Goal: Task Accomplishment & Management: Complete application form

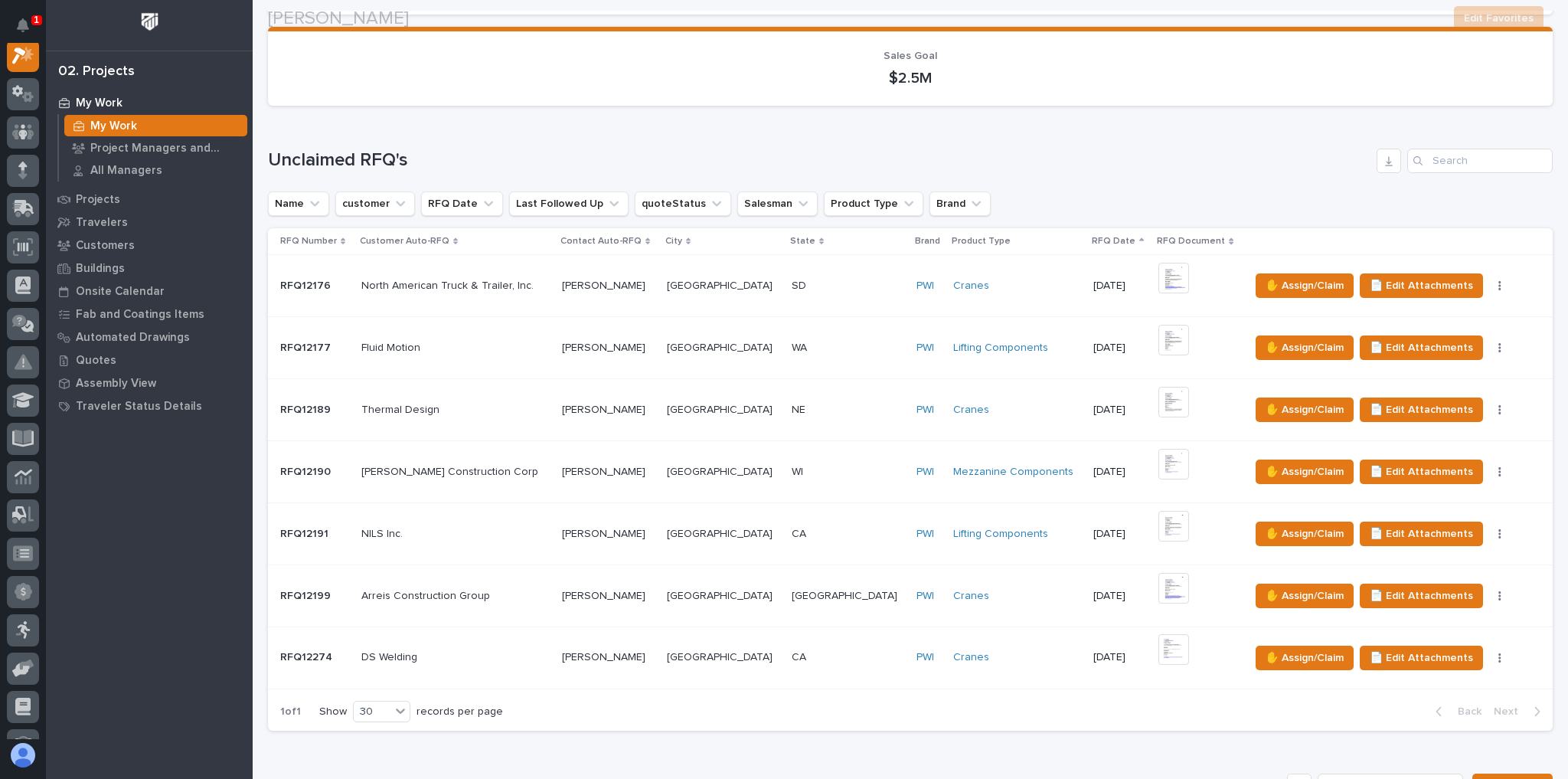
scroll to position [367, 0]
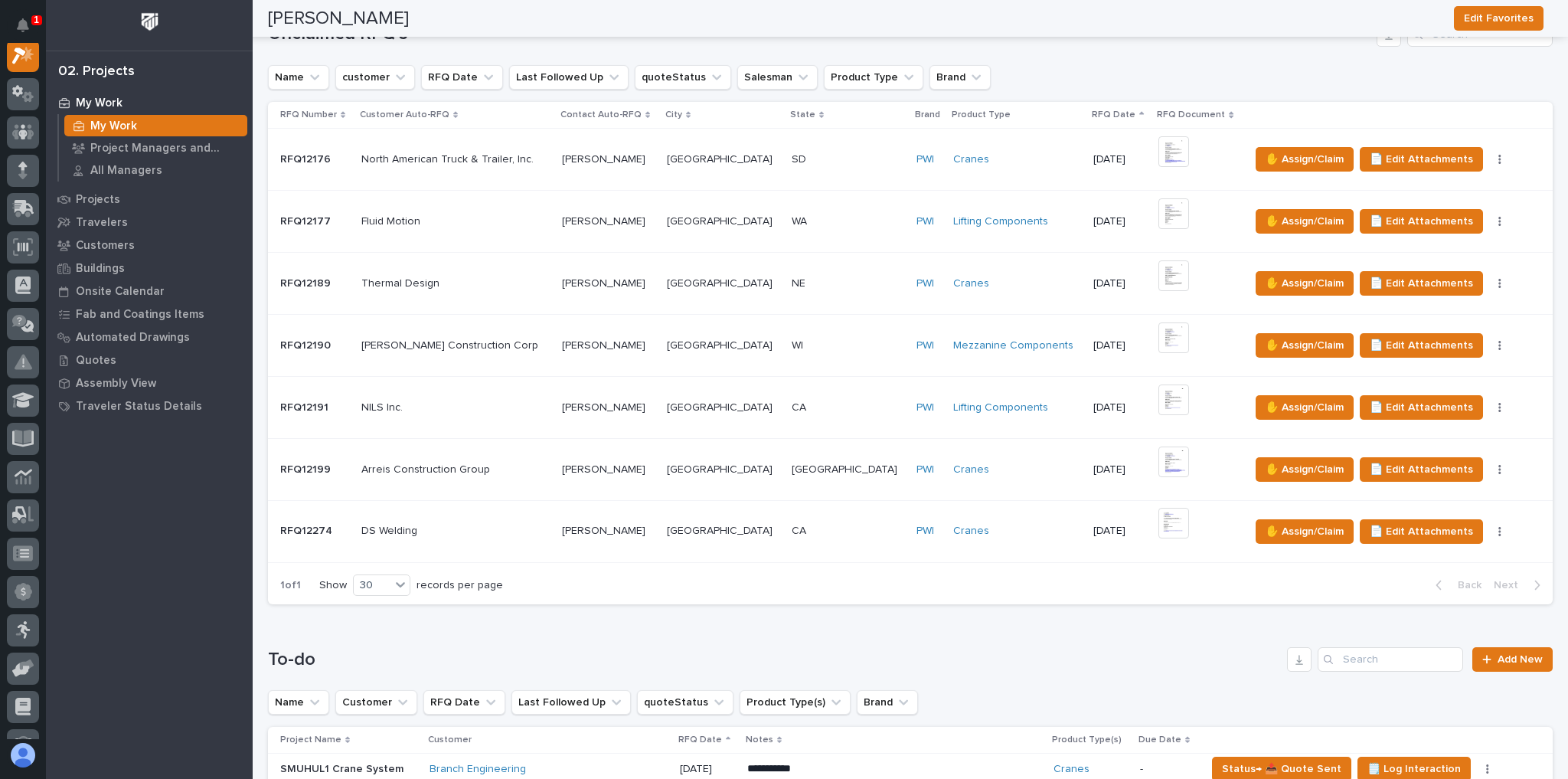
click at [654, 525] on p at bounding box center [608, 531] width 92 height 13
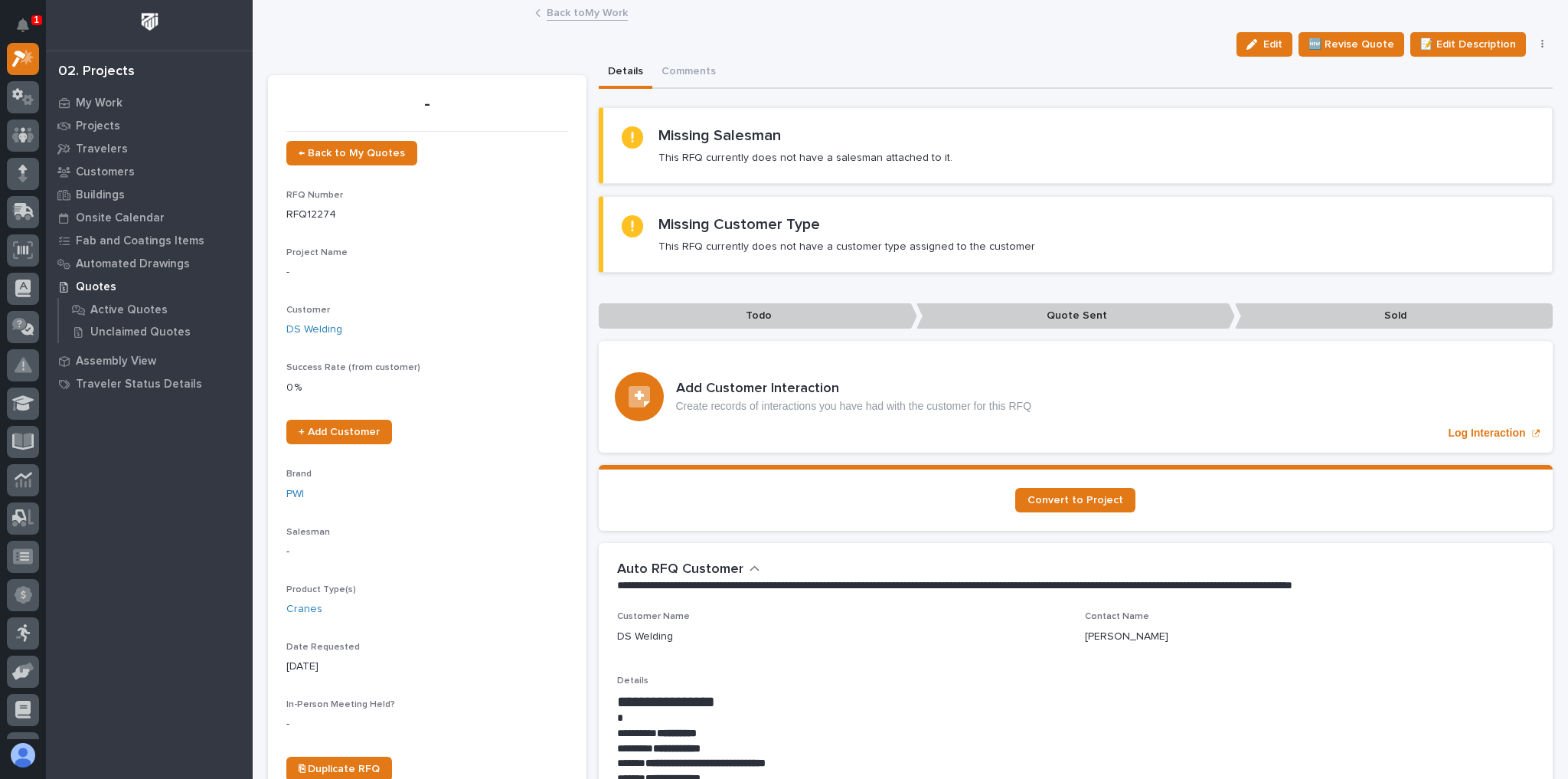
click at [597, 13] on link "Back to My Work" at bounding box center [587, 11] width 81 height 17
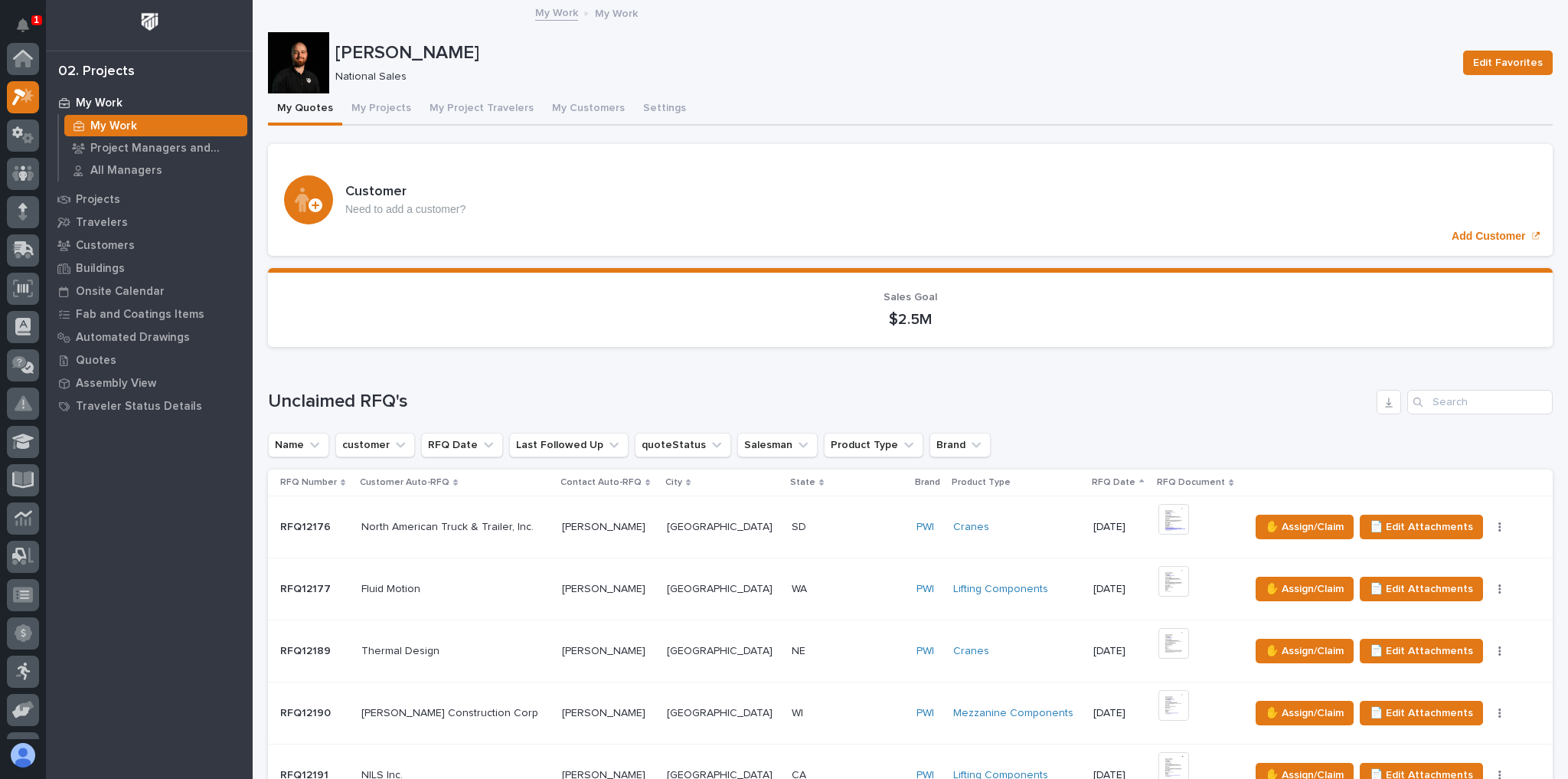
scroll to position [42, 0]
click at [368, 107] on button "My Projects" at bounding box center [381, 109] width 78 height 33
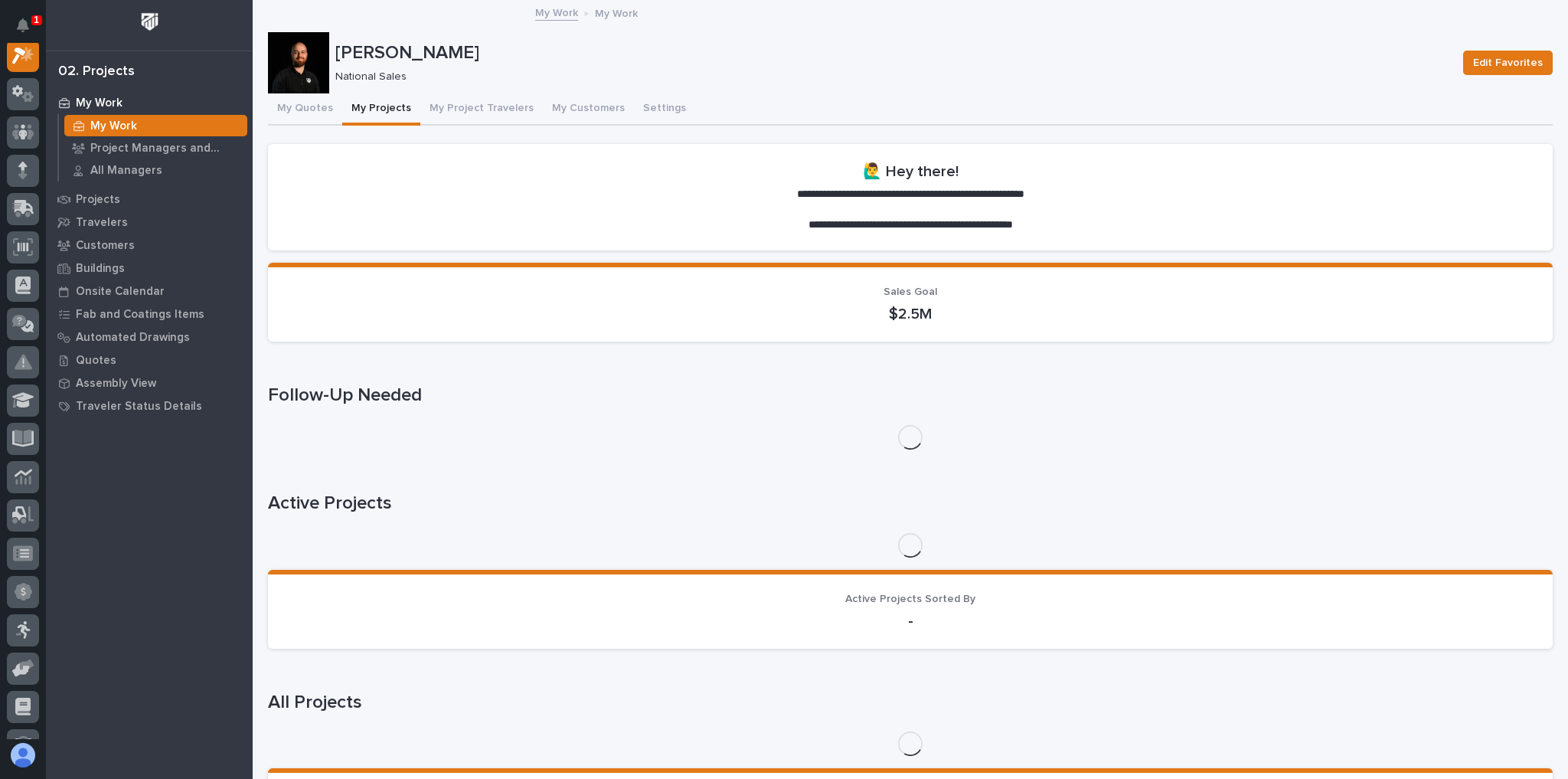
scroll to position [38, 0]
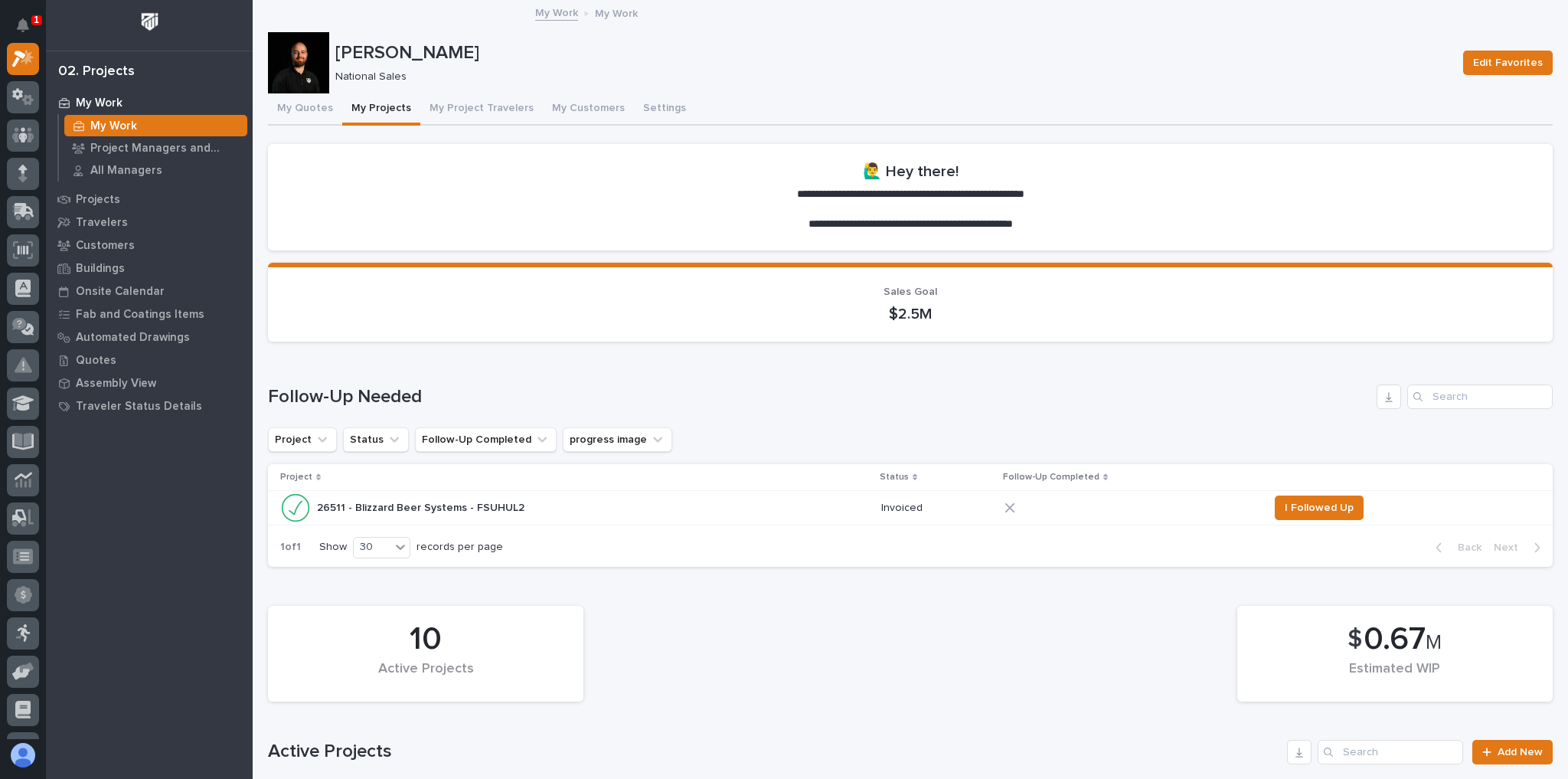
click at [1288, 489] on th at bounding box center [1407, 478] width 290 height 27
click at [1293, 493] on td "I Followed Up" at bounding box center [1407, 507] width 290 height 33
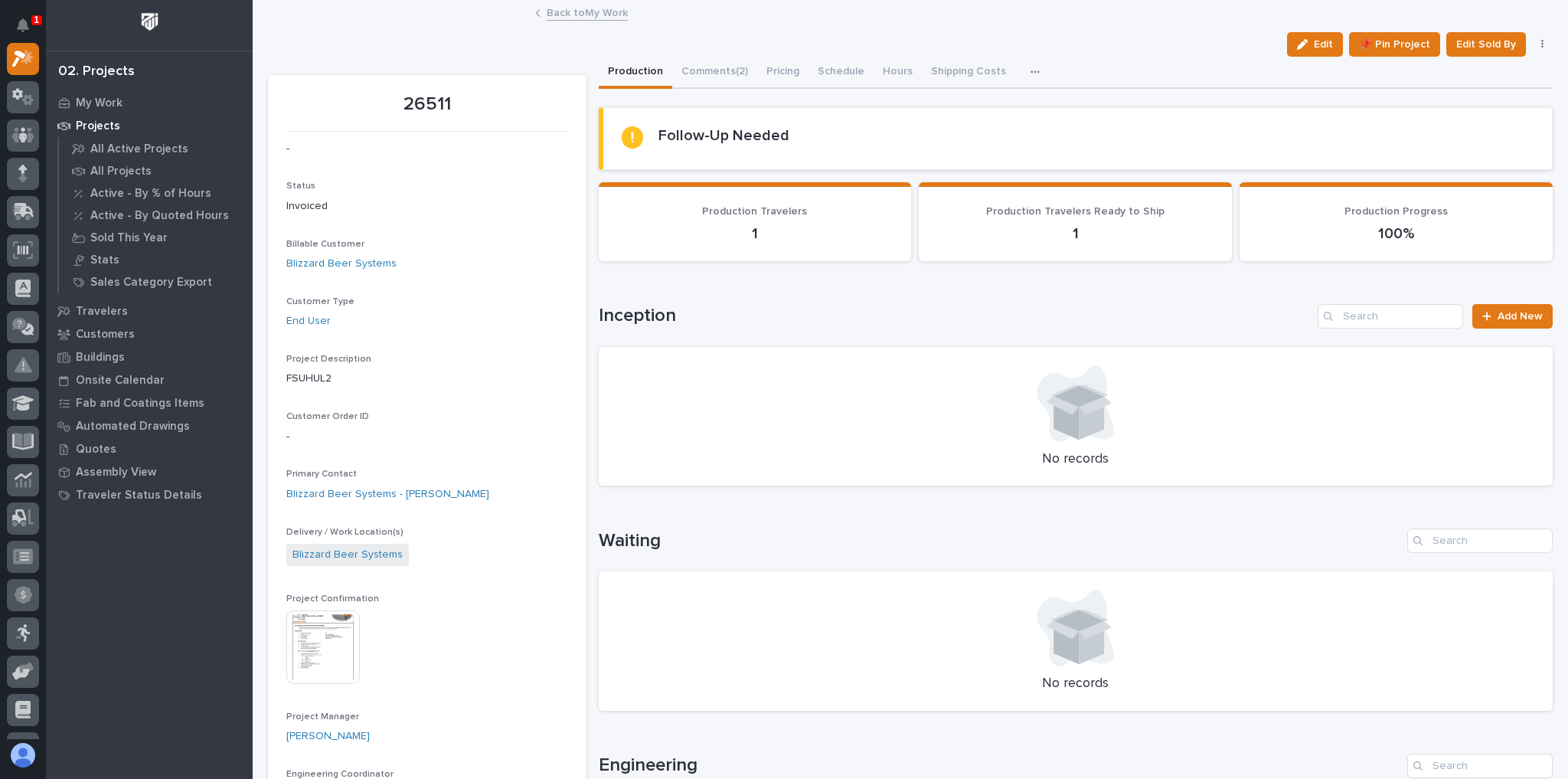
click at [584, 13] on link "Back to My Work" at bounding box center [587, 11] width 81 height 17
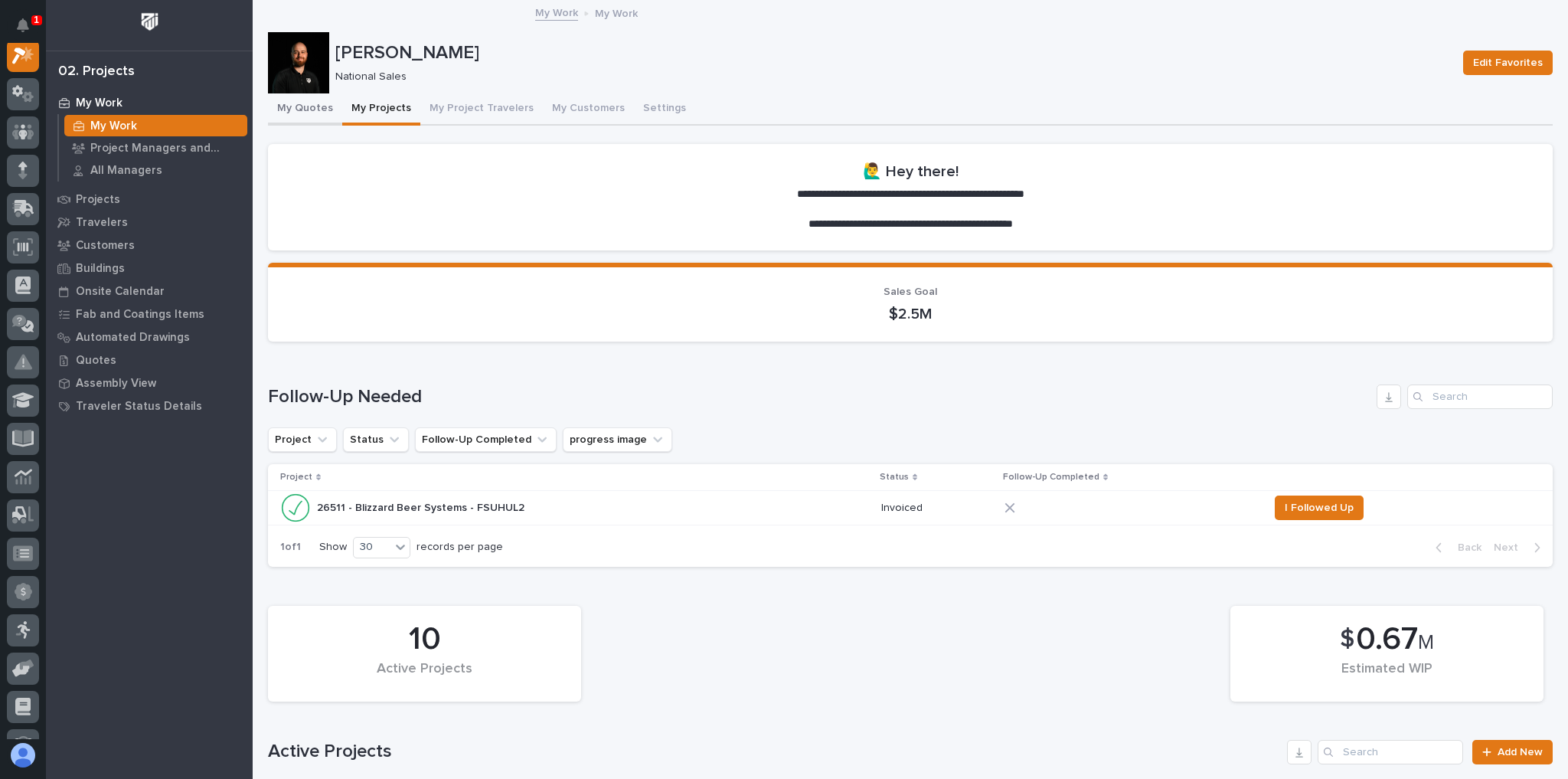
click at [283, 104] on button "My Quotes" at bounding box center [305, 109] width 74 height 33
click at [296, 104] on button "My Quotes" at bounding box center [305, 109] width 74 height 33
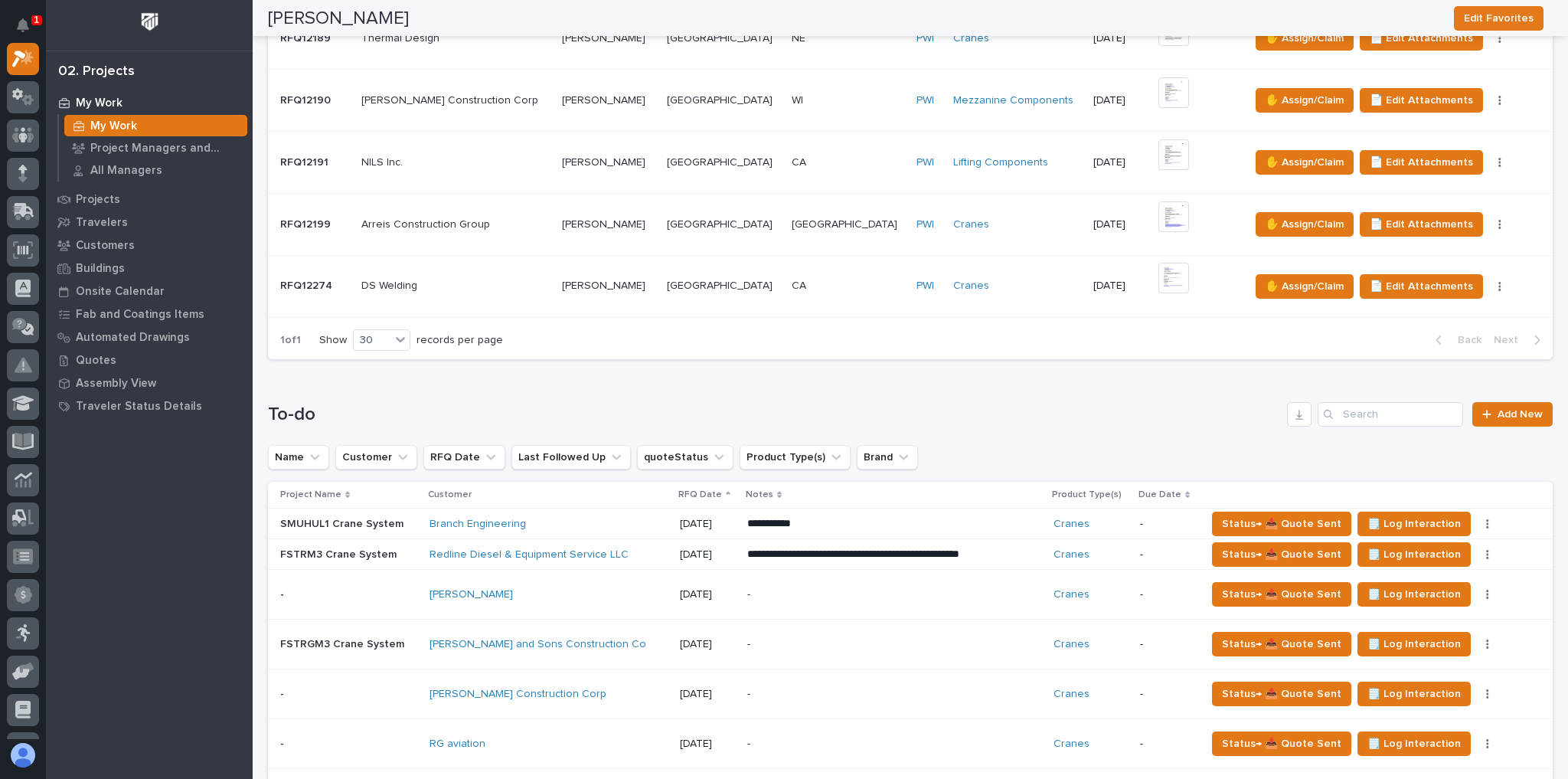
scroll to position [1041, 0]
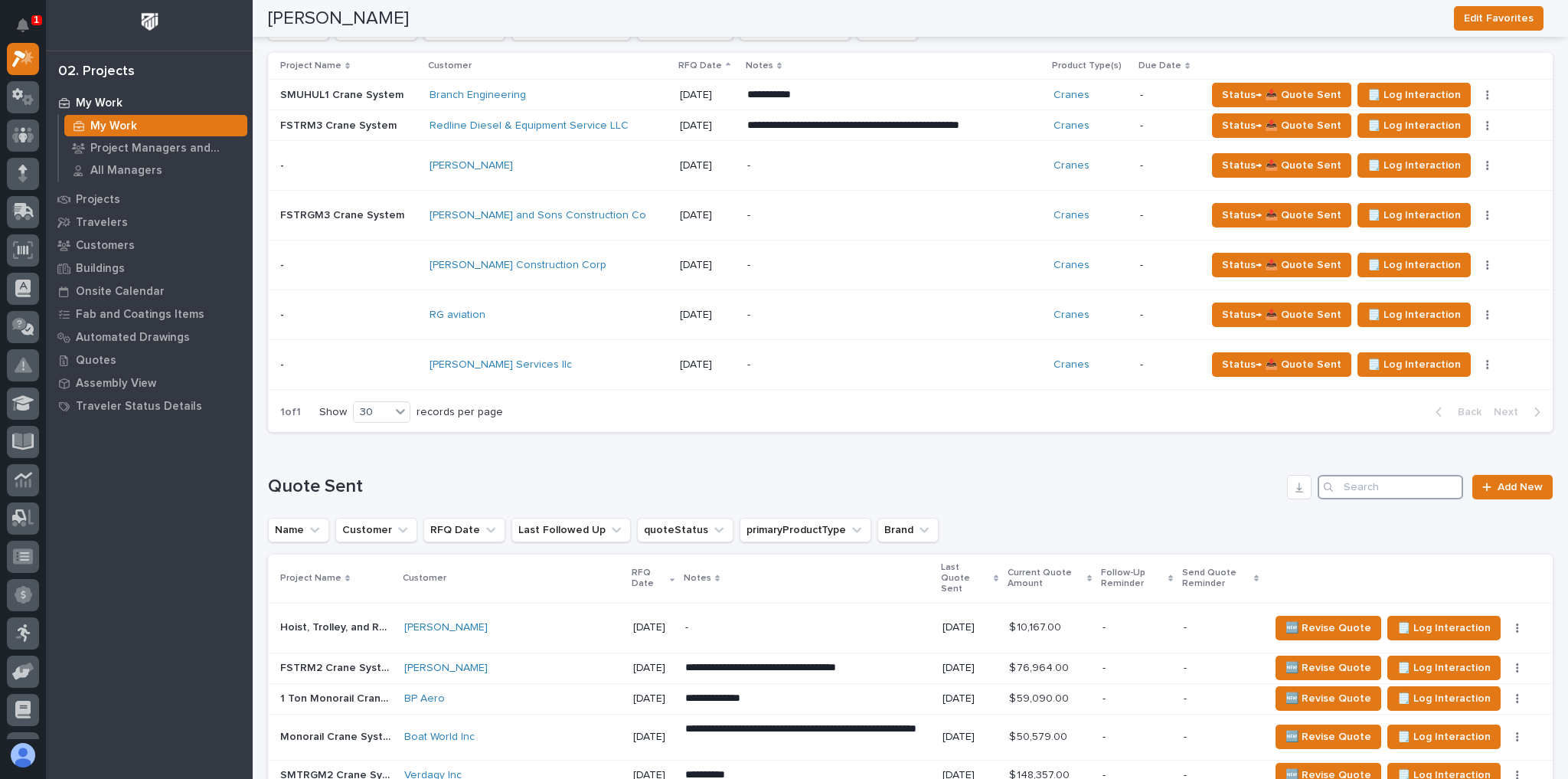
drag, startPoint x: 1392, startPoint y: 488, endPoint x: 1394, endPoint y: 478, distance: 10.2
click at [1392, 485] on input "Search" at bounding box center [1390, 487] width 146 height 24
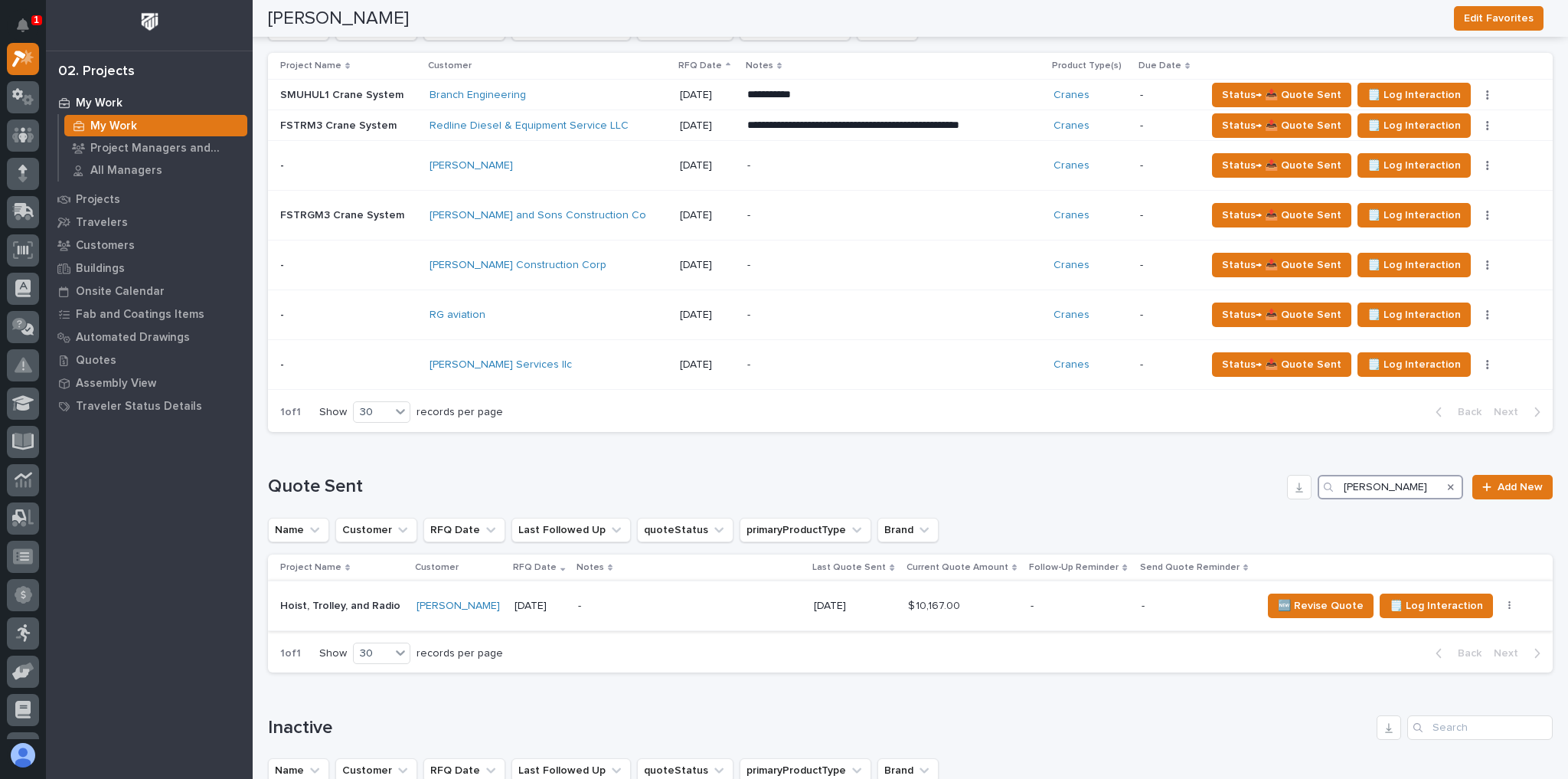
type input "[PERSON_NAME]"
click at [1147, 608] on div "-" at bounding box center [1195, 606] width 108 height 25
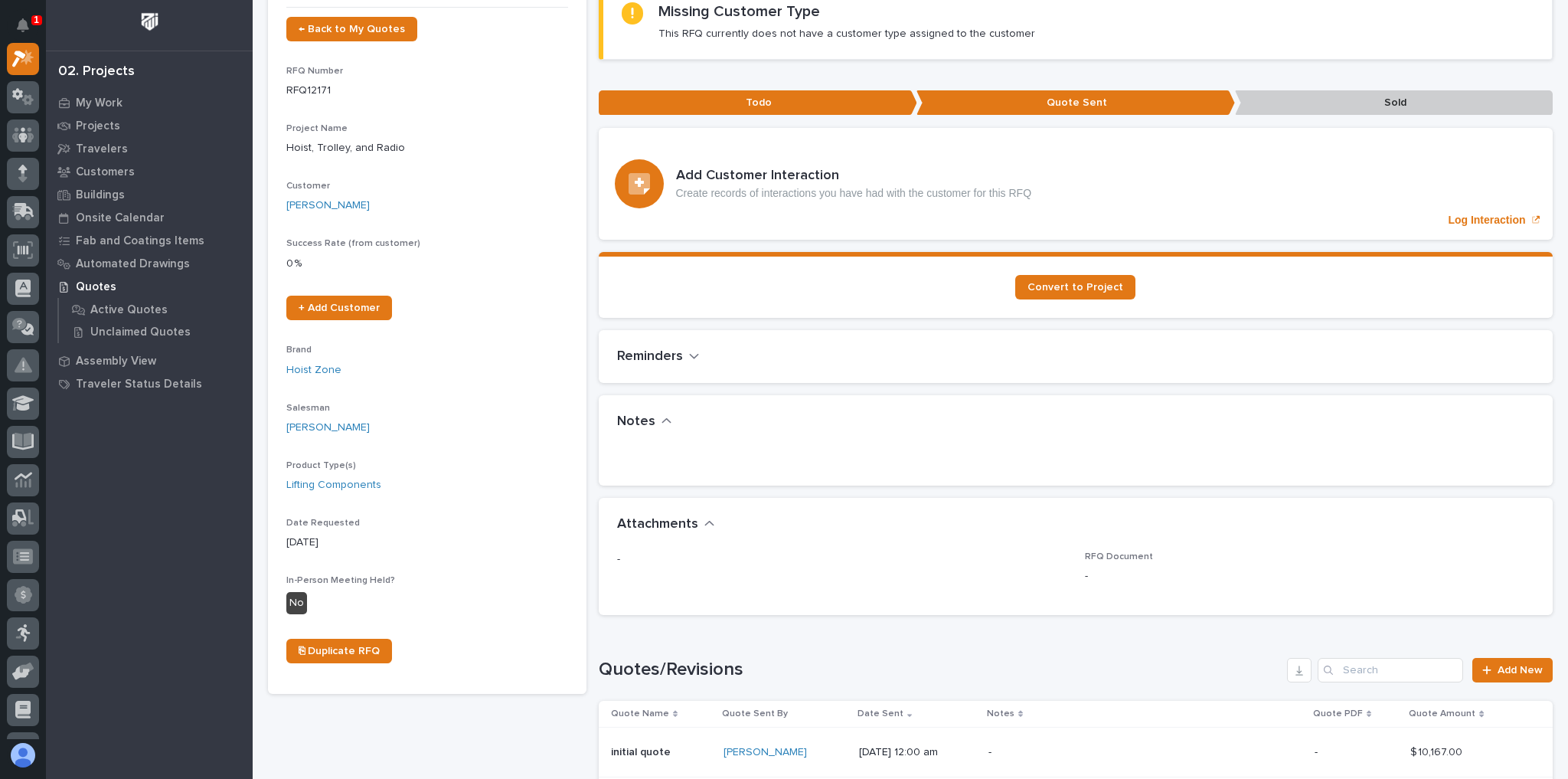
scroll to position [306, 0]
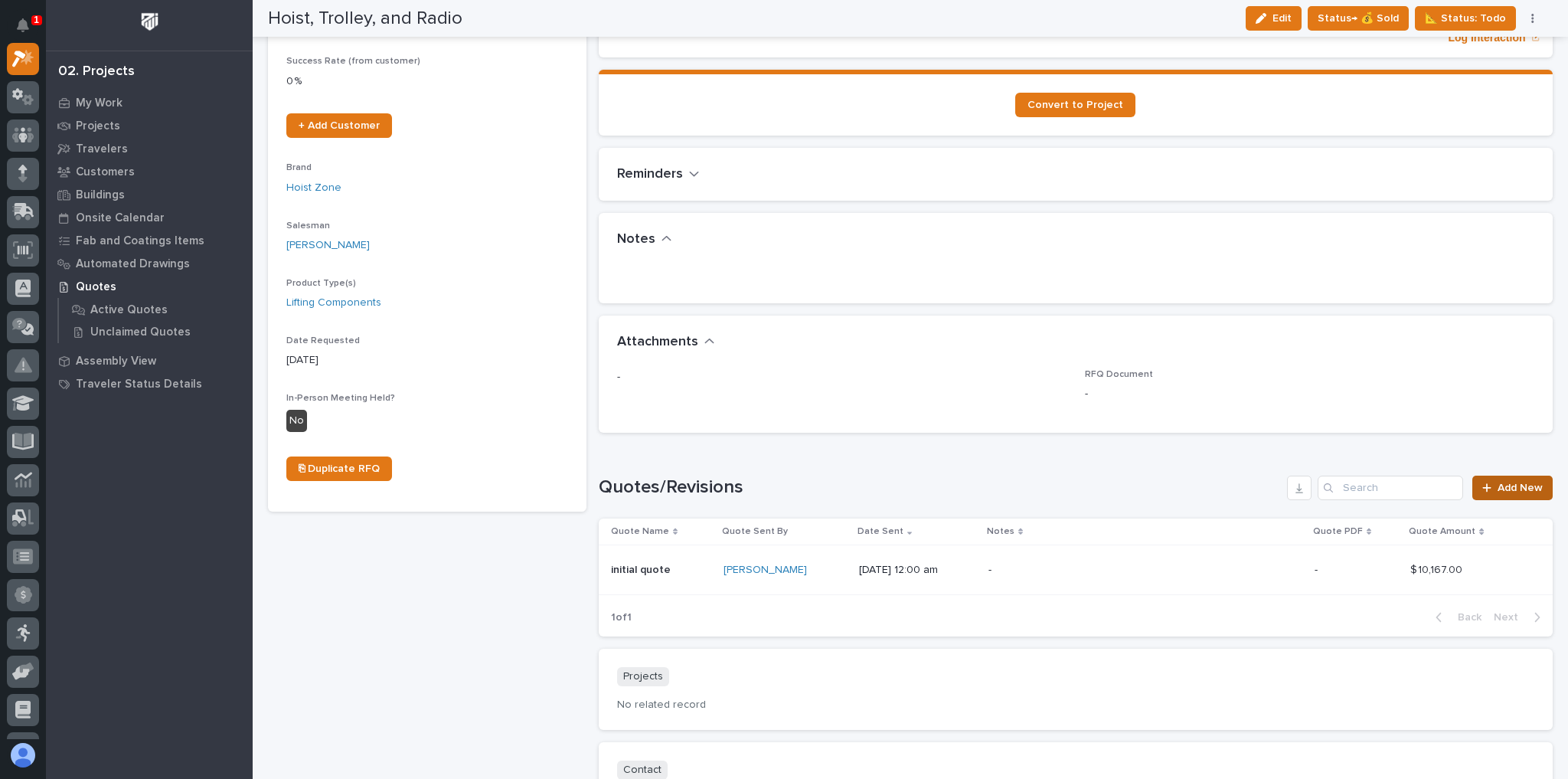
click at [1503, 484] on span "Add New" at bounding box center [1520, 488] width 45 height 11
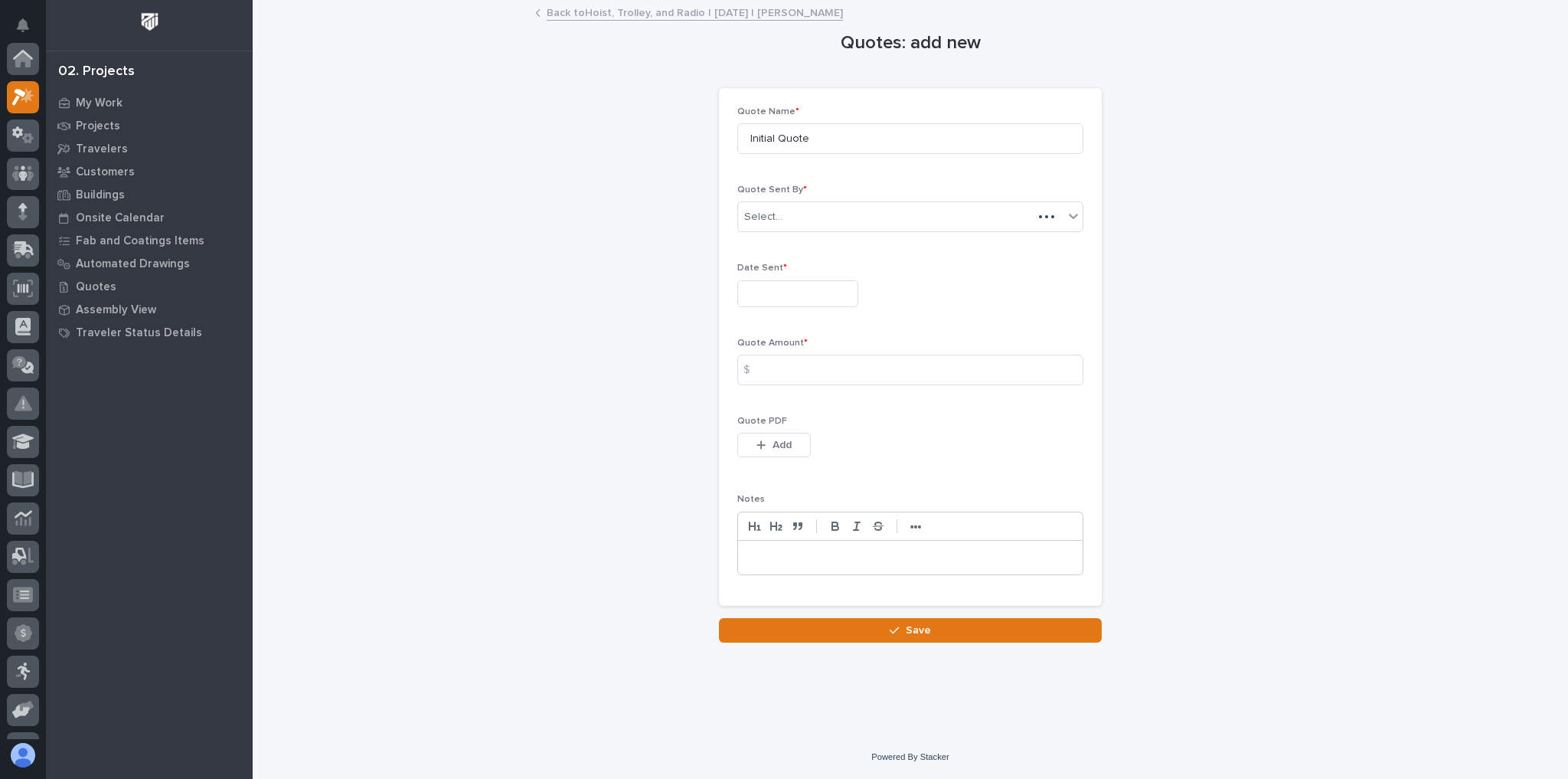
scroll to position [38, 0]
click at [794, 290] on input "text" at bounding box center [798, 294] width 121 height 27
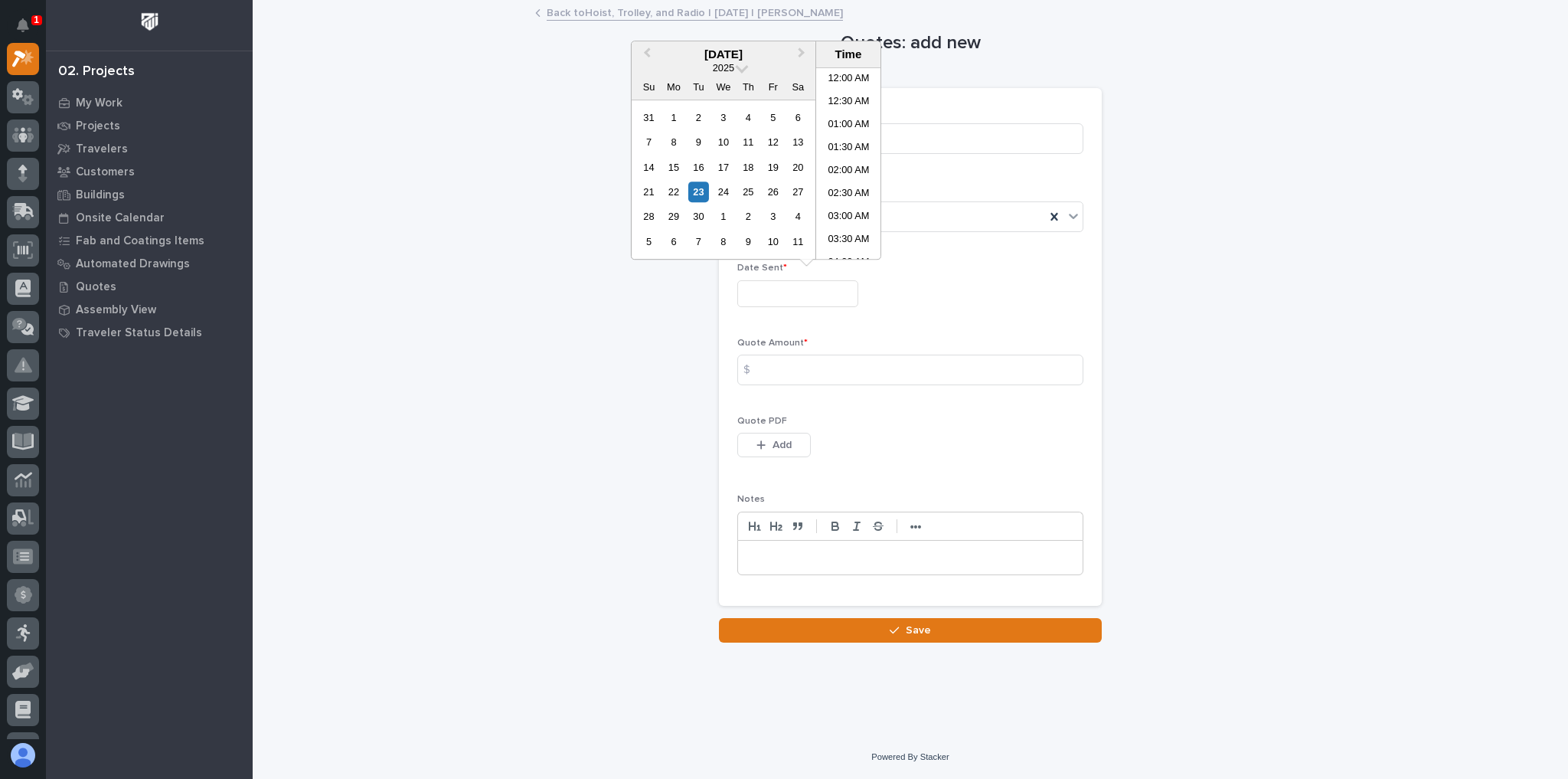
scroll to position [352, 0]
click at [584, 34] on div "Quotes: add new Loading... Saving… Loading... Saving… Loading... Saving… Quote …" at bounding box center [910, 322] width 1285 height 641
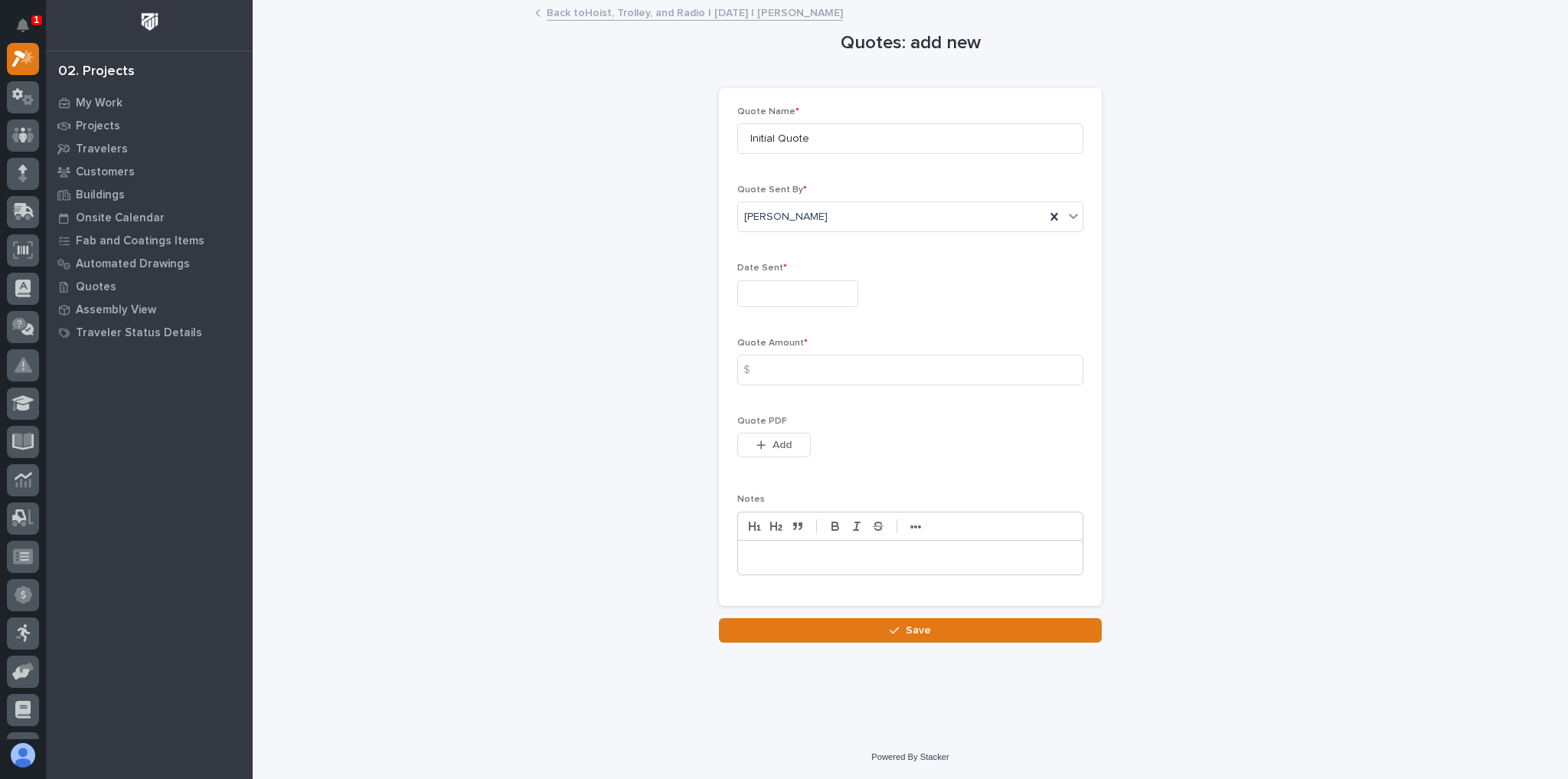
click at [776, 300] on input "text" at bounding box center [798, 294] width 121 height 27
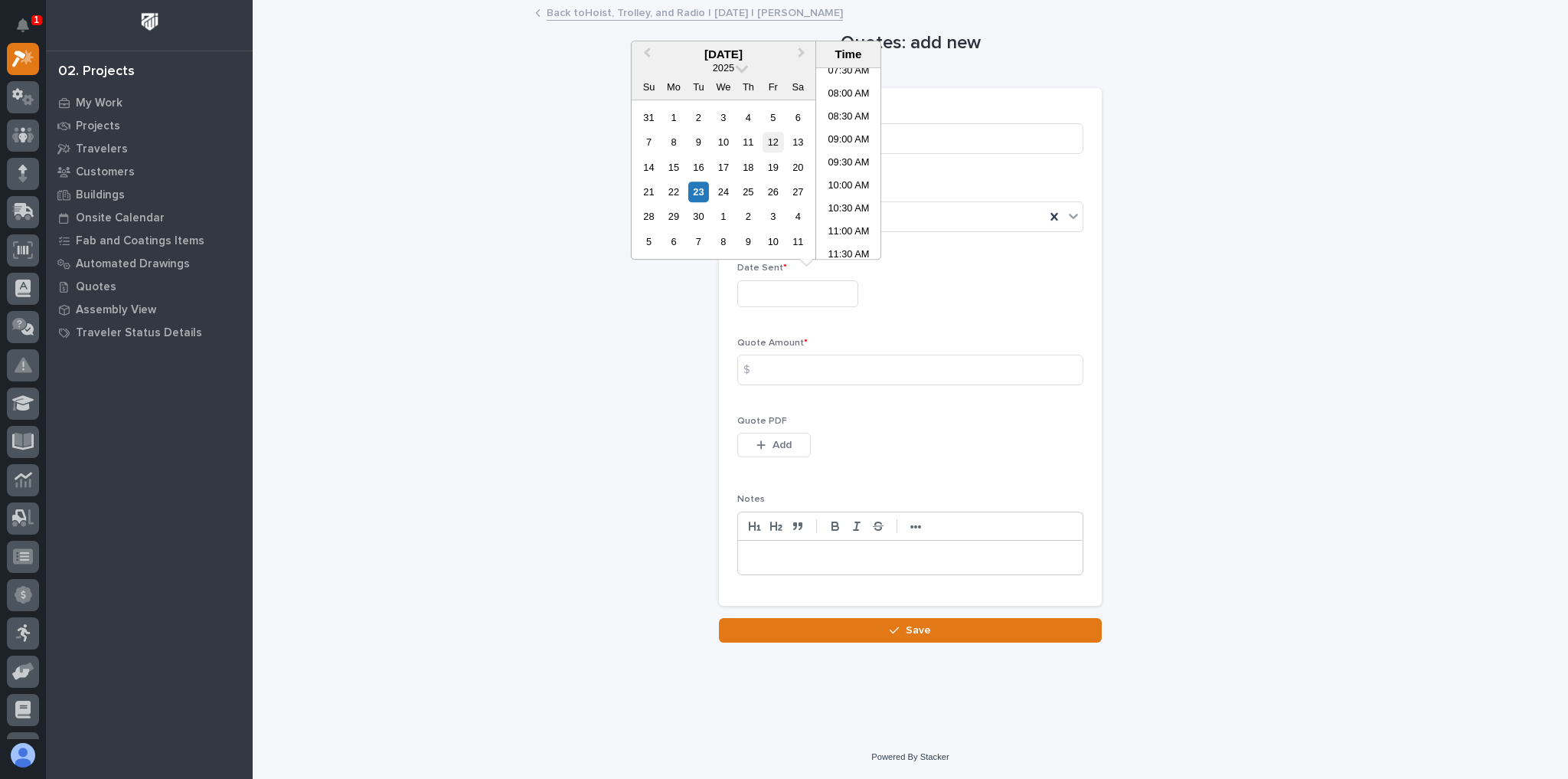
click at [779, 146] on div "12" at bounding box center [773, 142] width 21 height 21
type input "**********"
click at [893, 362] on input at bounding box center [910, 370] width 346 height 31
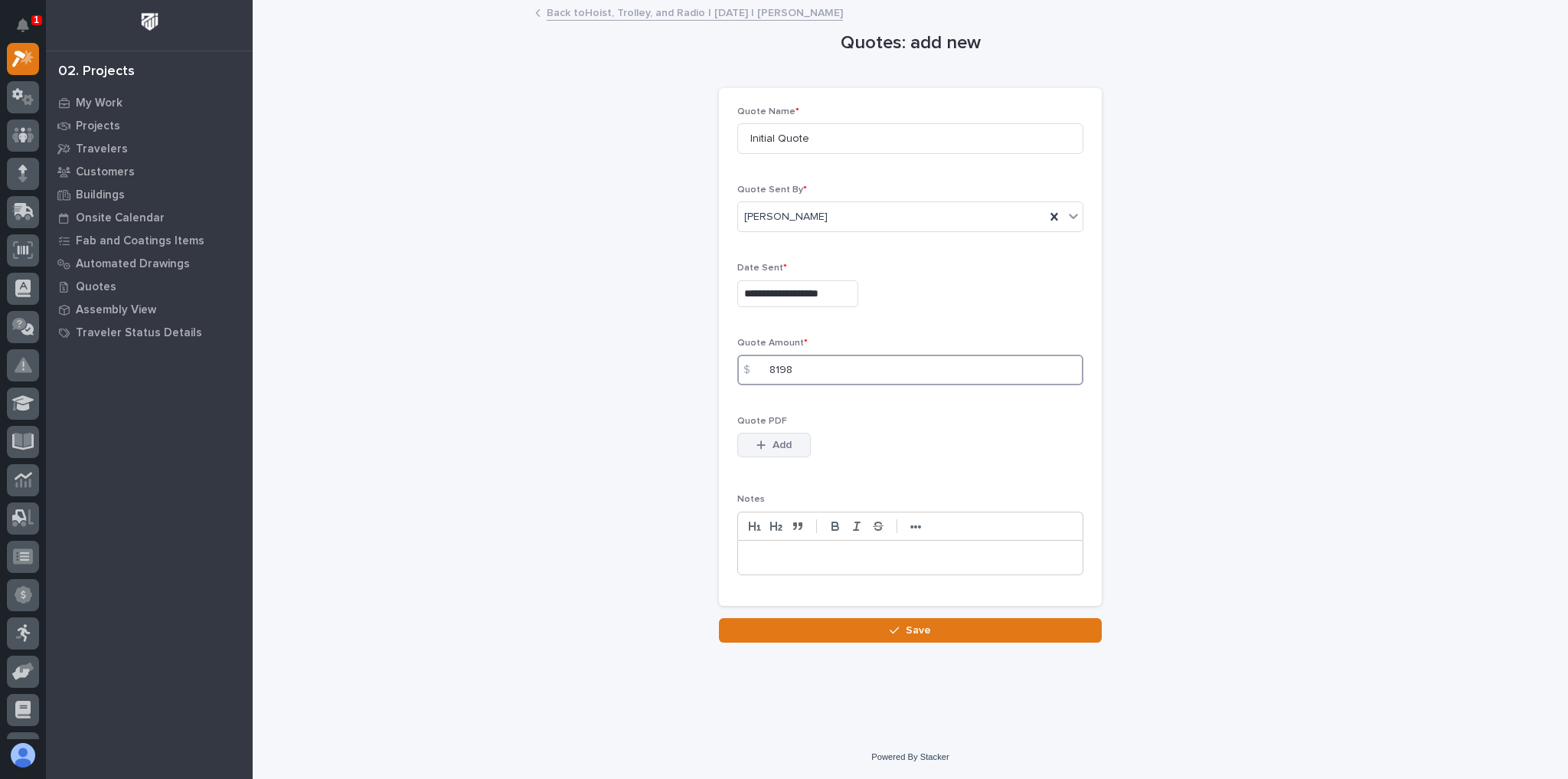
type input "8198"
click at [779, 438] on span "Add" at bounding box center [782, 444] width 19 height 14
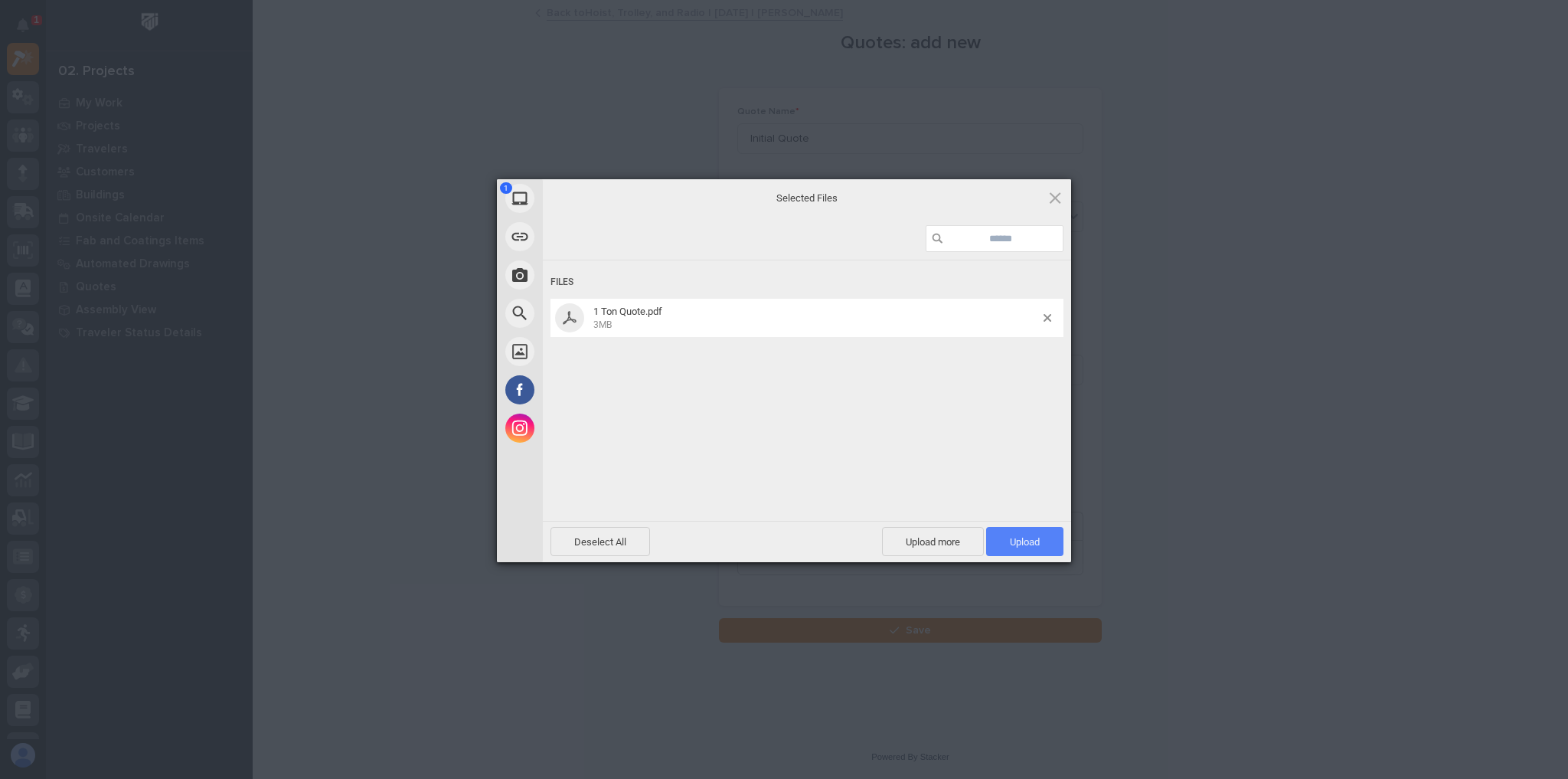
click at [1045, 537] on span "Upload 1" at bounding box center [1024, 541] width 77 height 29
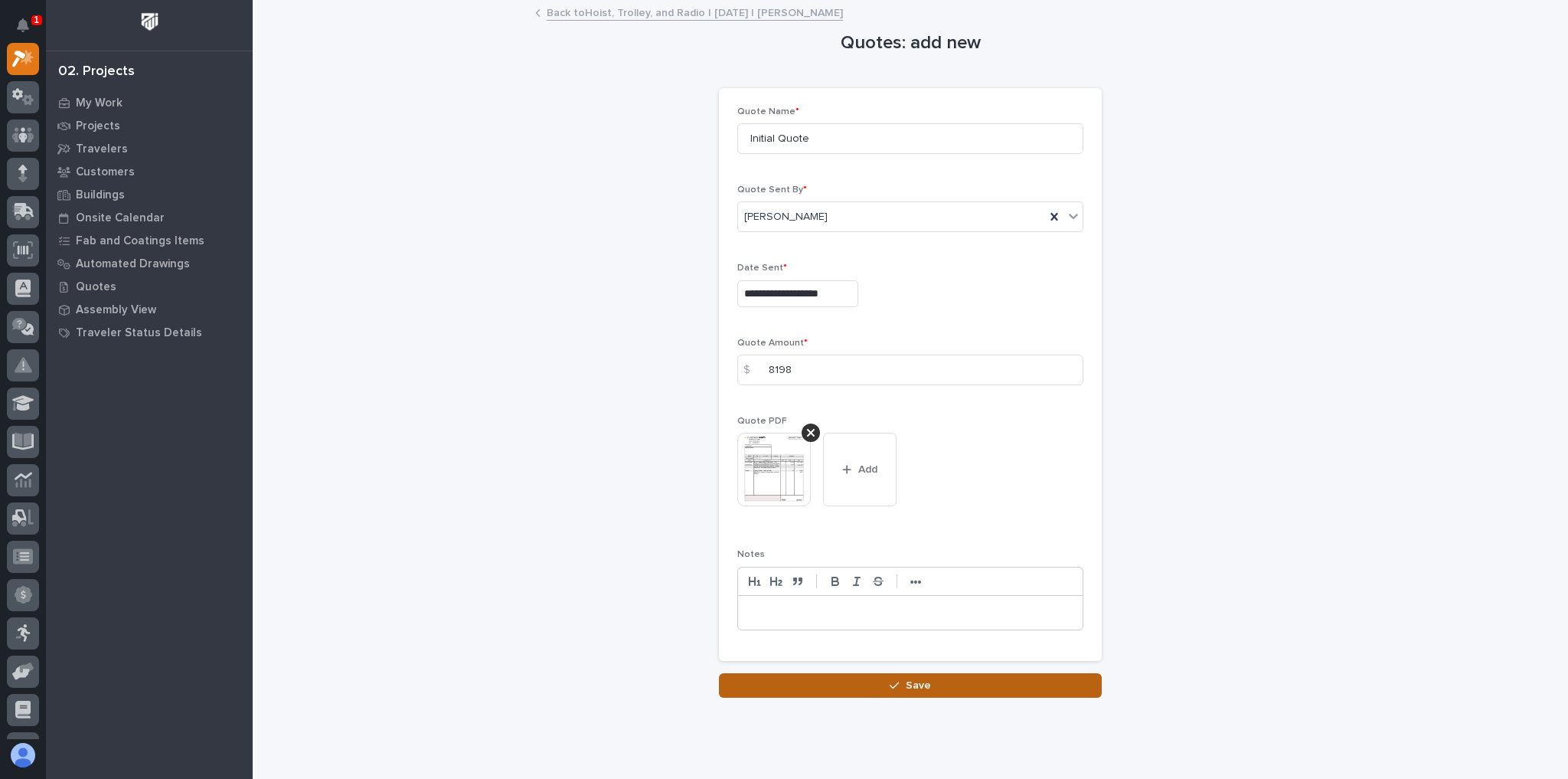
click at [892, 685] on icon "button" at bounding box center [894, 685] width 9 height 11
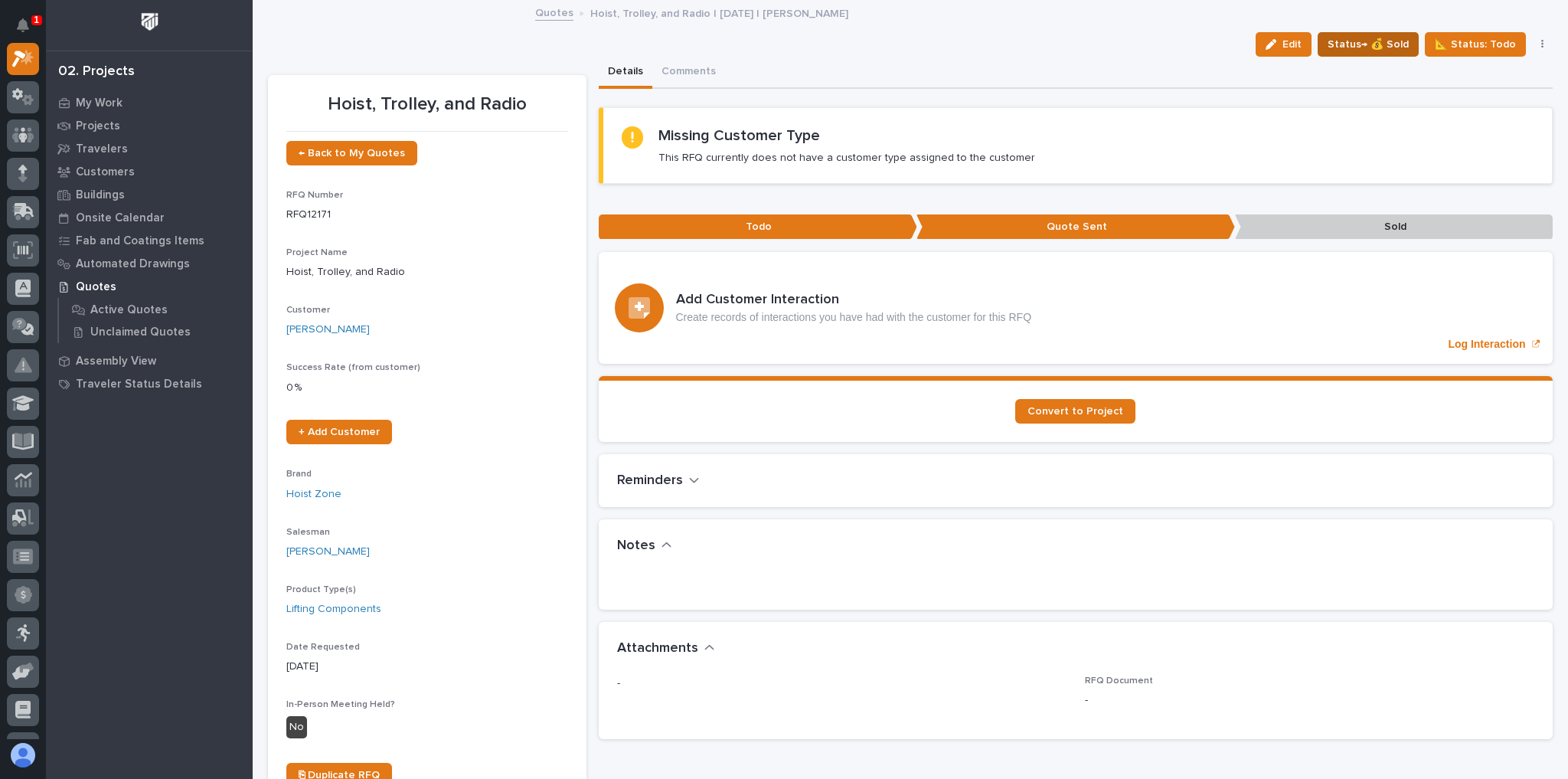
click at [1369, 42] on span "Status→ 💰 Sold" at bounding box center [1368, 44] width 81 height 18
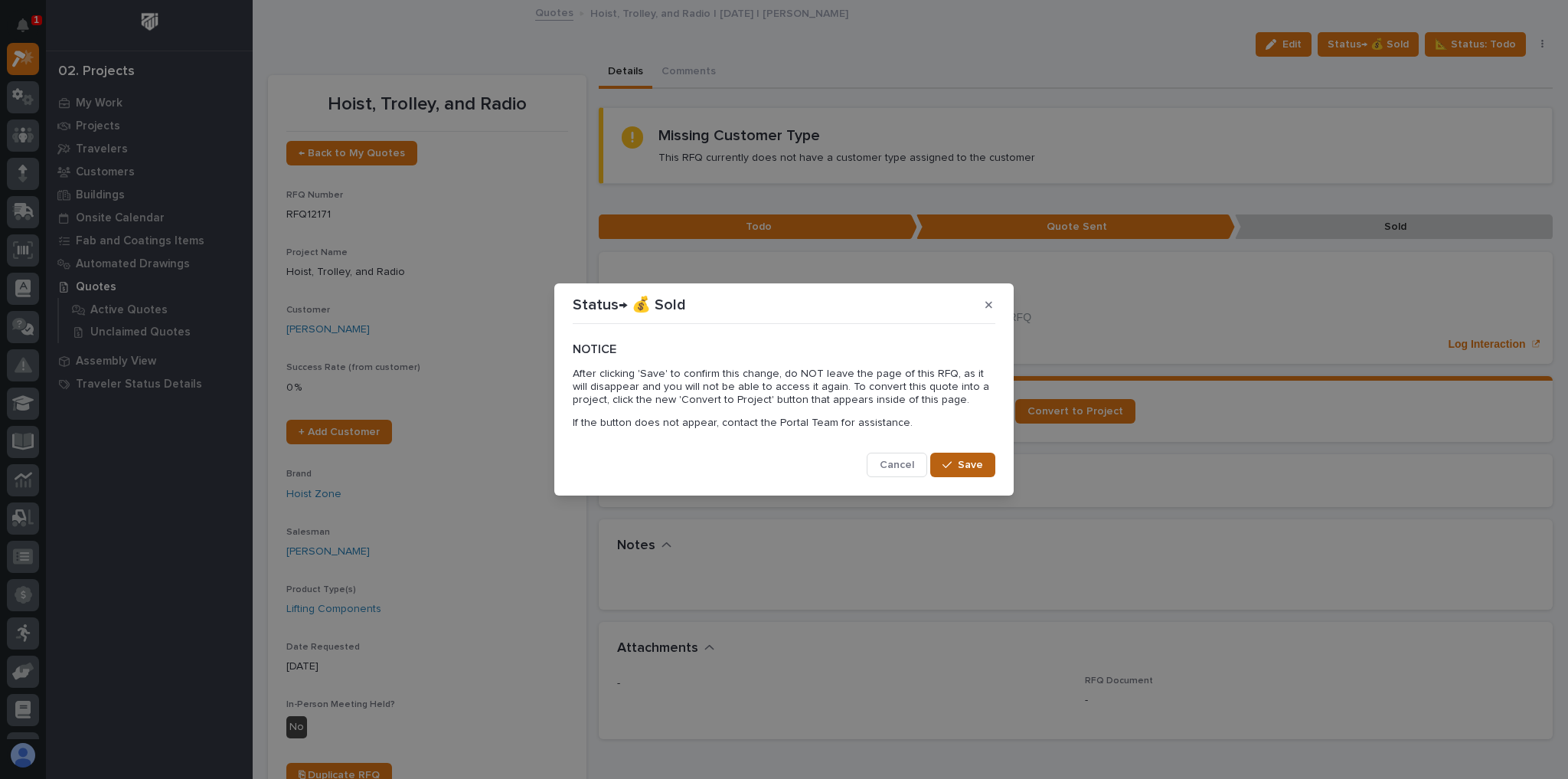
click at [954, 454] on button "Save" at bounding box center [963, 464] width 65 height 24
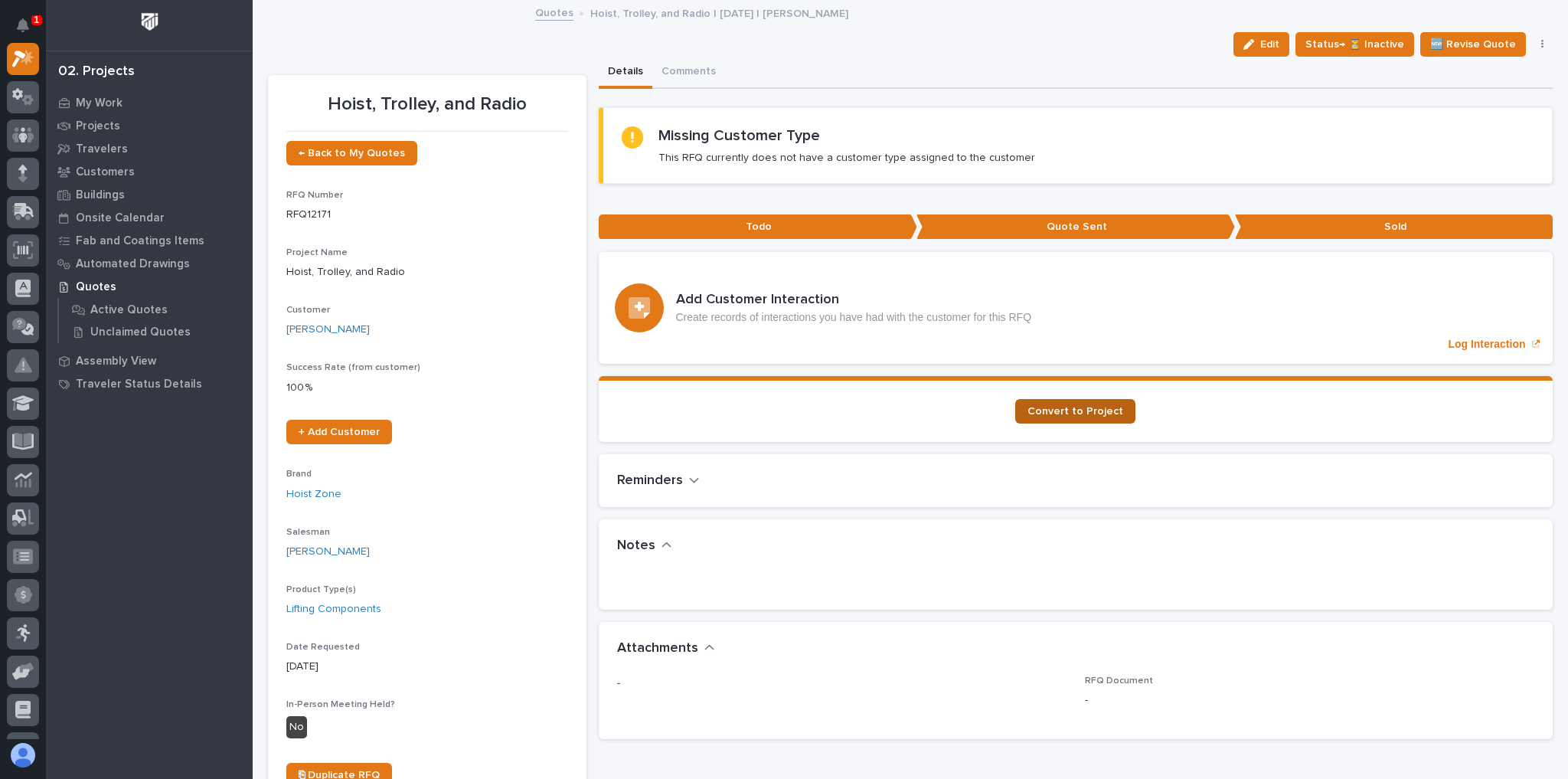
click at [1054, 411] on span "Convert to Project" at bounding box center [1076, 411] width 96 height 11
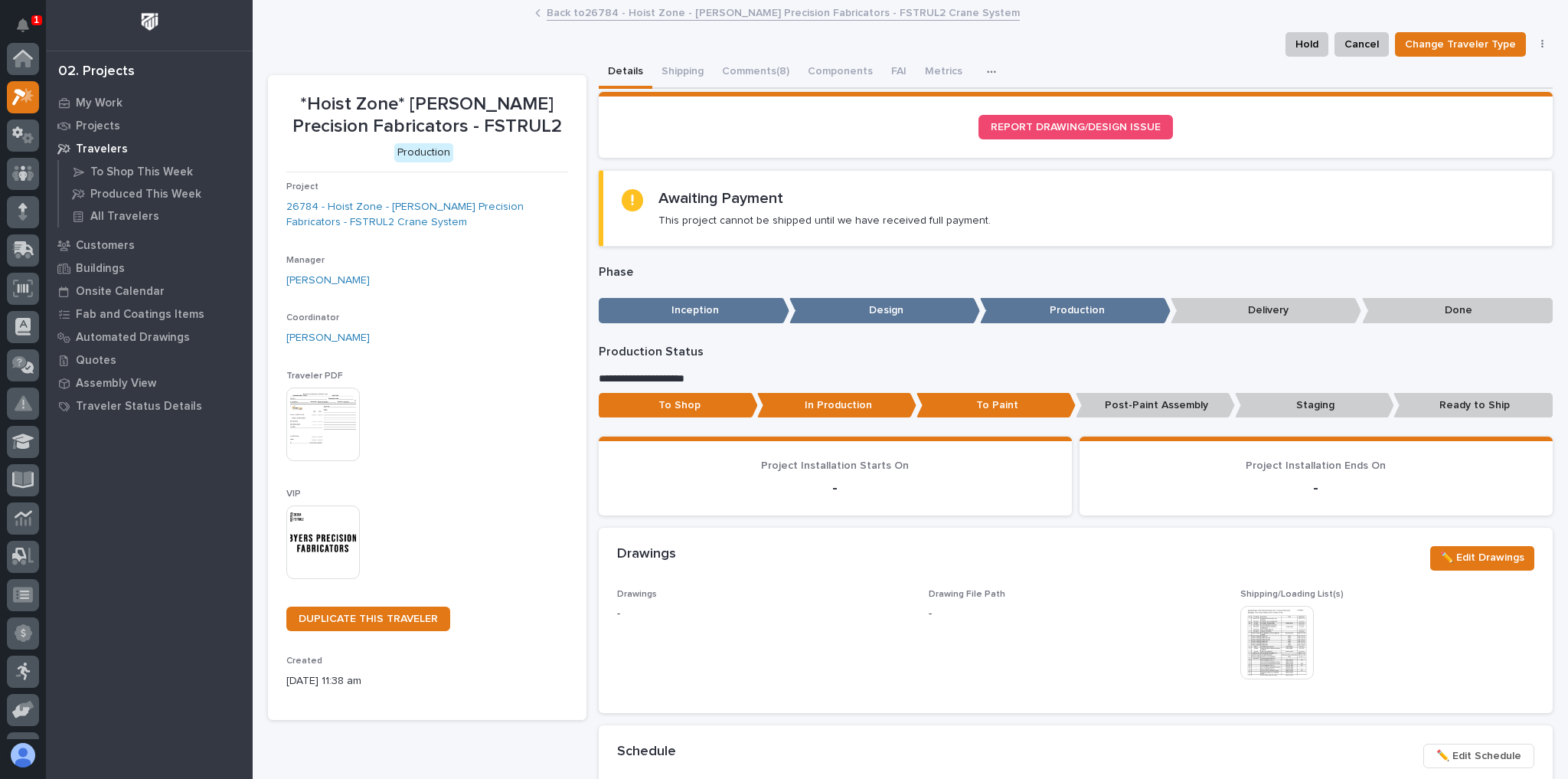
scroll to position [38, 0]
click at [689, 73] on button "Shipping" at bounding box center [682, 73] width 61 height 33
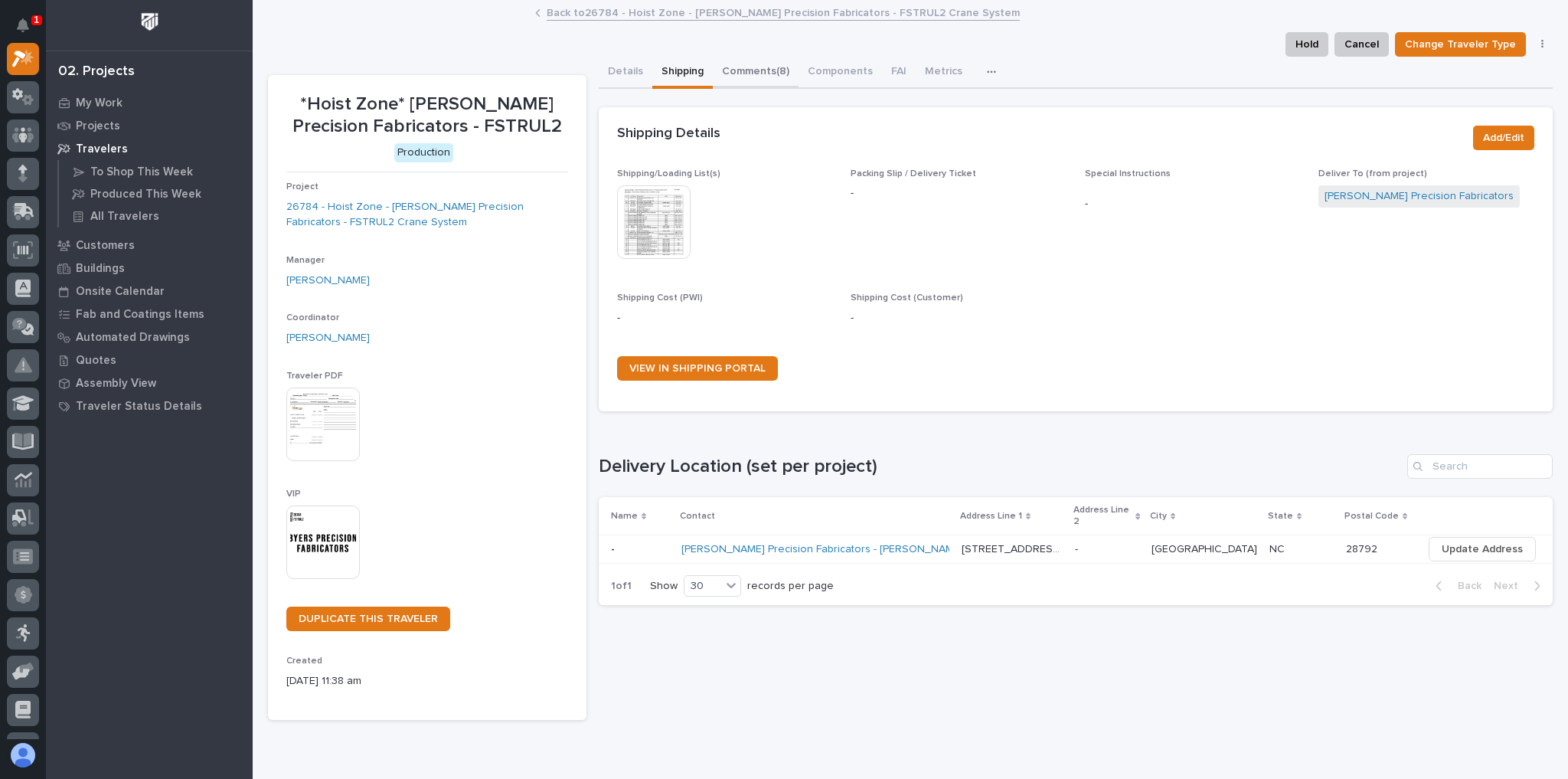
click at [755, 77] on button "Comments (8)" at bounding box center [755, 73] width 86 height 33
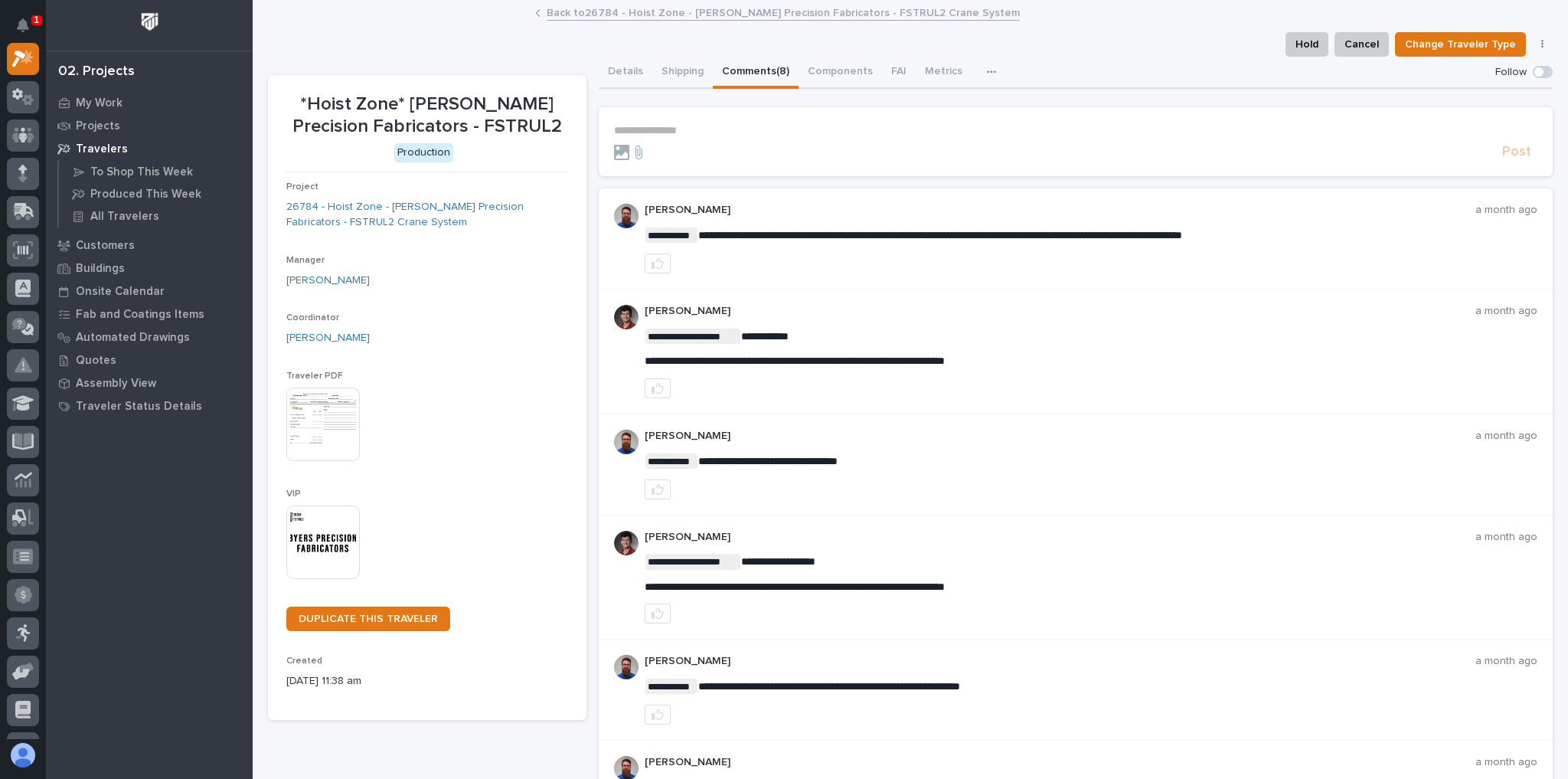
click at [699, 137] on form "**********" at bounding box center [1076, 142] width 924 height 37
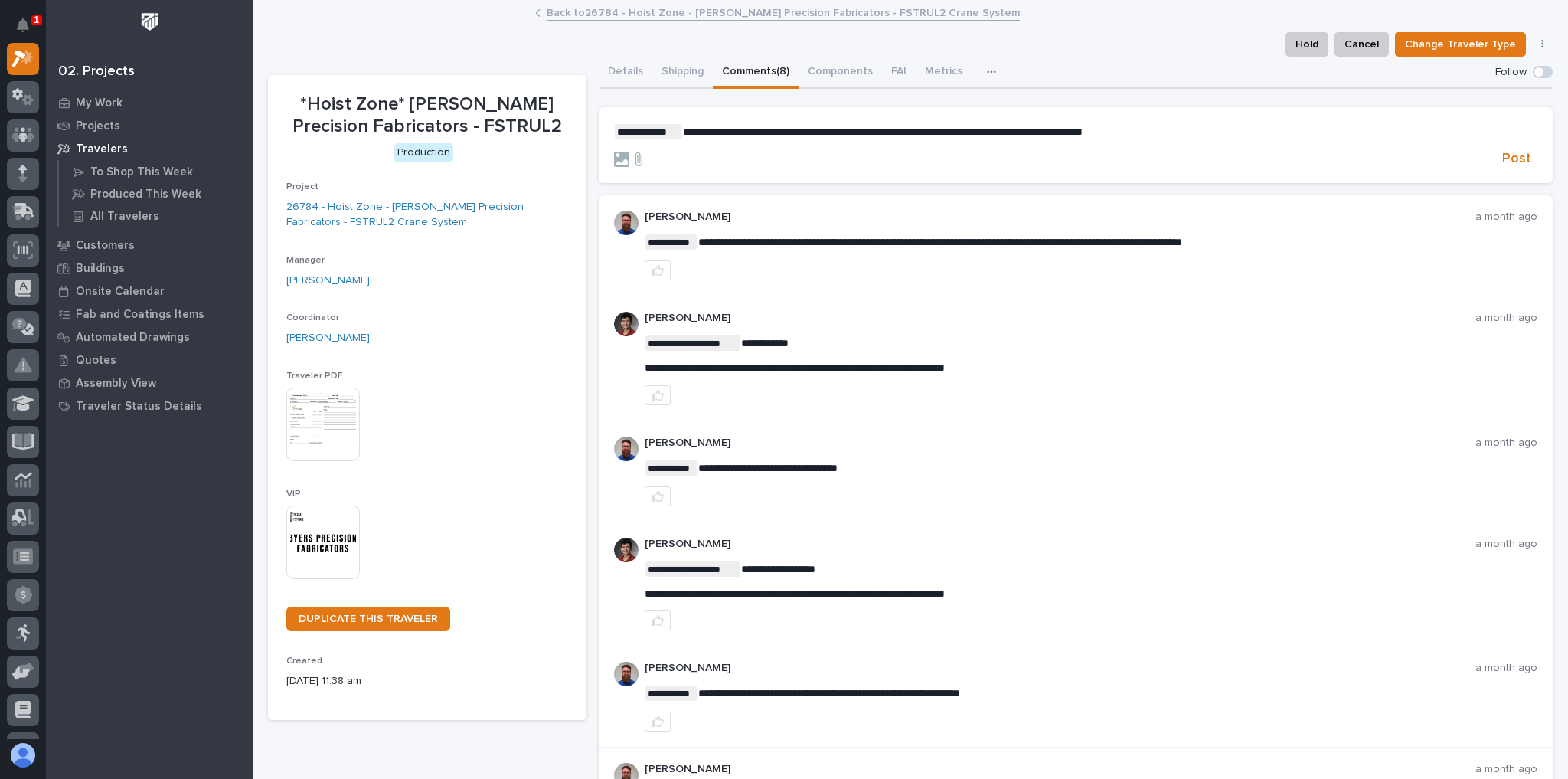
click at [1180, 133] on p "**********" at bounding box center [1076, 131] width 924 height 15
click at [1504, 155] on span "Post" at bounding box center [1516, 158] width 29 height 17
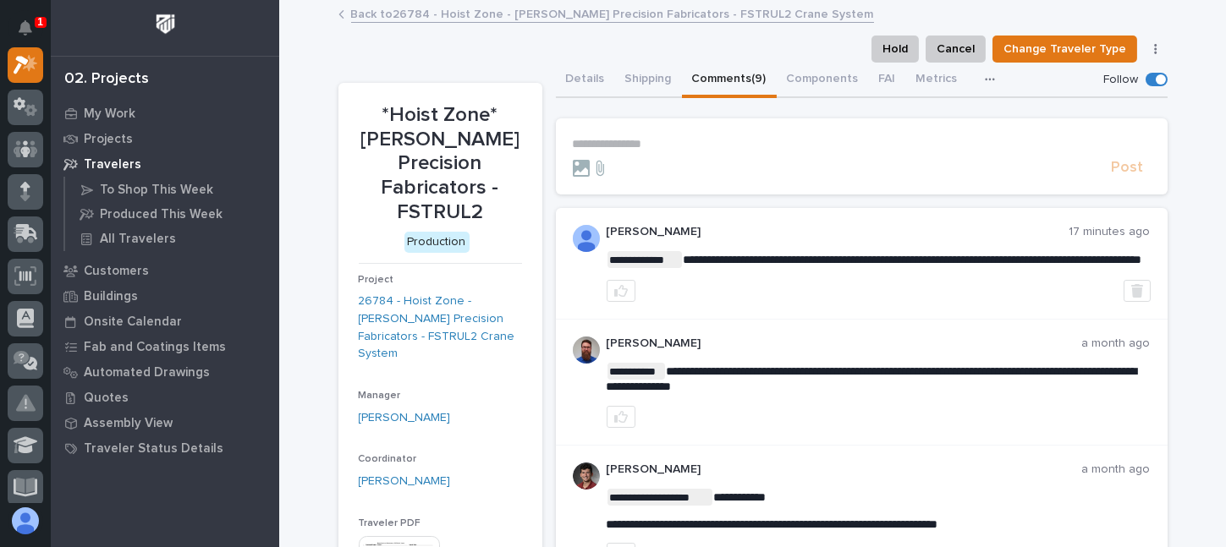
drag, startPoint x: 572, startPoint y: 80, endPoint x: 255, endPoint y: 3, distance: 326.5
click at [570, 81] on button "Details" at bounding box center [585, 81] width 59 height 36
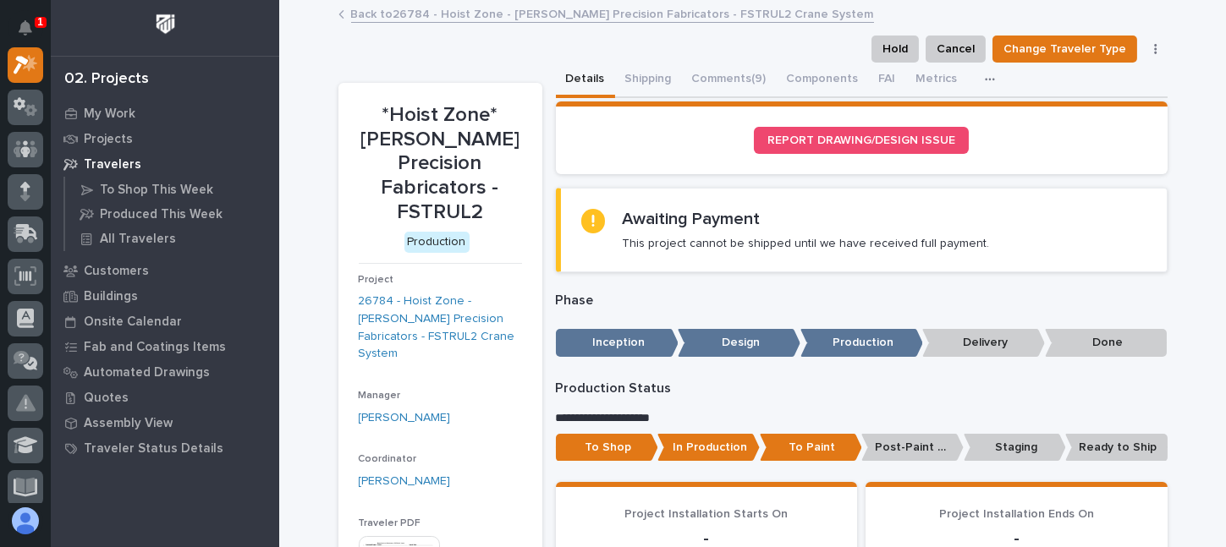
click at [424, 11] on link "Back to 26784 - Hoist Zone - Byers Precision Fabricators - FSTRUL2 Crane System" at bounding box center [612, 12] width 523 height 19
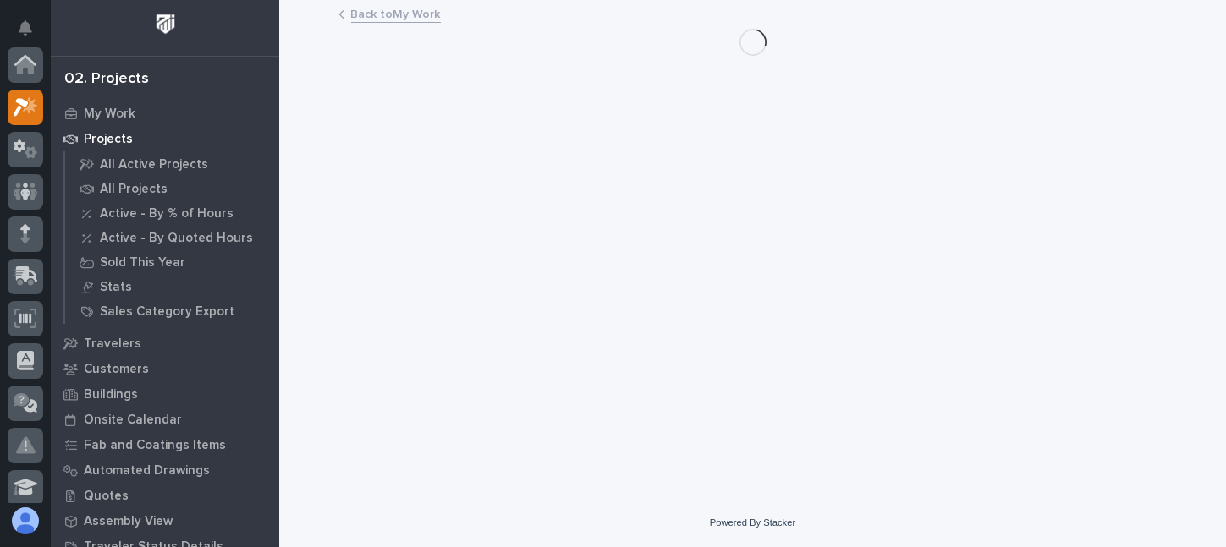
scroll to position [46, 0]
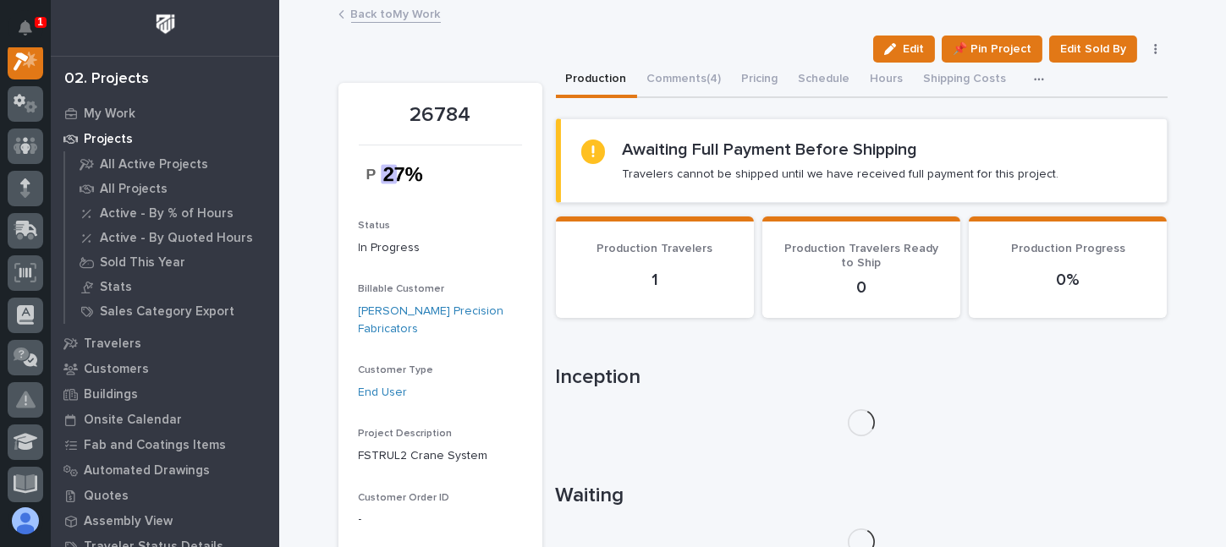
click at [424, 11] on link "Back to My Work" at bounding box center [396, 12] width 90 height 19
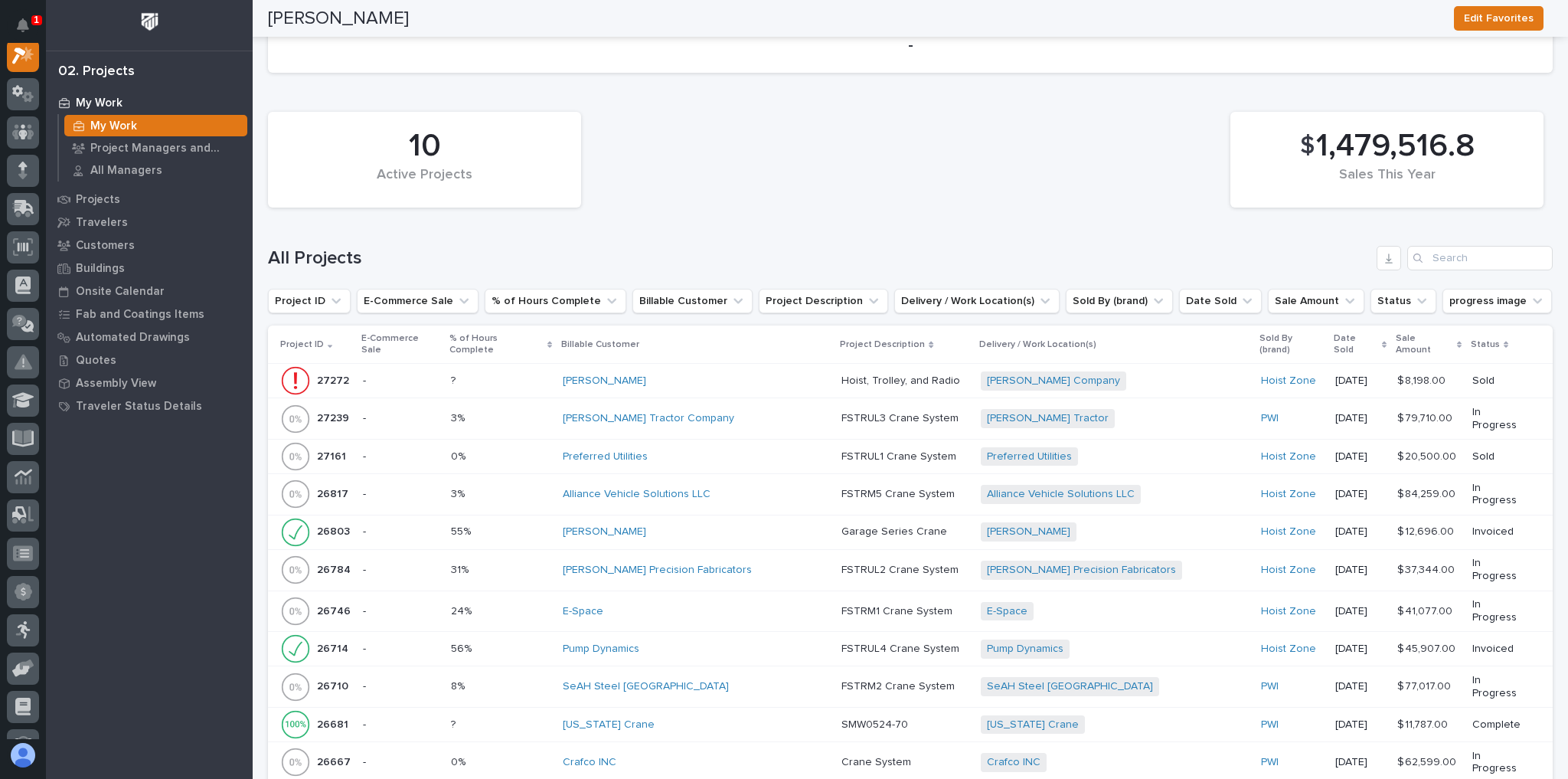
scroll to position [1287, 0]
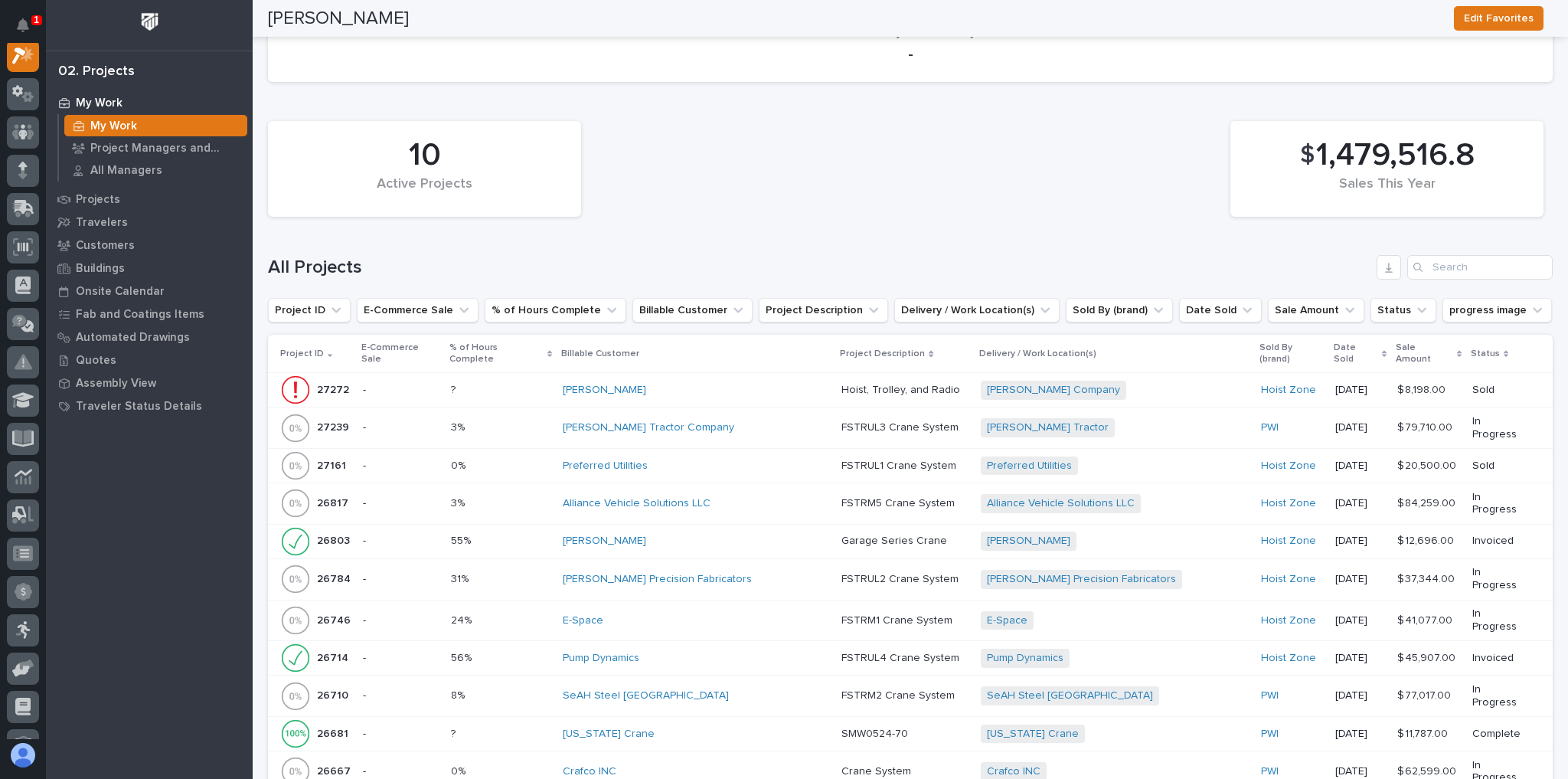
click at [501, 377] on div "? ?" at bounding box center [500, 390] width 100 height 25
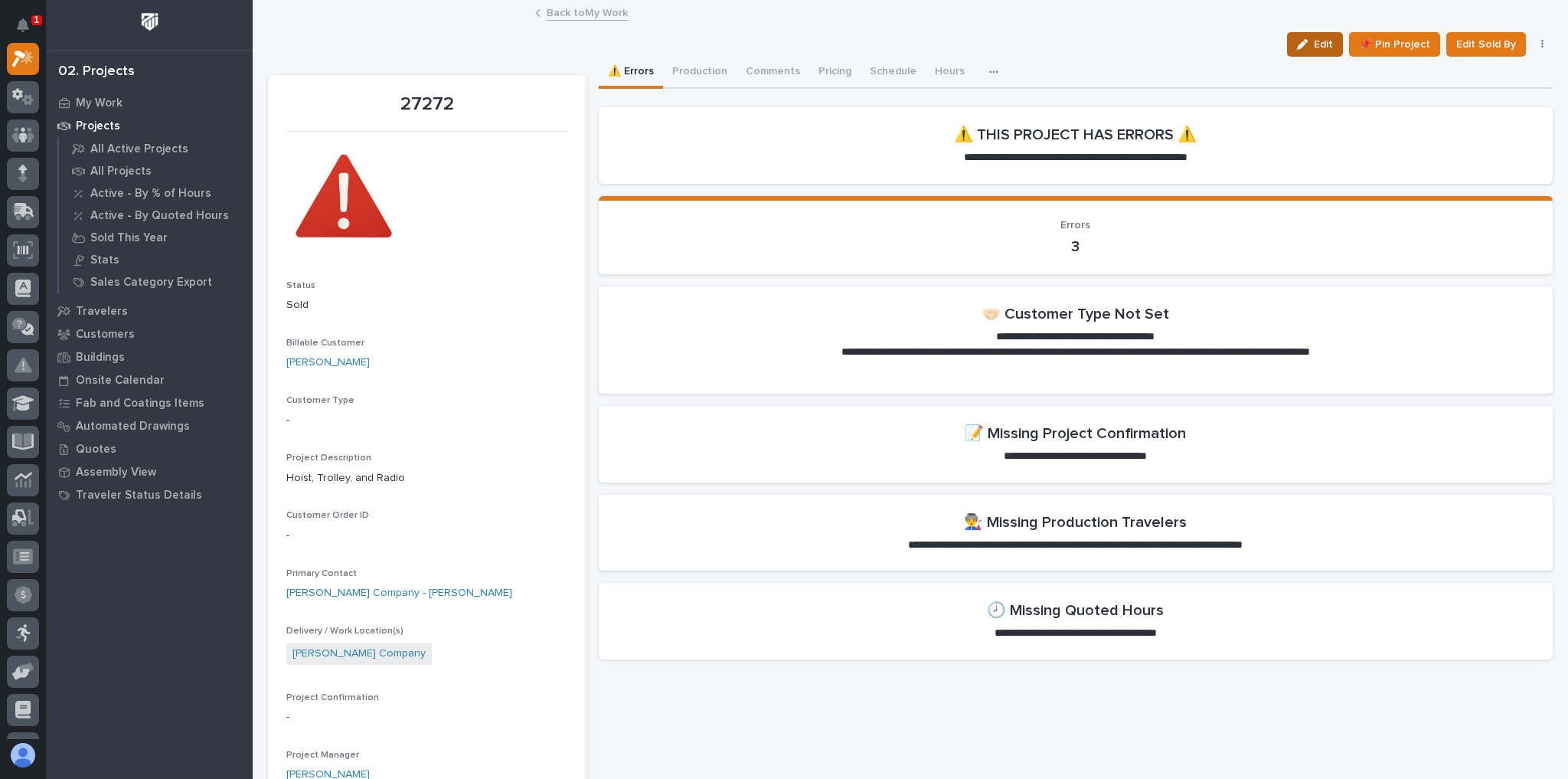
click at [1302, 39] on icon "button" at bounding box center [1302, 44] width 11 height 11
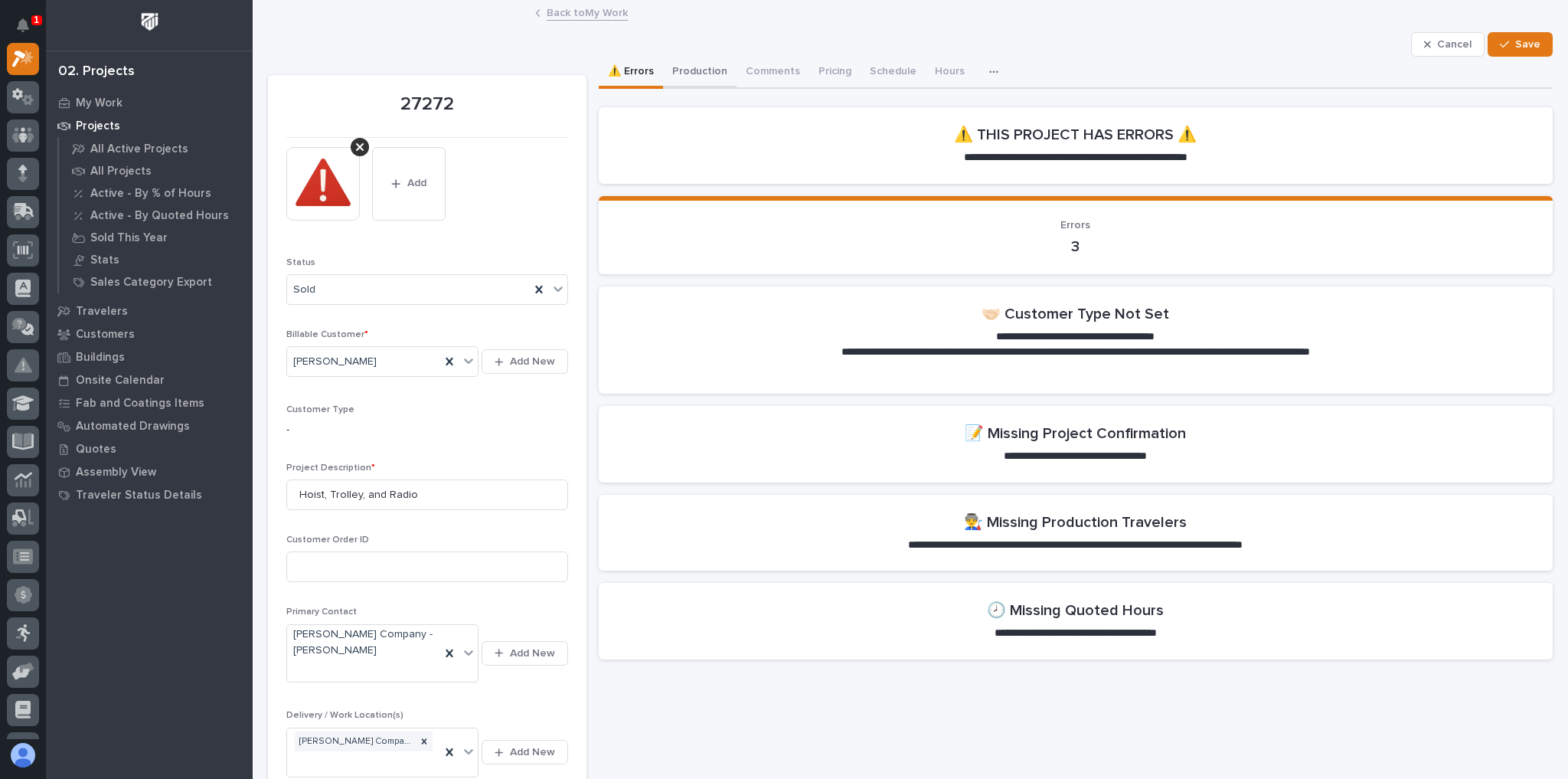
drag, startPoint x: 701, startPoint y: 66, endPoint x: 710, endPoint y: 90, distance: 25.6
click at [701, 66] on button "Production" at bounding box center [699, 73] width 73 height 33
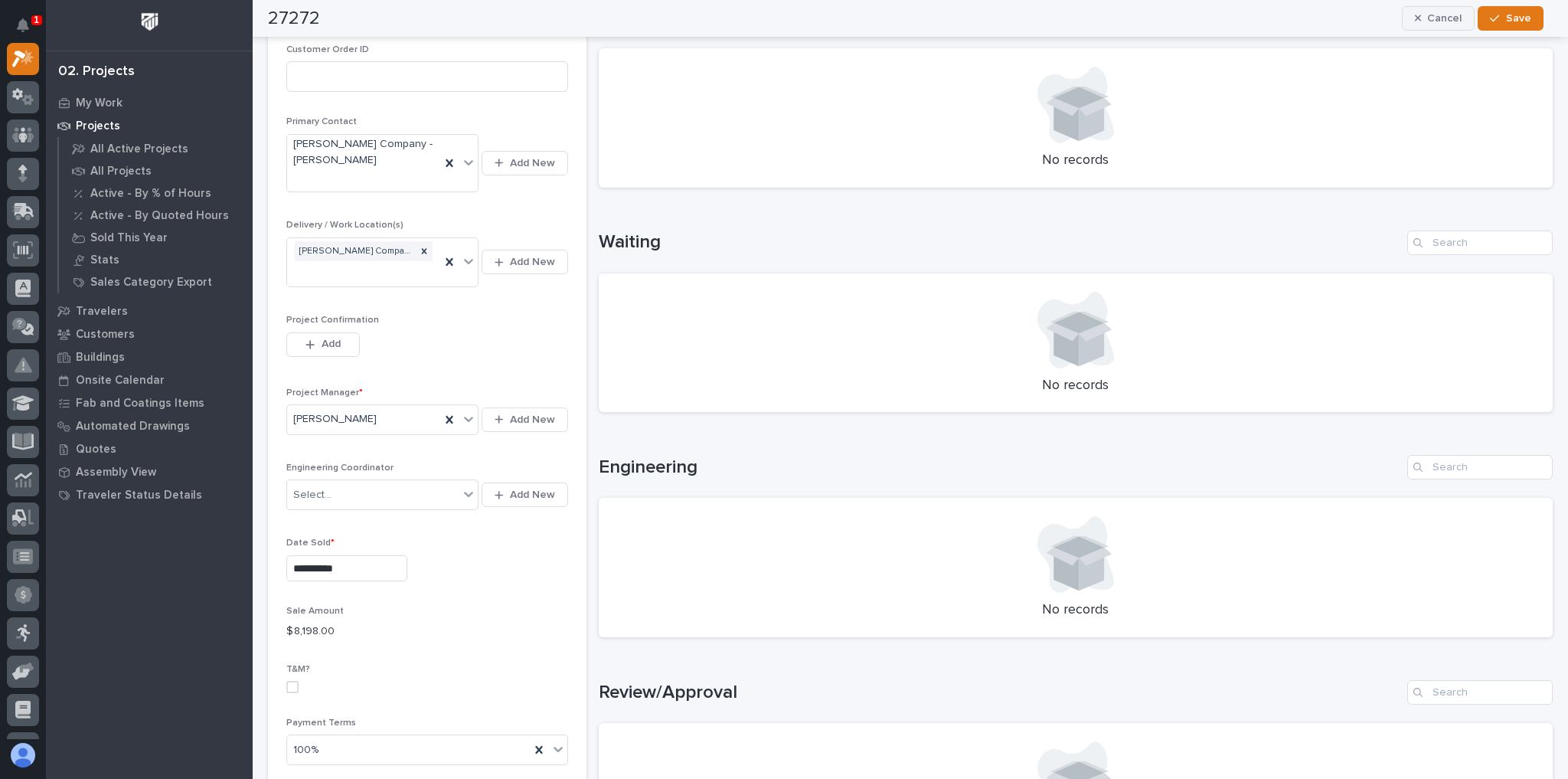
click at [1428, 22] on div "button" at bounding box center [1421, 18] width 13 height 11
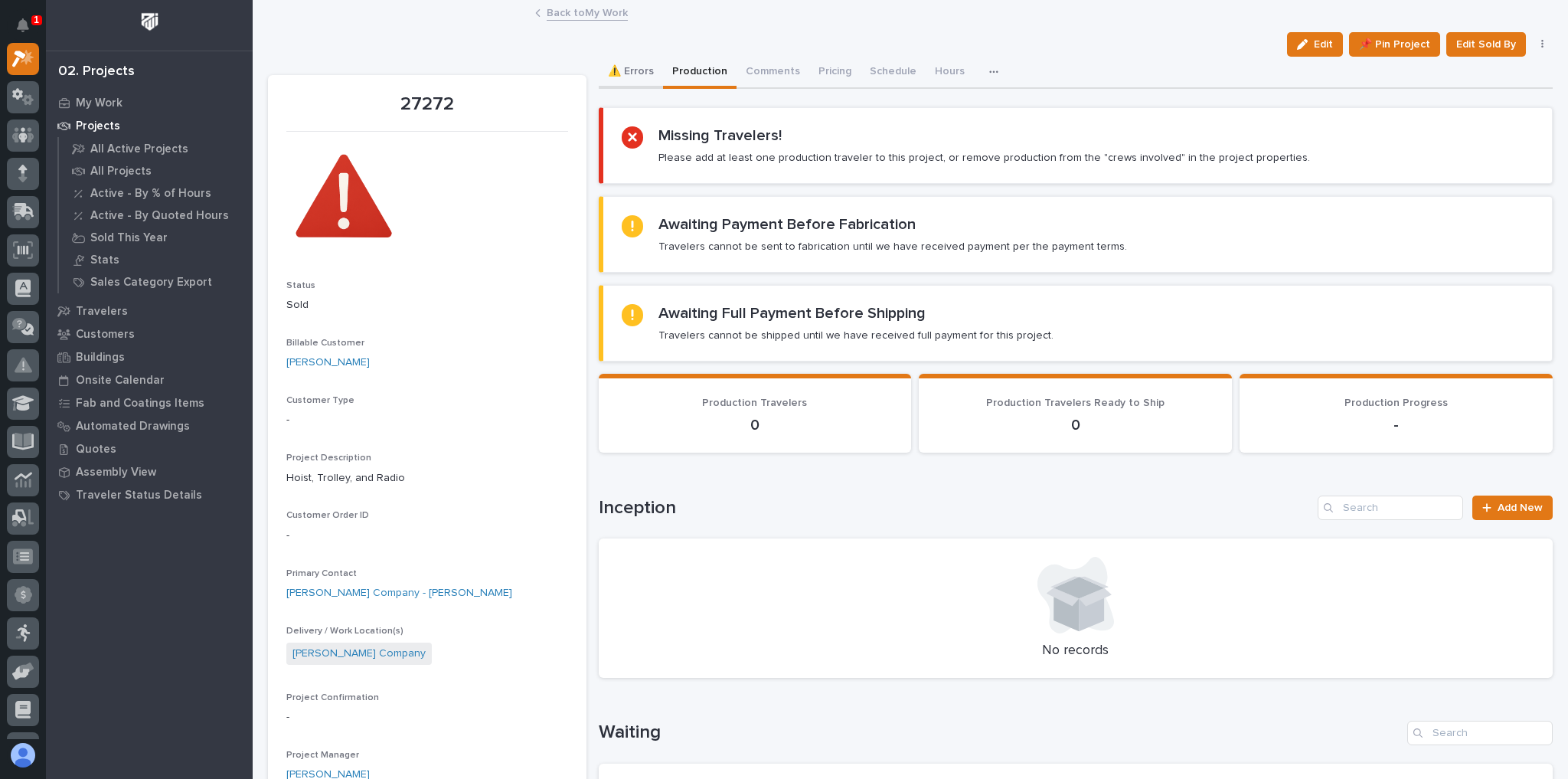
click at [625, 71] on button "⚠️ Errors" at bounding box center [631, 73] width 64 height 33
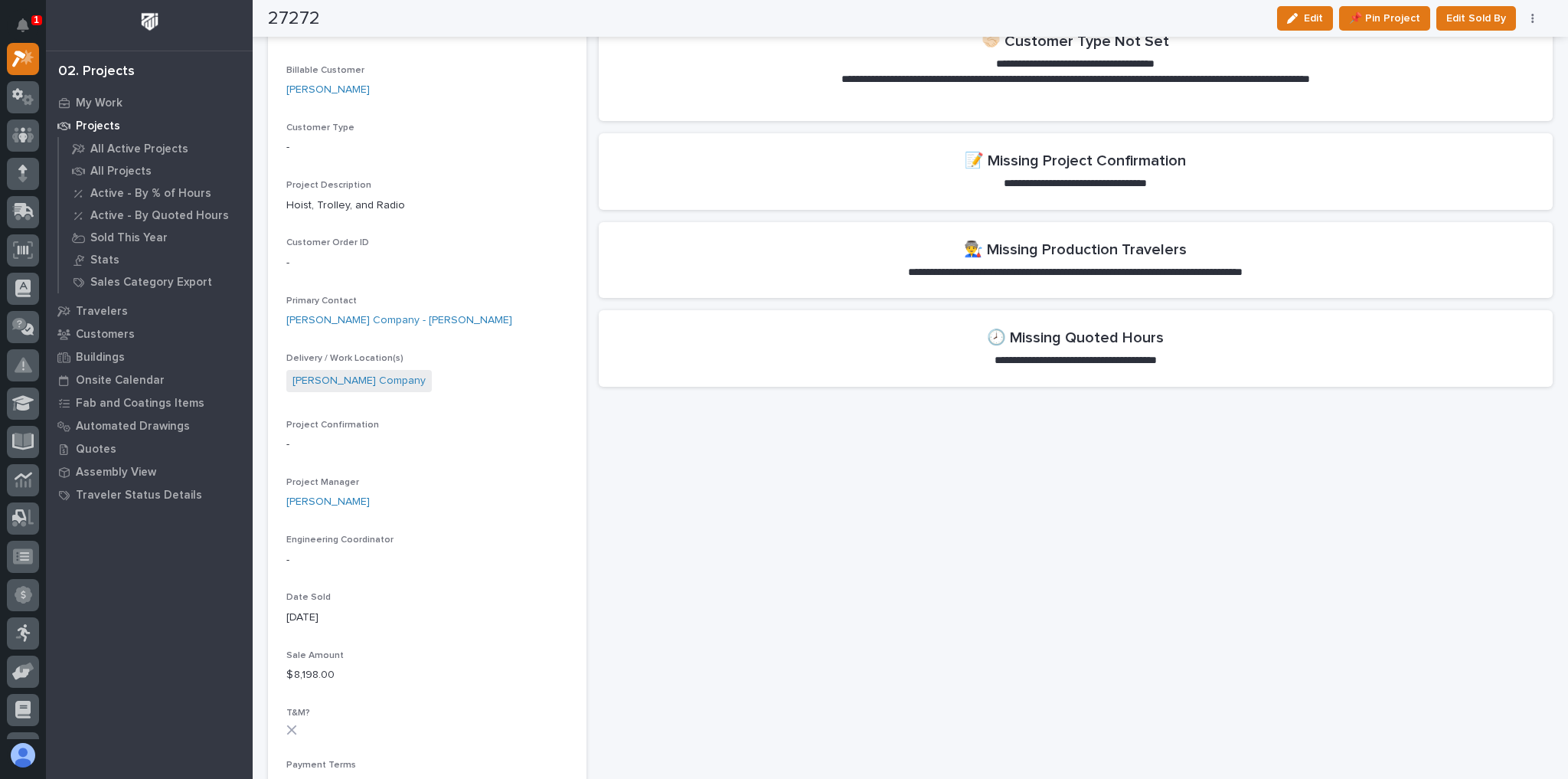
scroll to position [306, 0]
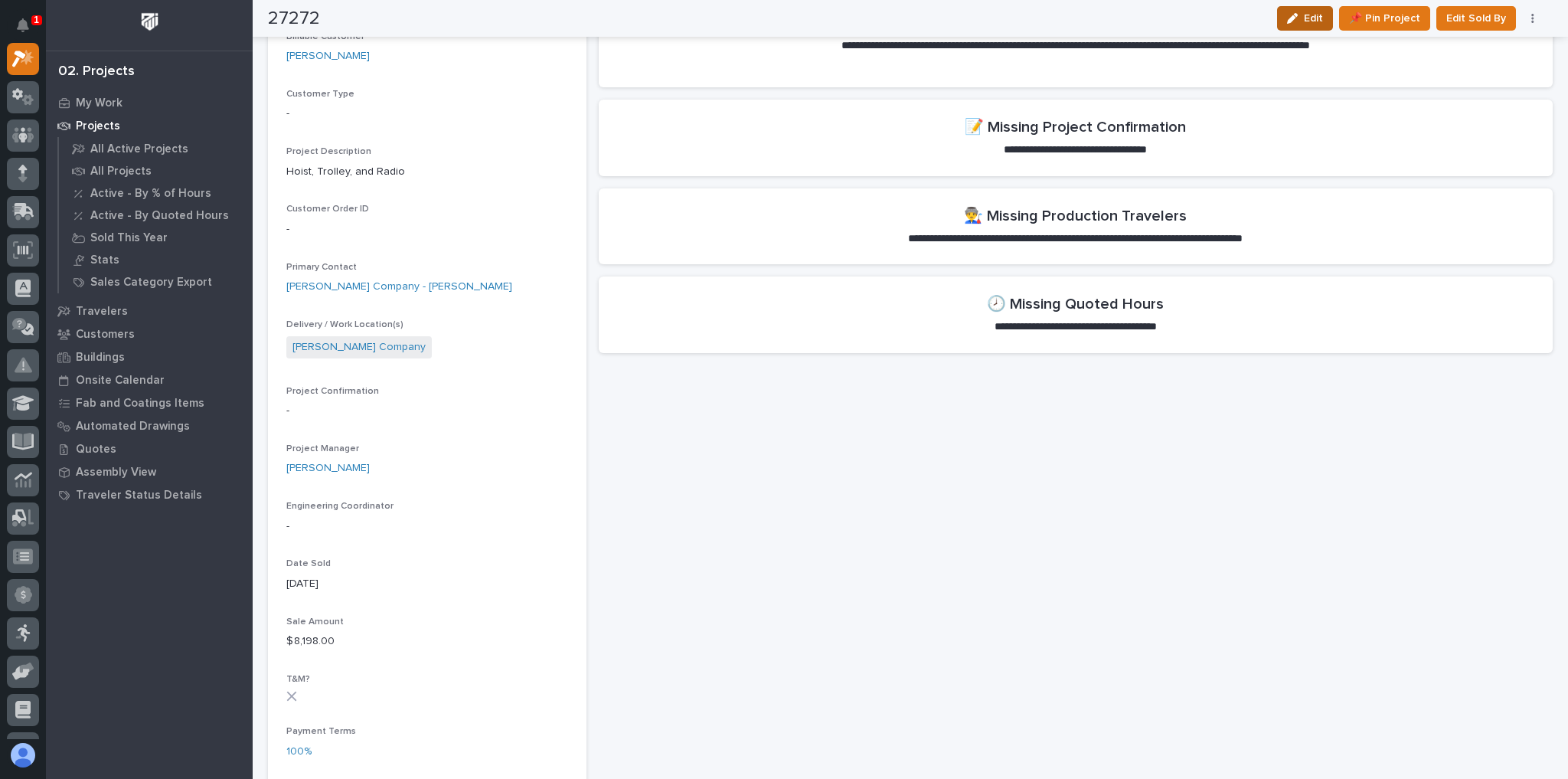
click at [1304, 17] on div "button" at bounding box center [1295, 18] width 17 height 11
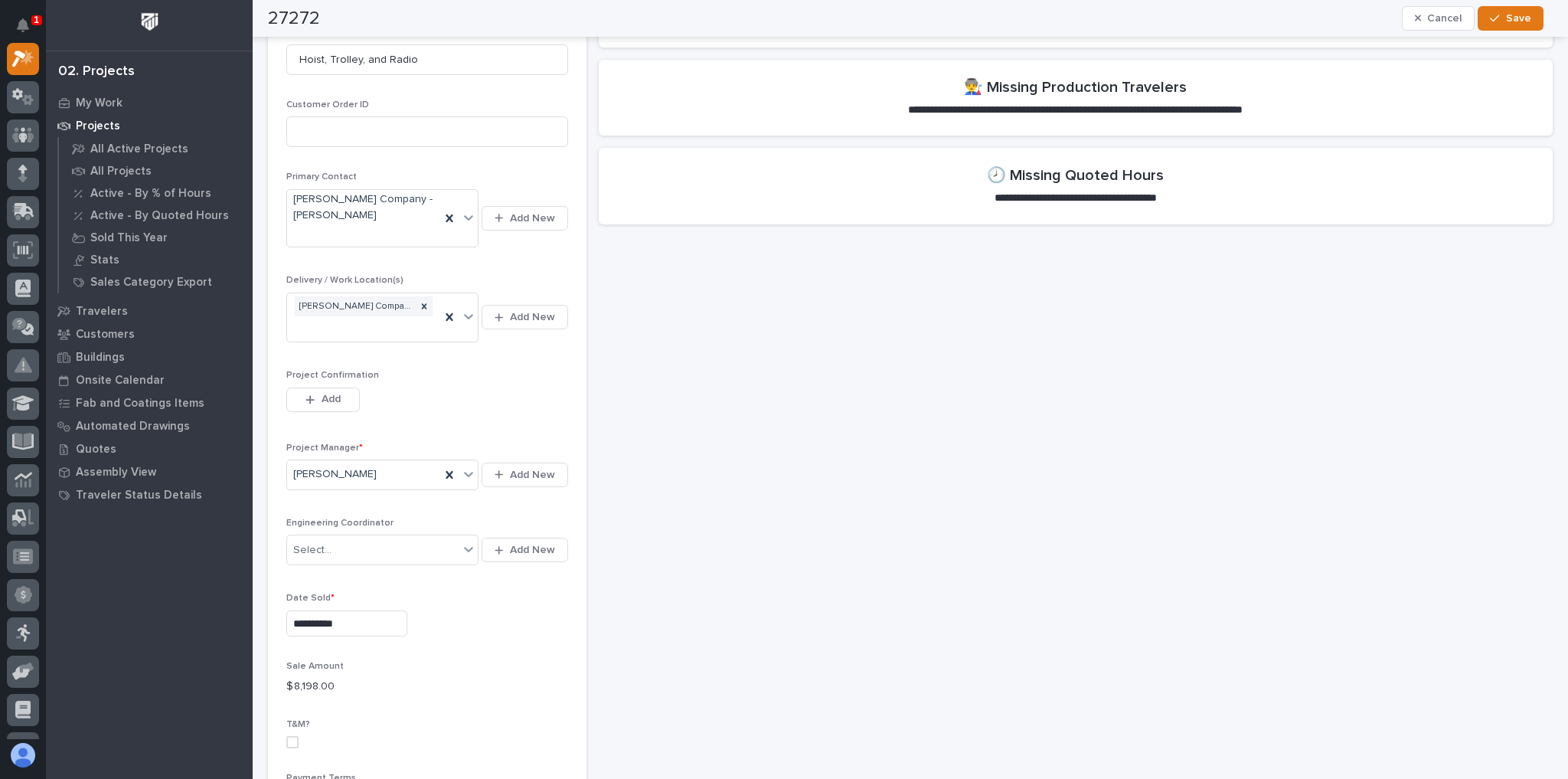
scroll to position [425, 0]
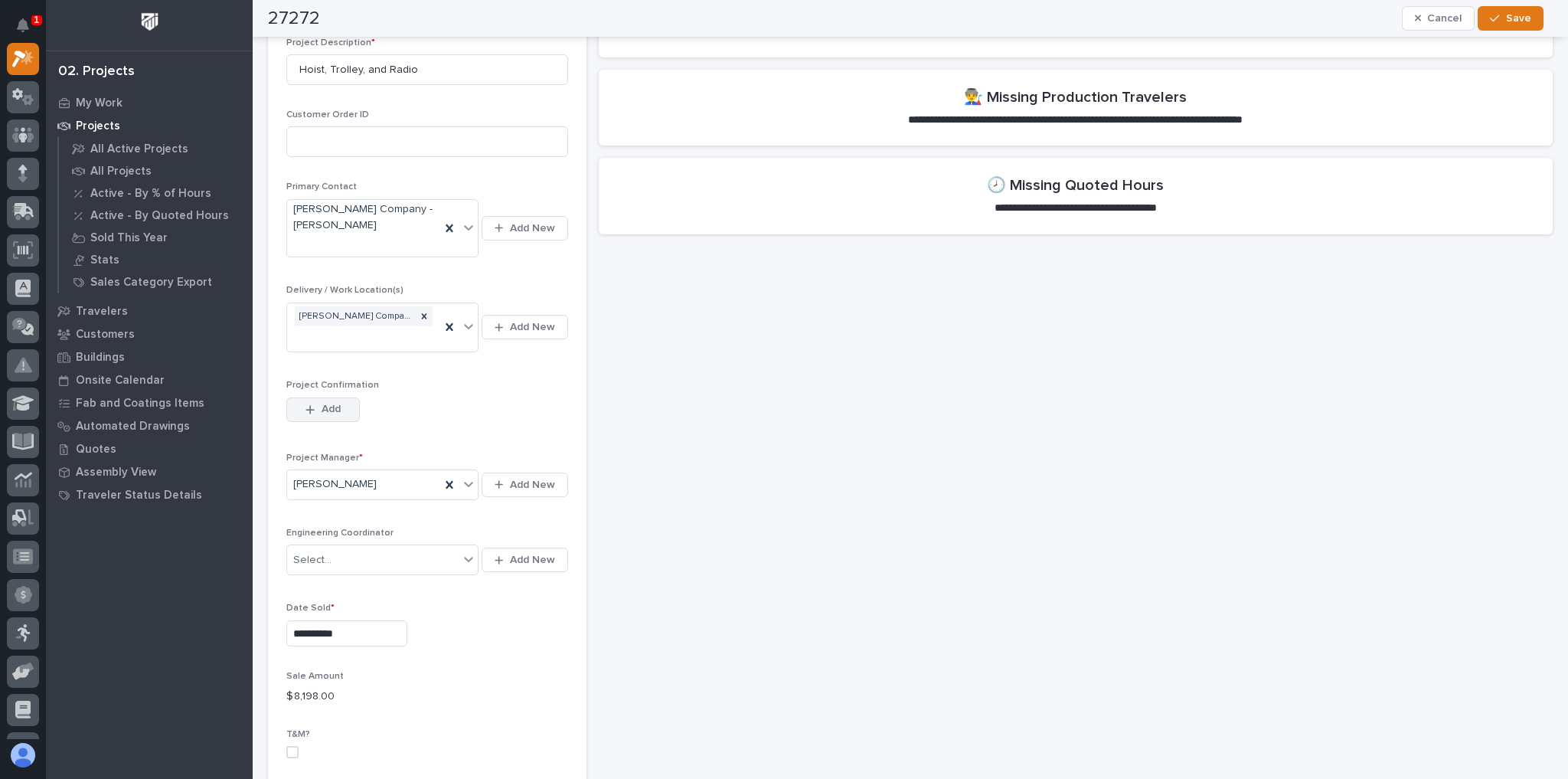
click at [330, 397] on button "Add" at bounding box center [322, 409] width 73 height 24
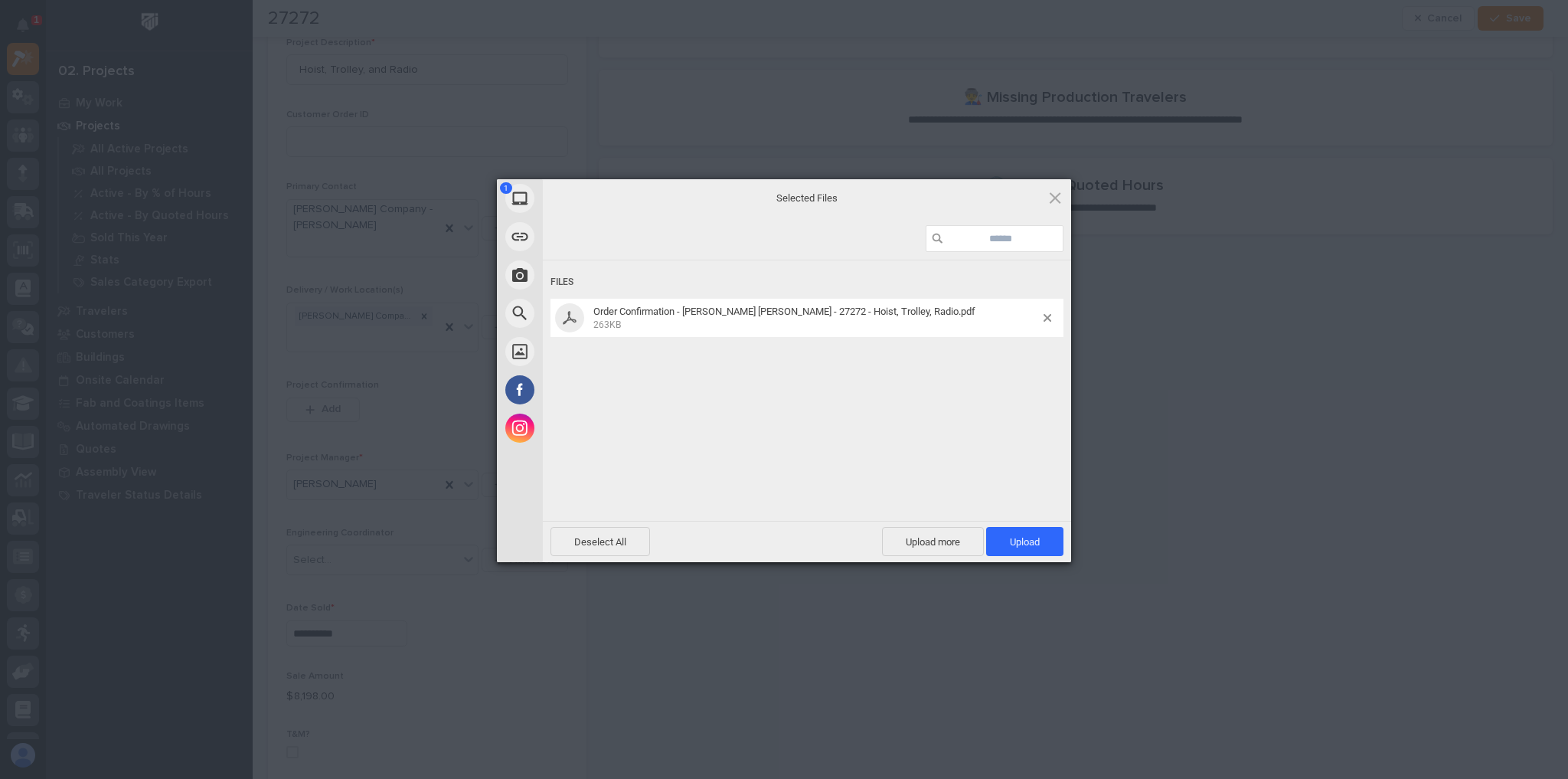
click at [736, 381] on div "Files Order Confirmation - Briggs Shaffner - 27272 - Hoist, Trolley, Radio.pdf …" at bounding box center [807, 389] width 528 height 257
click at [1022, 543] on span "Upload 1" at bounding box center [1024, 541] width 30 height 12
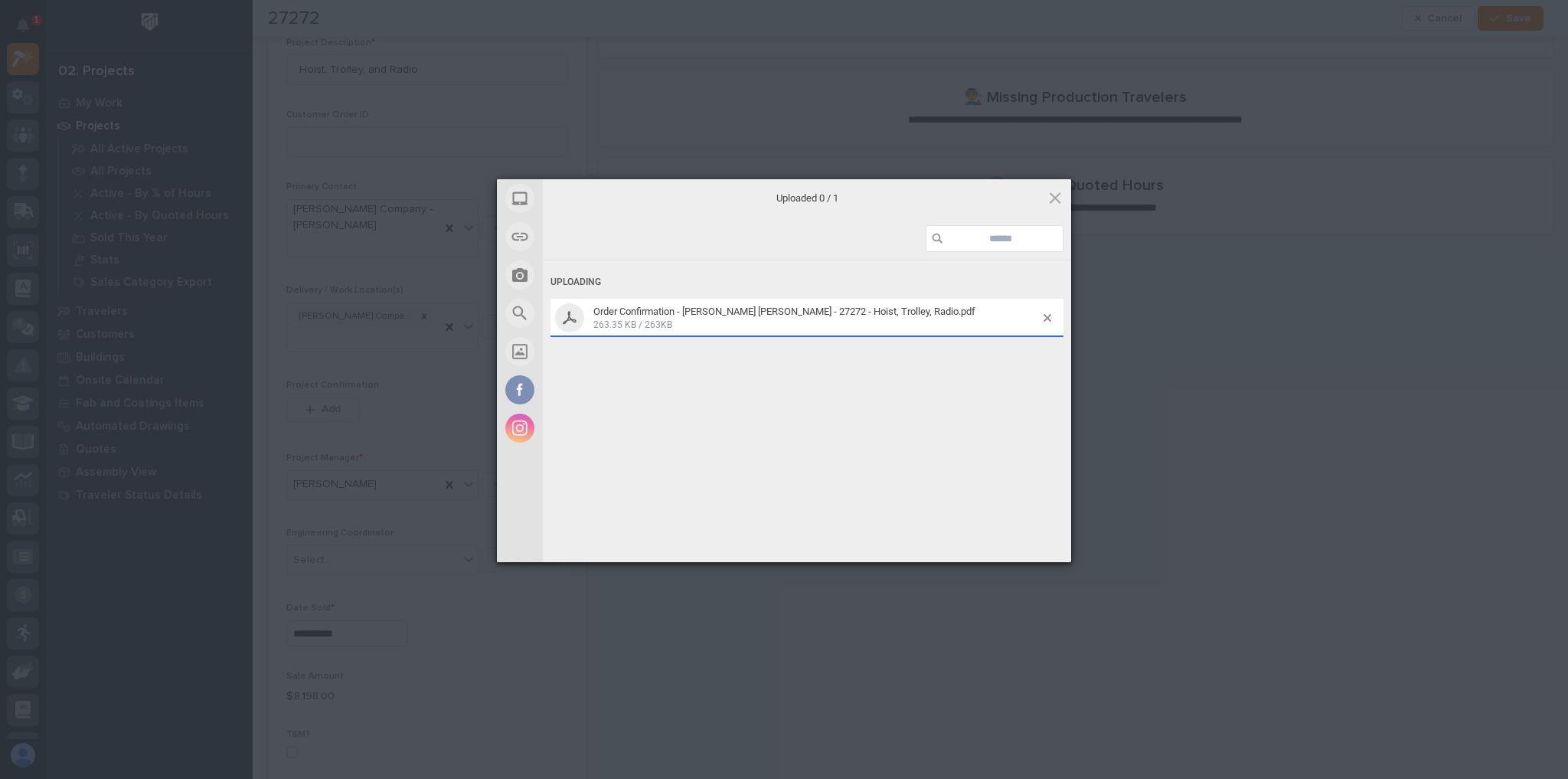
scroll to position [452, 0]
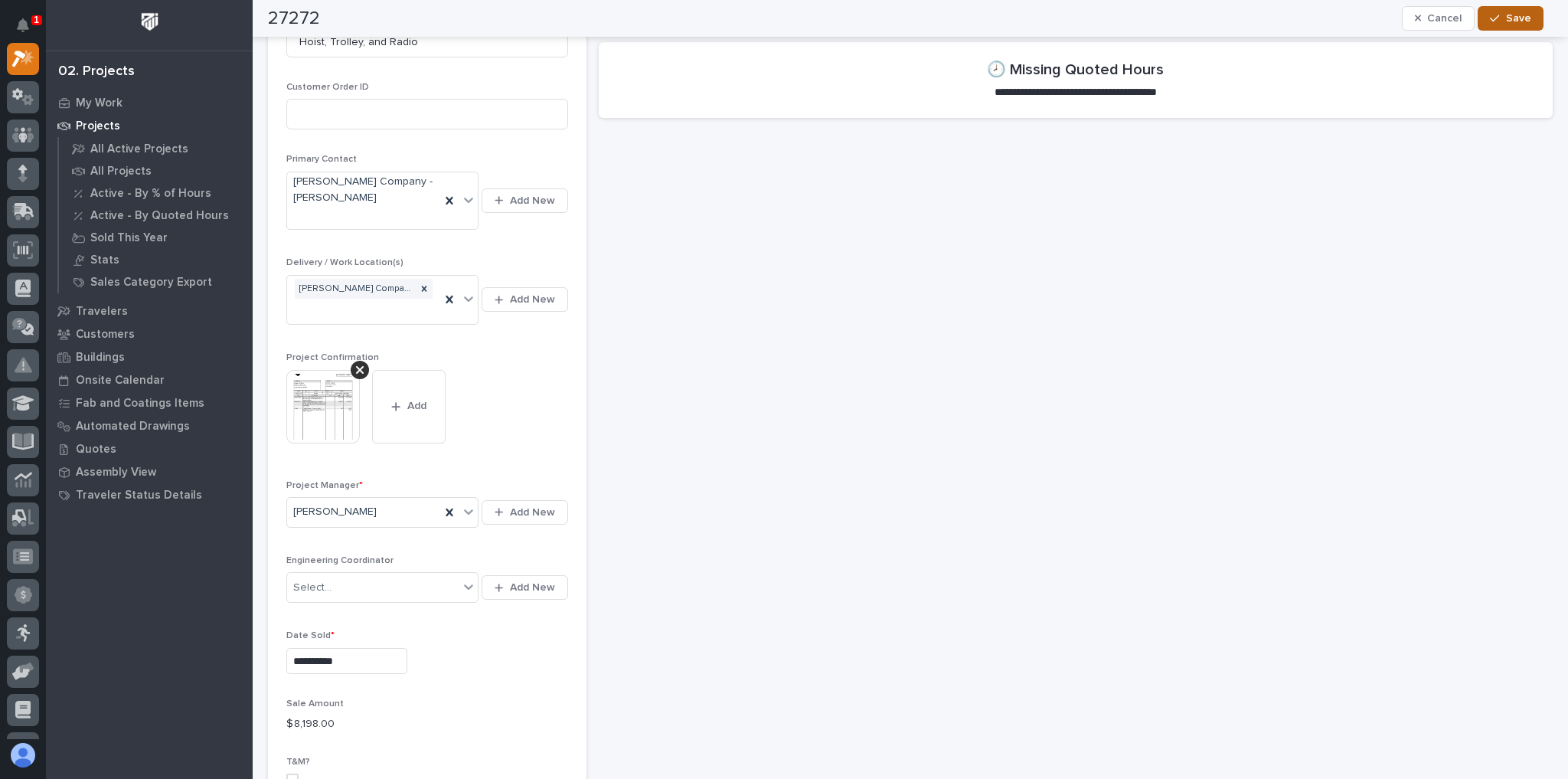
click at [1516, 16] on span "Save" at bounding box center [1518, 18] width 25 height 14
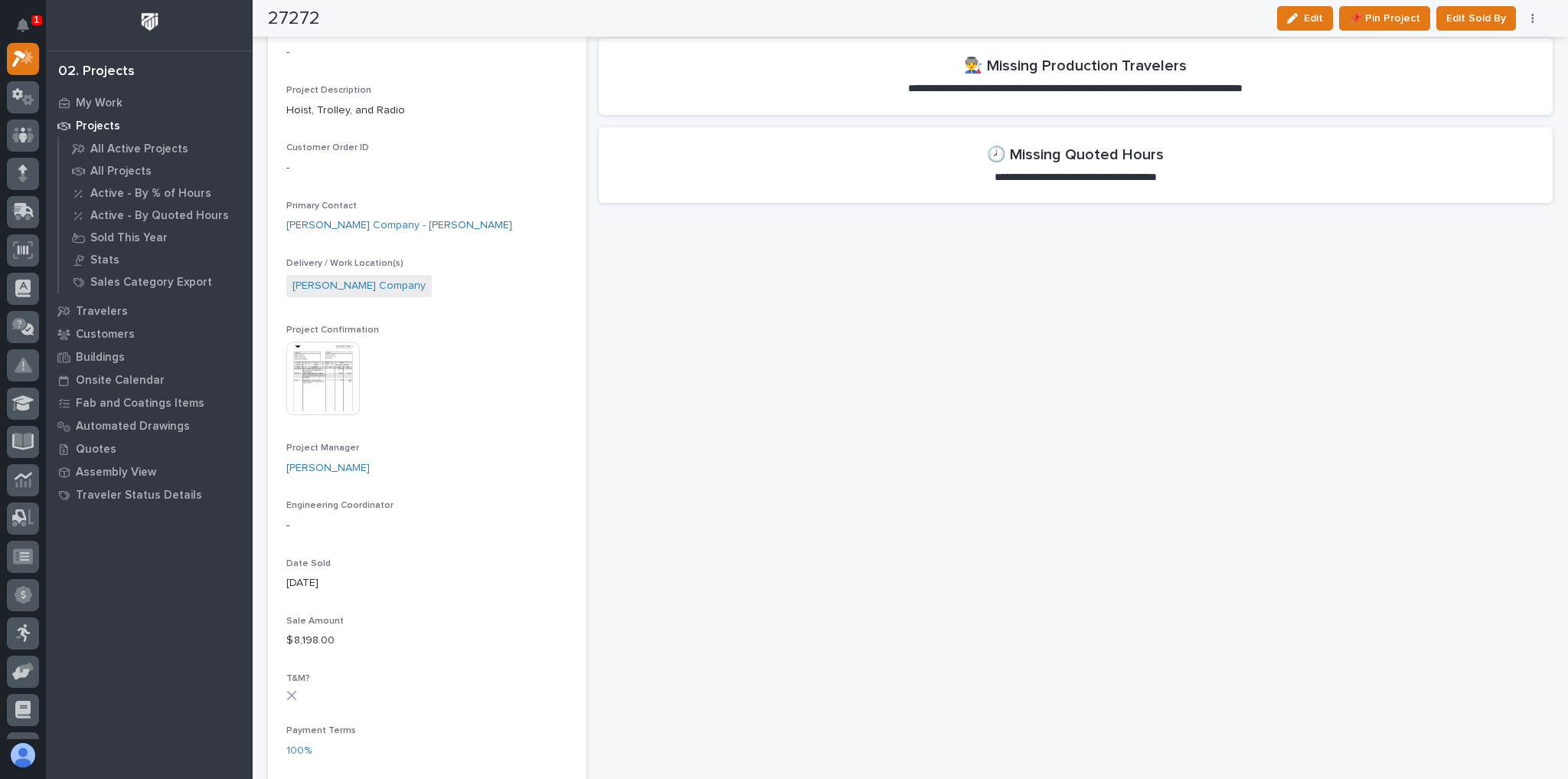
scroll to position [0, 0]
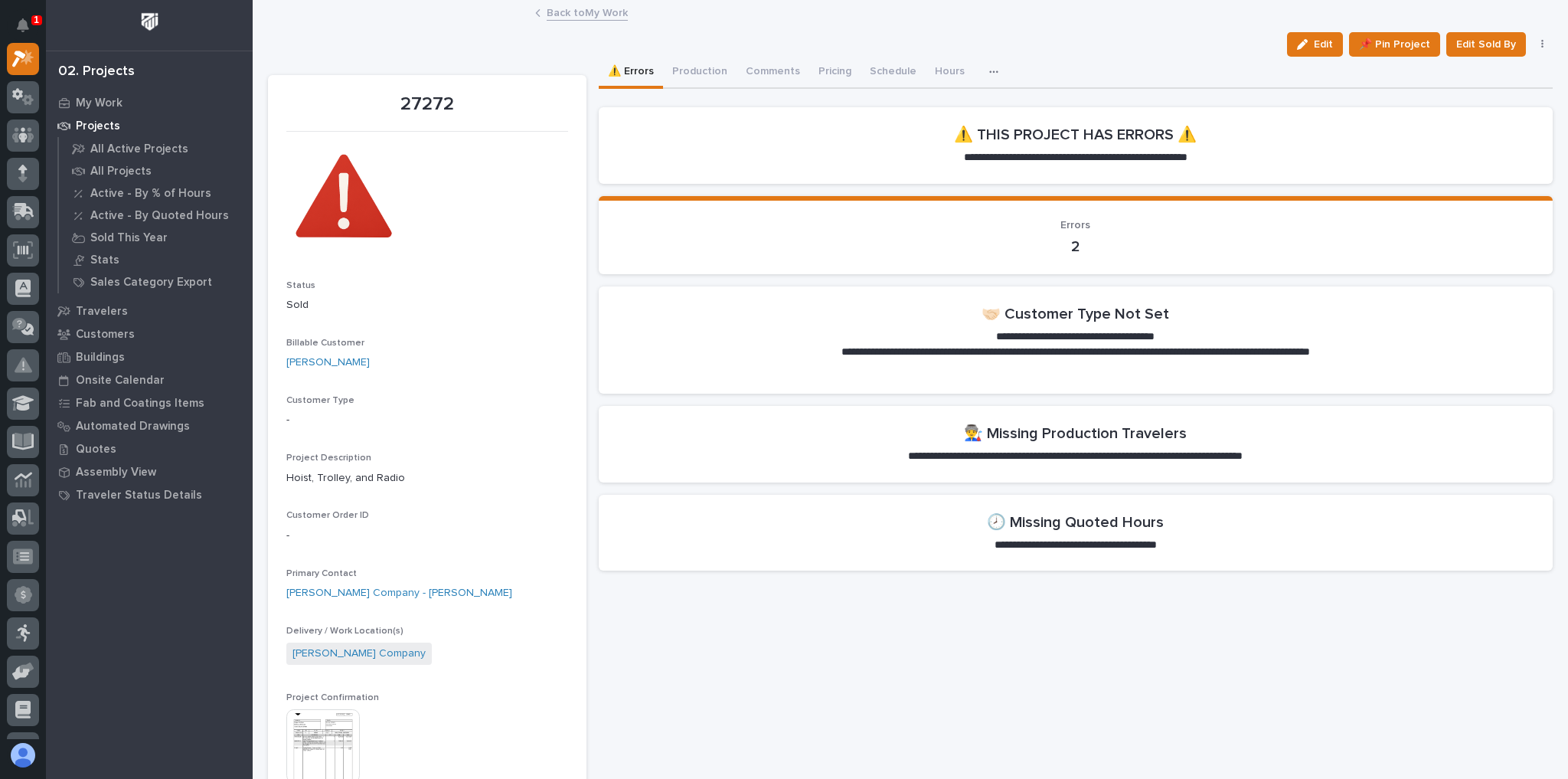
click at [1323, 47] on span "Edit" at bounding box center [1323, 43] width 19 height 14
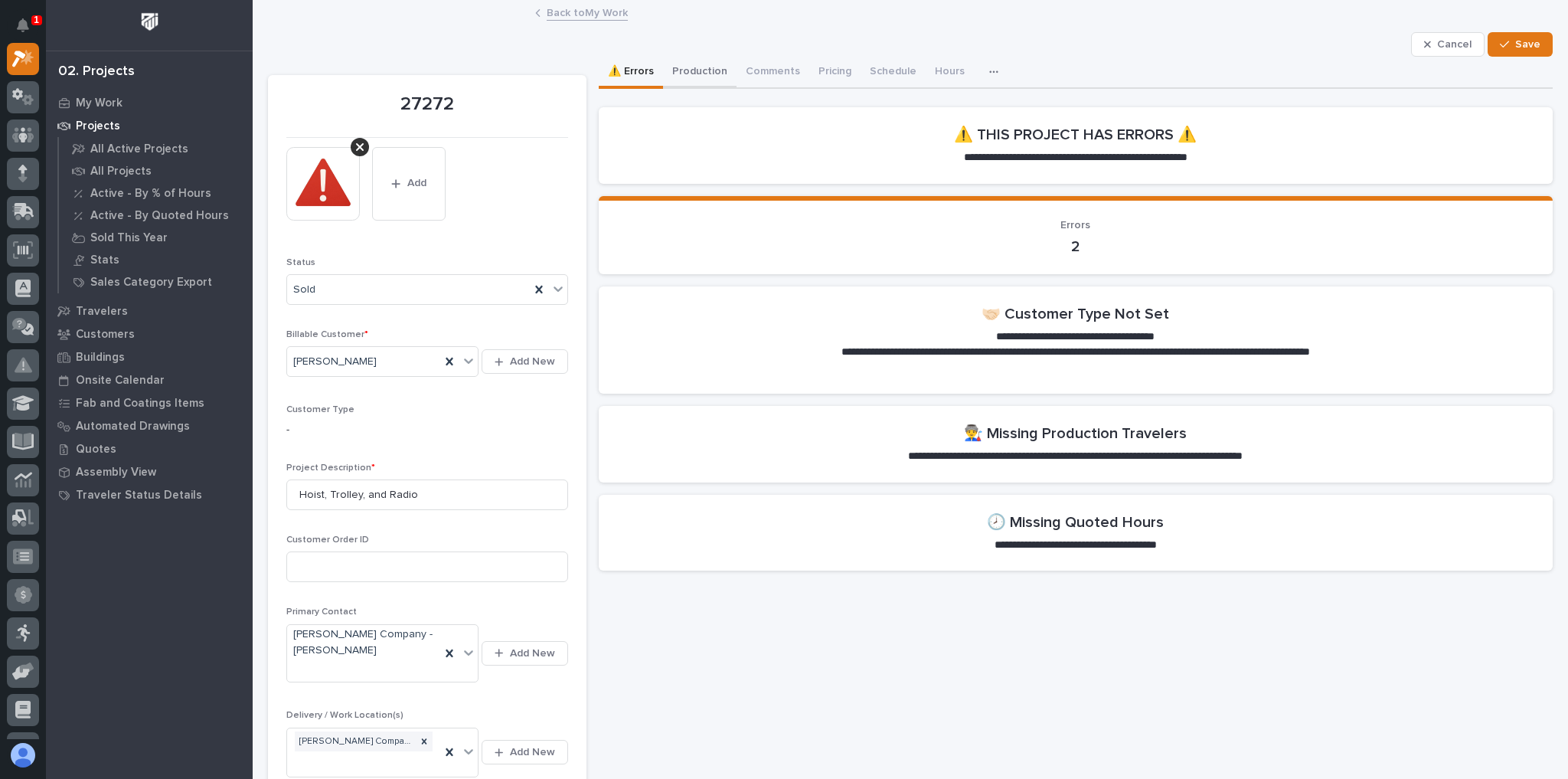
click at [671, 73] on button "Production" at bounding box center [699, 73] width 73 height 33
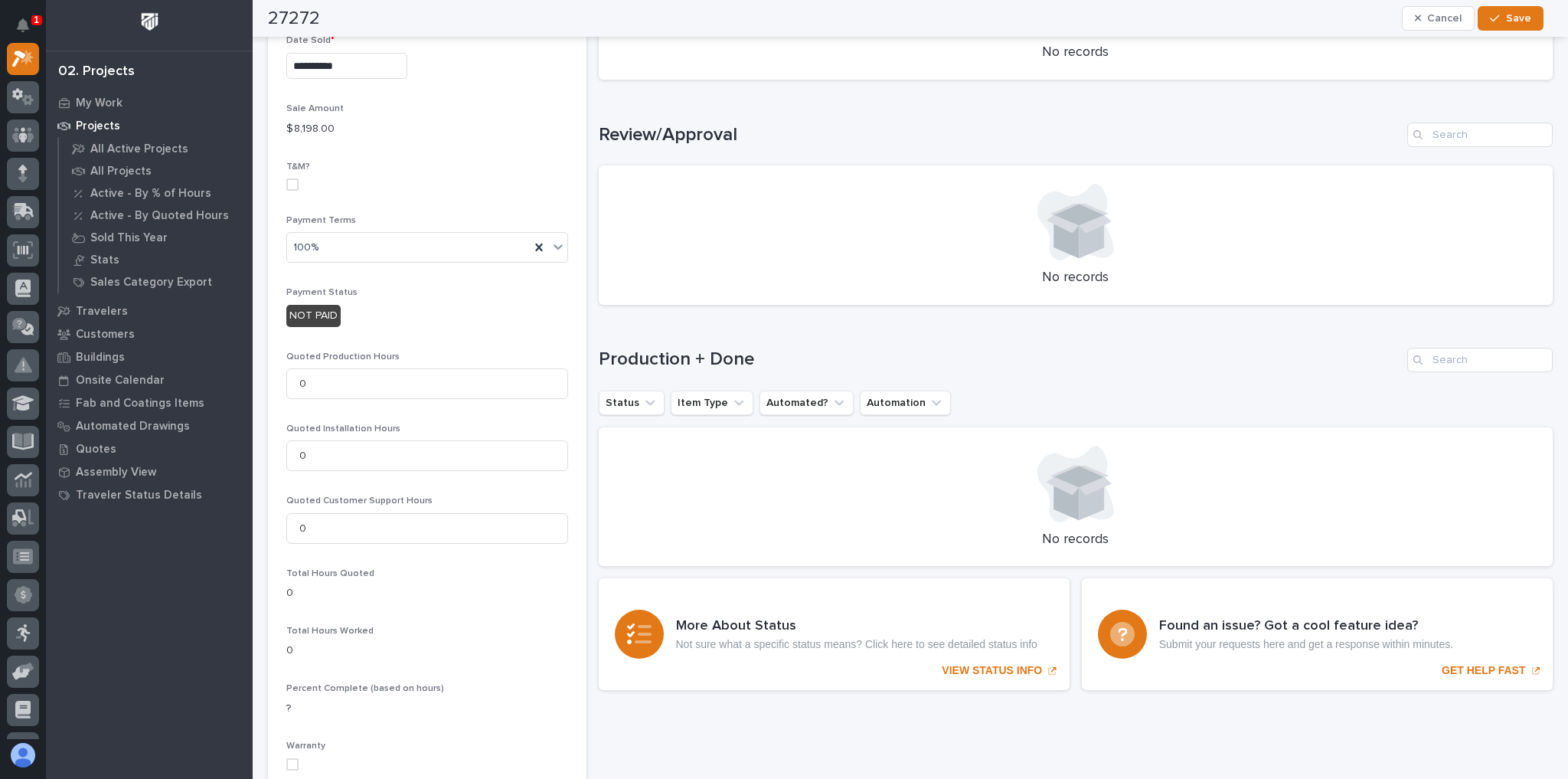
scroll to position [1103, 0]
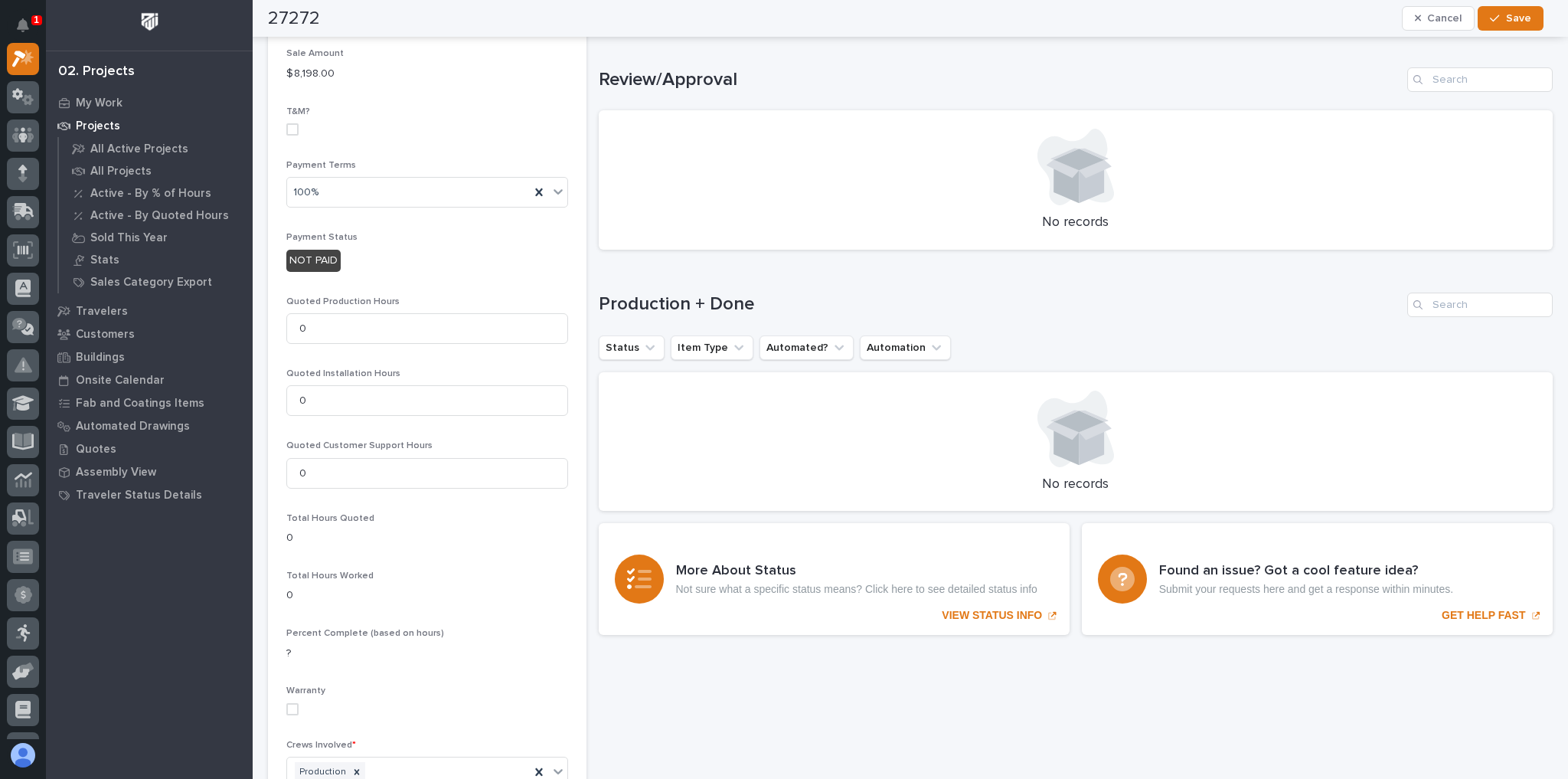
click at [1456, 13] on span "Cancel" at bounding box center [1444, 18] width 34 height 14
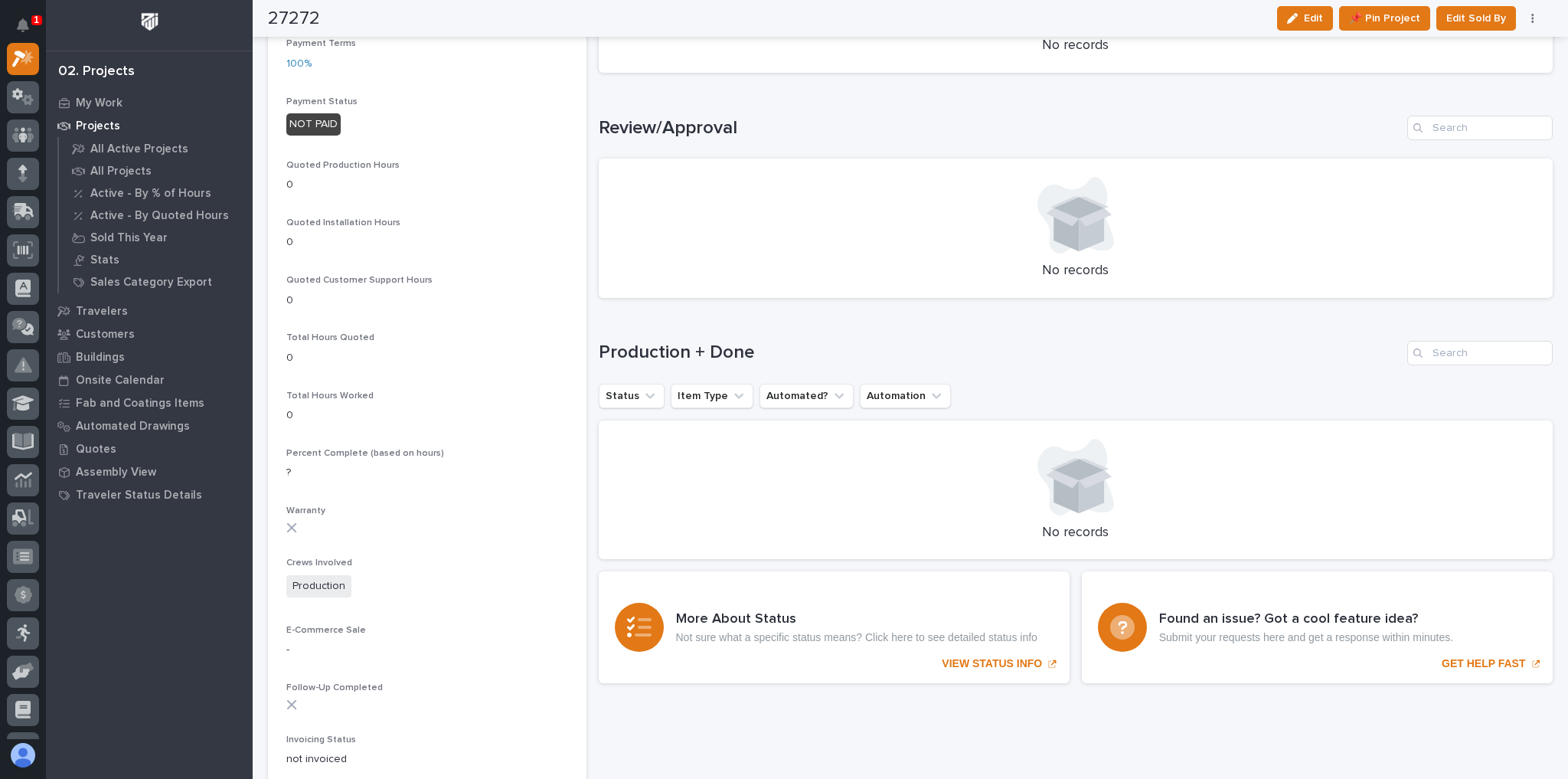
scroll to position [1053, 0]
click at [1160, 385] on div "Status Item Type Automated? Automation" at bounding box center [1076, 396] width 955 height 24
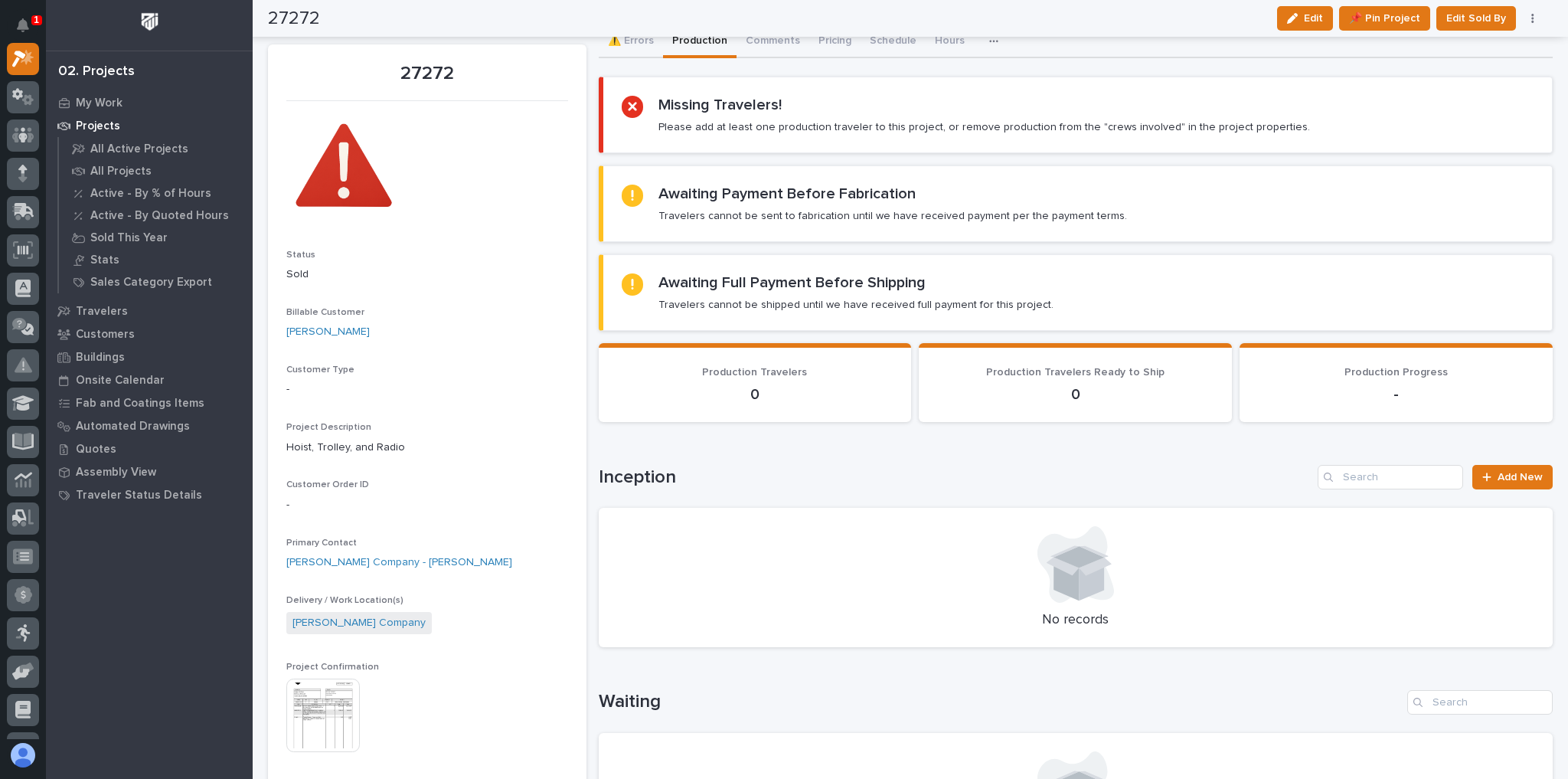
scroll to position [0, 0]
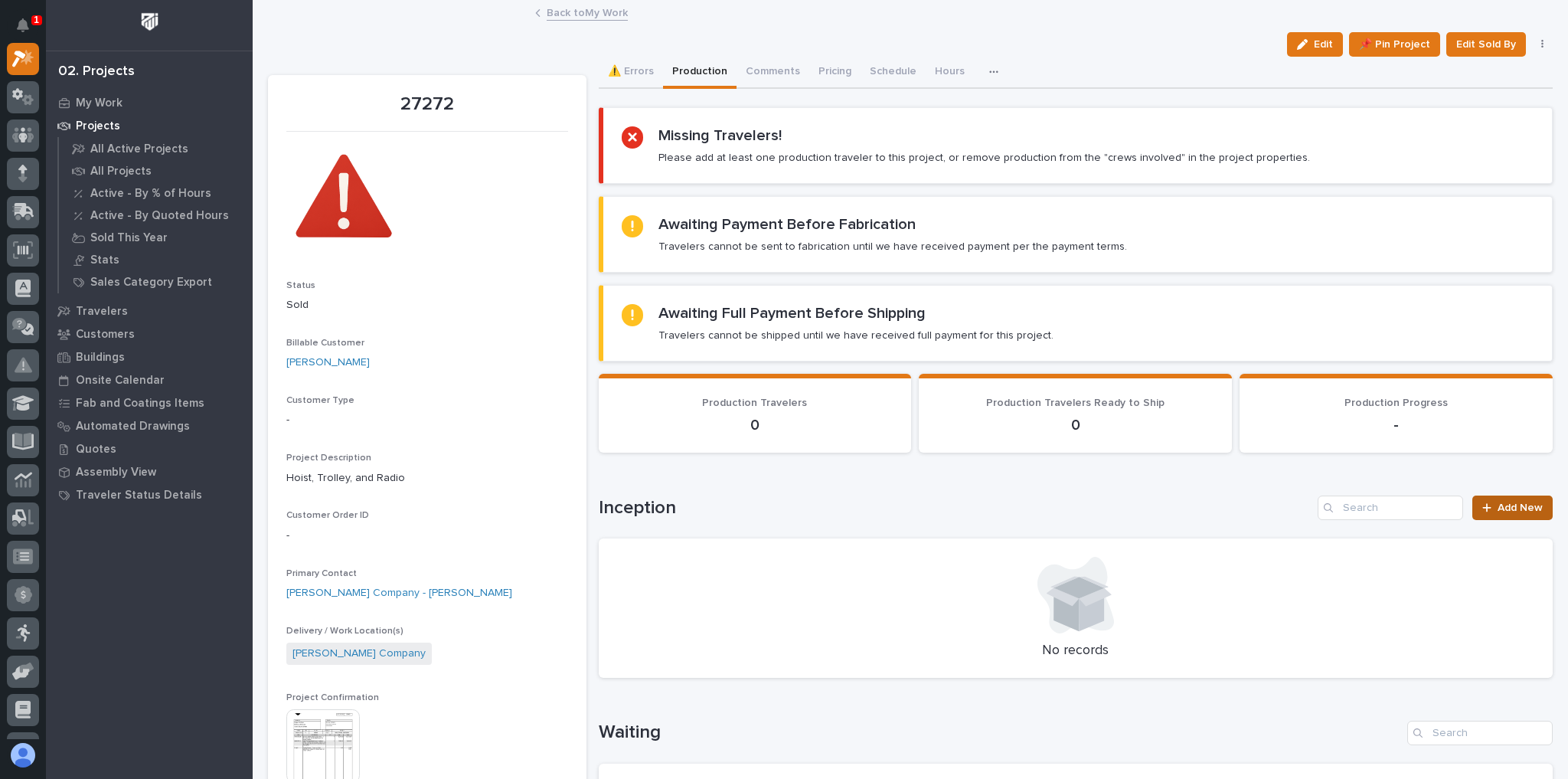
click at [1516, 502] on span "Add New" at bounding box center [1520, 508] width 45 height 11
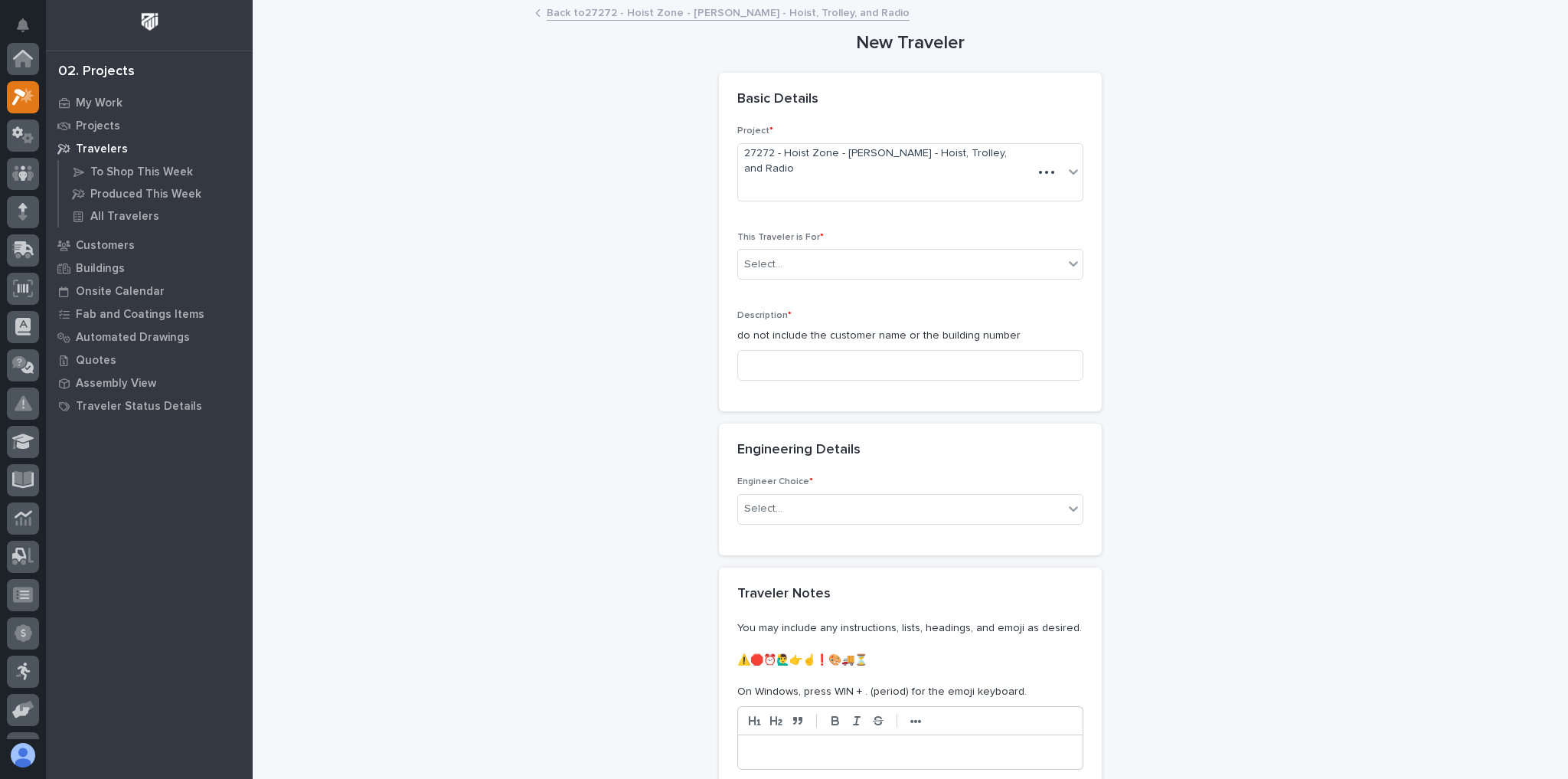
scroll to position [38, 0]
click at [850, 252] on div "Select..." at bounding box center [901, 264] width 326 height 25
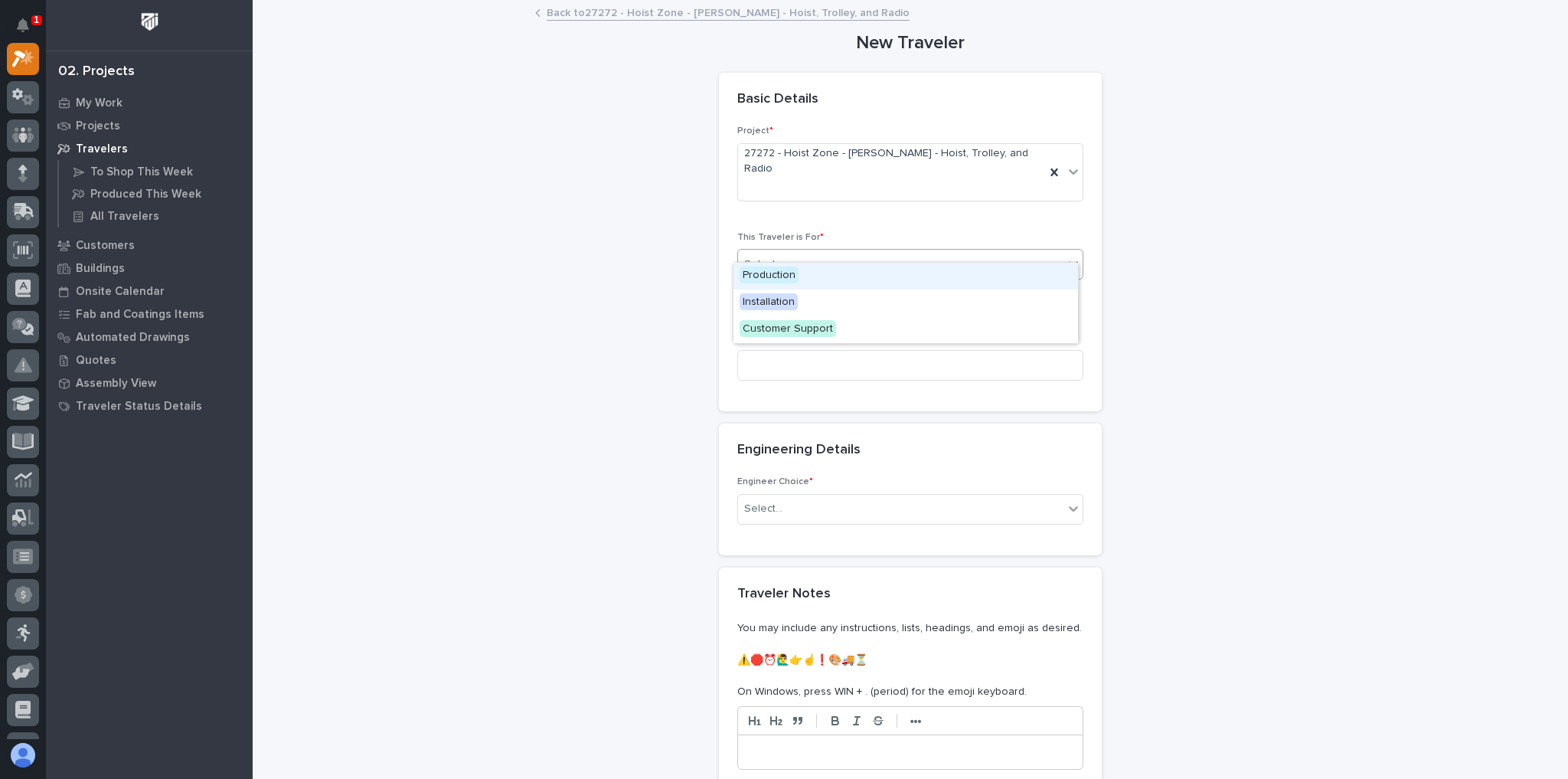
click at [828, 276] on div "Production" at bounding box center [906, 276] width 345 height 27
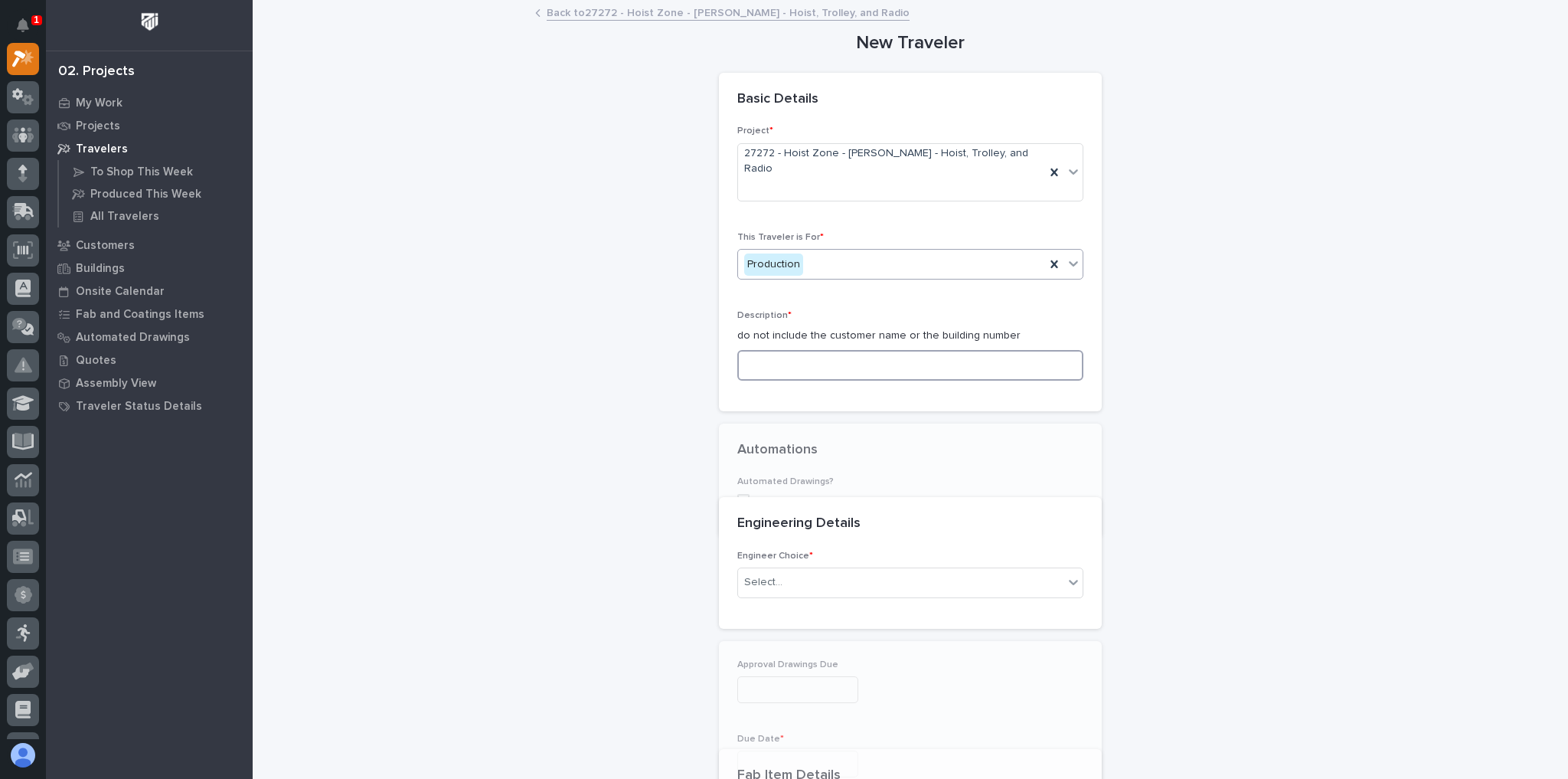
click at [794, 350] on input at bounding box center [910, 366] width 346 height 31
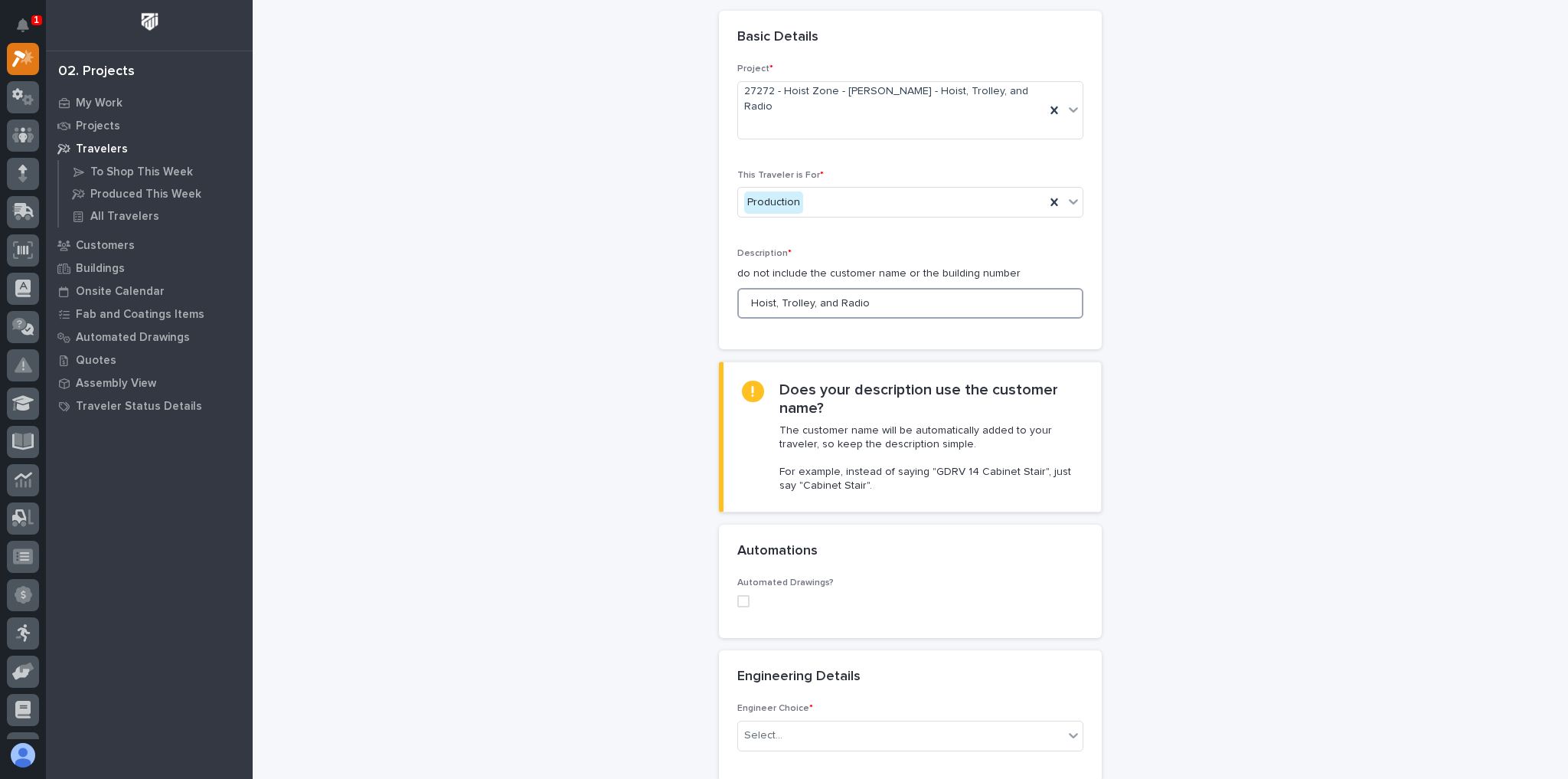
scroll to position [122, 0]
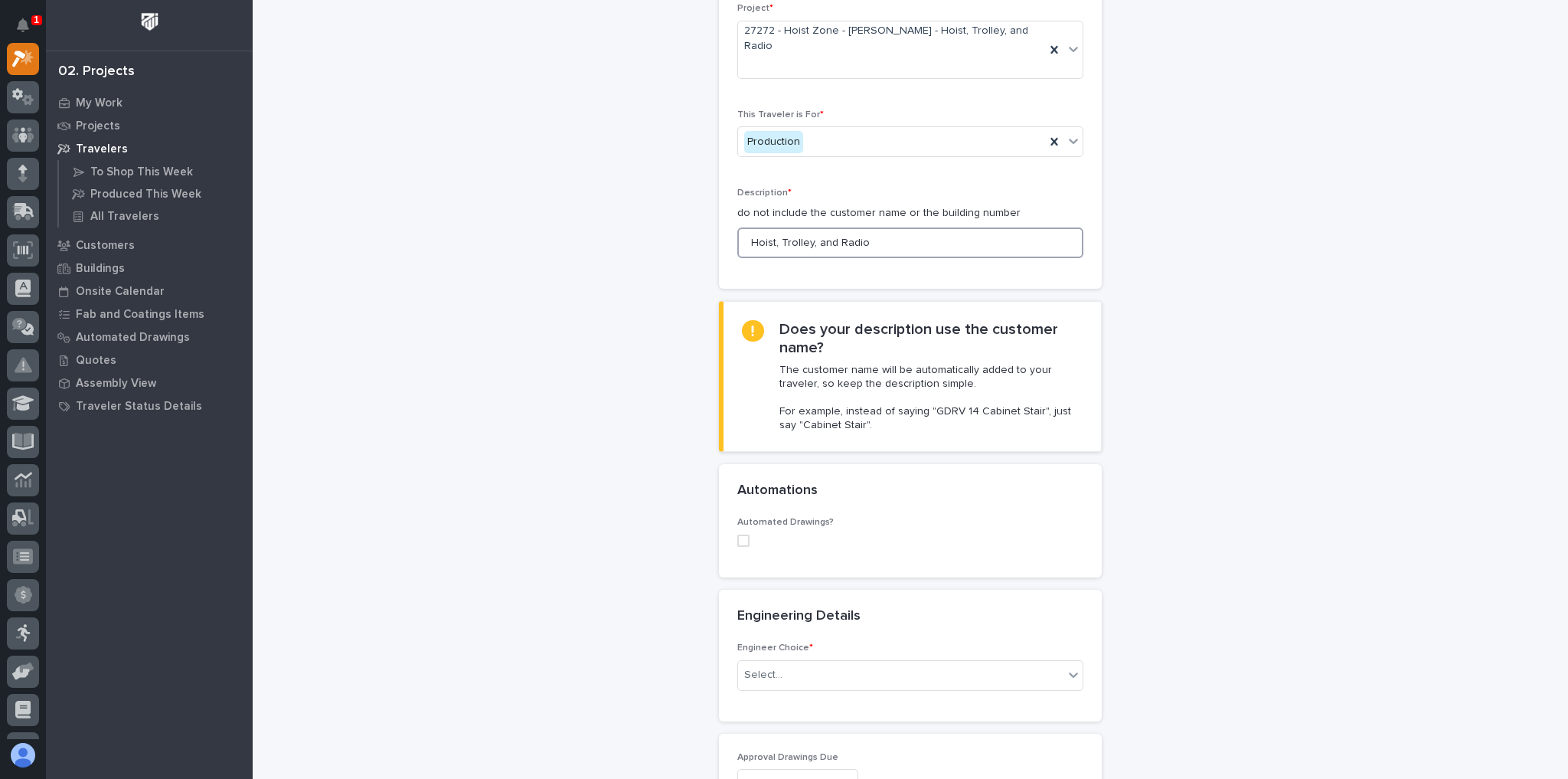
type input "Hoist, Trolley, and Radio"
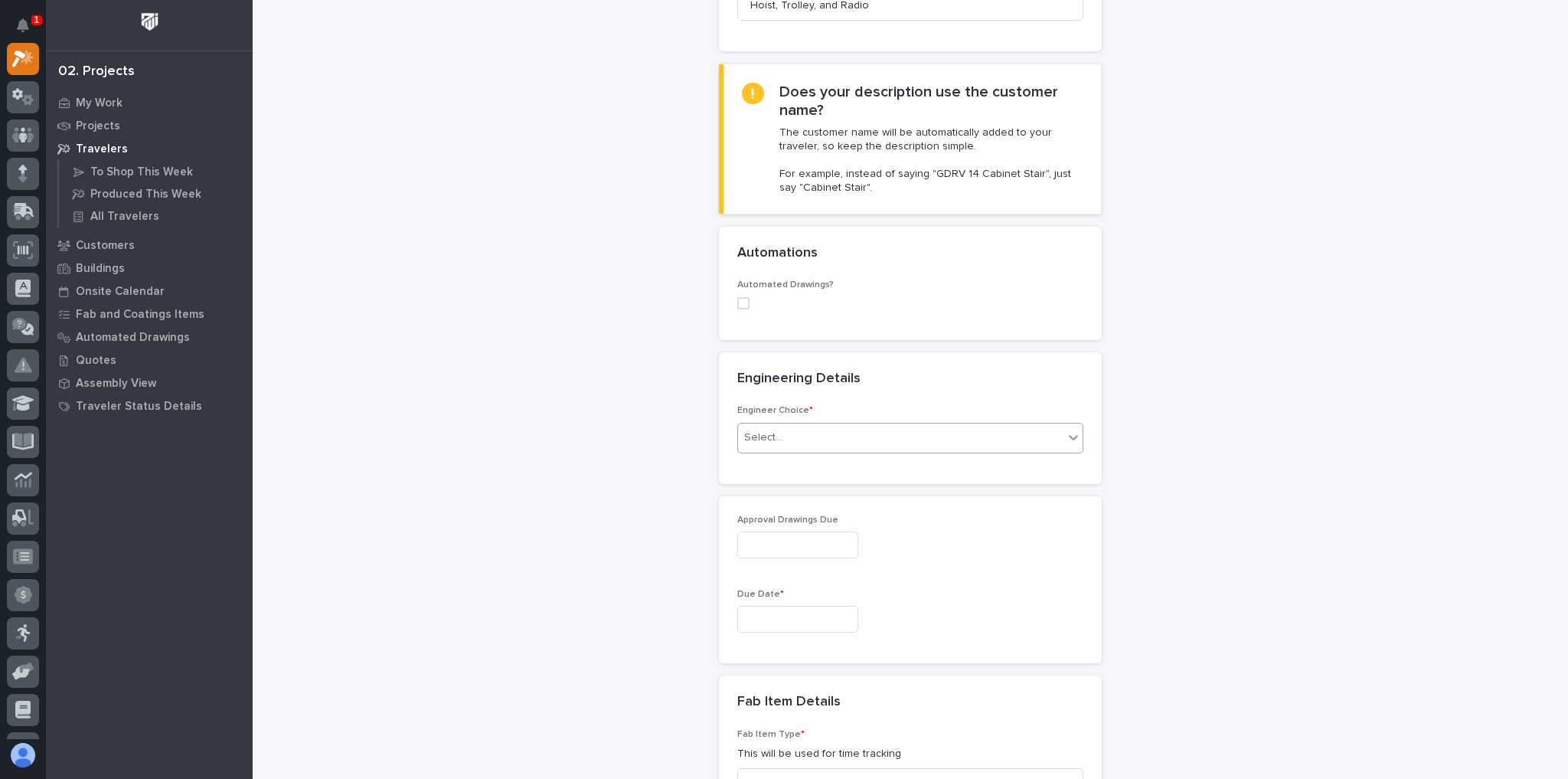
scroll to position [490, 0]
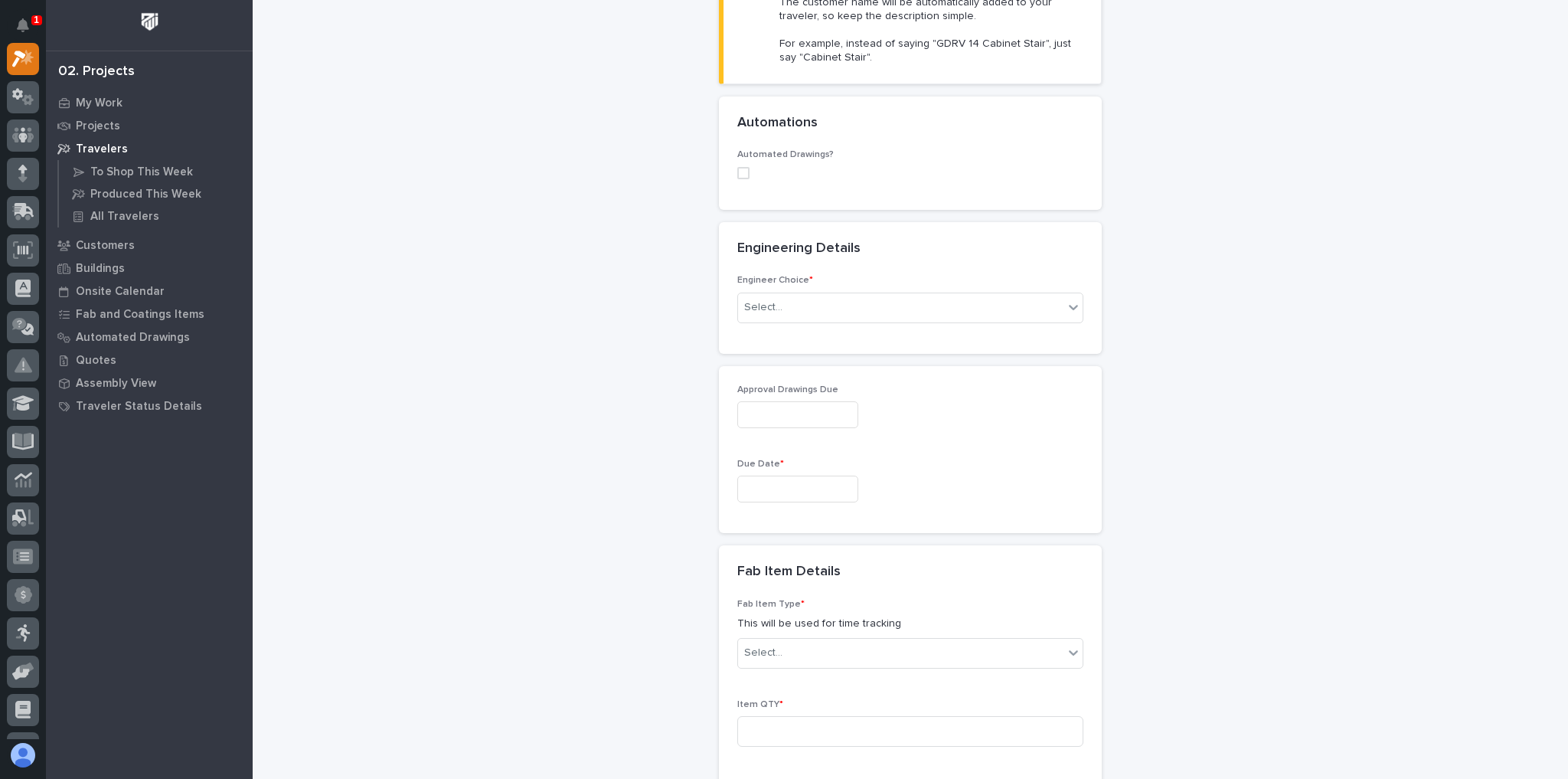
click at [798, 475] on input "text" at bounding box center [798, 489] width 121 height 27
click at [1271, 455] on div "**********" at bounding box center [910, 502] width 1285 height 1981
click at [800, 475] on input "text" at bounding box center [798, 489] width 121 height 27
click at [739, 394] on div "29" at bounding box center [734, 394] width 21 height 21
type input "**********"
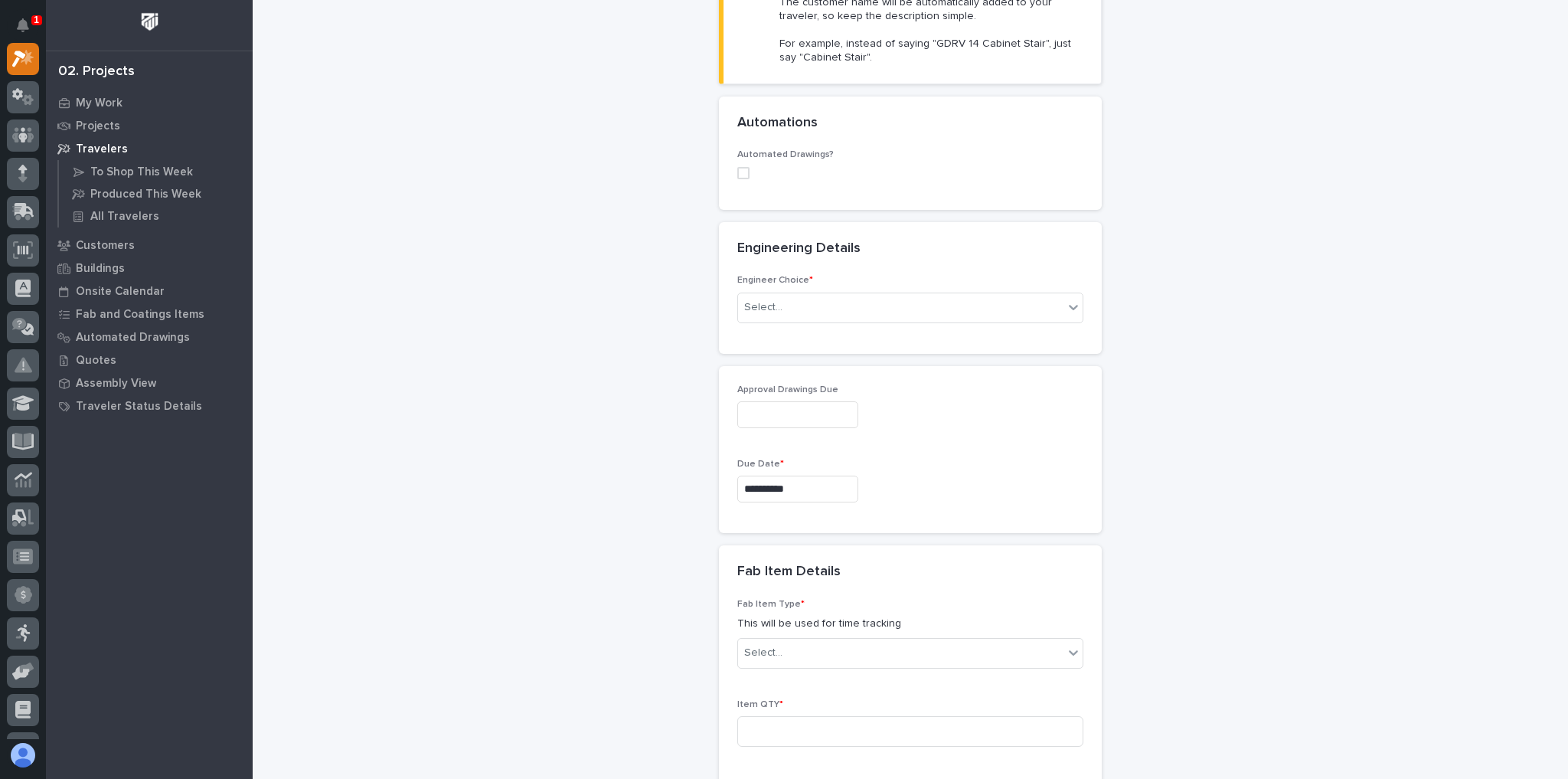
click at [584, 450] on div "**********" at bounding box center [910, 502] width 1285 height 1981
click at [787, 640] on div "Select..." at bounding box center [901, 652] width 326 height 25
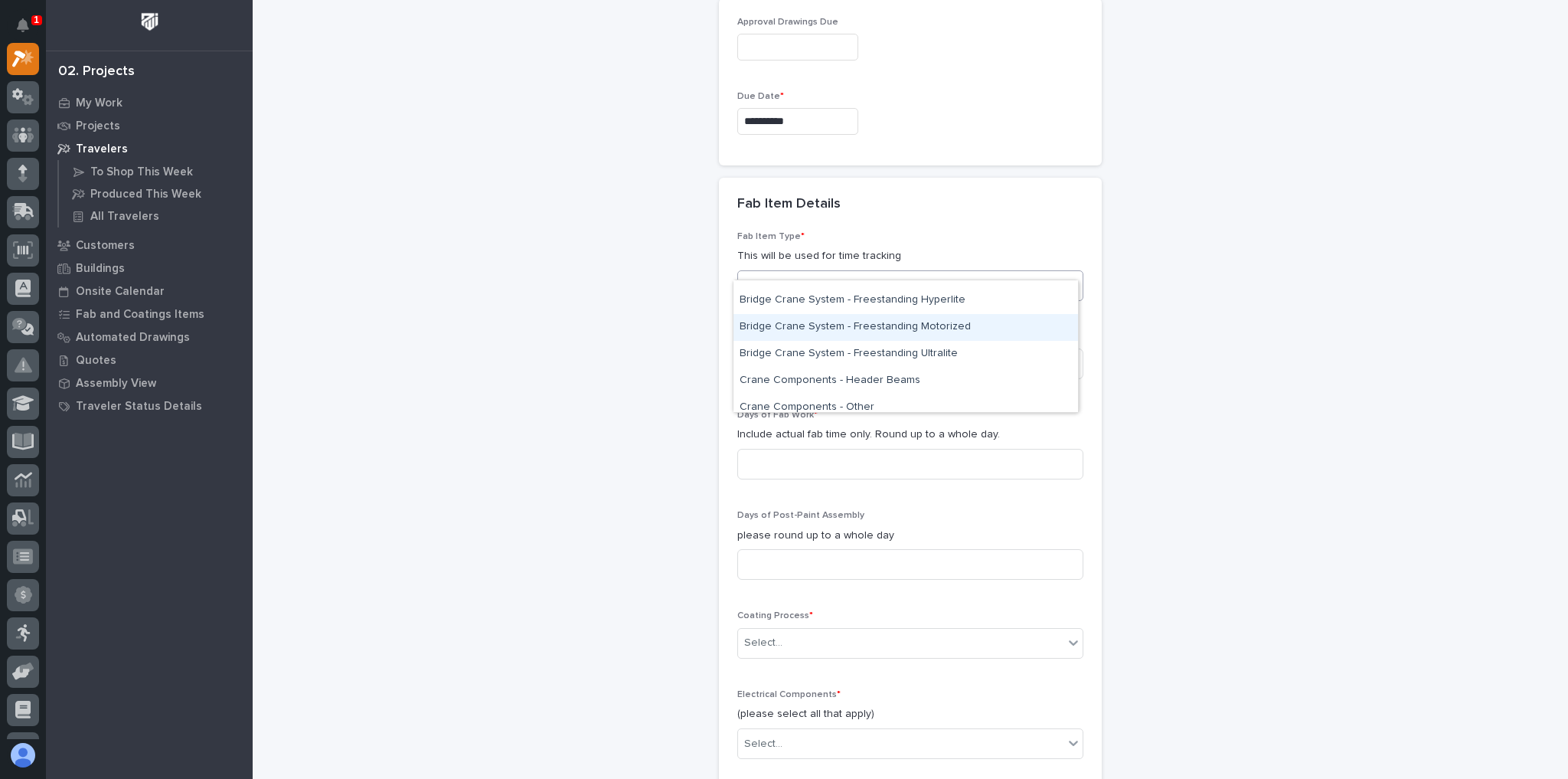
scroll to position [306, 0]
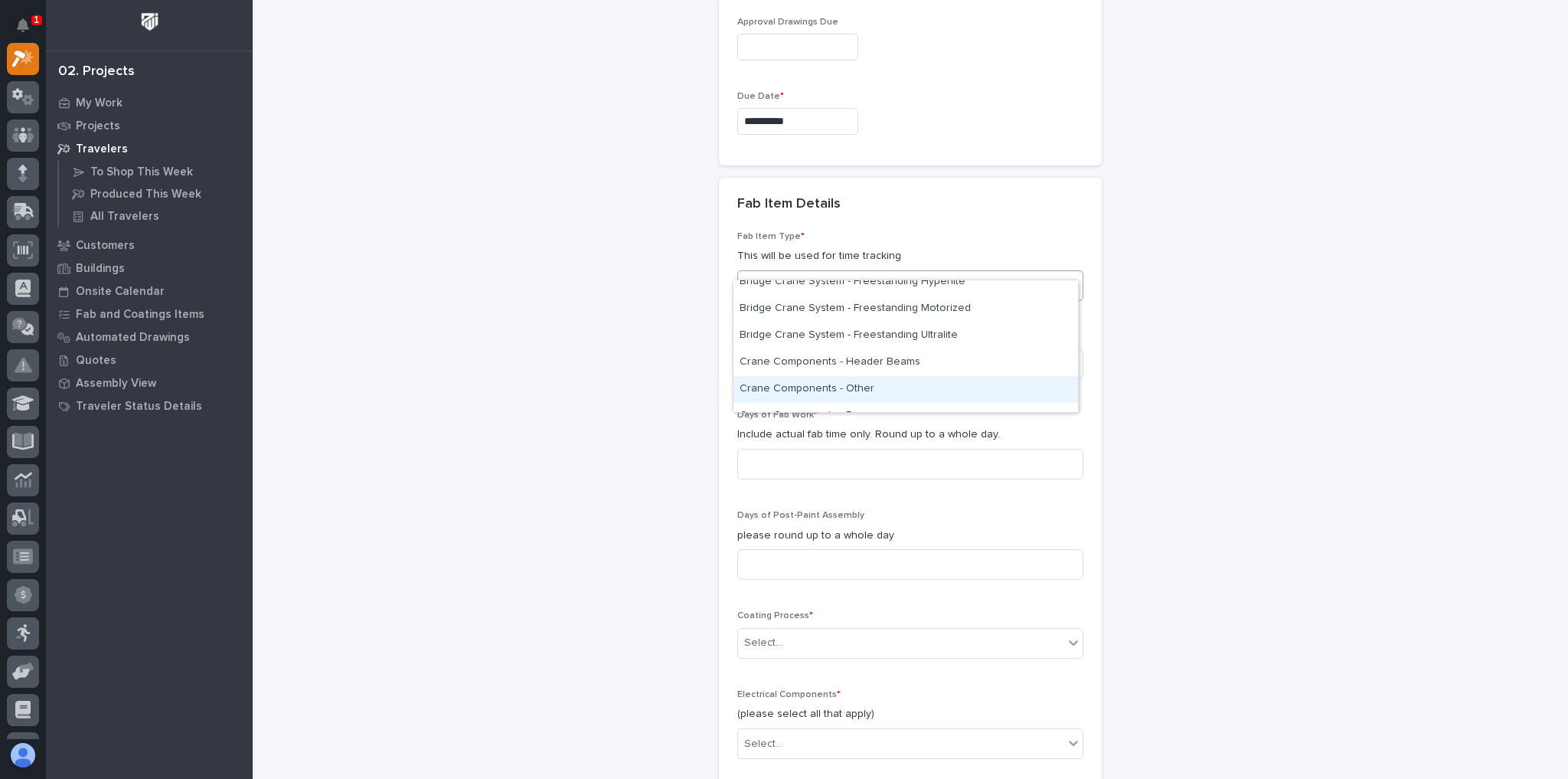
click at [844, 395] on div "Crane Components - Other" at bounding box center [906, 389] width 345 height 27
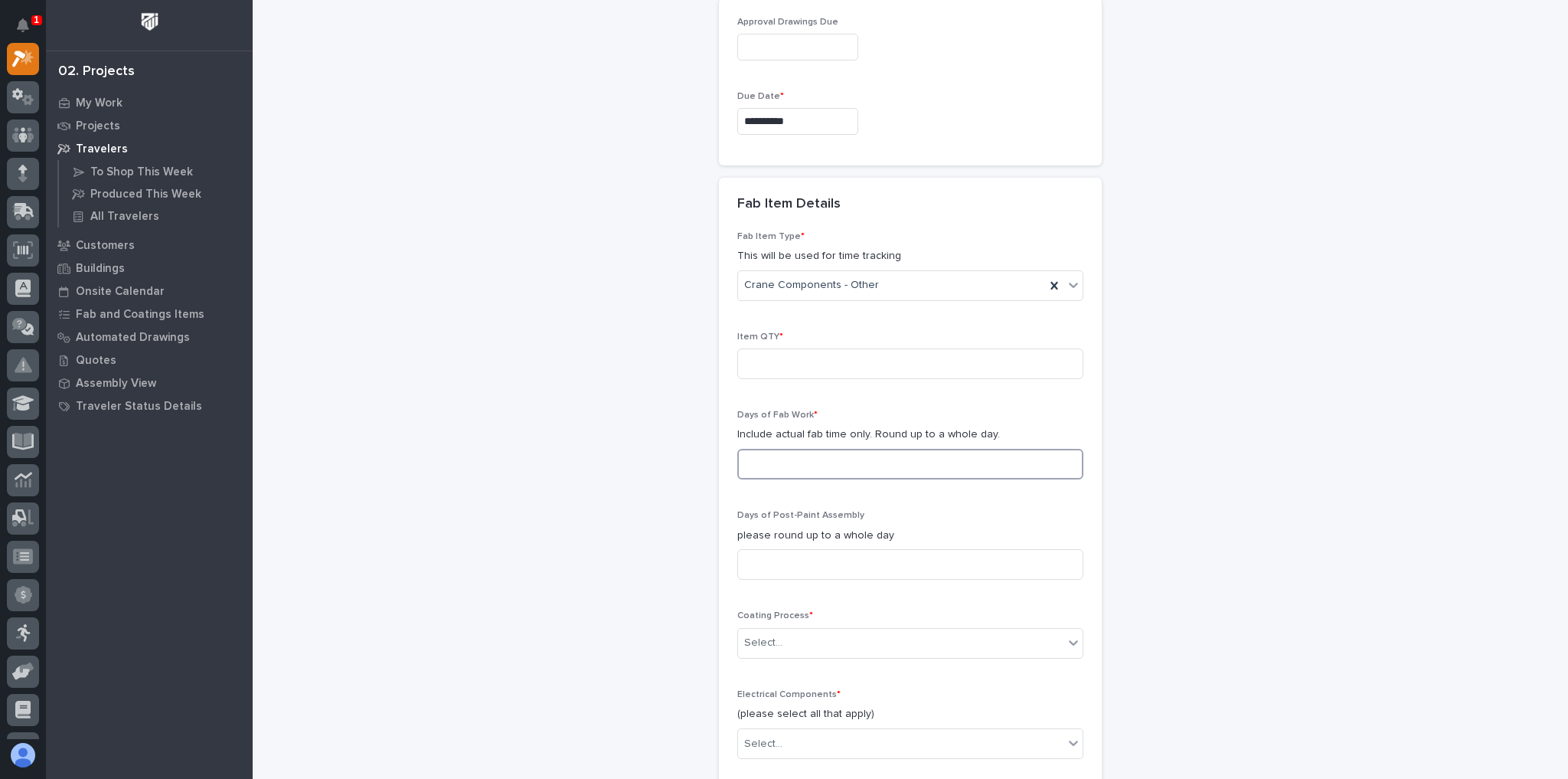
click at [804, 449] on input at bounding box center [910, 464] width 346 height 31
type input "0"
click at [480, 321] on div "**********" at bounding box center [910, 135] width 1285 height 1981
click at [747, 348] on input at bounding box center [910, 364] width 346 height 31
type input "1"
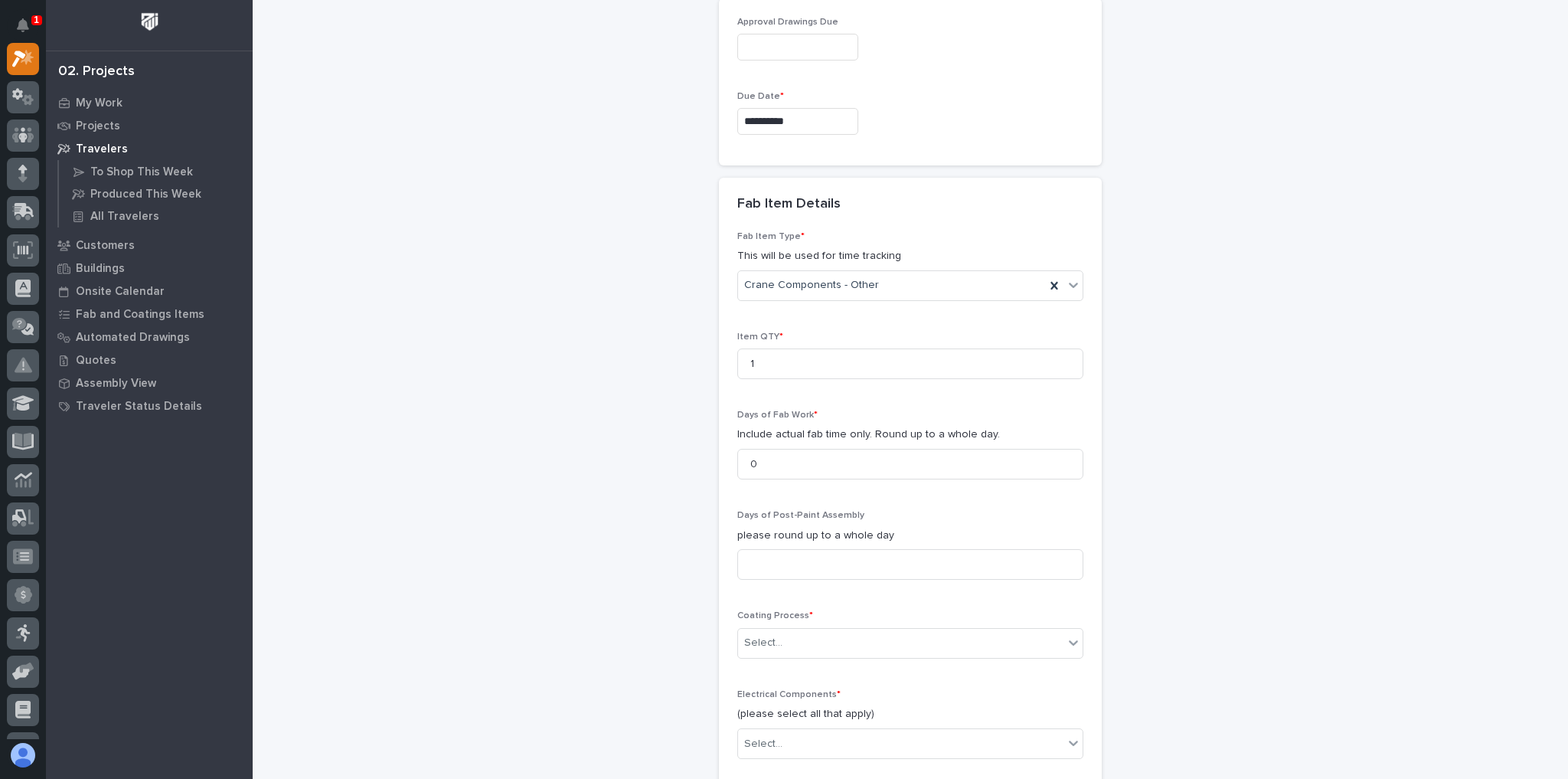
click at [584, 296] on div "**********" at bounding box center [910, 135] width 1285 height 1981
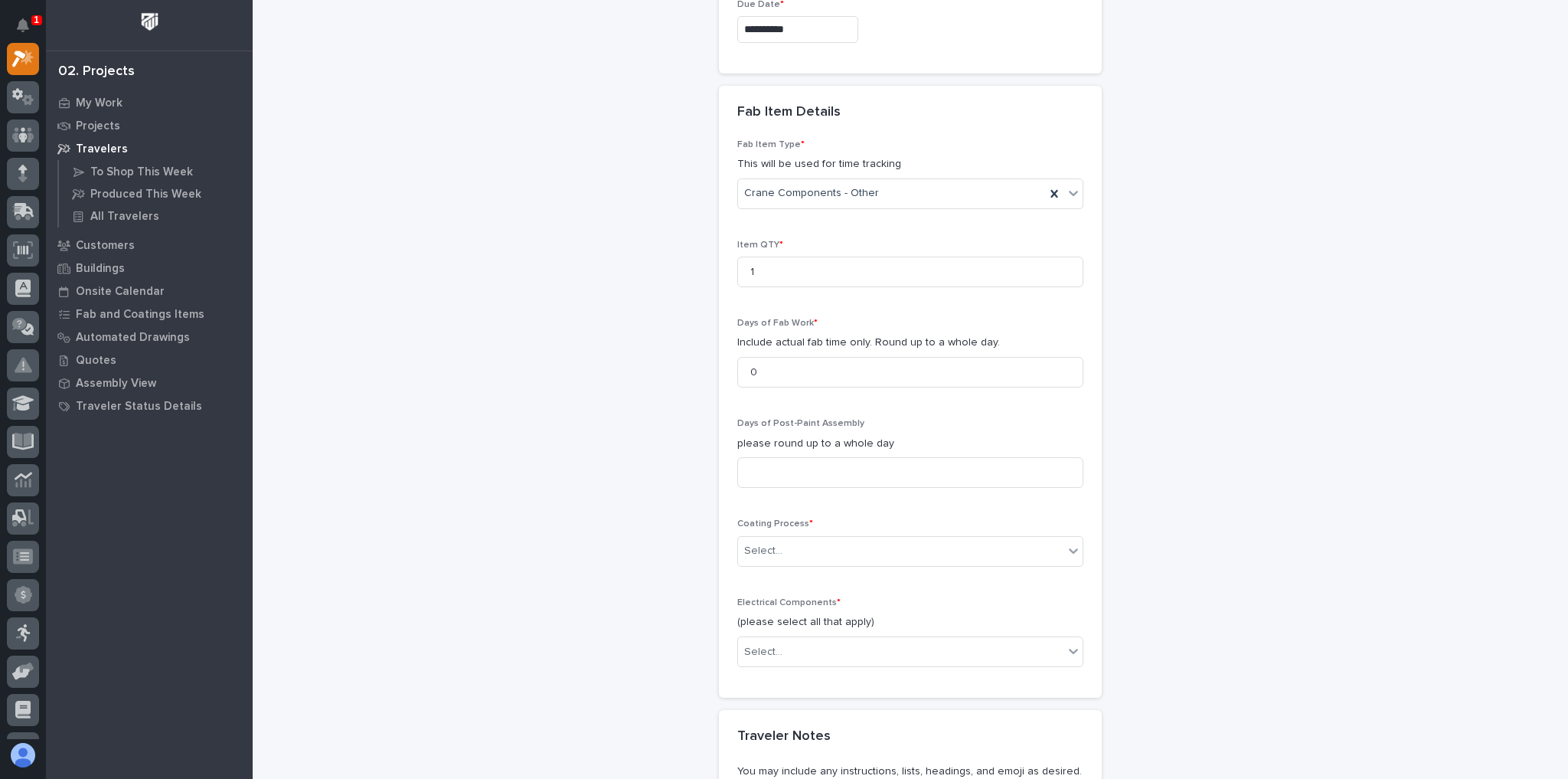
scroll to position [980, 0]
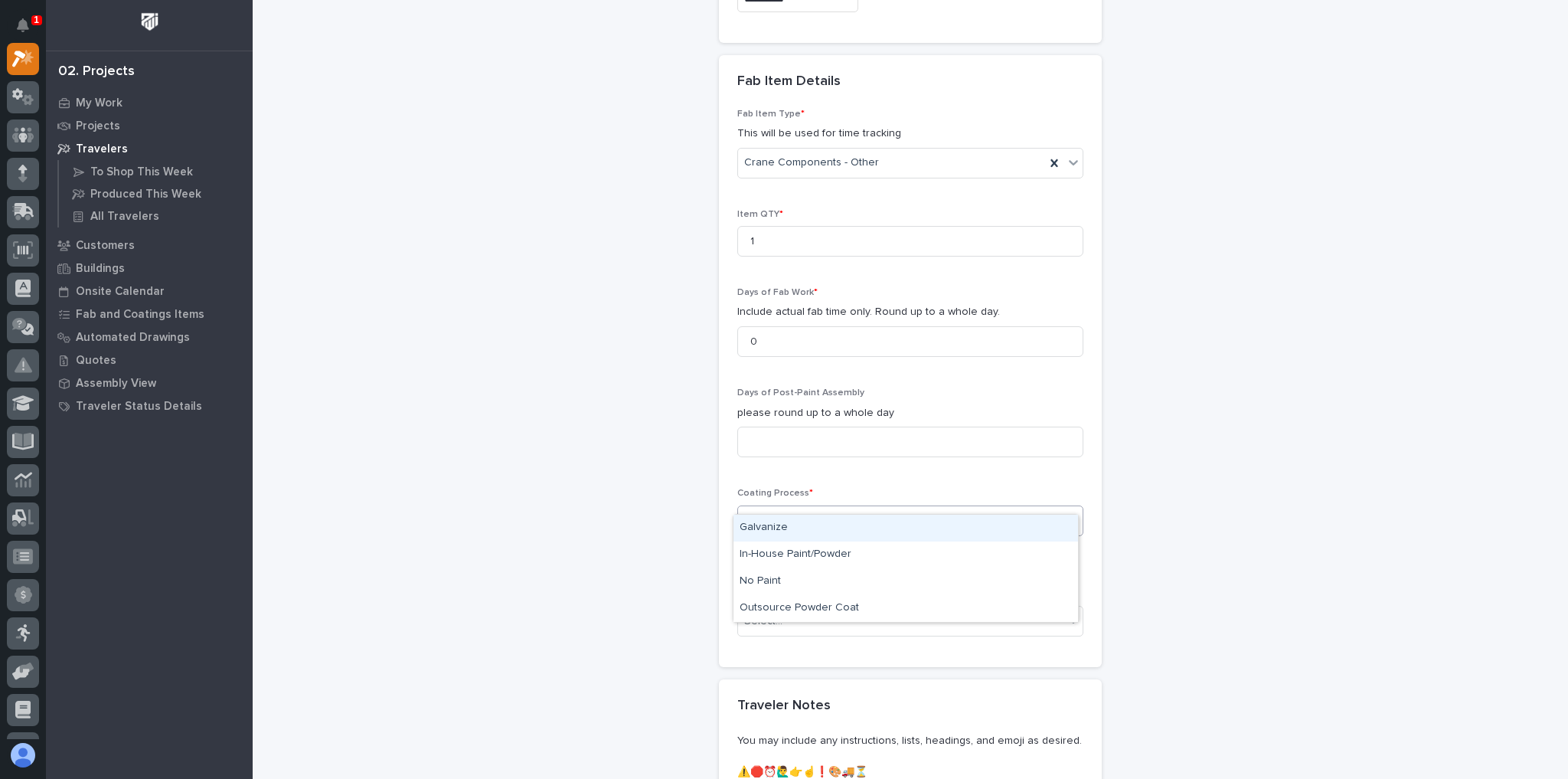
click at [772, 512] on div "Select..." at bounding box center [763, 520] width 38 height 16
drag, startPoint x: 763, startPoint y: 564, endPoint x: 760, endPoint y: 575, distance: 11.4
click at [766, 583] on div "No Paint" at bounding box center [906, 582] width 345 height 27
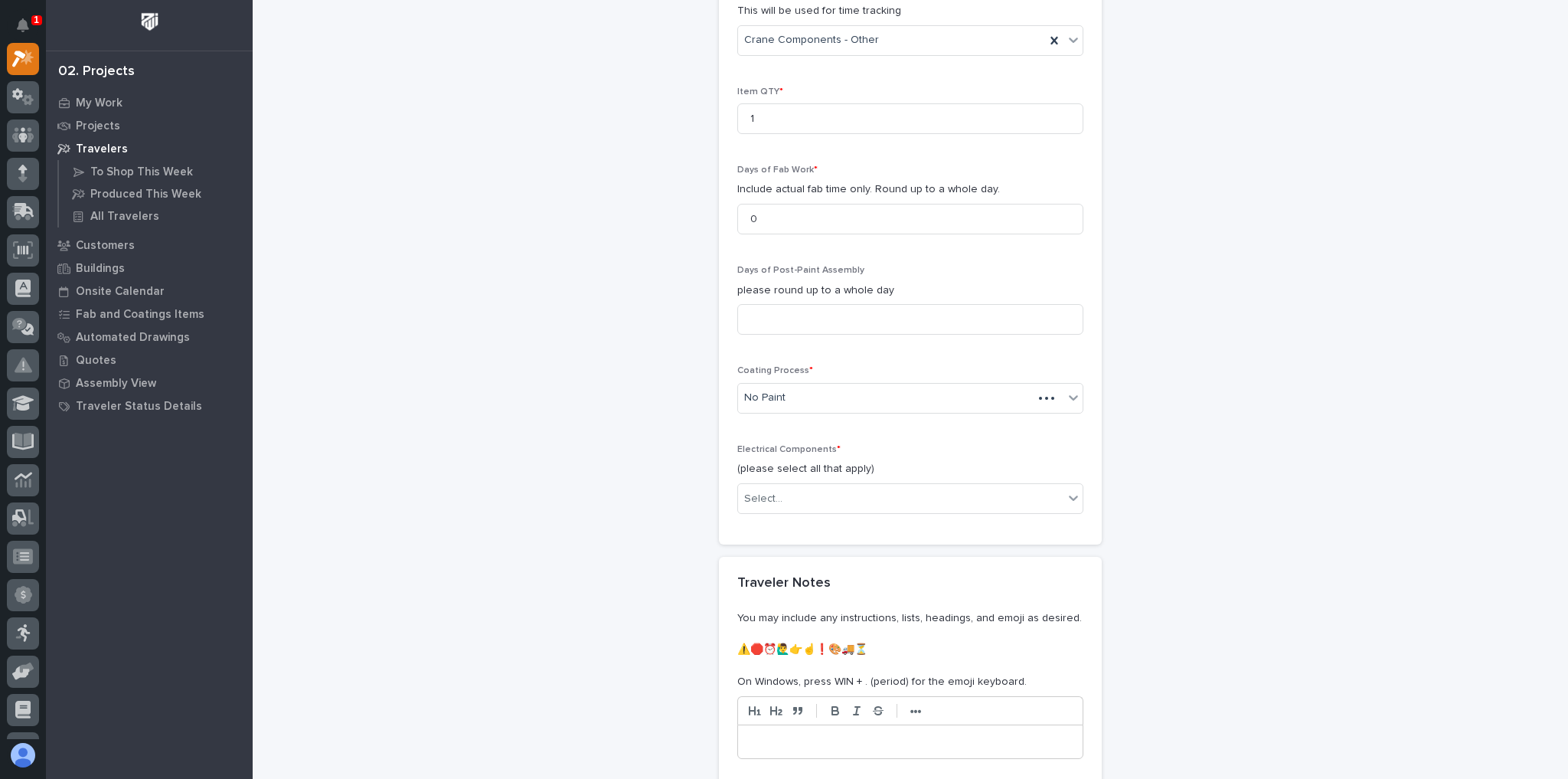
drag, startPoint x: 743, startPoint y: 470, endPoint x: 731, endPoint y: 477, distance: 13.9
click at [743, 470] on p "(please select all that apply)" at bounding box center [910, 469] width 346 height 16
click at [791, 486] on div "Select..." at bounding box center [901, 499] width 326 height 25
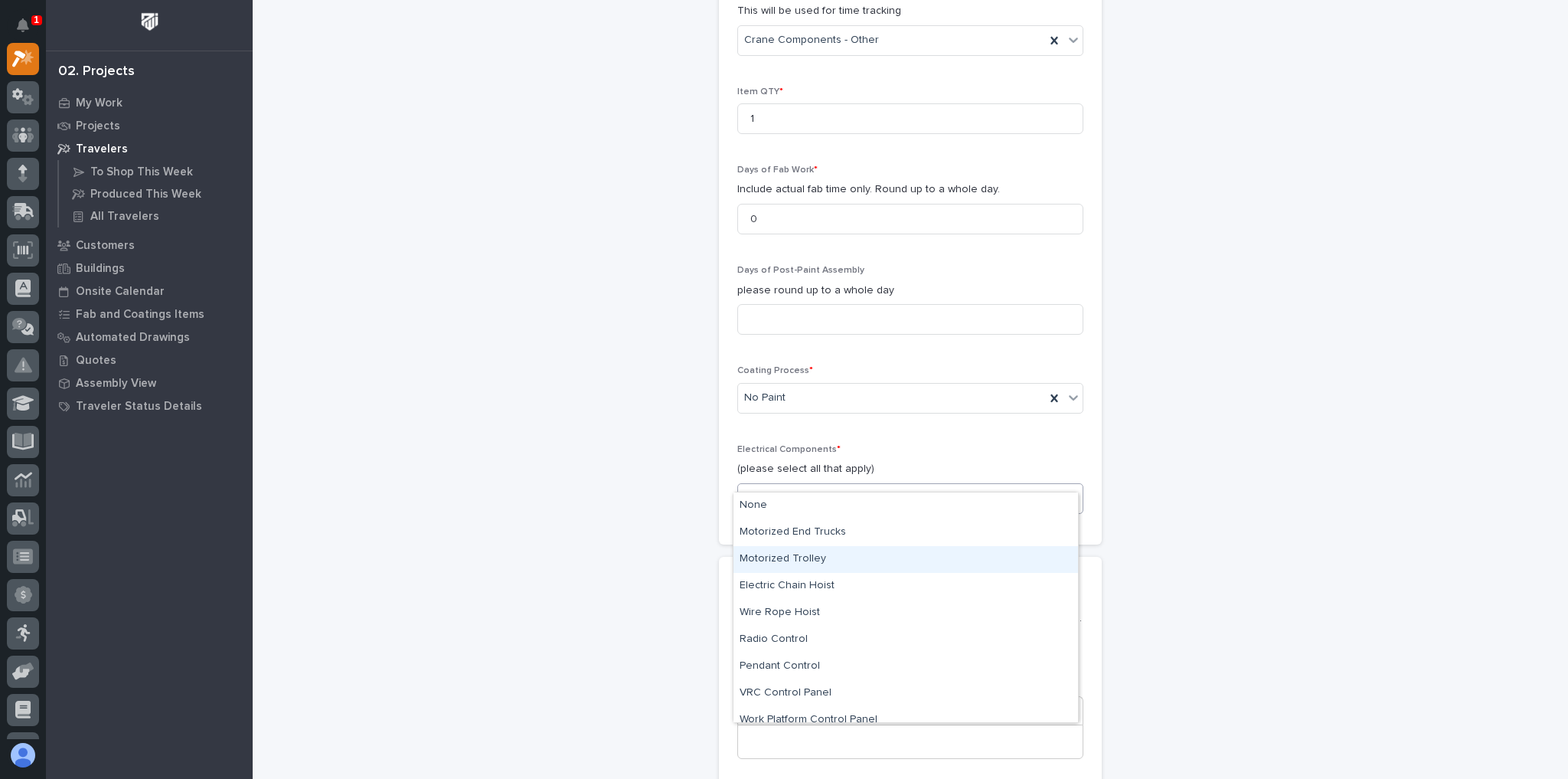
click at [803, 556] on div "Motorized Trolley" at bounding box center [906, 559] width 345 height 27
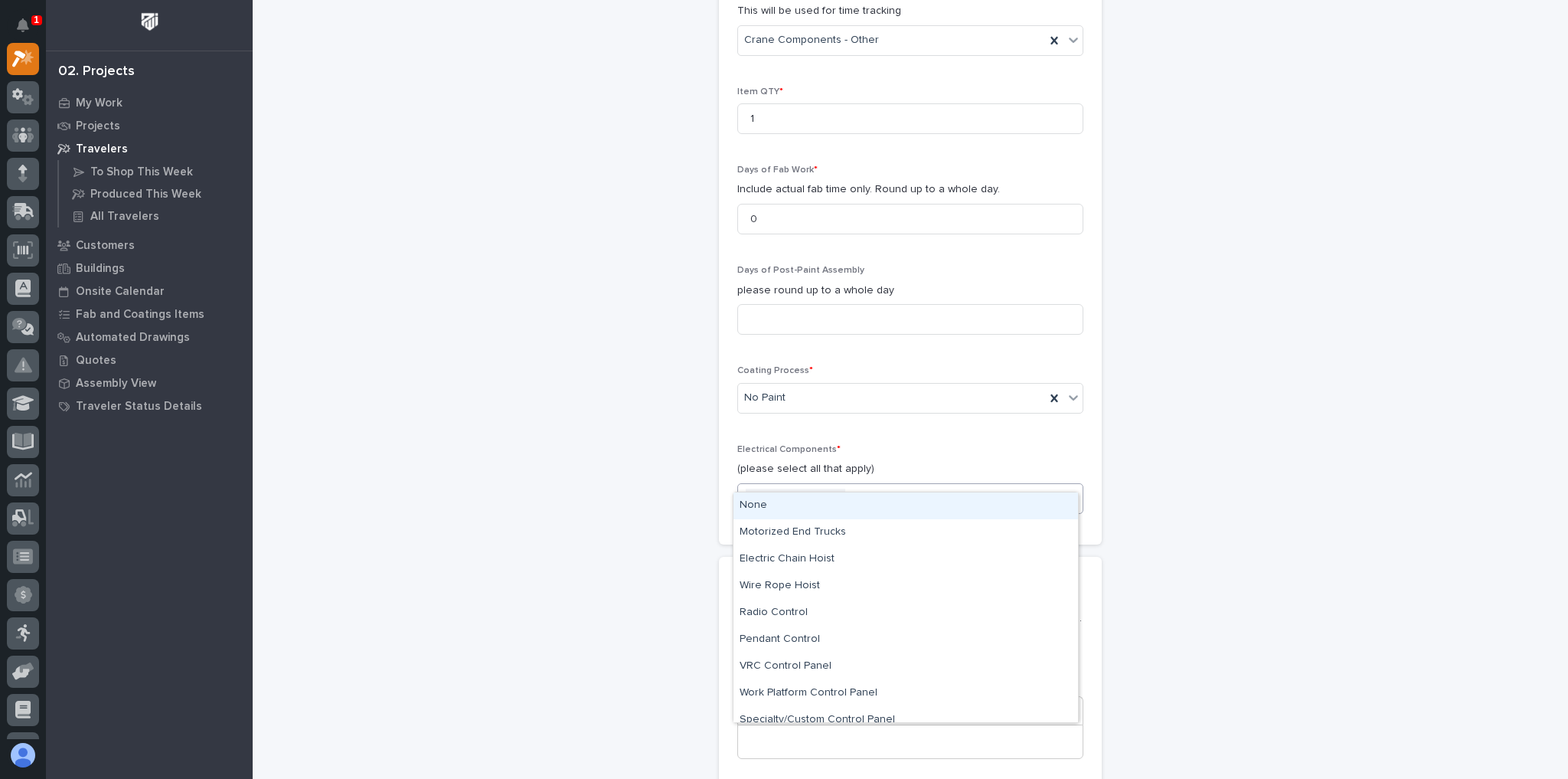
click at [850, 485] on div "Motorized Trolley" at bounding box center [891, 499] width 307 height 27
click at [806, 557] on div "Electric Chain Hoist" at bounding box center [906, 559] width 345 height 27
click at [980, 485] on div "Motorized Trolley Electric Chain Hoist" at bounding box center [891, 499] width 307 height 27
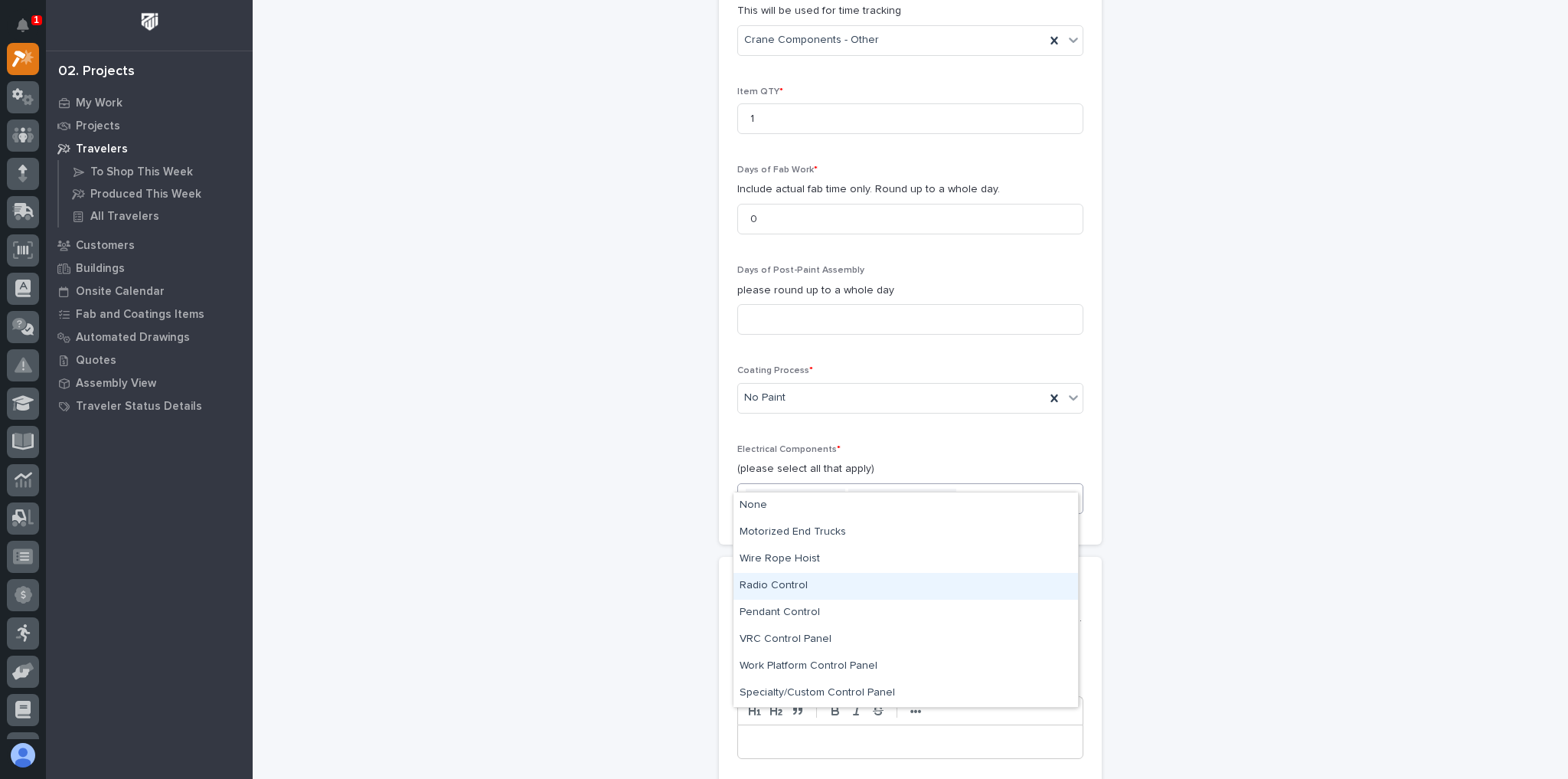
click at [809, 584] on div "Radio Control" at bounding box center [906, 586] width 345 height 27
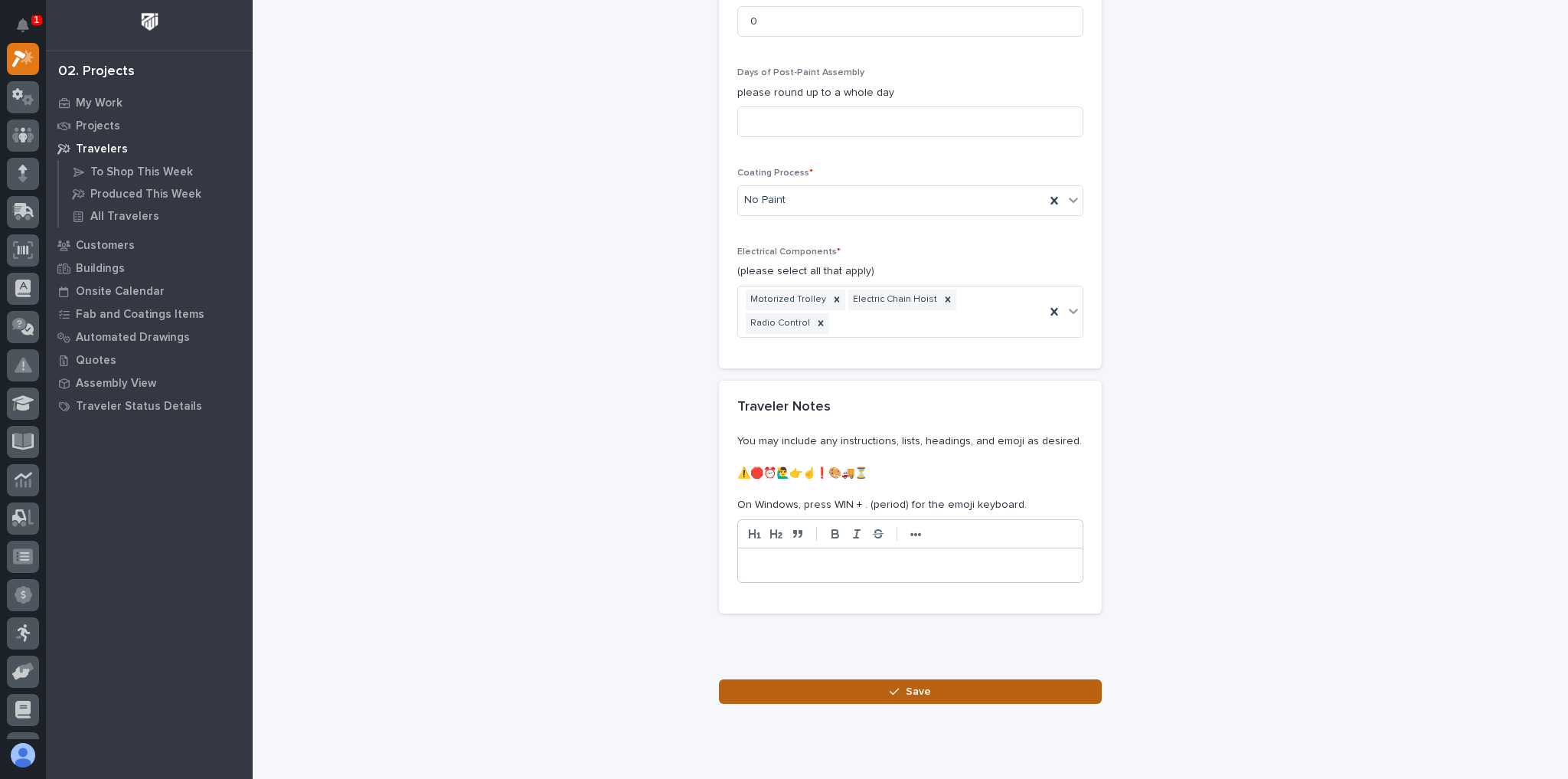
click at [783, 679] on button "Save" at bounding box center [910, 691] width 383 height 24
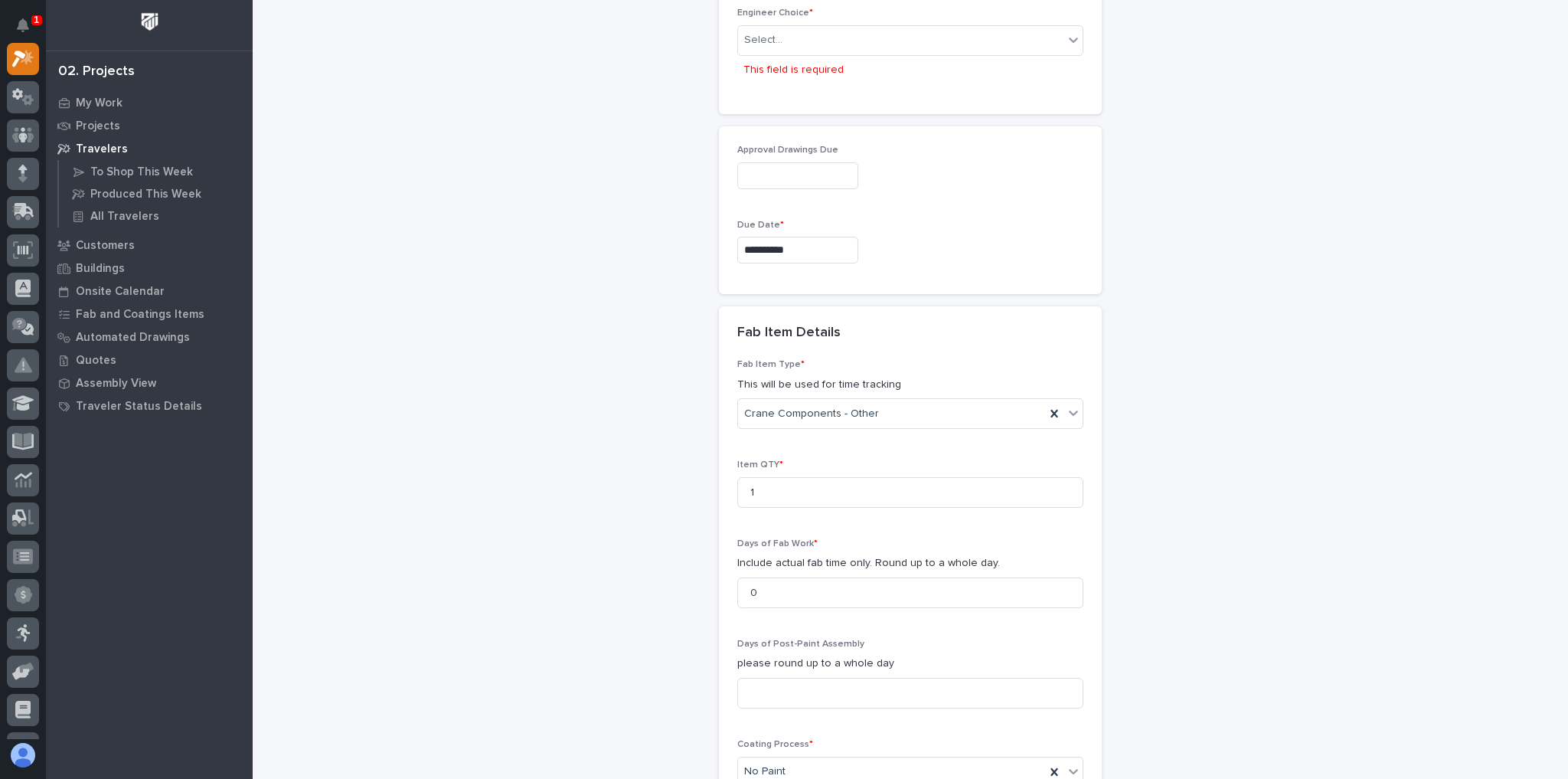
scroll to position [696, 0]
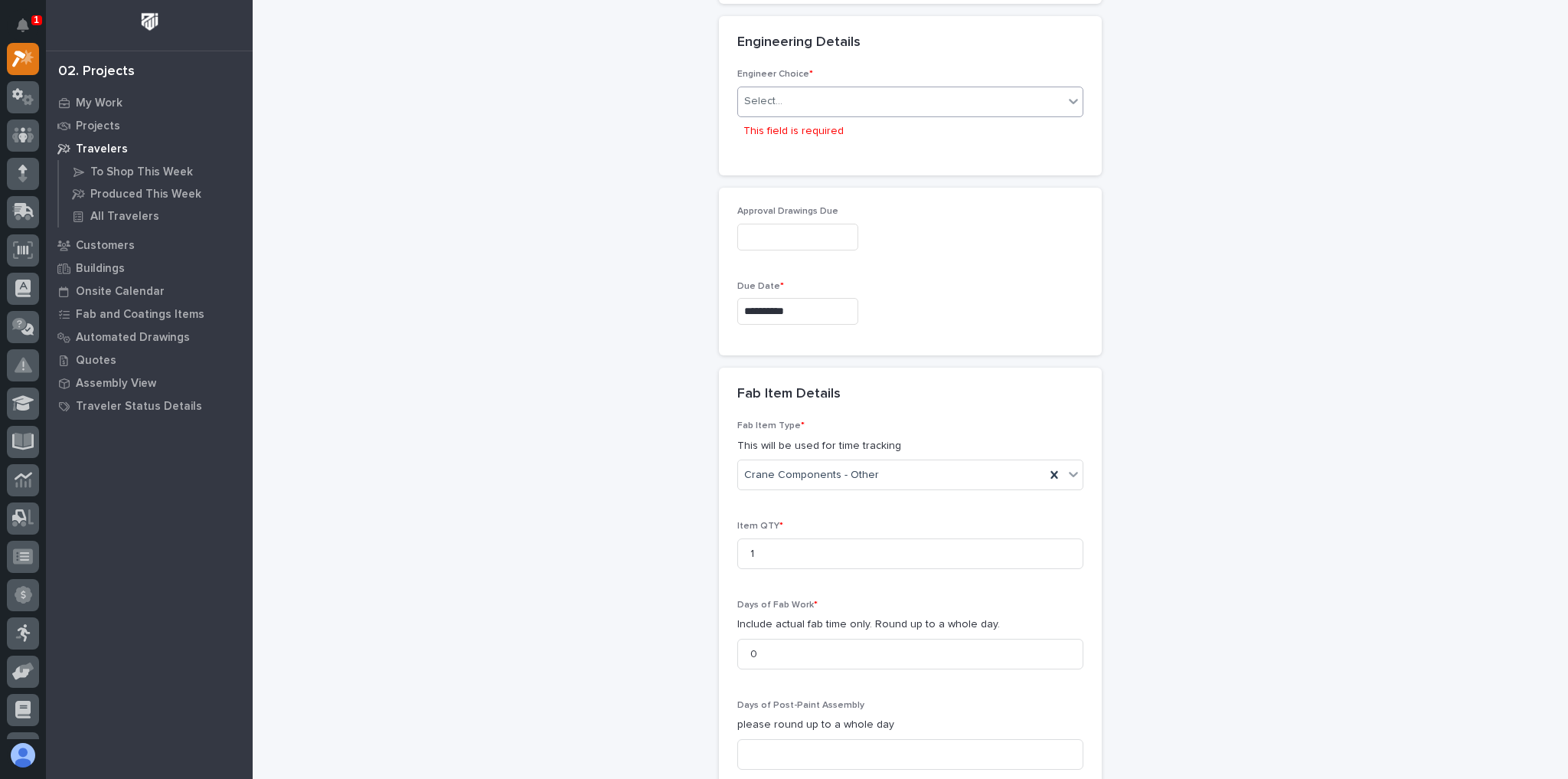
drag, startPoint x: 789, startPoint y: 64, endPoint x: 794, endPoint y: 75, distance: 12.1
click at [793, 72] on div "Engineer Choice * Select... This field is required" at bounding box center [910, 112] width 346 height 88
click at [800, 89] on div "Select..." at bounding box center [901, 101] width 326 height 25
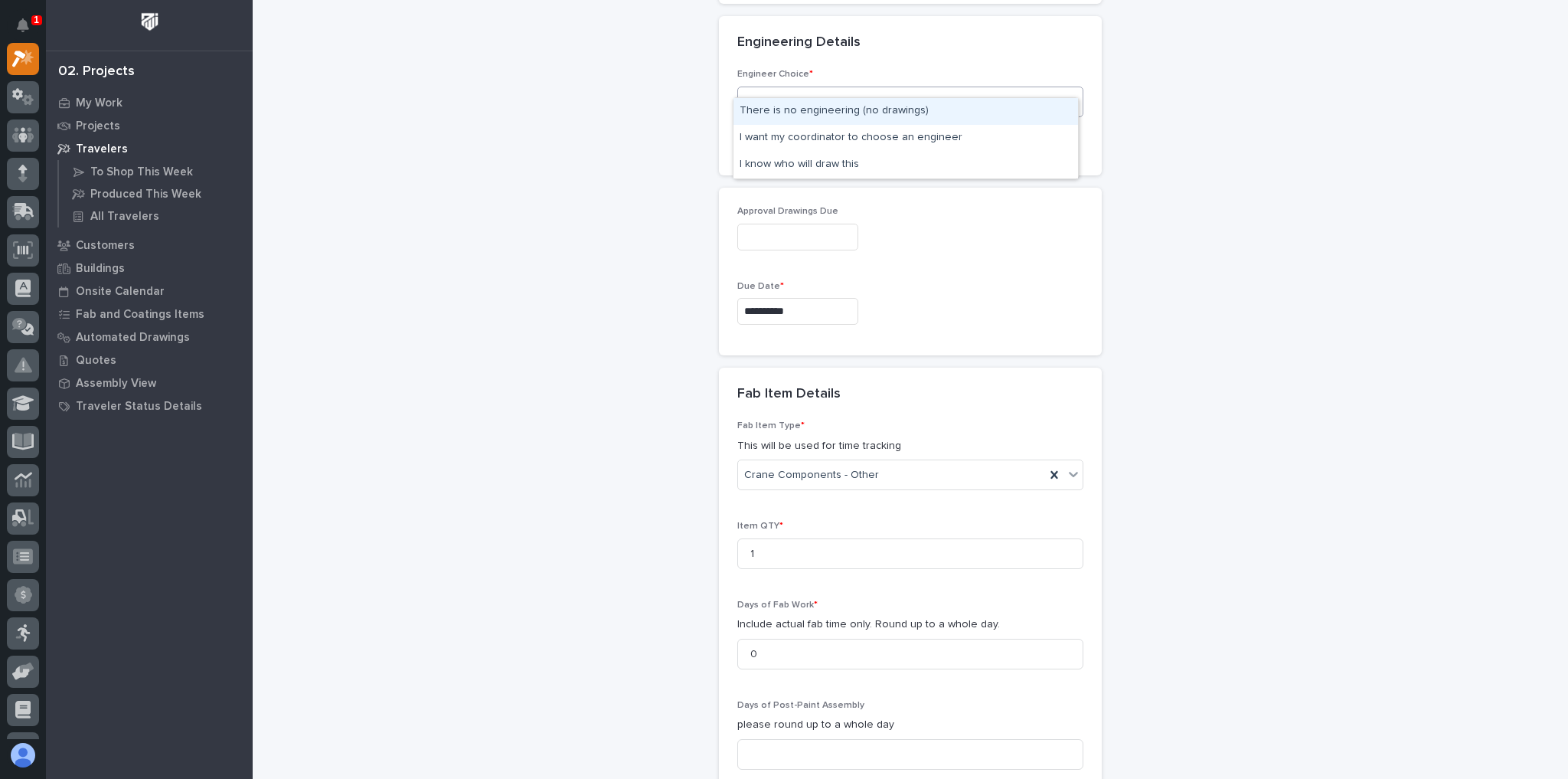
click at [791, 118] on div "There is no engineering (no drawings)" at bounding box center [906, 111] width 345 height 27
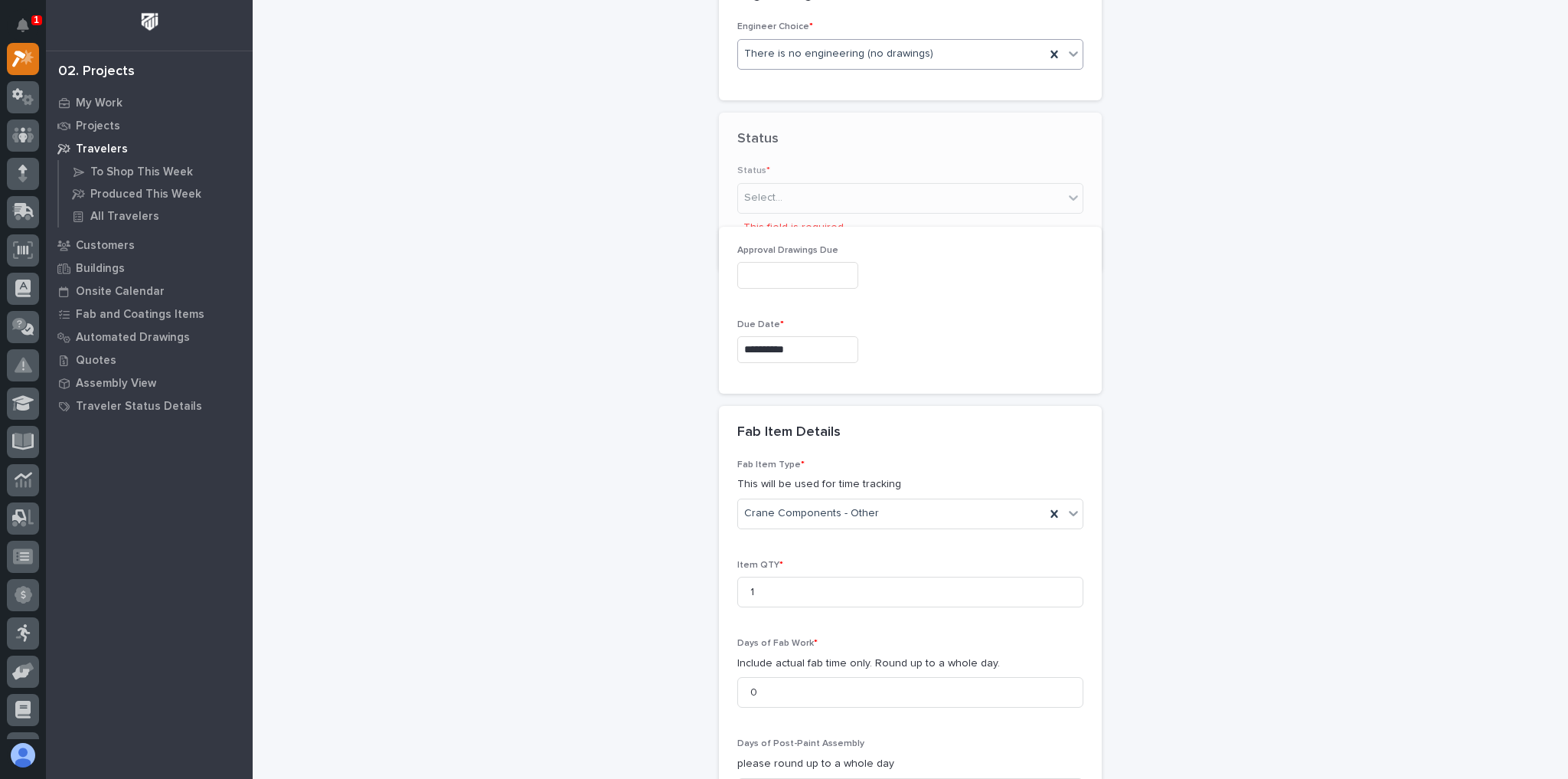
scroll to position [756, 0]
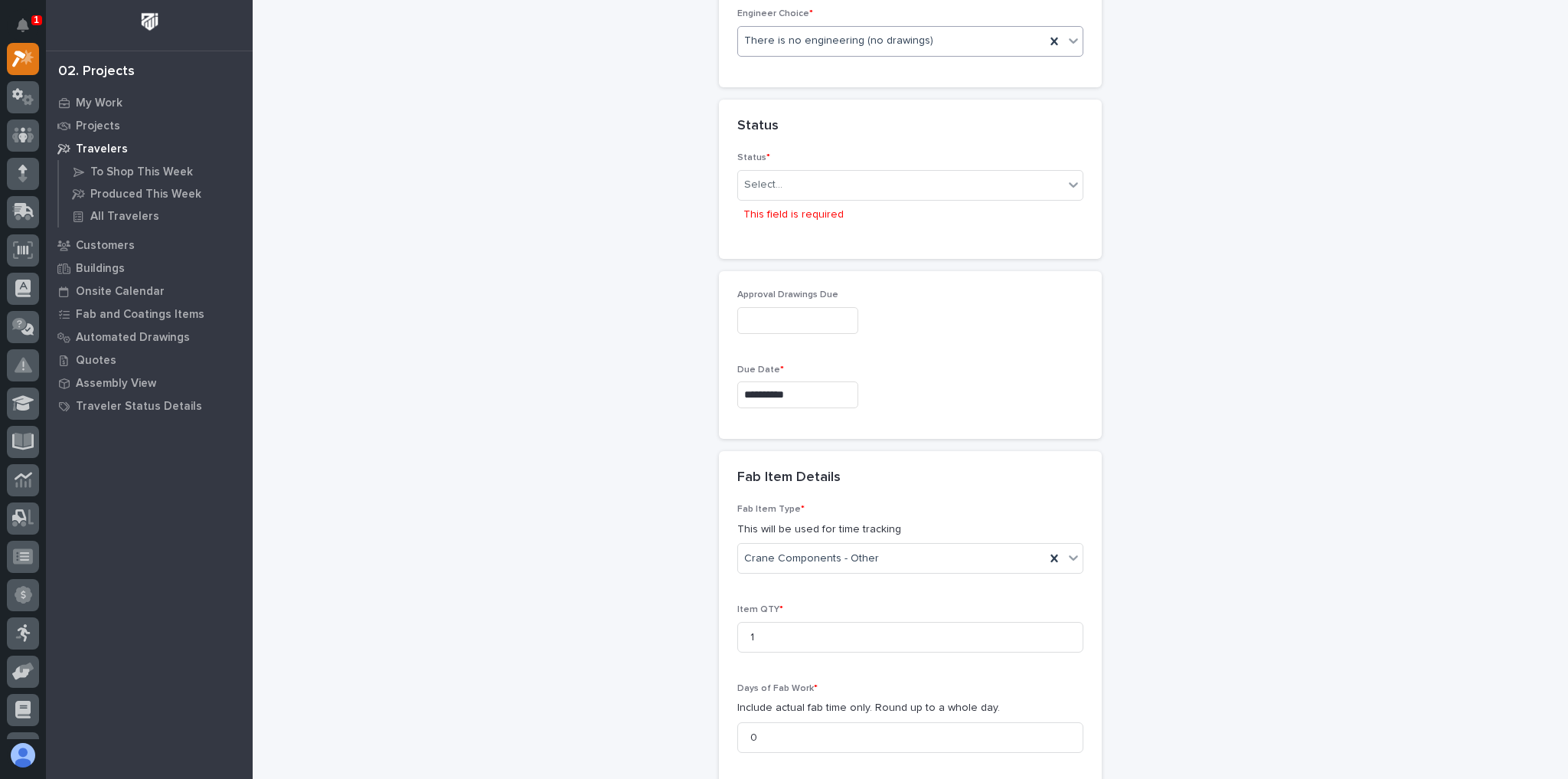
click at [804, 204] on div "Select... This field is required" at bounding box center [910, 199] width 346 height 59
drag, startPoint x: 781, startPoint y: 147, endPoint x: 787, endPoint y: 155, distance: 10.0
click at [784, 153] on div "Status * Select... This field is required" at bounding box center [910, 195] width 346 height 88
click at [789, 172] on div "Select..." at bounding box center [901, 185] width 326 height 25
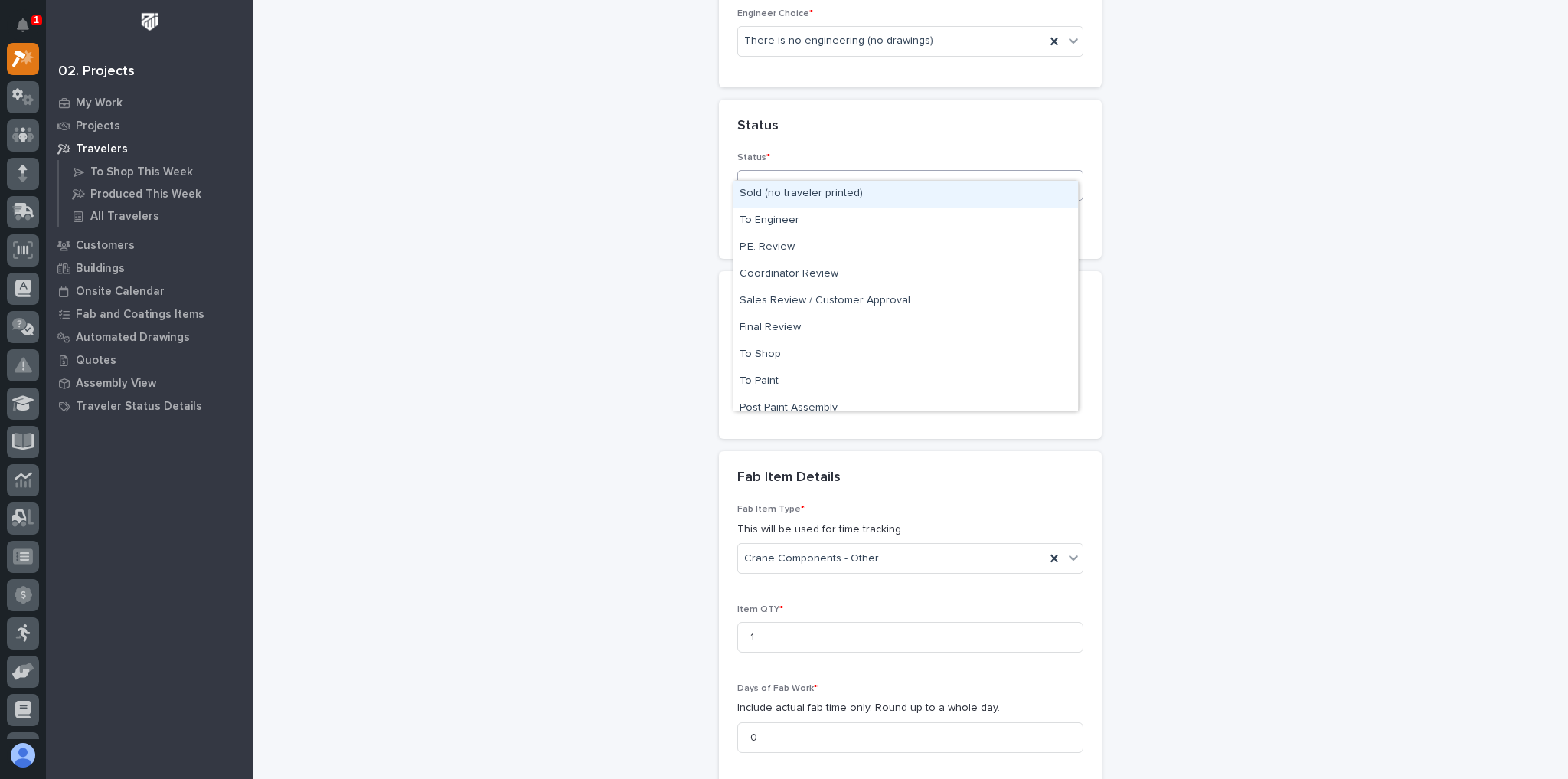
click at [781, 195] on div "Sold (no traveler printed)" at bounding box center [906, 195] width 345 height 27
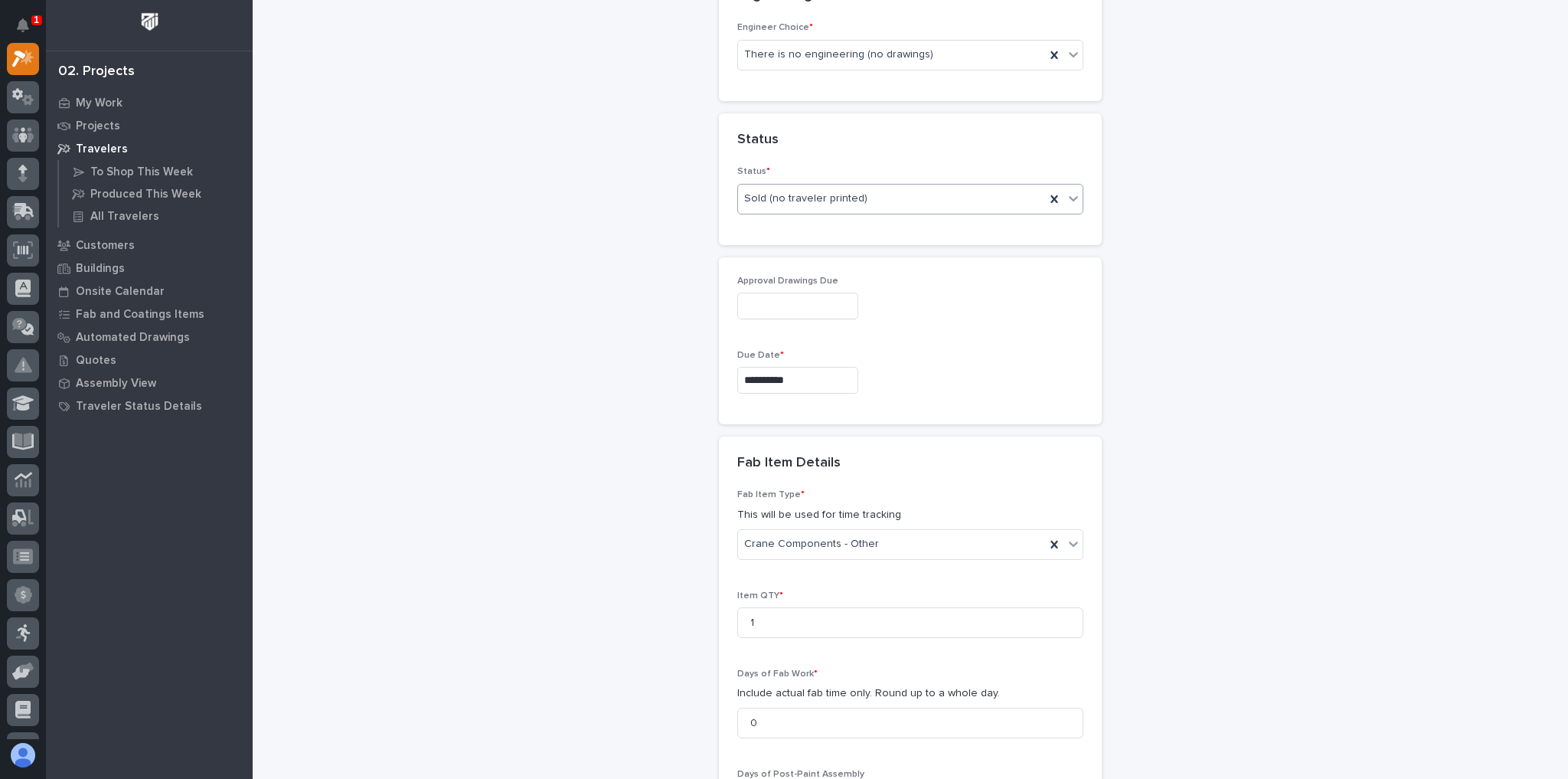
click at [632, 214] on div "**********" at bounding box center [910, 332] width 1285 height 2146
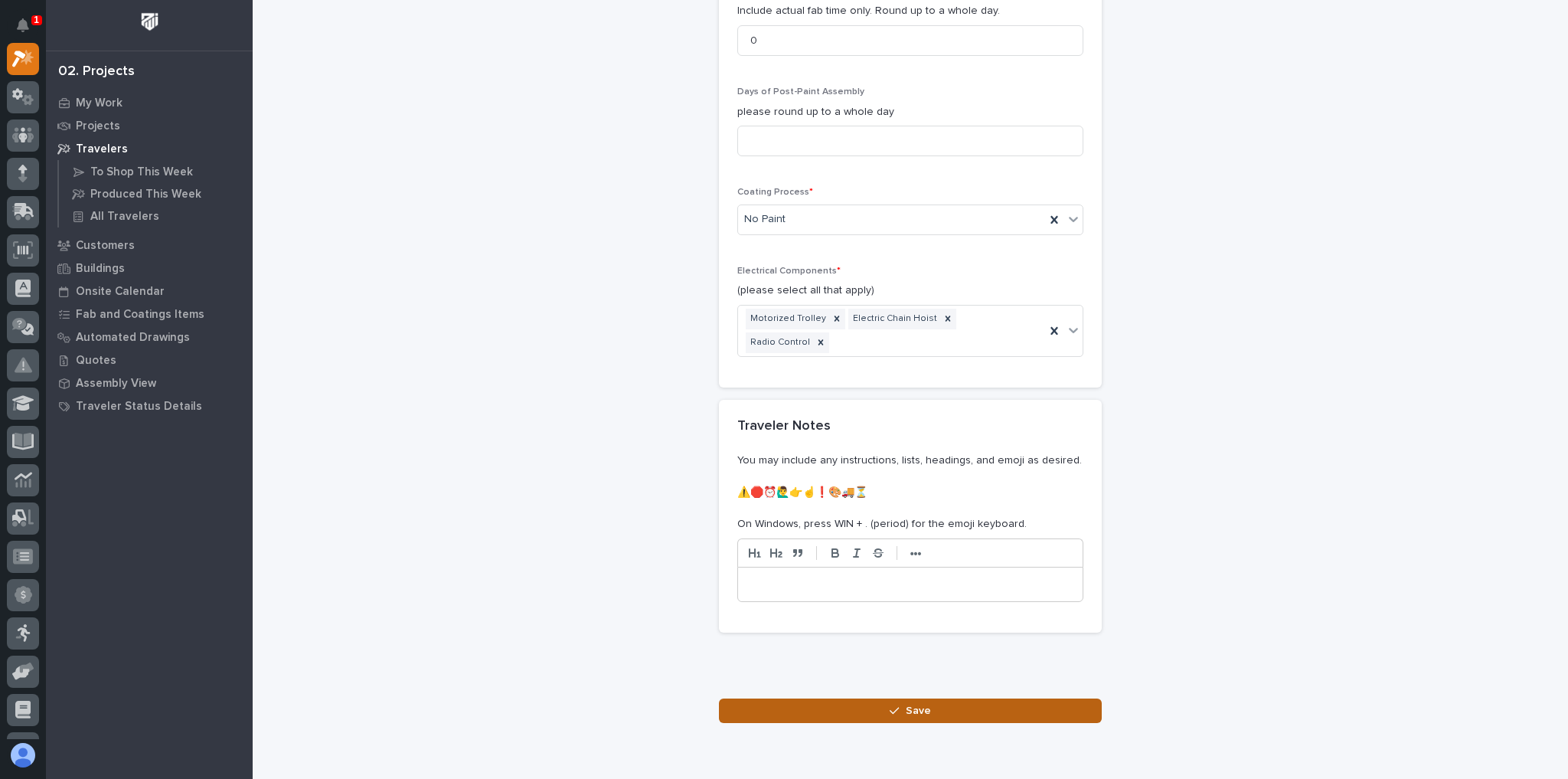
scroll to position [1443, 0]
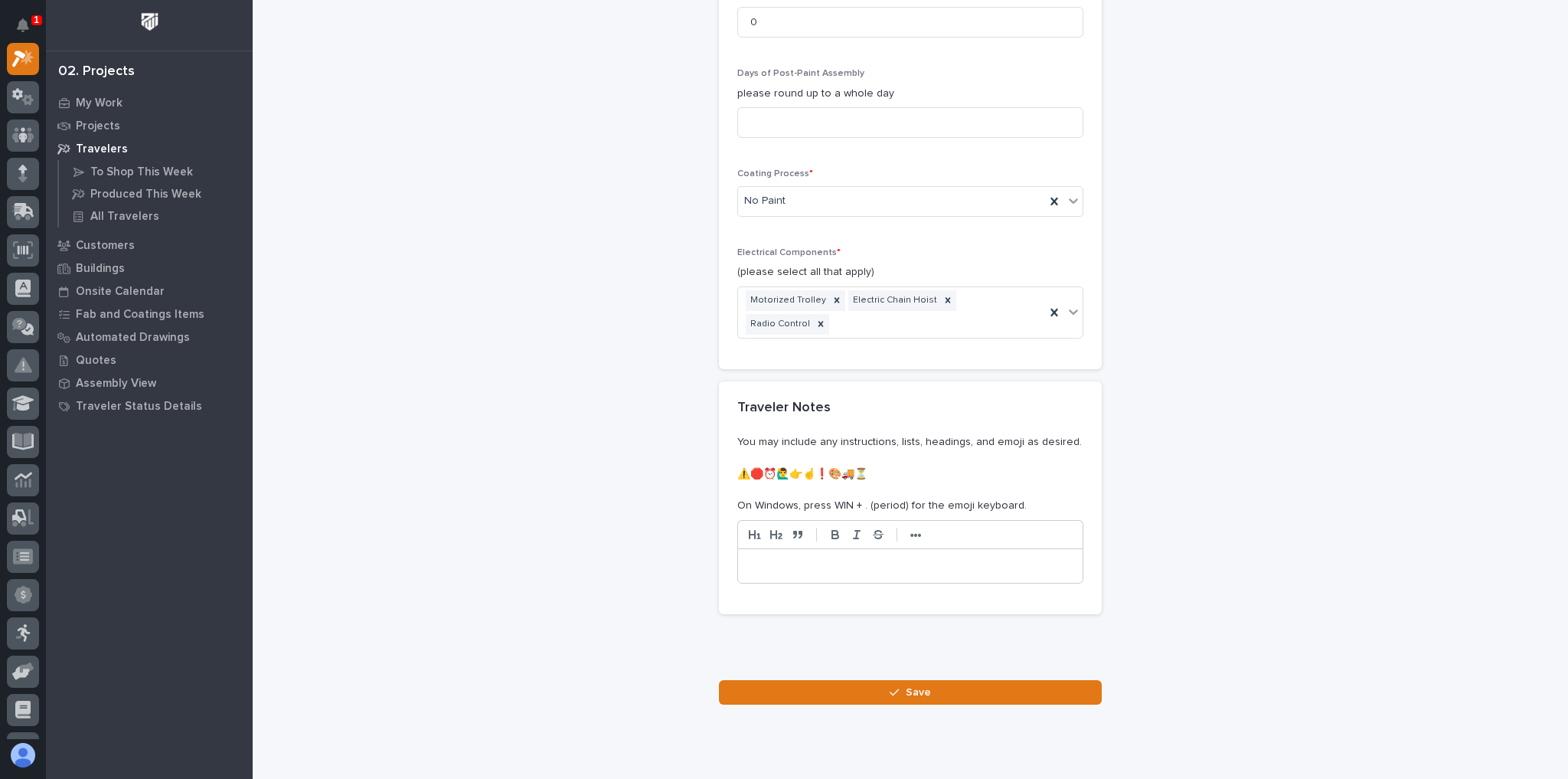
click at [849, 679] on button "Save" at bounding box center [910, 691] width 383 height 24
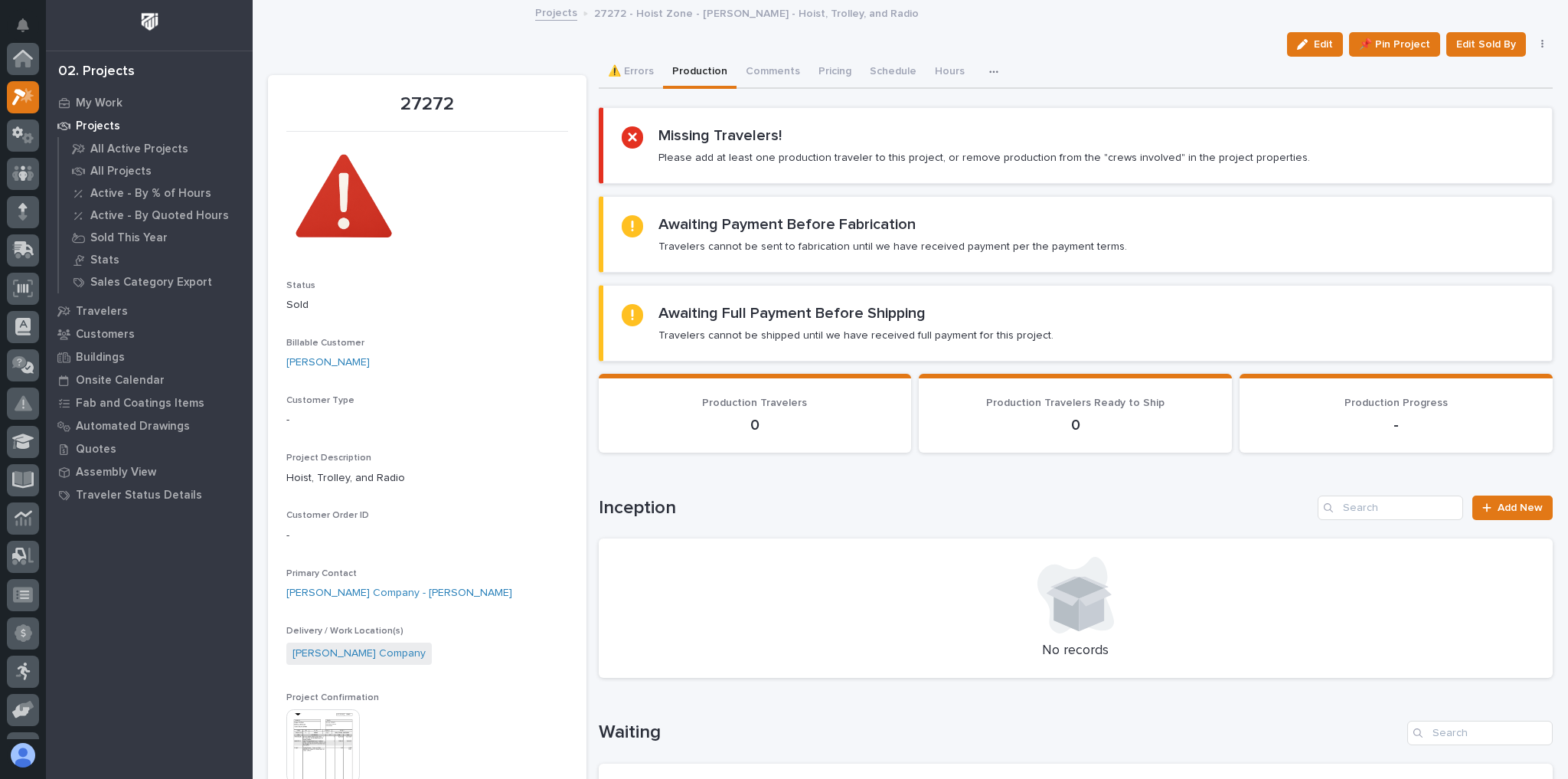
scroll to position [38, 0]
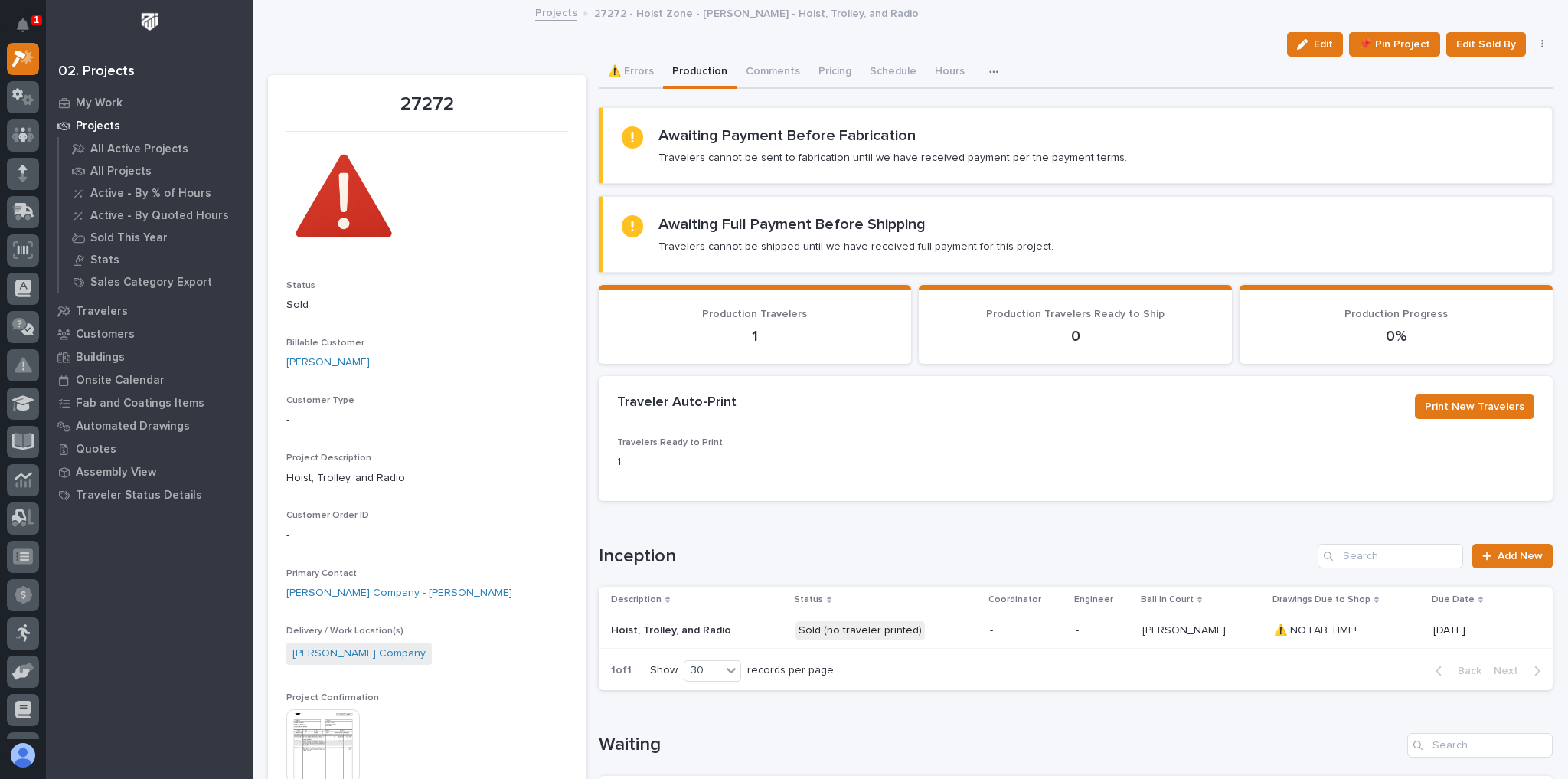
click at [335, 743] on img at bounding box center [322, 746] width 73 height 73
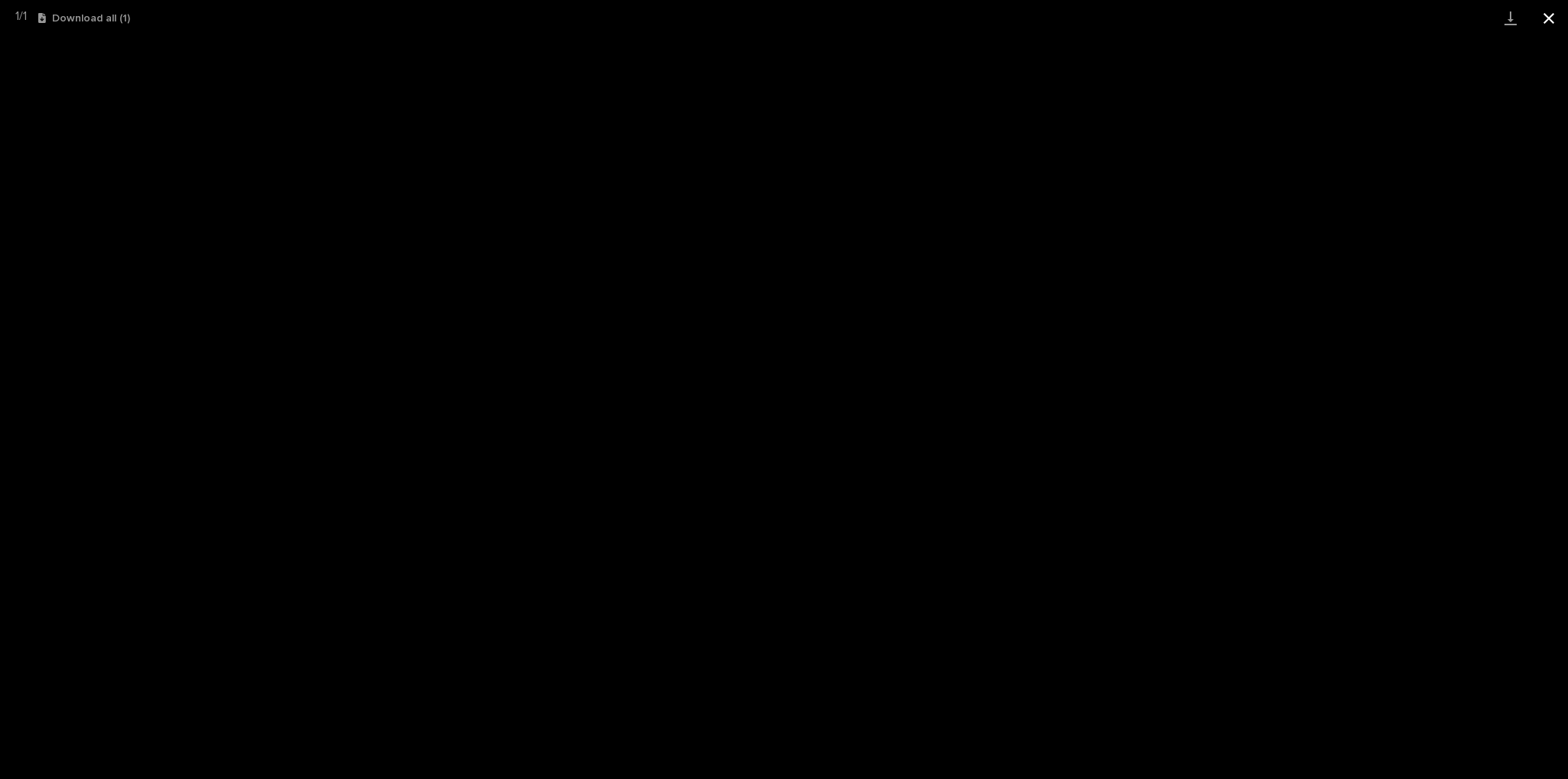
click at [1542, 15] on button "Close gallery" at bounding box center [1549, 18] width 38 height 36
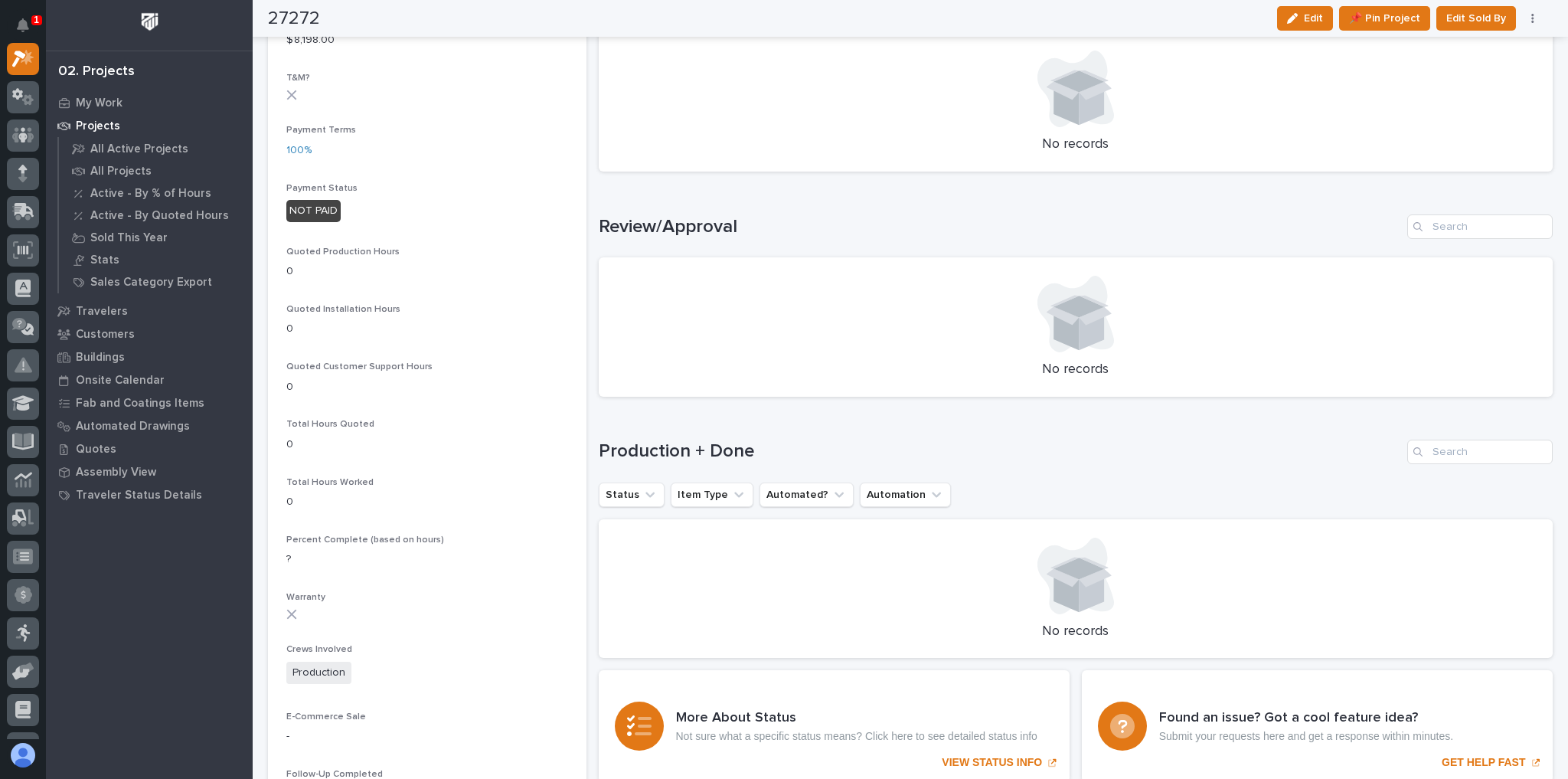
scroll to position [490, 0]
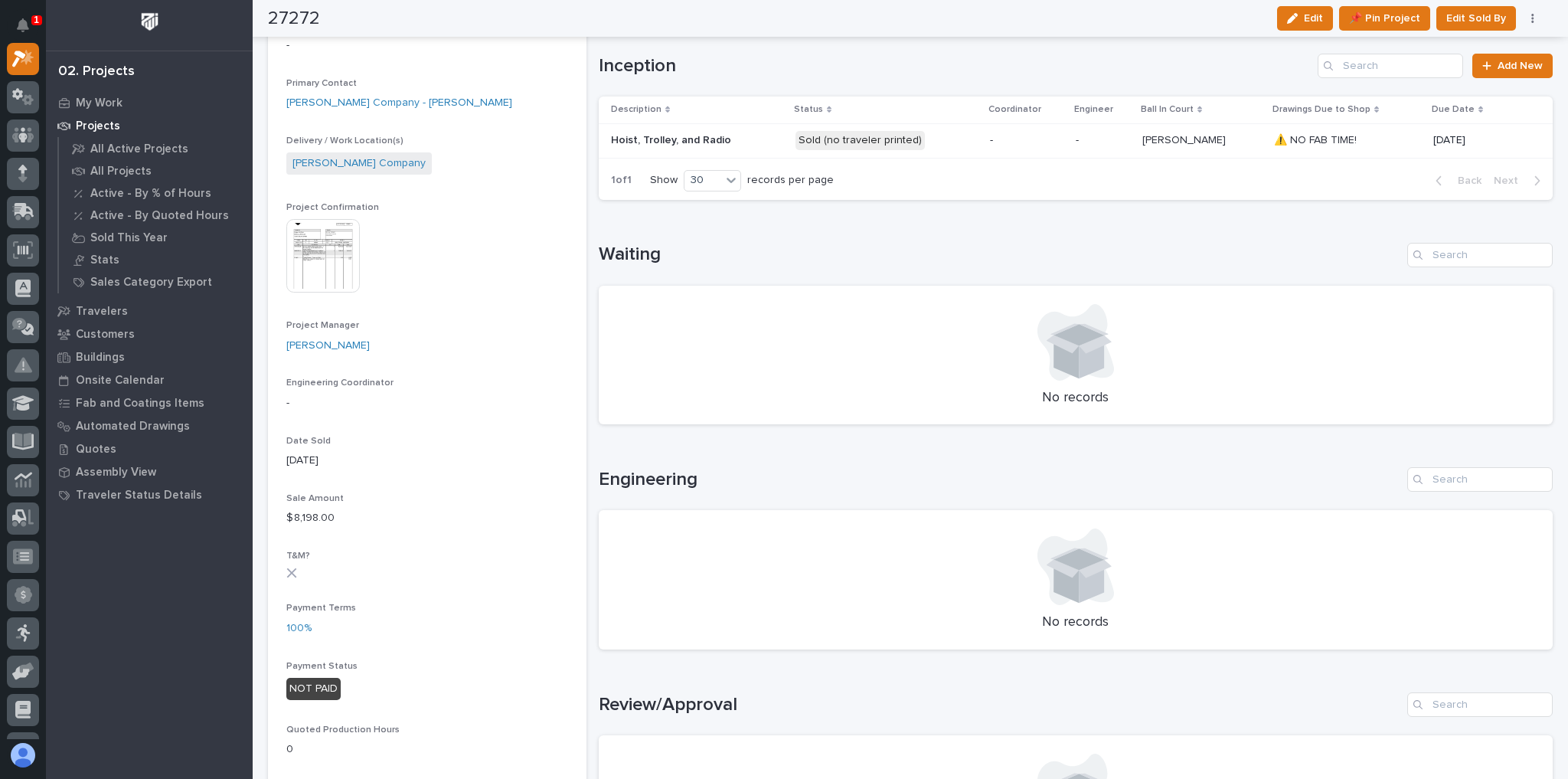
click at [948, 140] on p "Sold (no traveler printed)" at bounding box center [887, 140] width 183 height 19
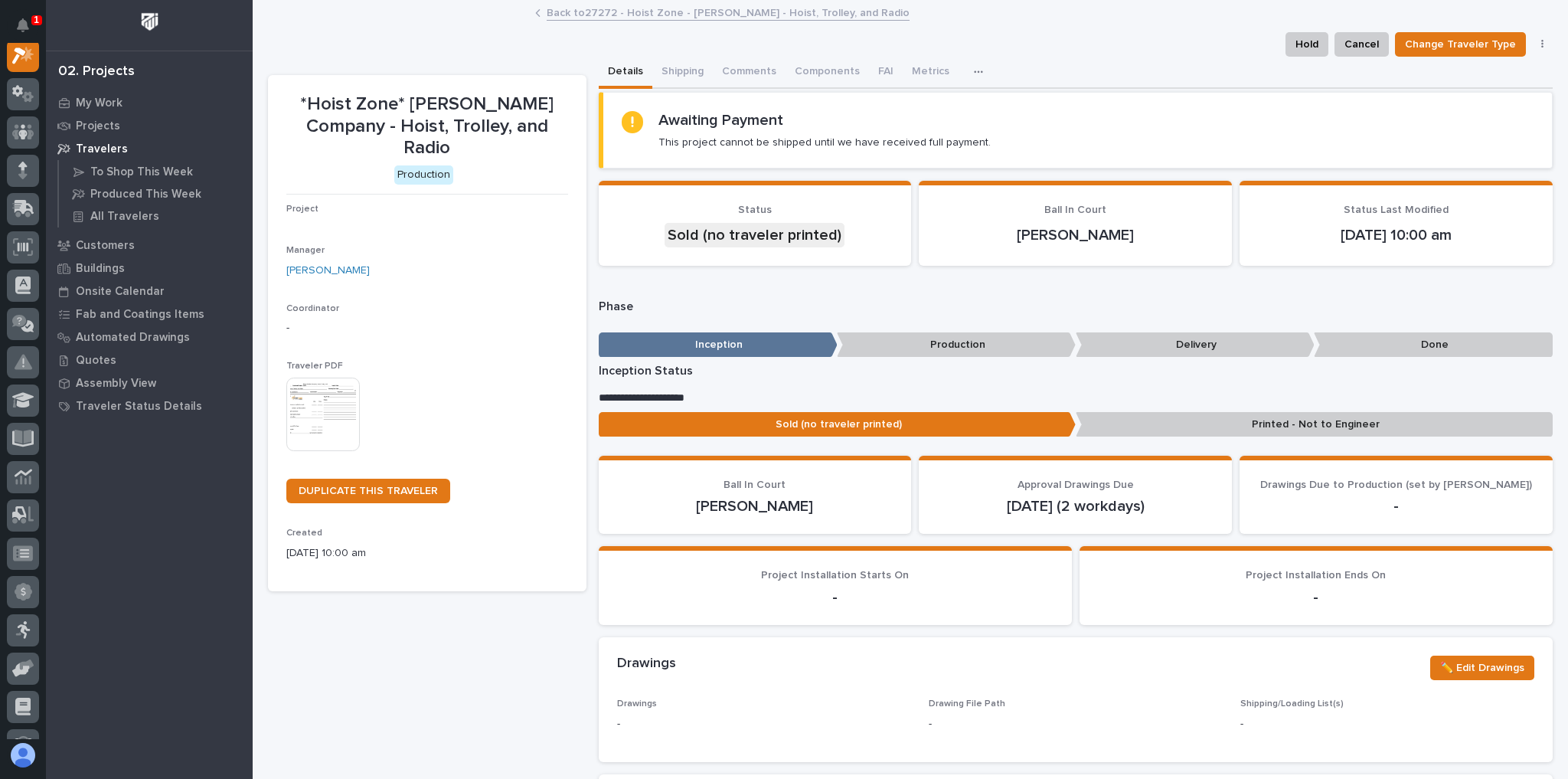
scroll to position [38, 0]
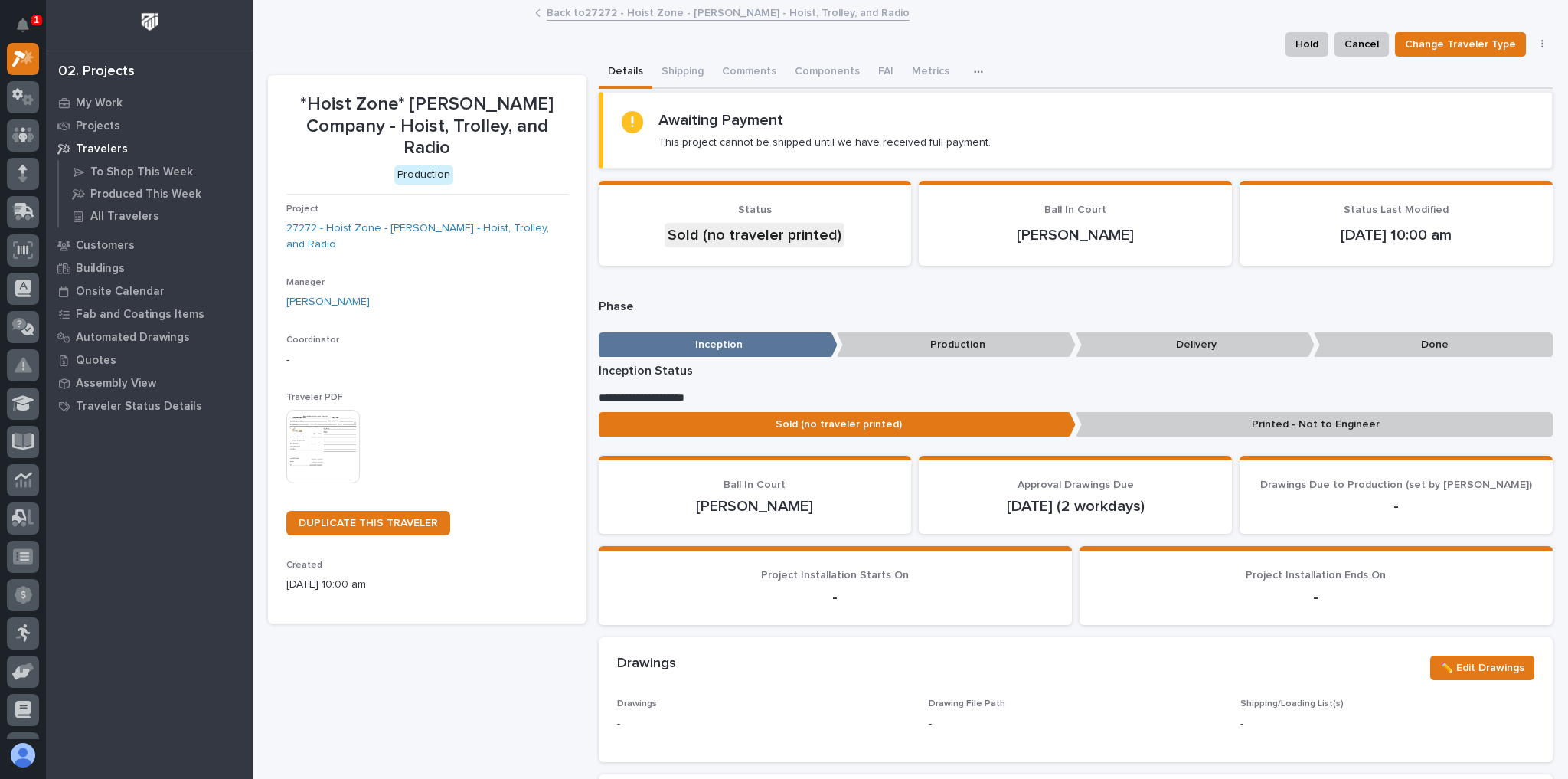
click at [319, 433] on img at bounding box center [322, 446] width 73 height 73
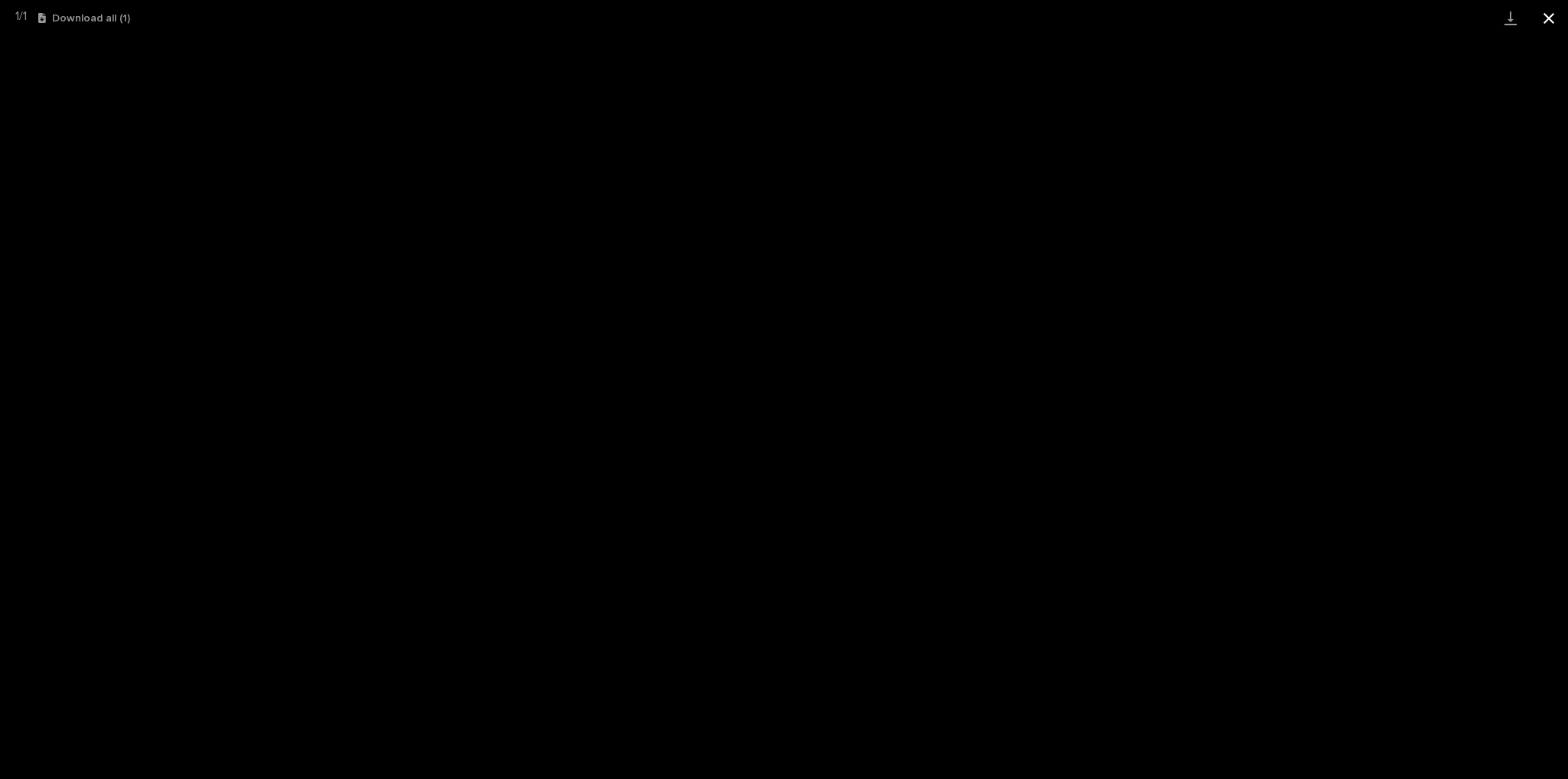
click at [1547, 26] on button "Close gallery" at bounding box center [1549, 18] width 38 height 36
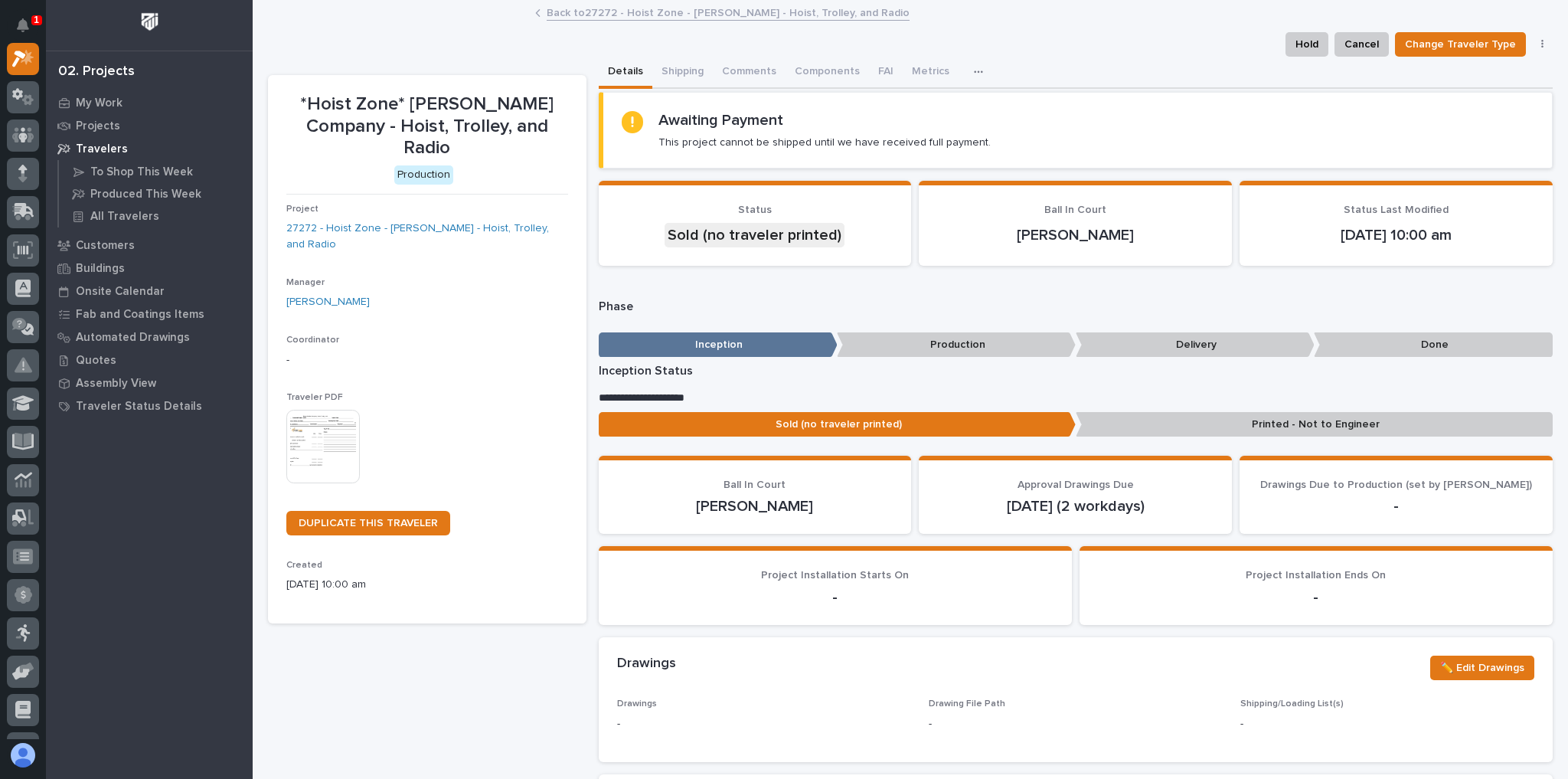
click at [634, 6] on link "Back to 27272 - Hoist Zone - Briggs-Shaffner - Hoist, Trolley, and Radio" at bounding box center [727, 11] width 363 height 17
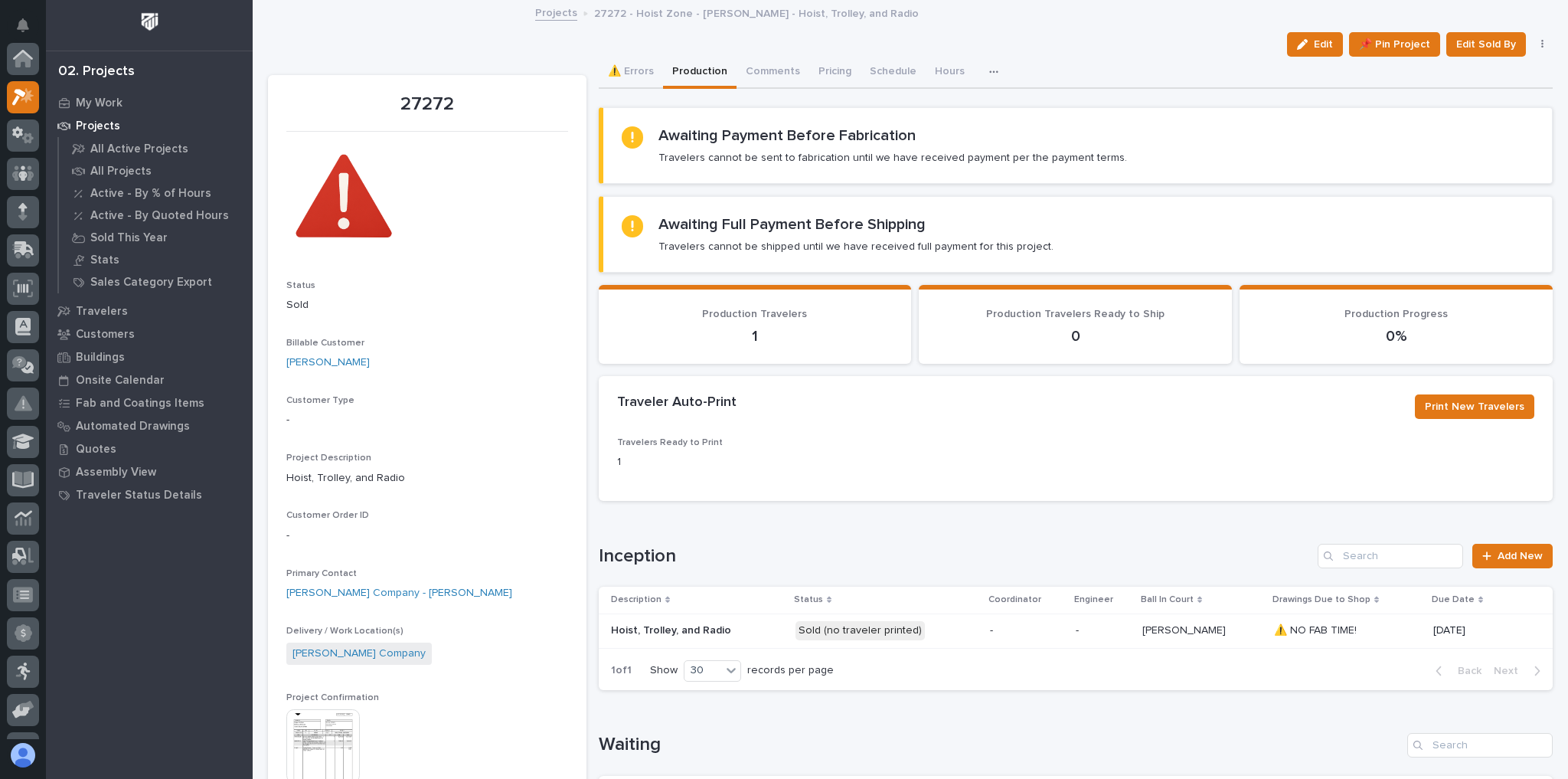
scroll to position [42, 0]
click at [604, 72] on button "⚠️ Errors" at bounding box center [631, 73] width 64 height 33
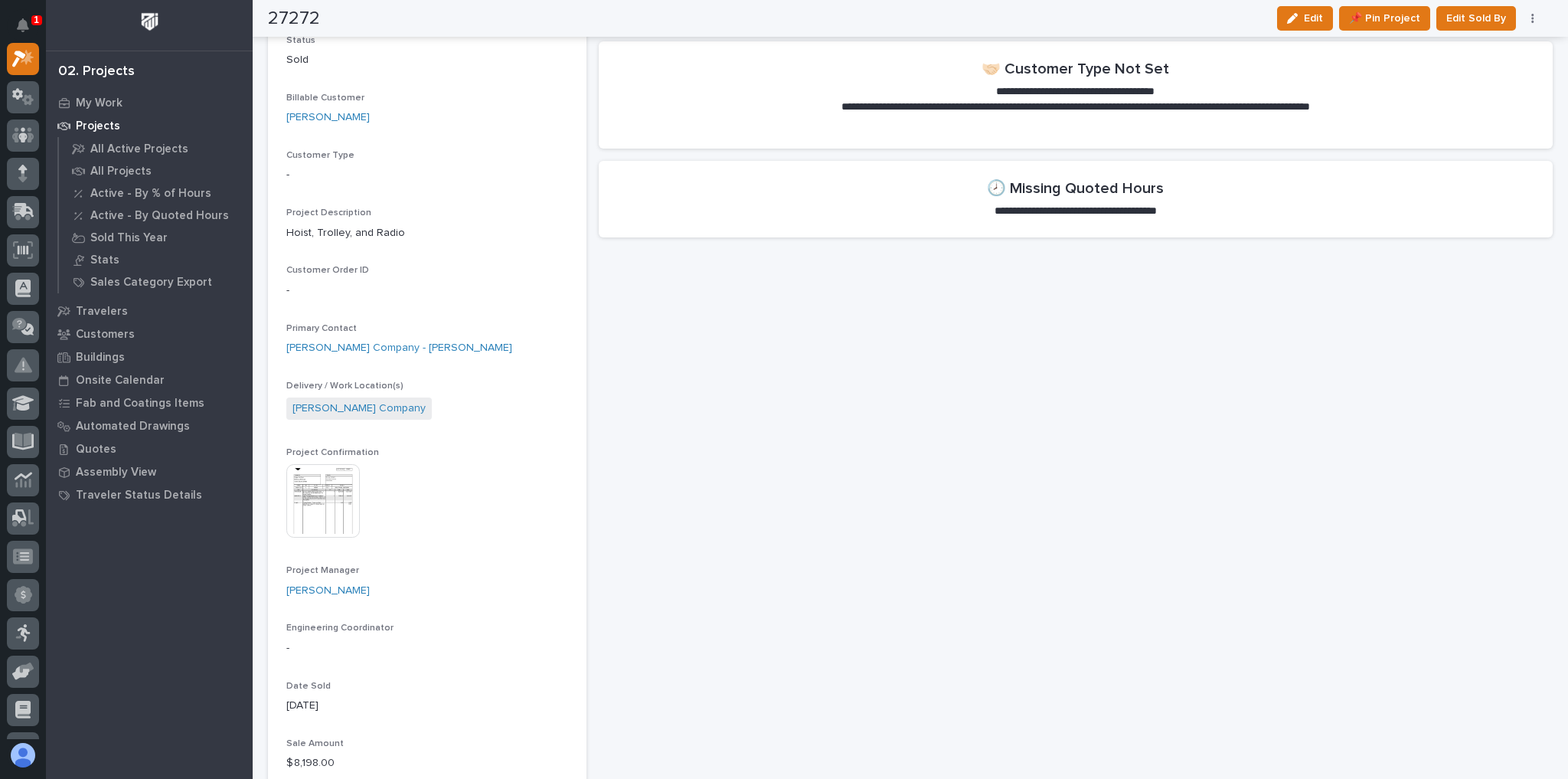
scroll to position [367, 0]
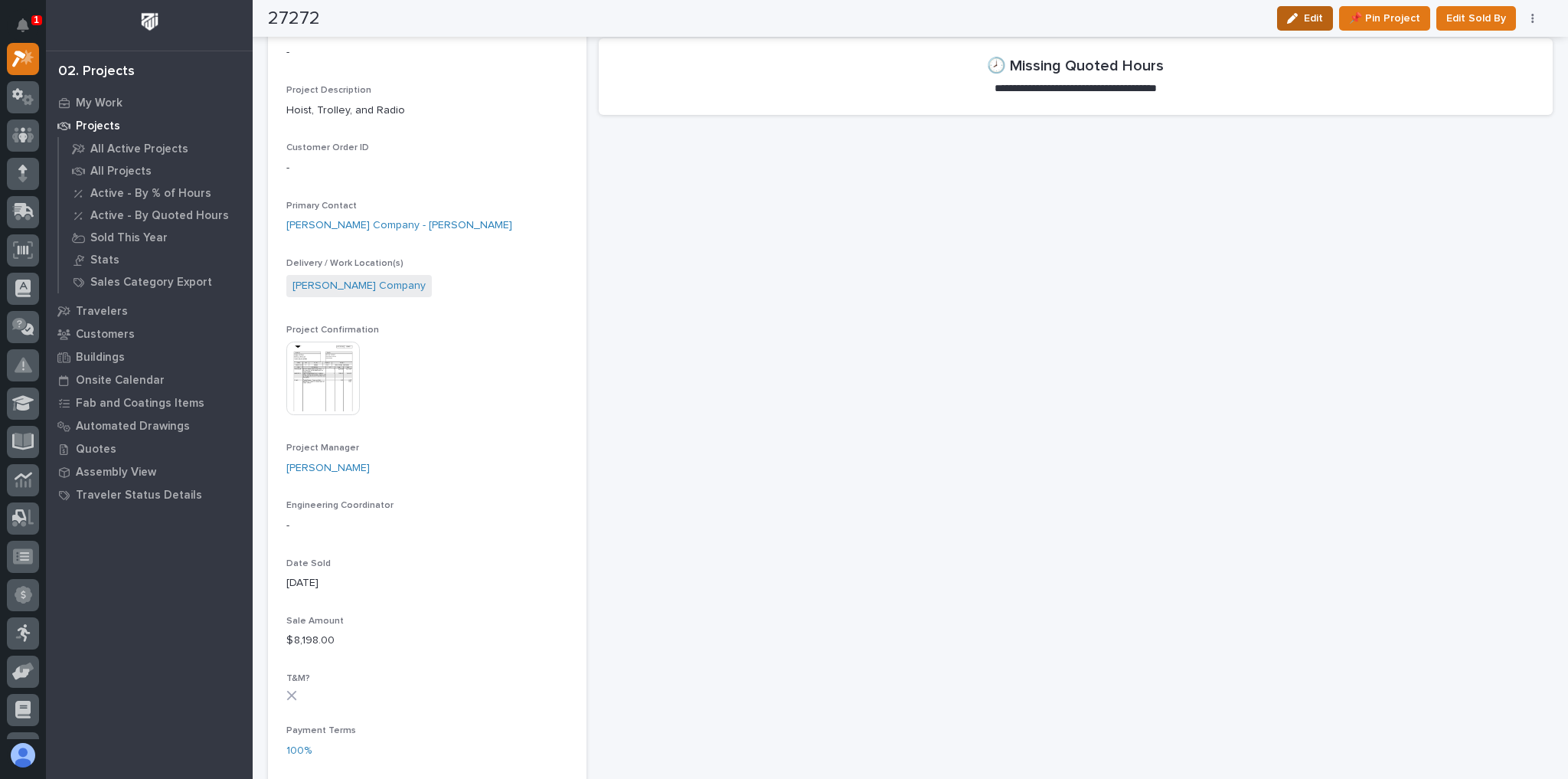
click at [1319, 11] on button "Edit" at bounding box center [1305, 18] width 56 height 24
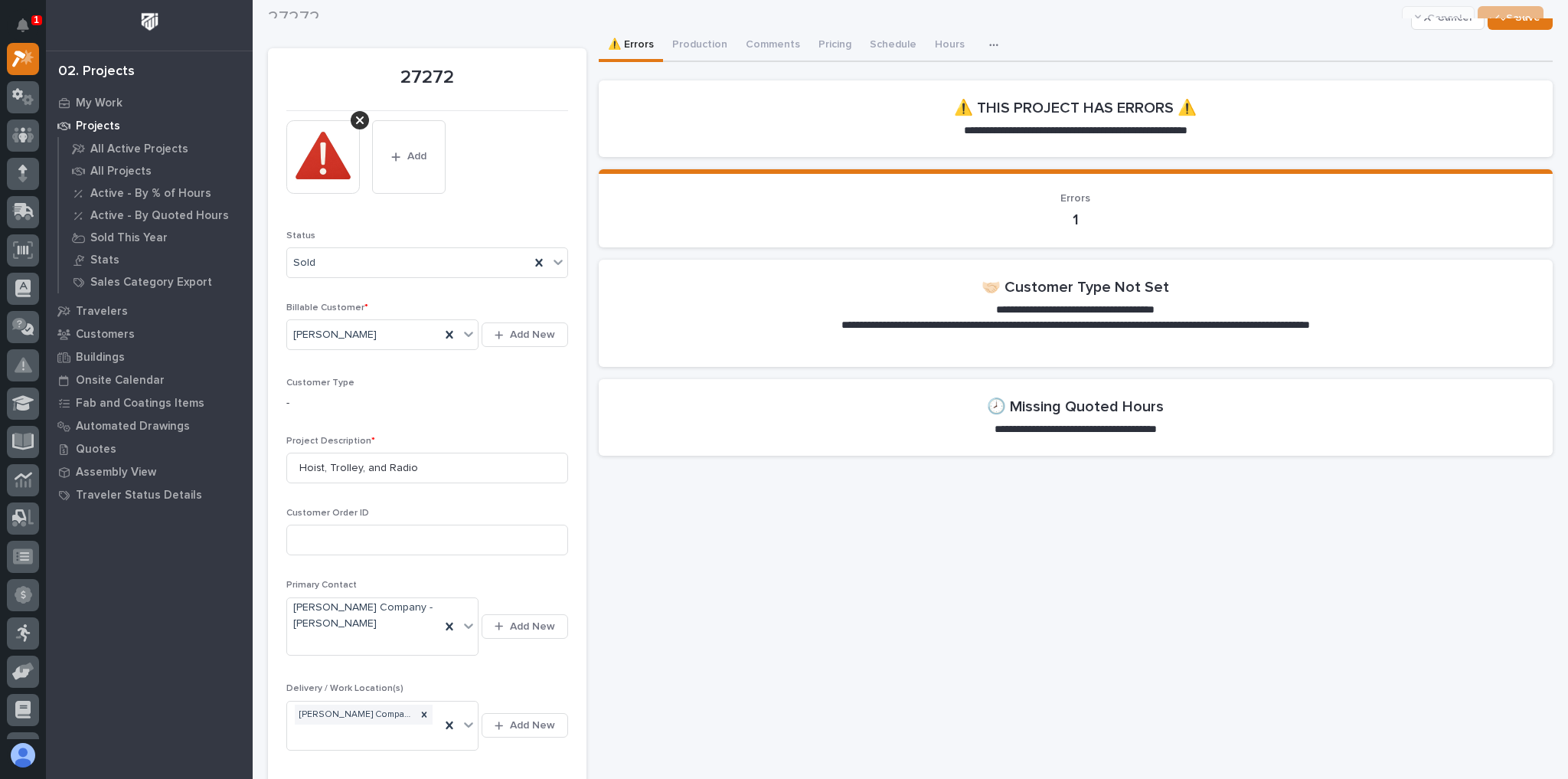
scroll to position [0, 0]
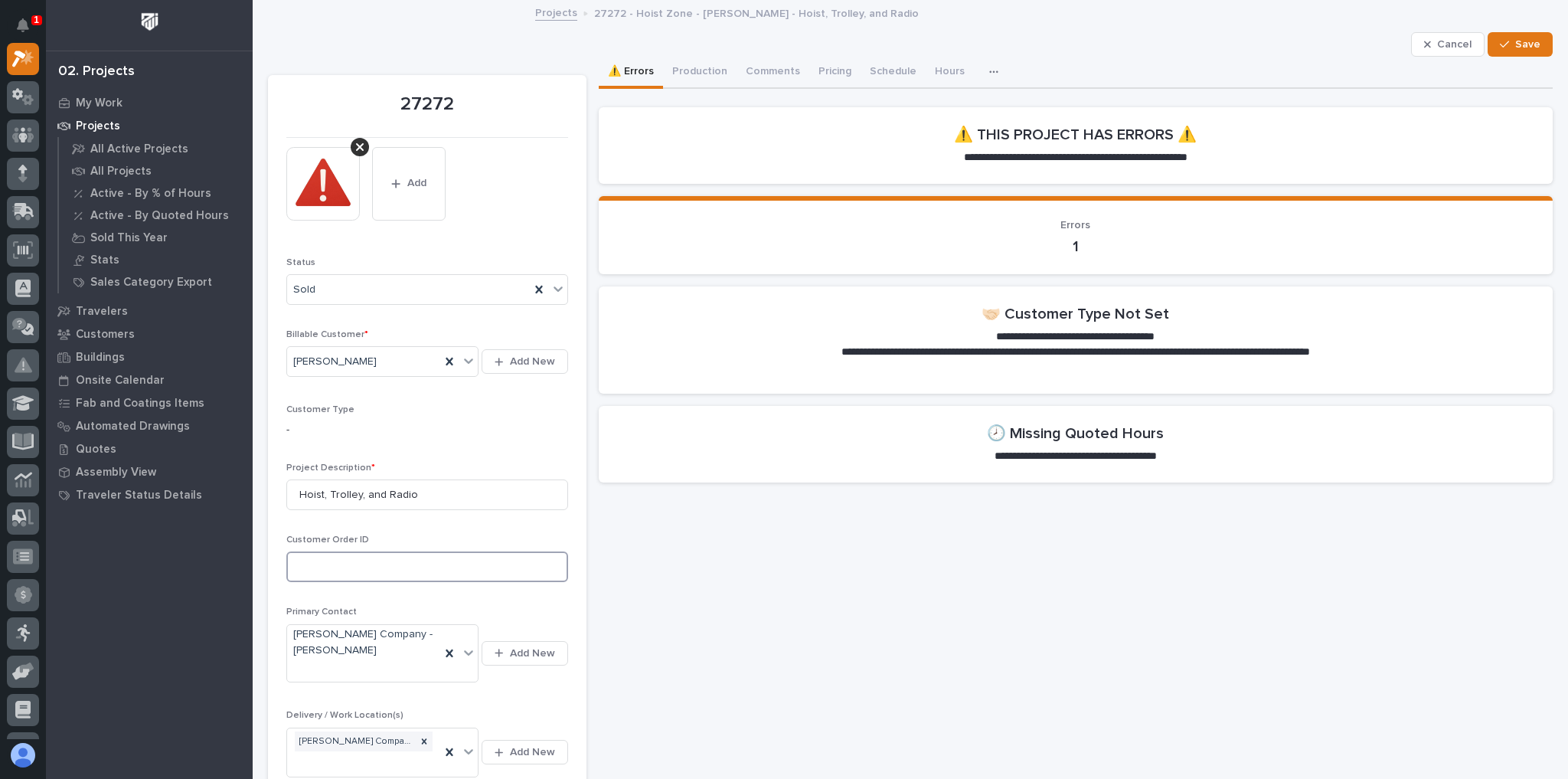
click at [354, 561] on input at bounding box center [426, 566] width 281 height 31
click at [1449, 41] on span "Cancel" at bounding box center [1454, 43] width 34 height 14
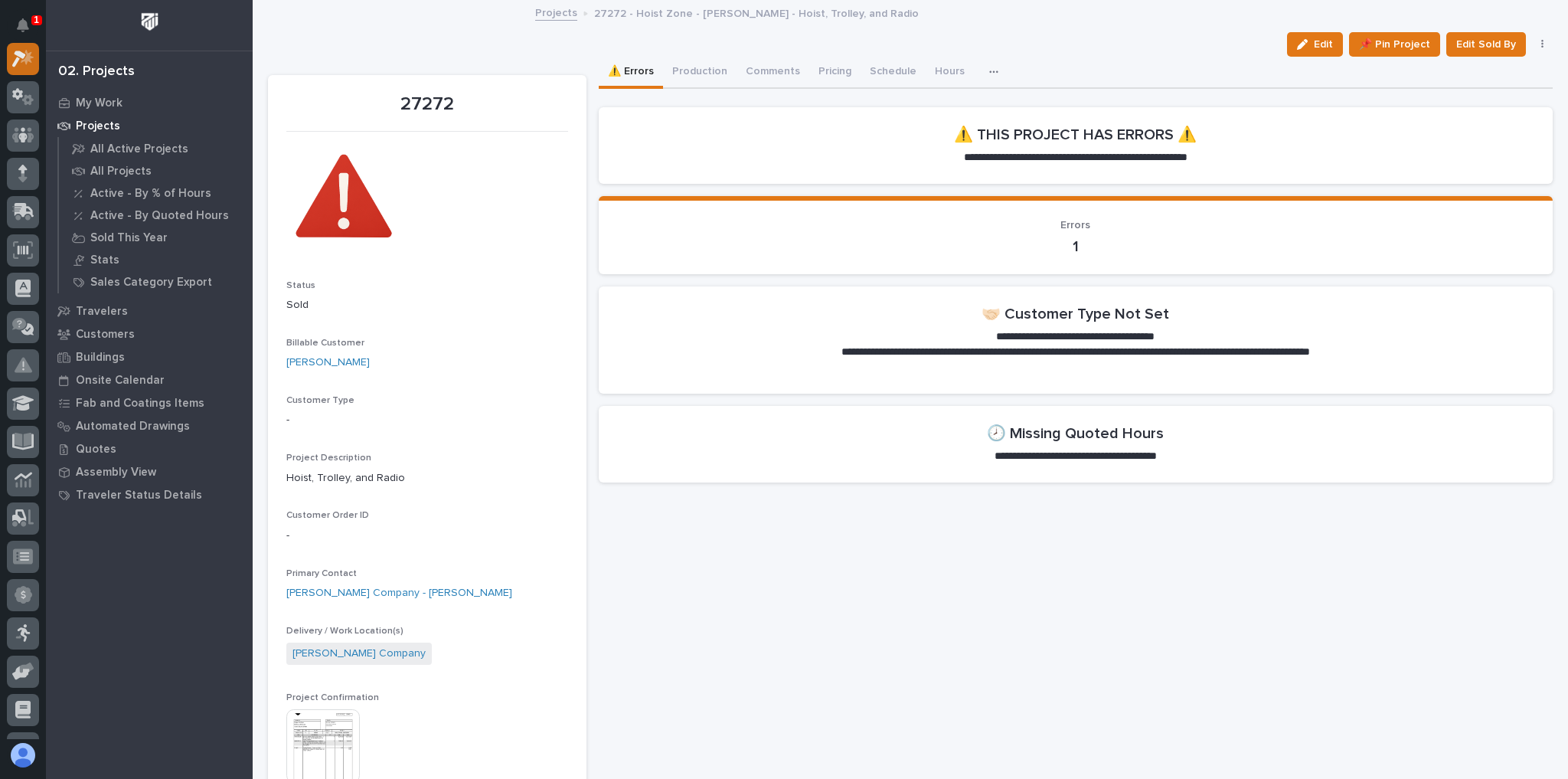
click at [13, 52] on icon at bounding box center [24, 58] width 23 height 17
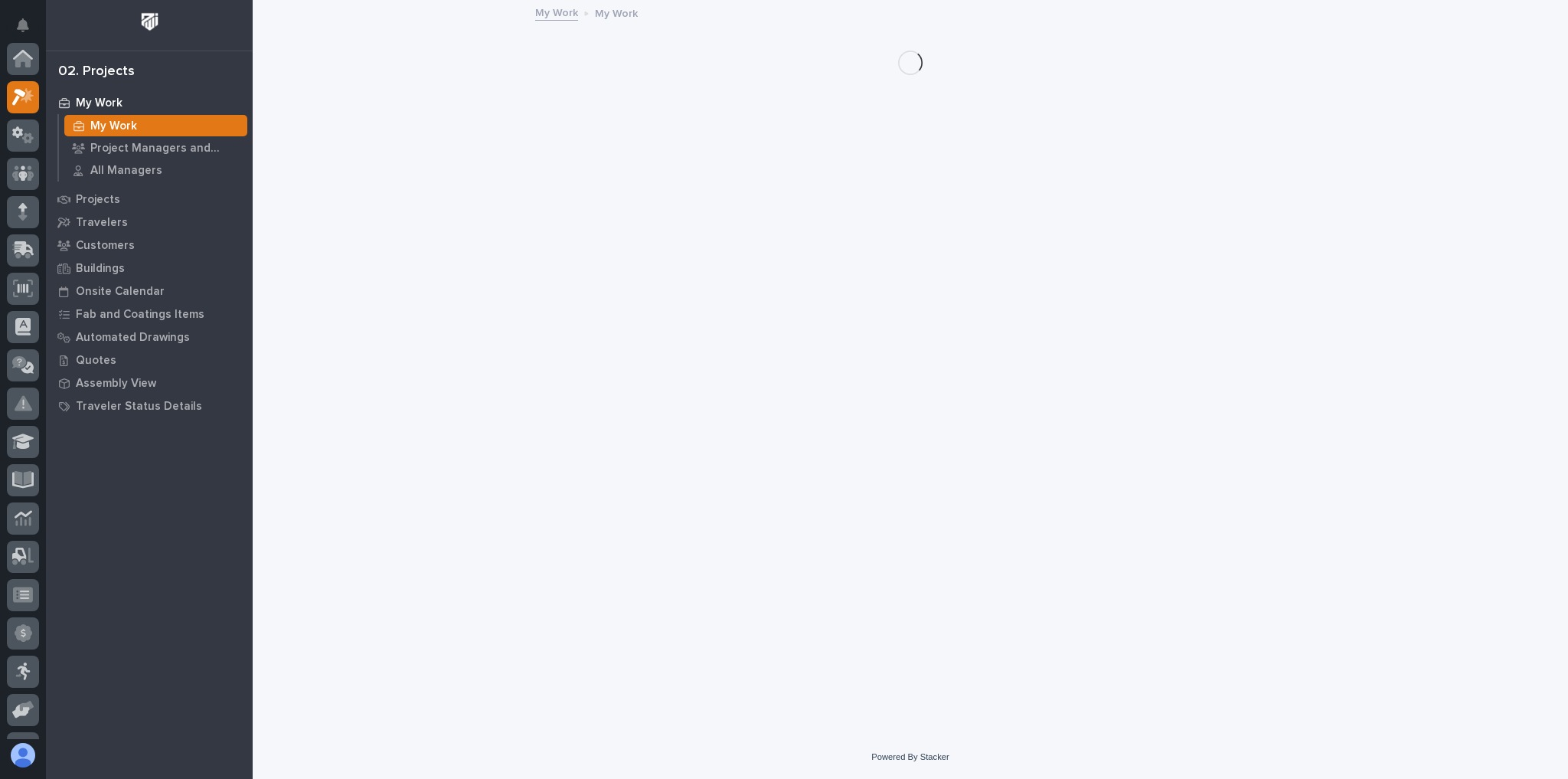
scroll to position [38, 0]
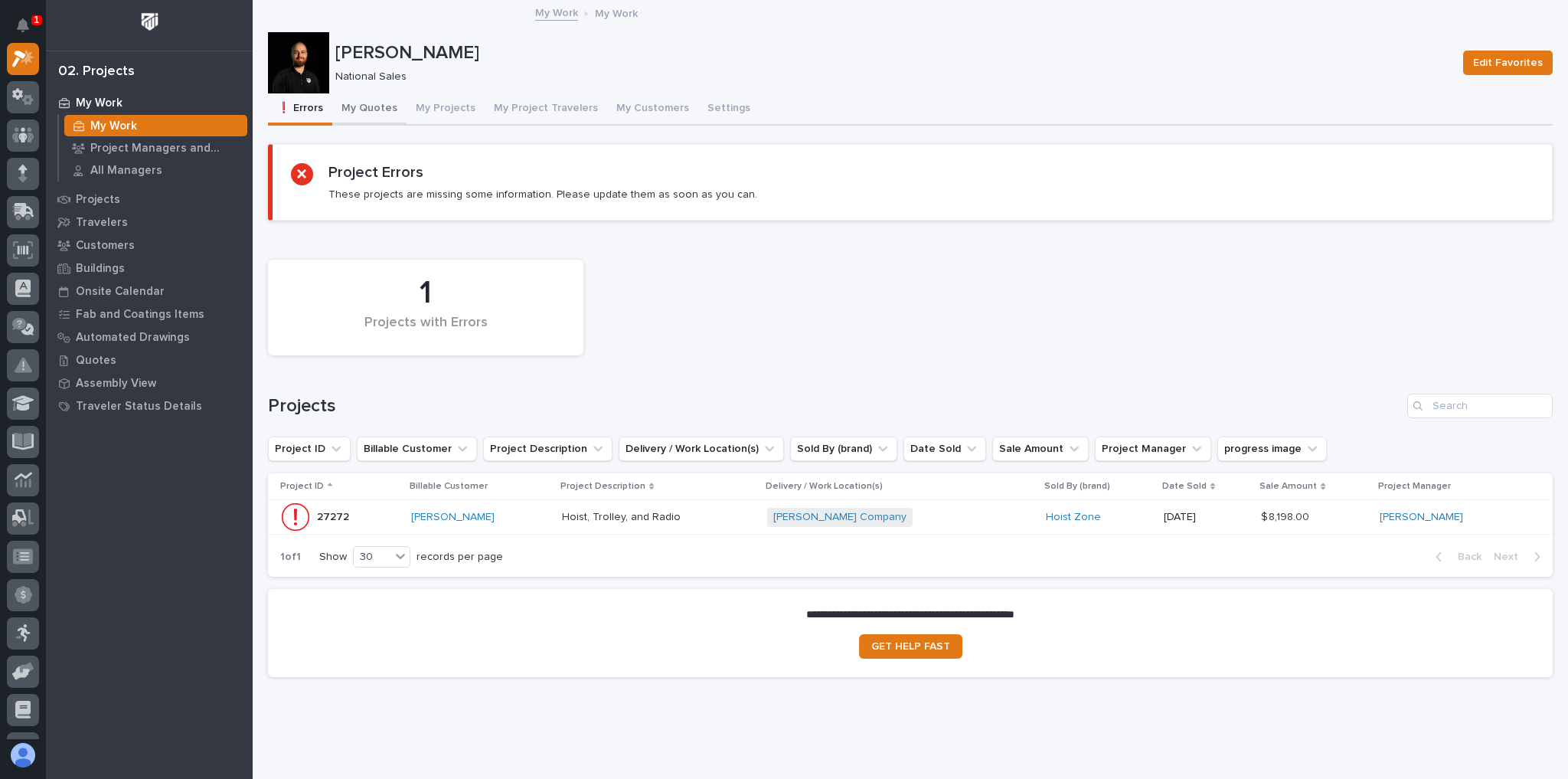
click at [346, 103] on button "My Quotes" at bounding box center [369, 109] width 74 height 33
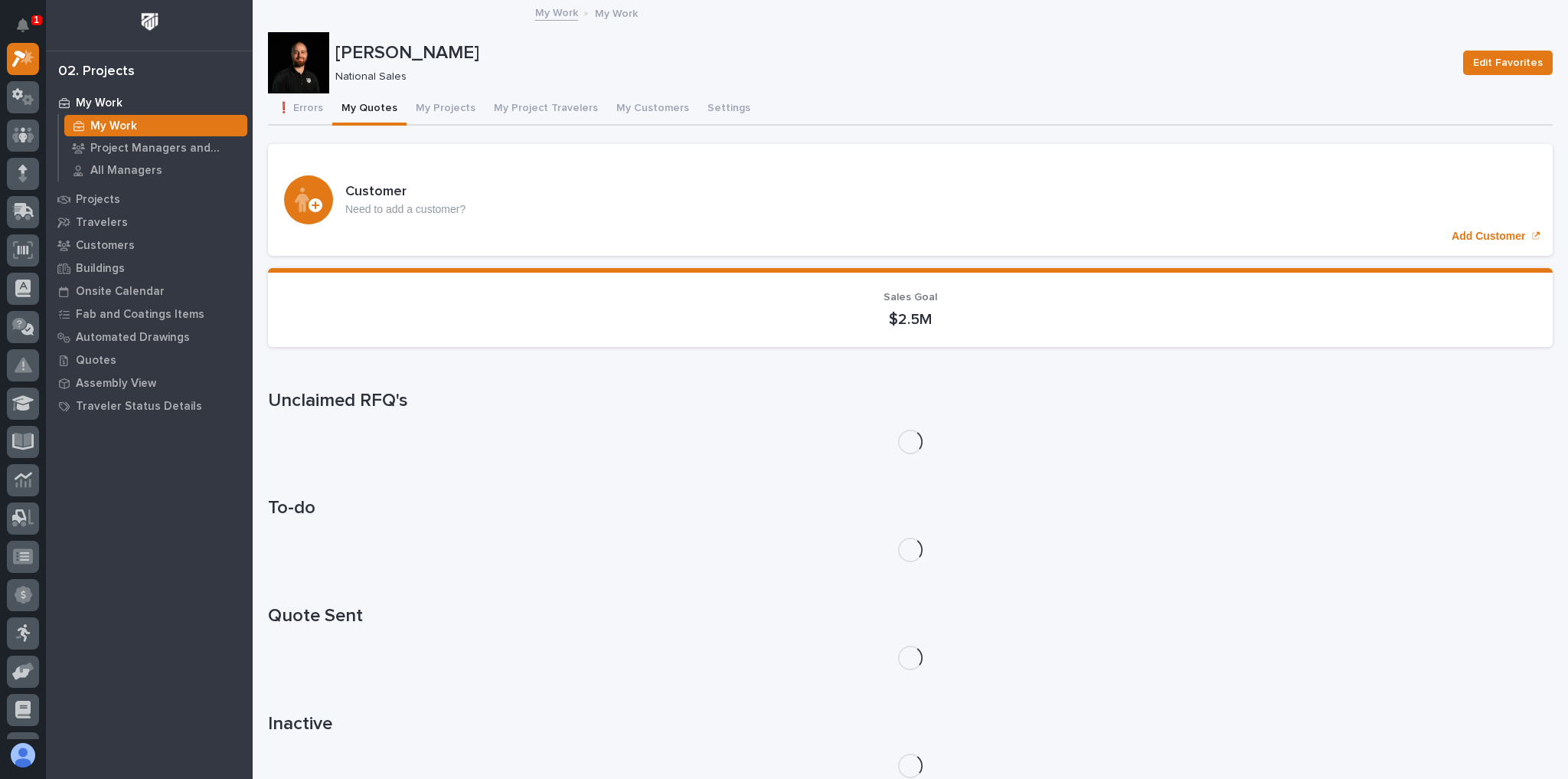
click at [347, 103] on button "My Quotes" at bounding box center [369, 109] width 74 height 33
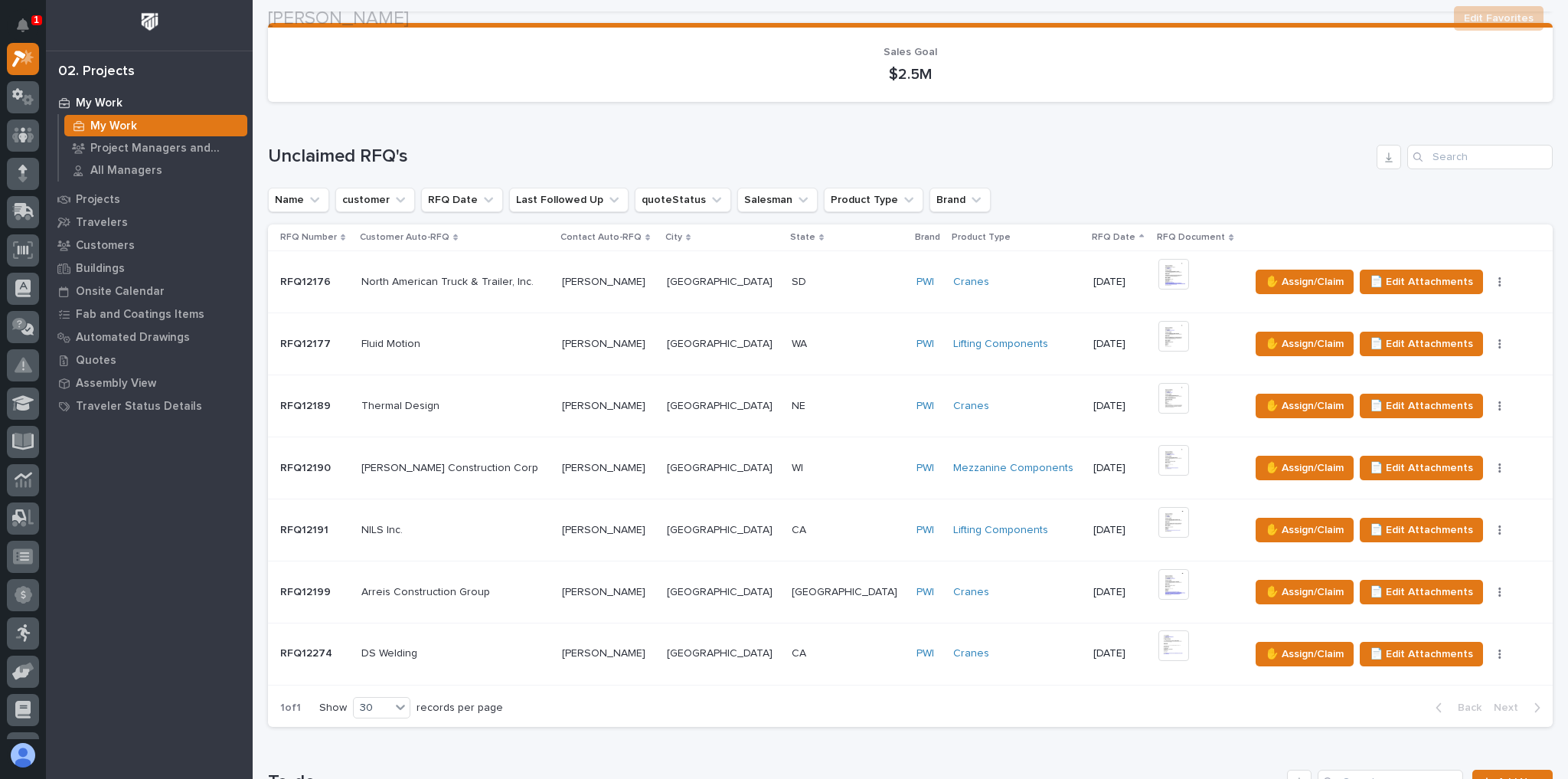
scroll to position [796, 0]
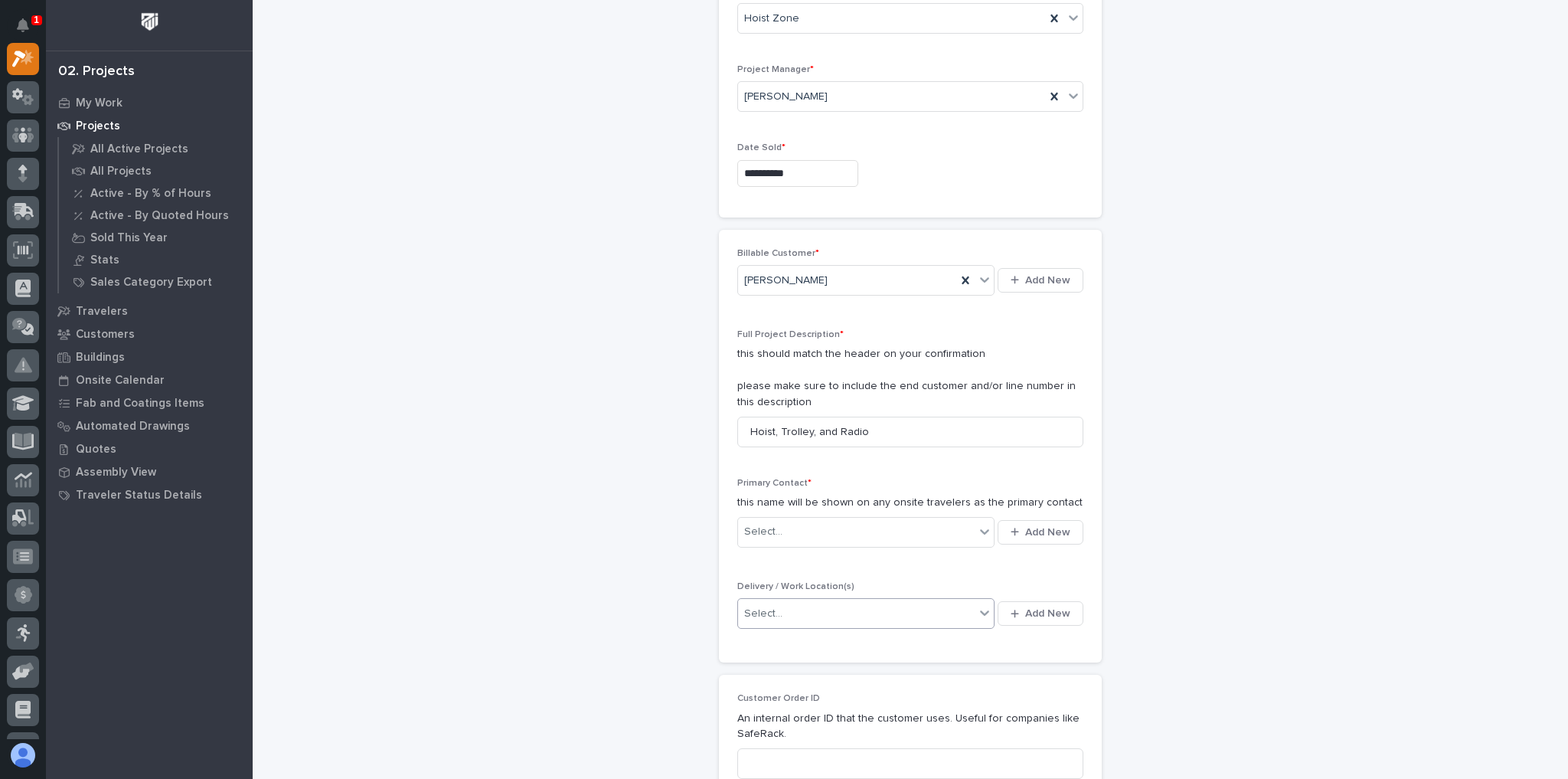
scroll to position [122, 0]
click at [803, 517] on div "Select..." at bounding box center [856, 529] width 236 height 25
type input "*"
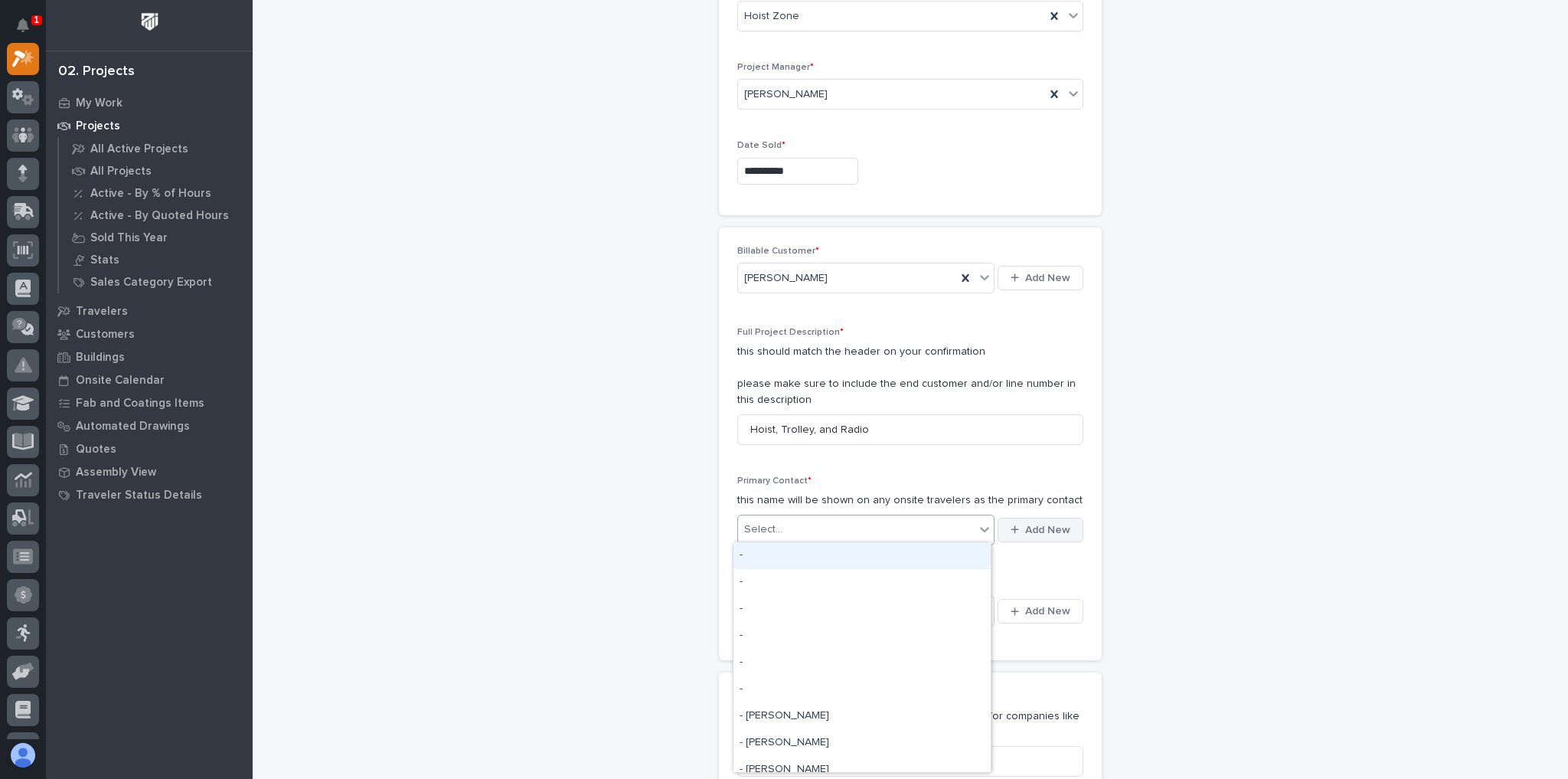
click at [1038, 525] on span "Add New" at bounding box center [1048, 529] width 45 height 14
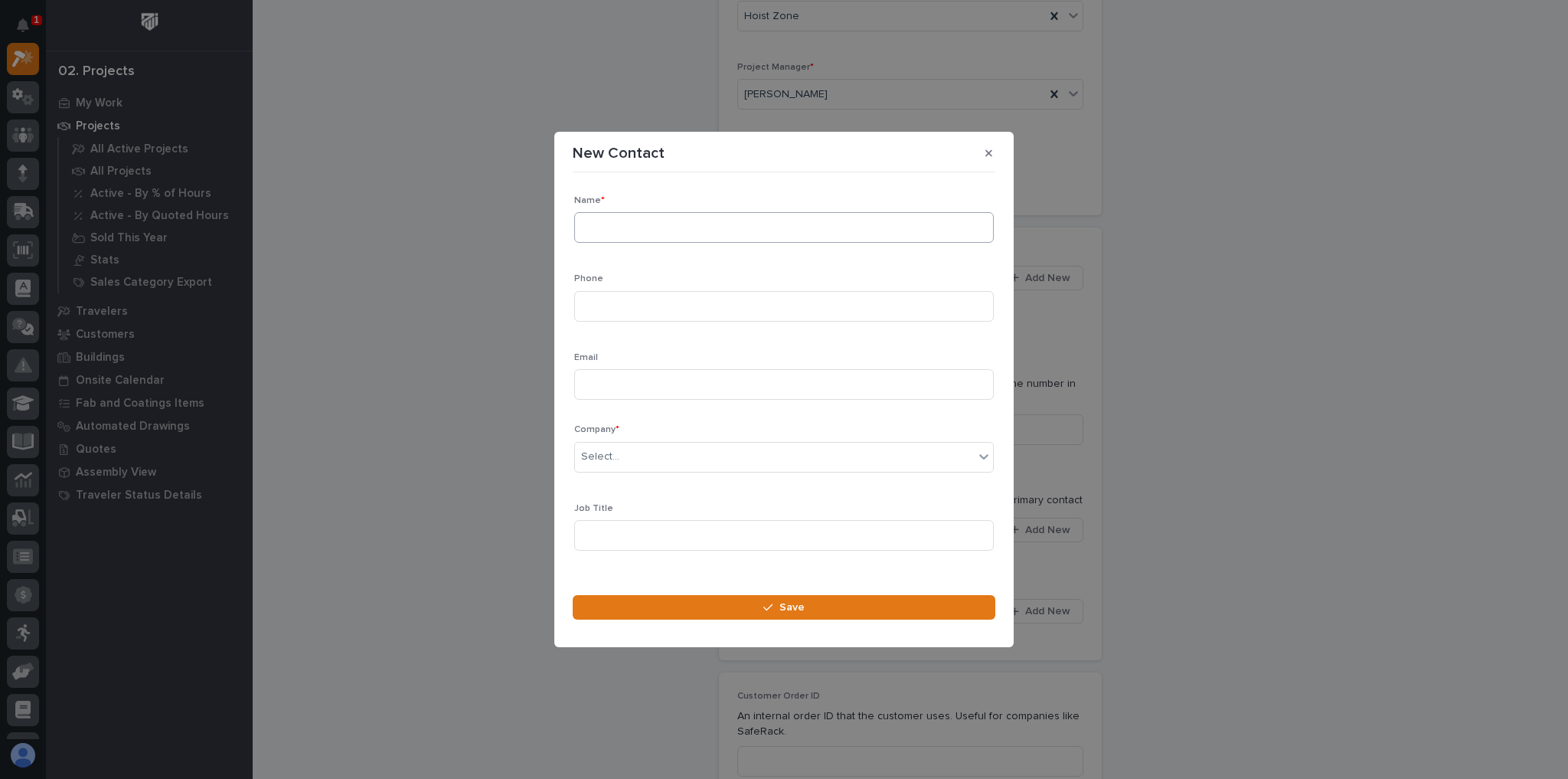
click at [668, 246] on div "Name *" at bounding box center [784, 225] width 420 height 60
click at [666, 232] on input at bounding box center [784, 227] width 420 height 31
type input "Manley Carter"
click at [632, 306] on input at bounding box center [784, 307] width 420 height 31
click at [614, 310] on input at bounding box center [784, 307] width 420 height 31
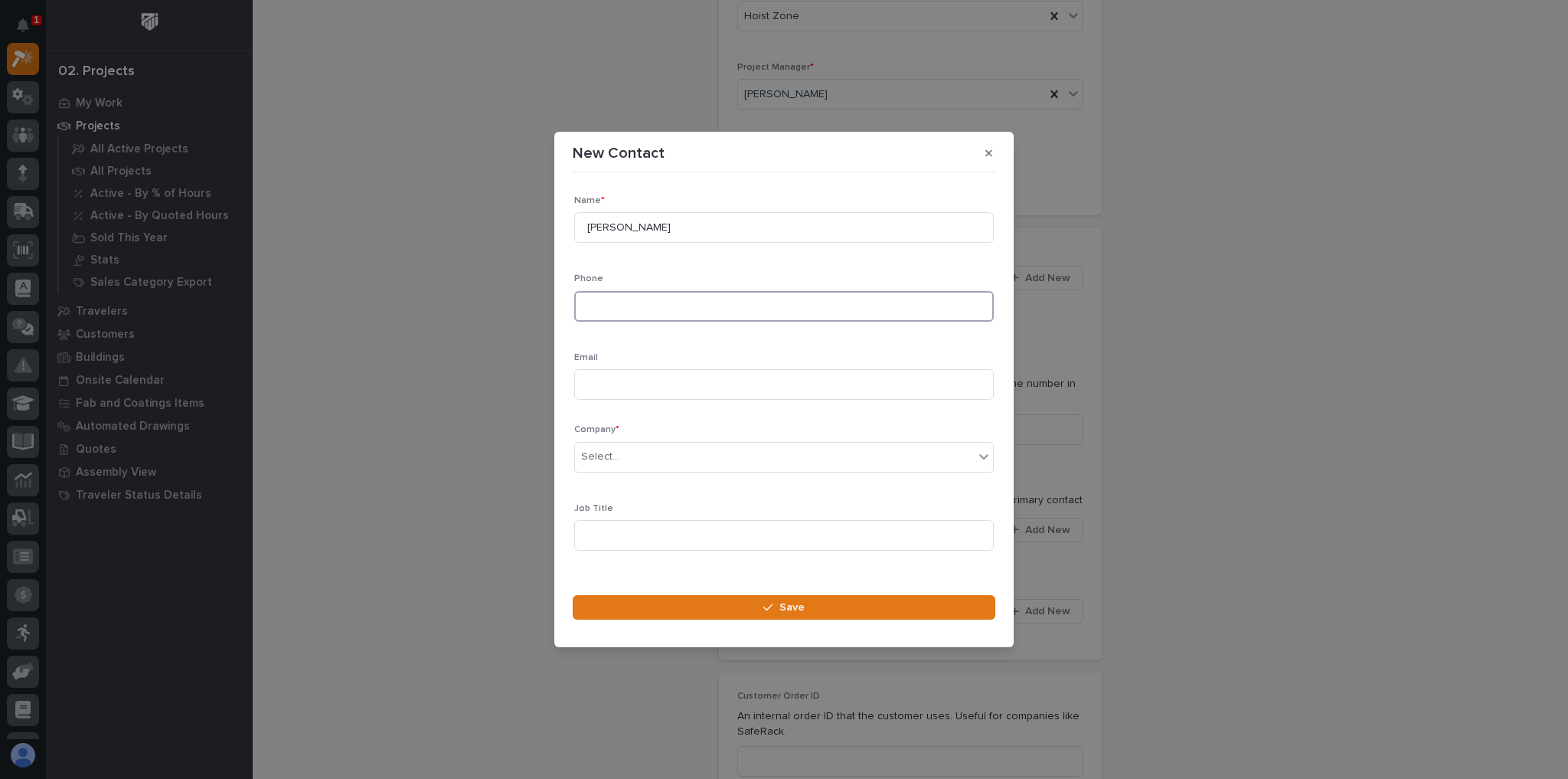
paste input "336-467-8007"
type input "336-467-8007"
click at [647, 374] on input at bounding box center [784, 385] width 420 height 31
paste input "mcarter@briggsbeams.com"
type input "mcarter@briggsbeams.com"
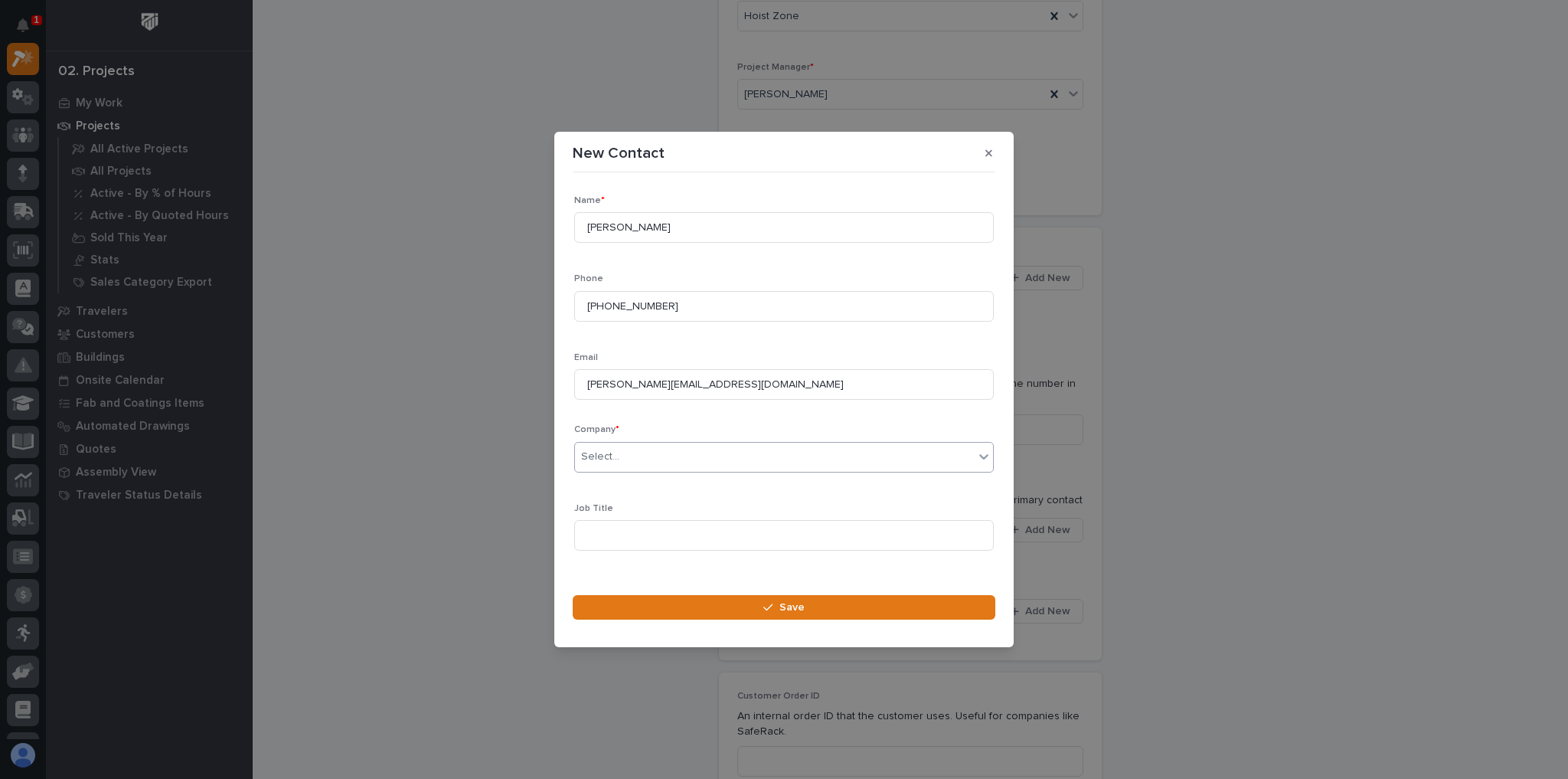
click at [660, 455] on div "Select..." at bounding box center [774, 457] width 399 height 25
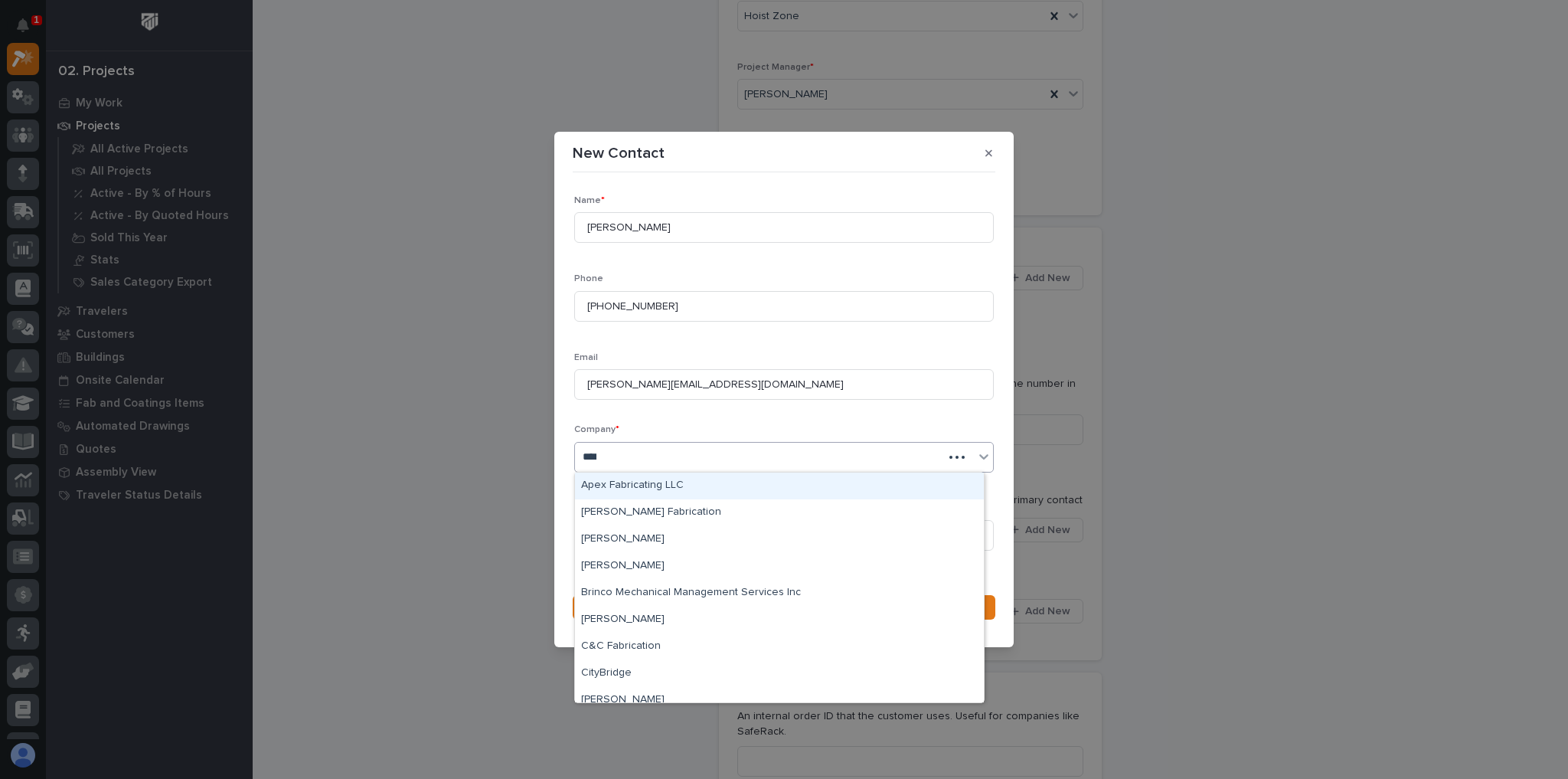
type input "*****"
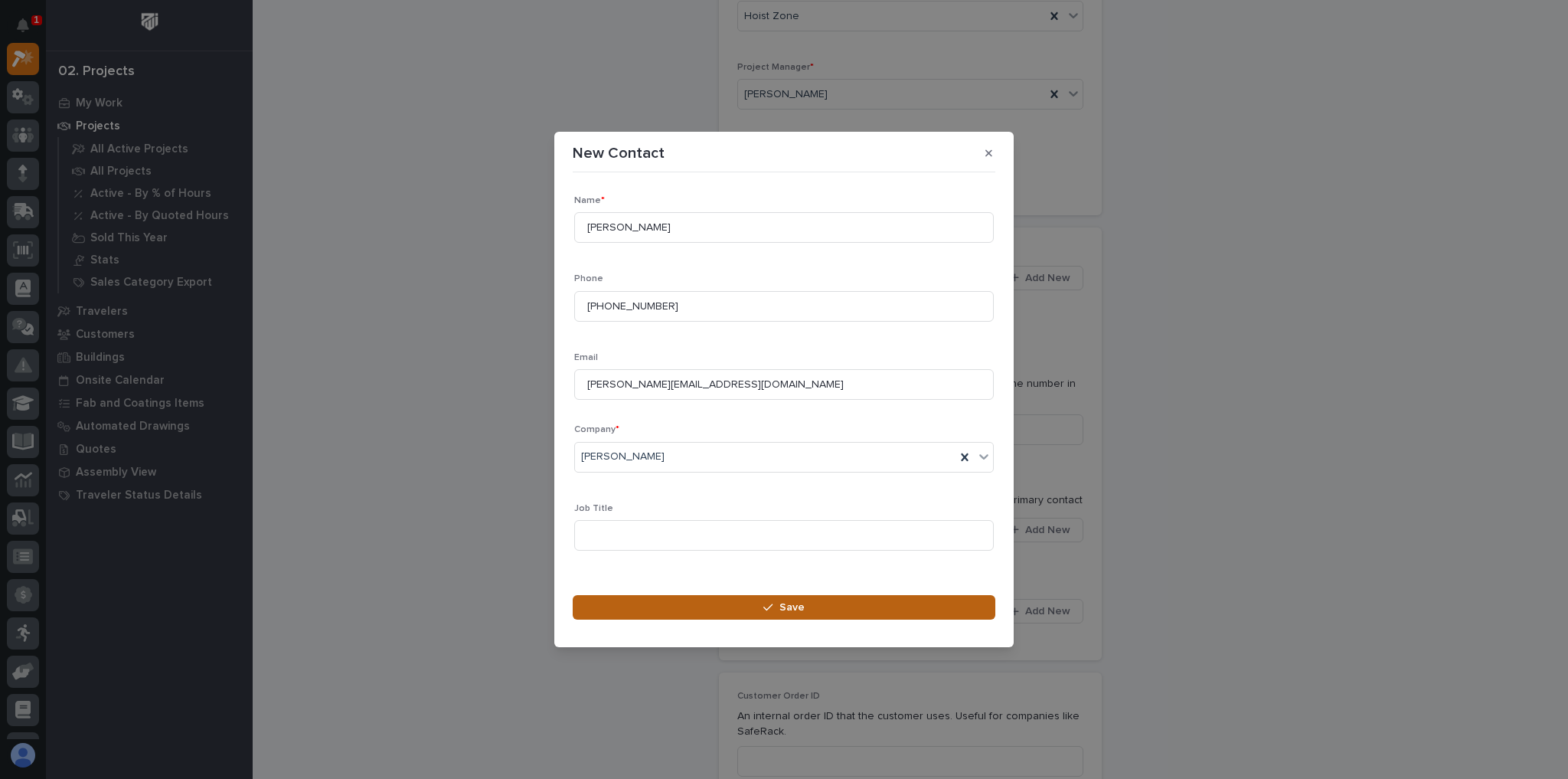
click at [637, 604] on button "Save" at bounding box center [784, 606] width 423 height 24
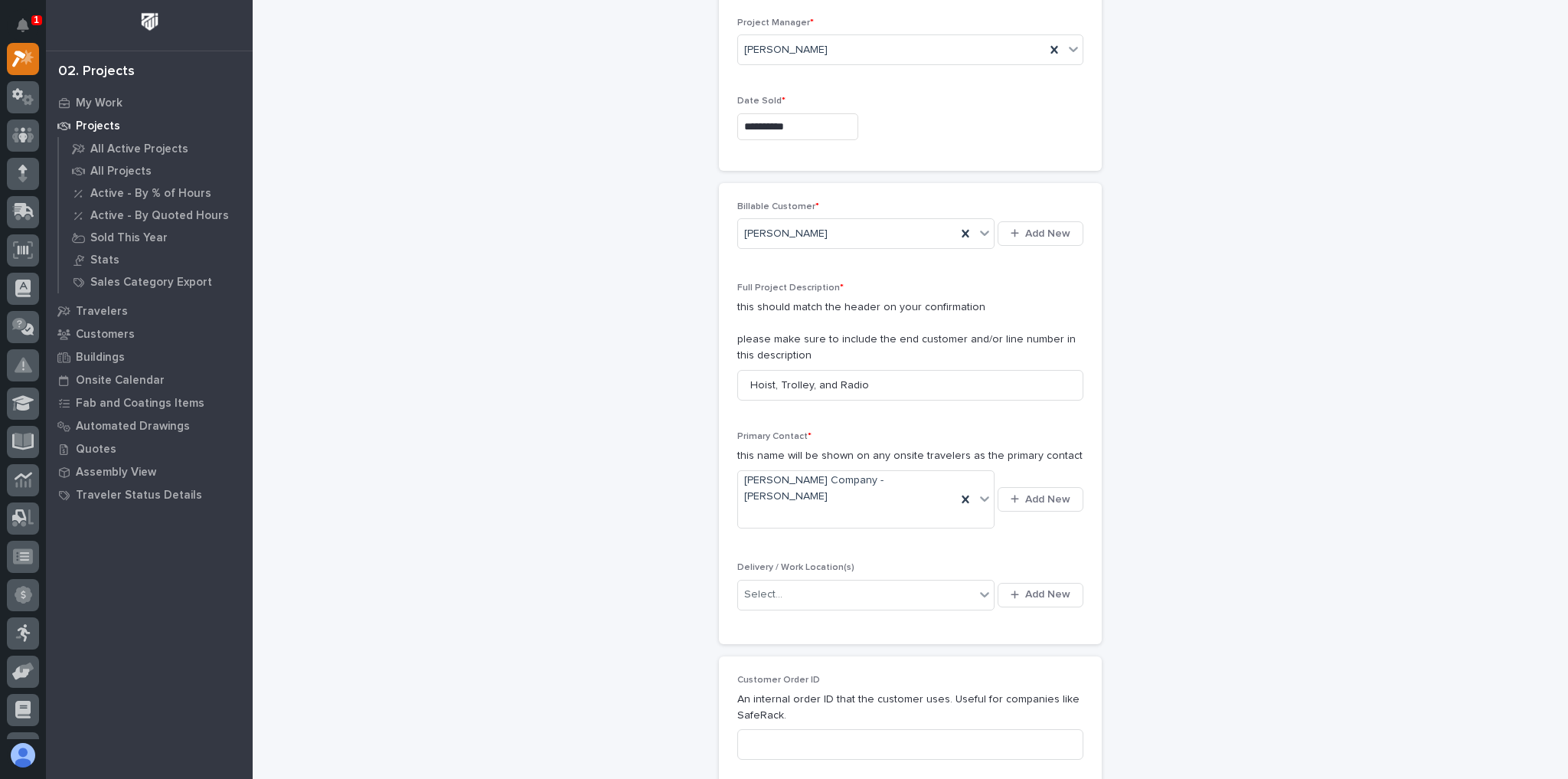
scroll to position [184, 0]
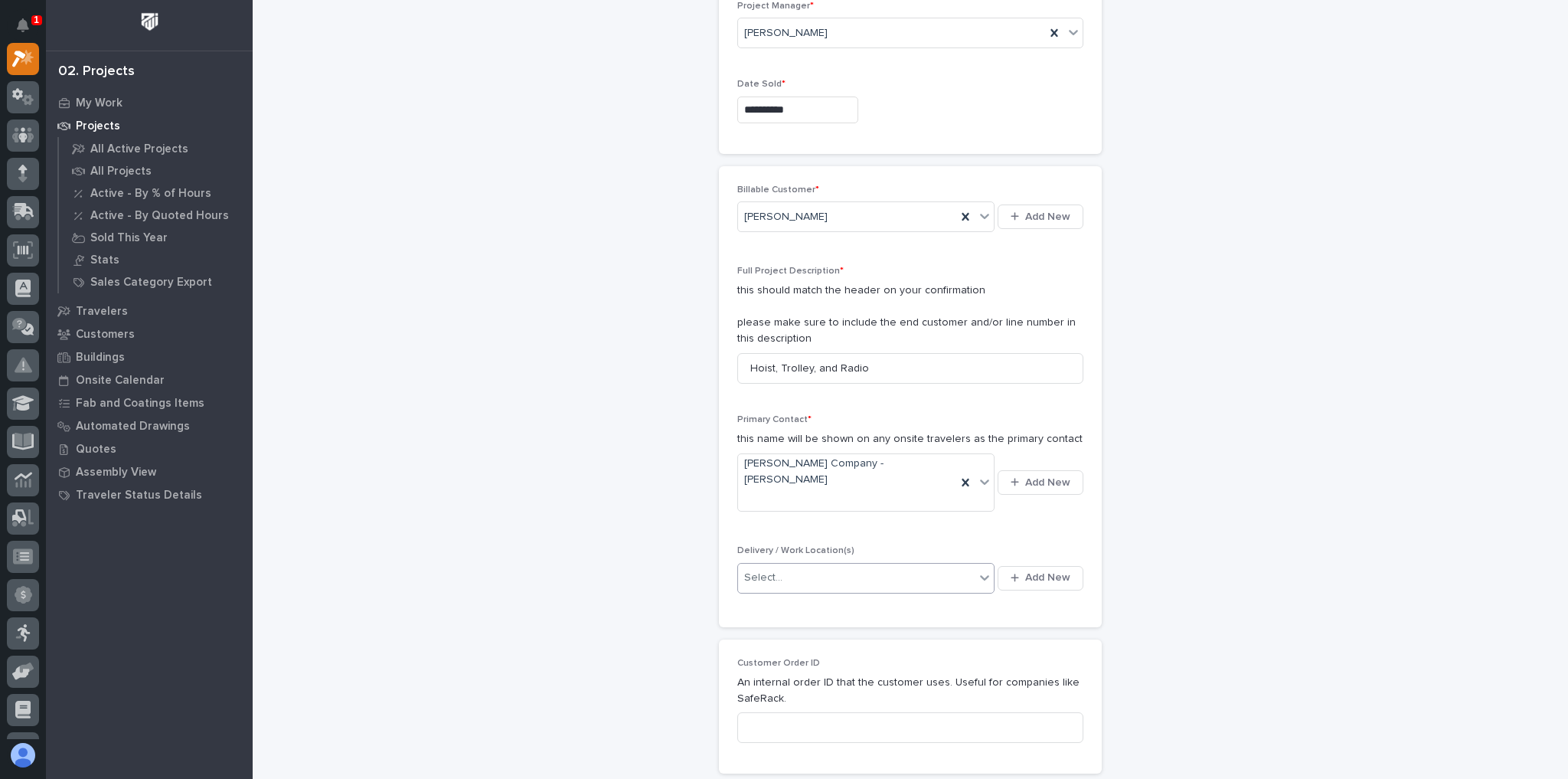
click at [959, 565] on div "Select..." at bounding box center [856, 577] width 236 height 25
type input "*"
click at [1023, 565] on button "Add New" at bounding box center [1041, 577] width 86 height 24
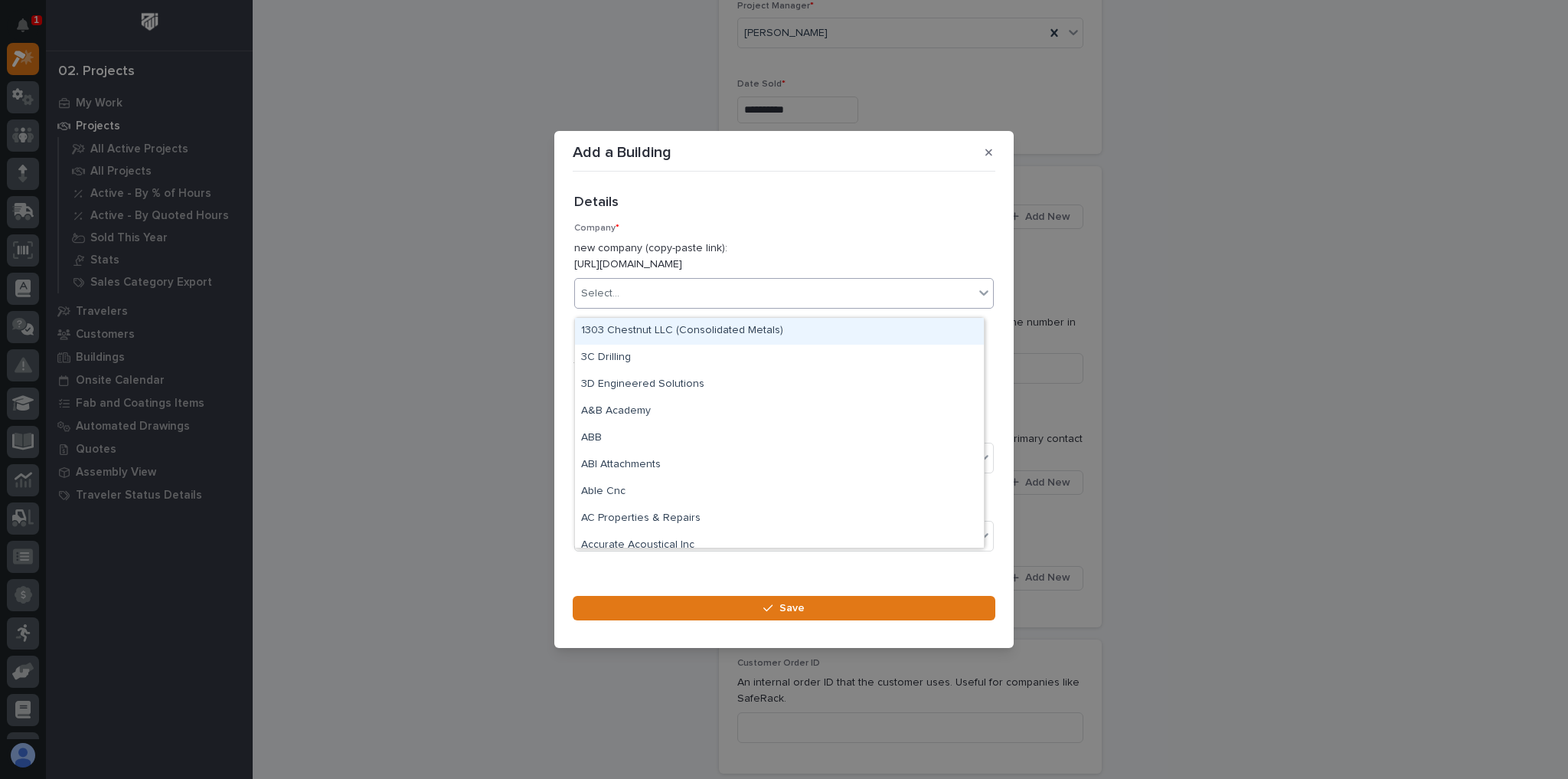
click at [617, 306] on div "Select..." at bounding box center [774, 294] width 399 height 25
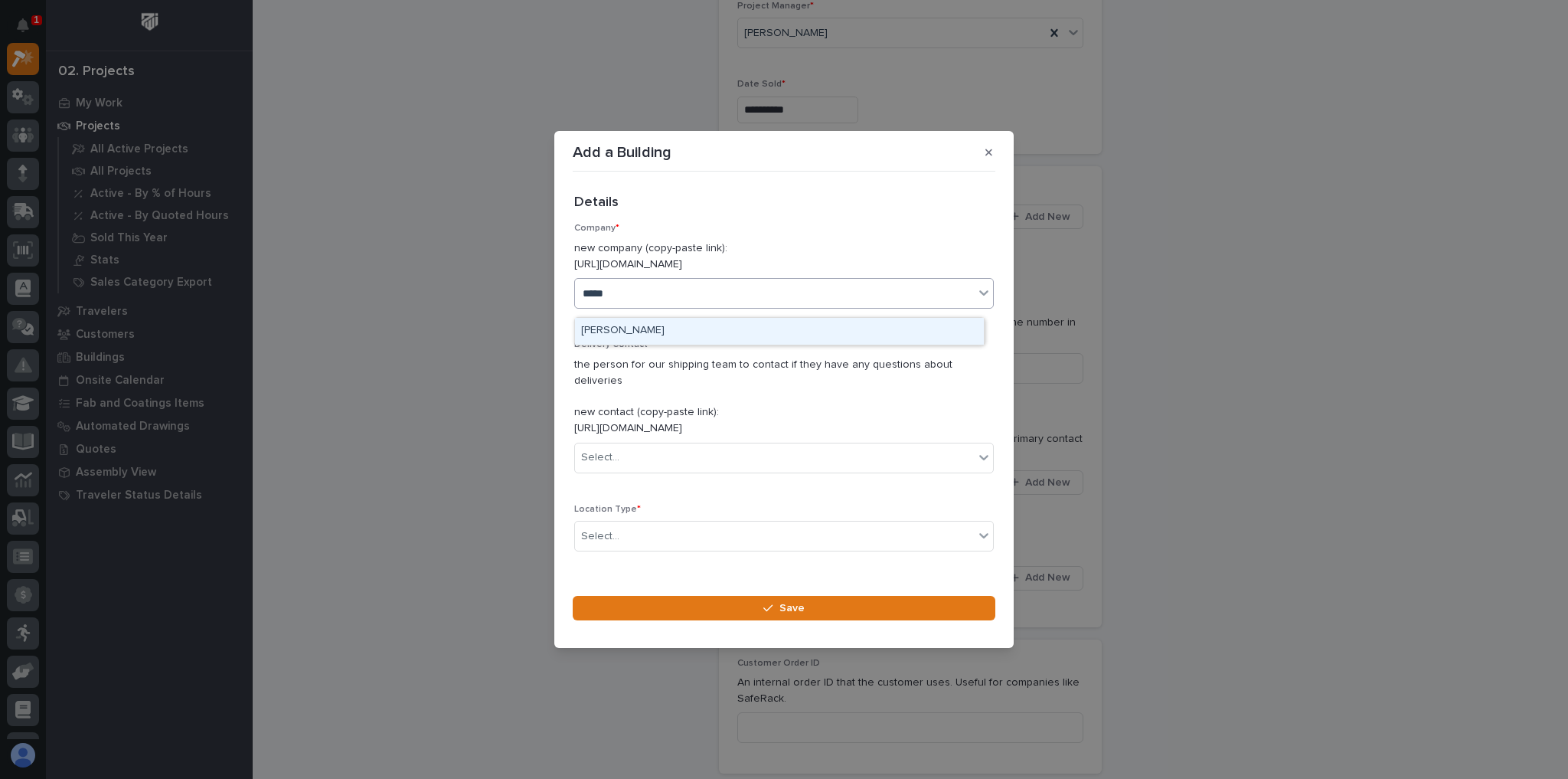
type input "******"
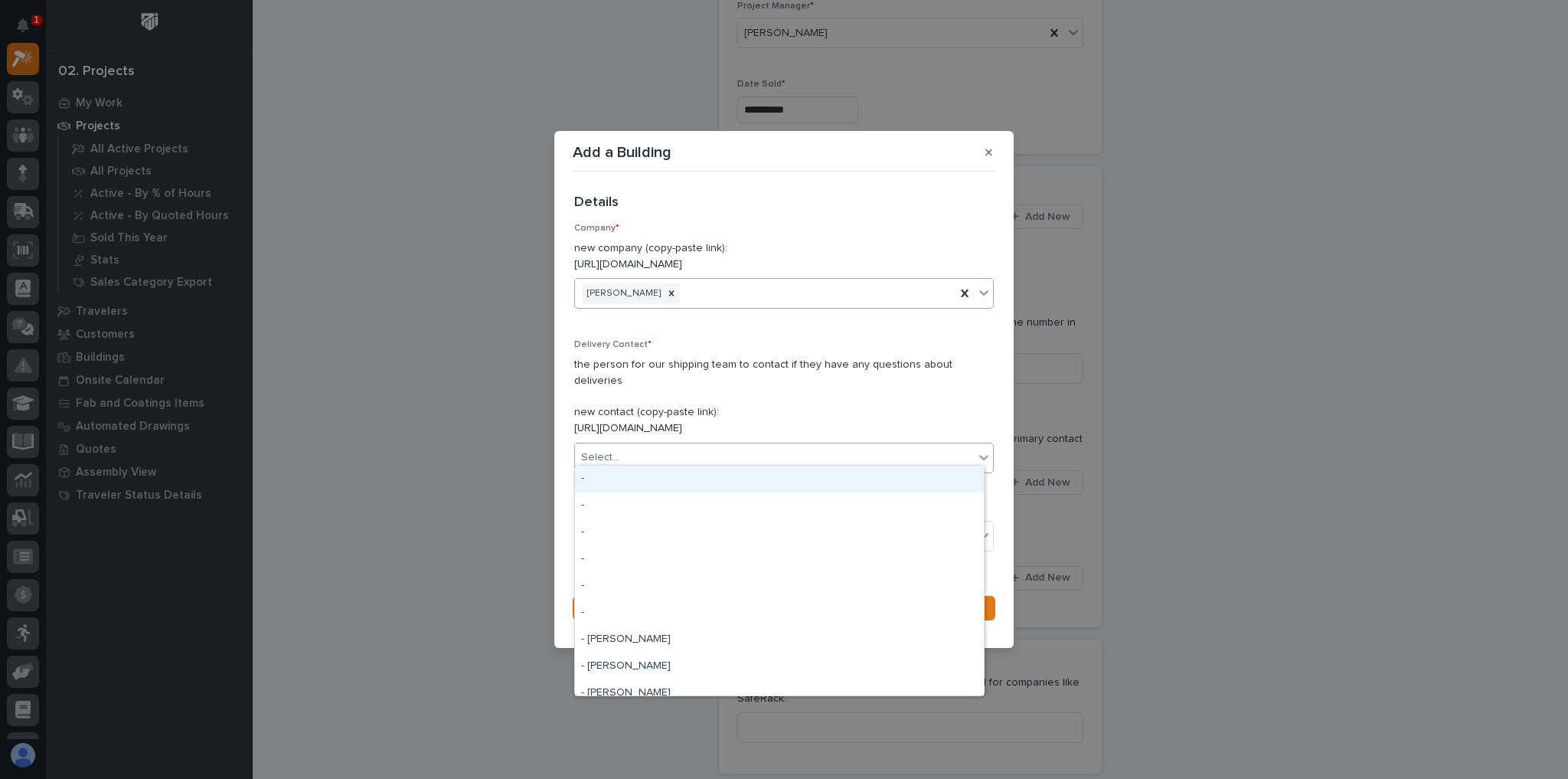
click at [632, 455] on div "Select..." at bounding box center [774, 458] width 399 height 25
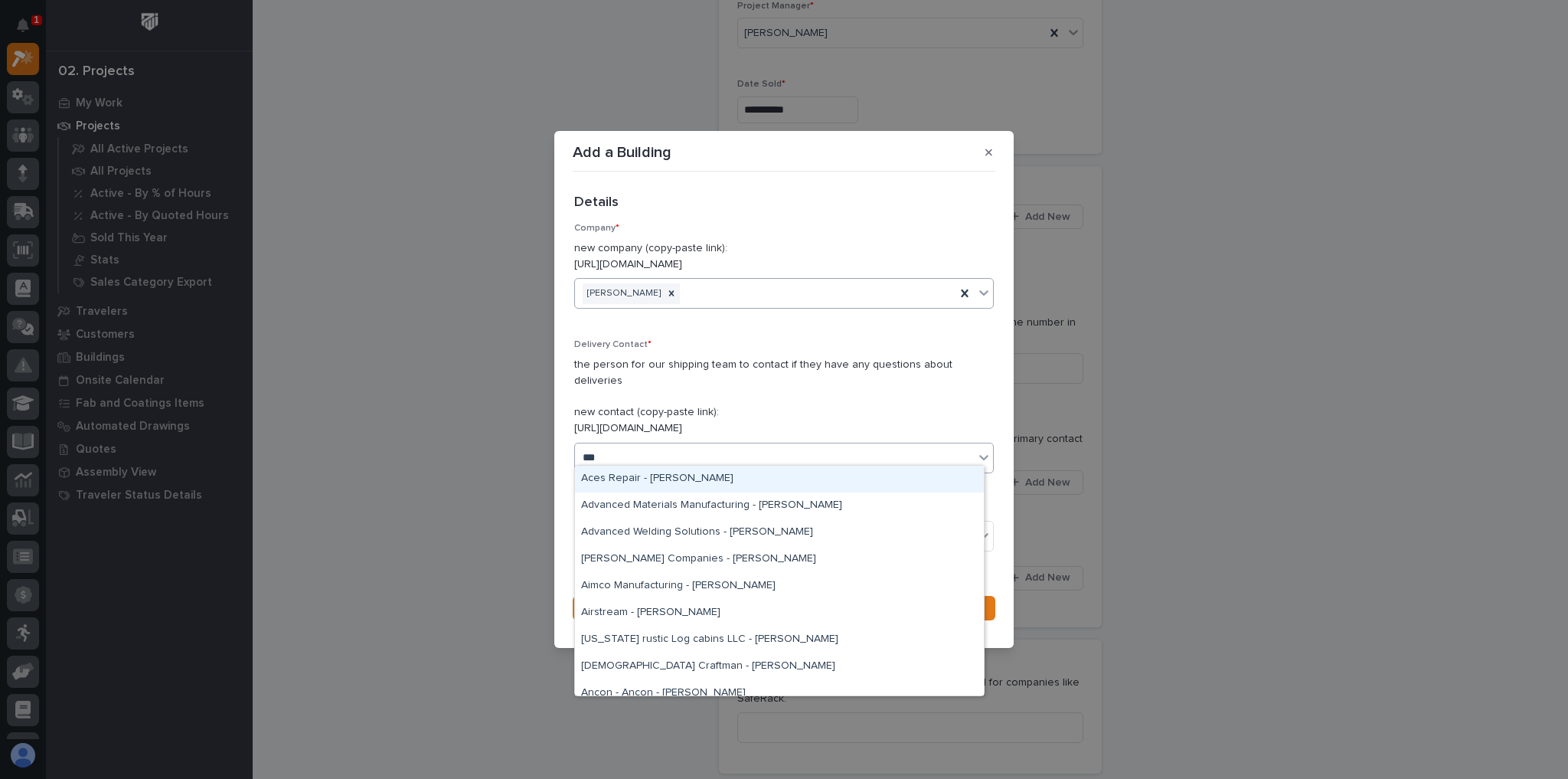
type input "****"
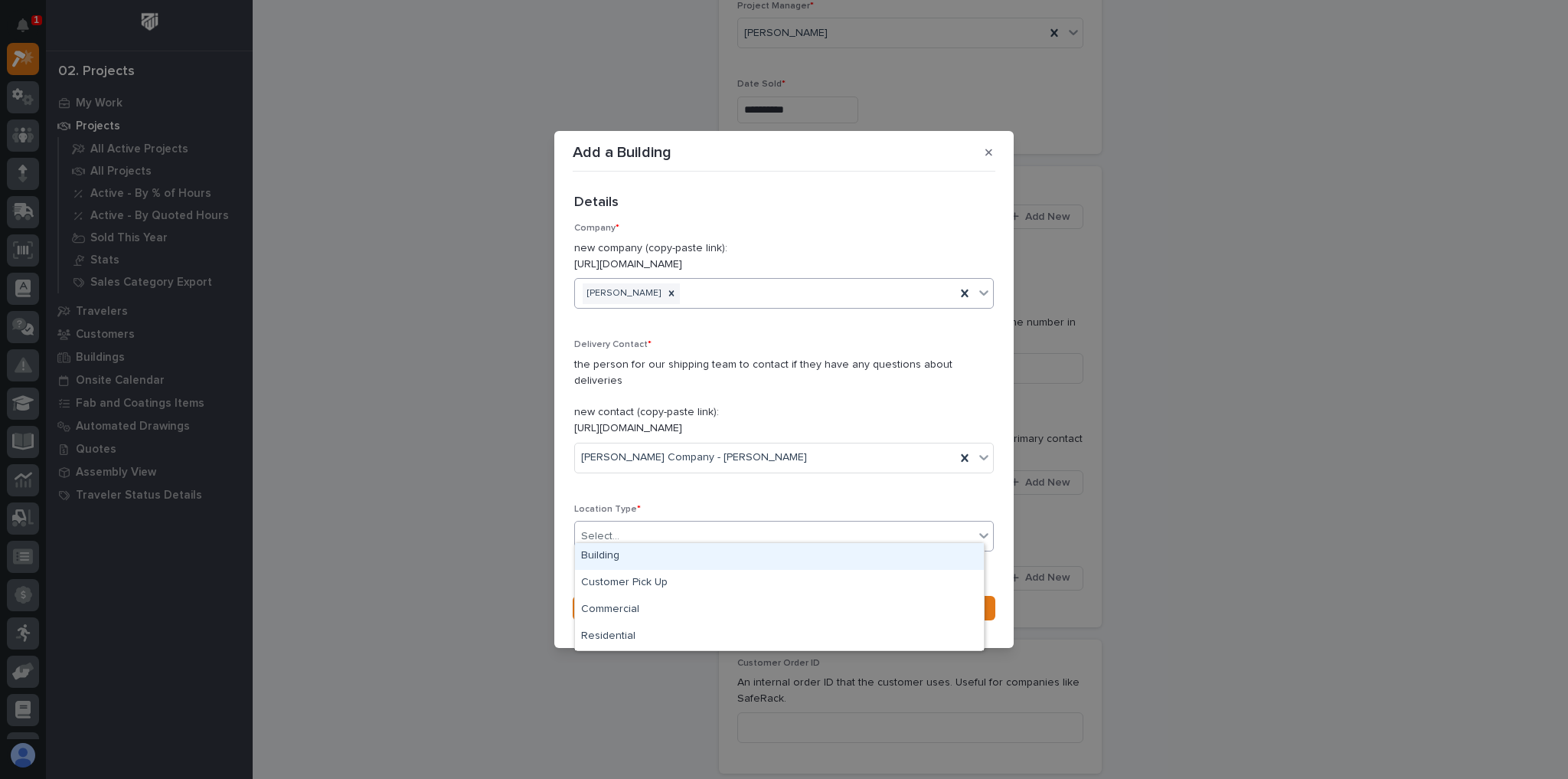
click at [653, 524] on div "Select..." at bounding box center [774, 537] width 399 height 25
click at [621, 558] on div "Building" at bounding box center [779, 556] width 409 height 27
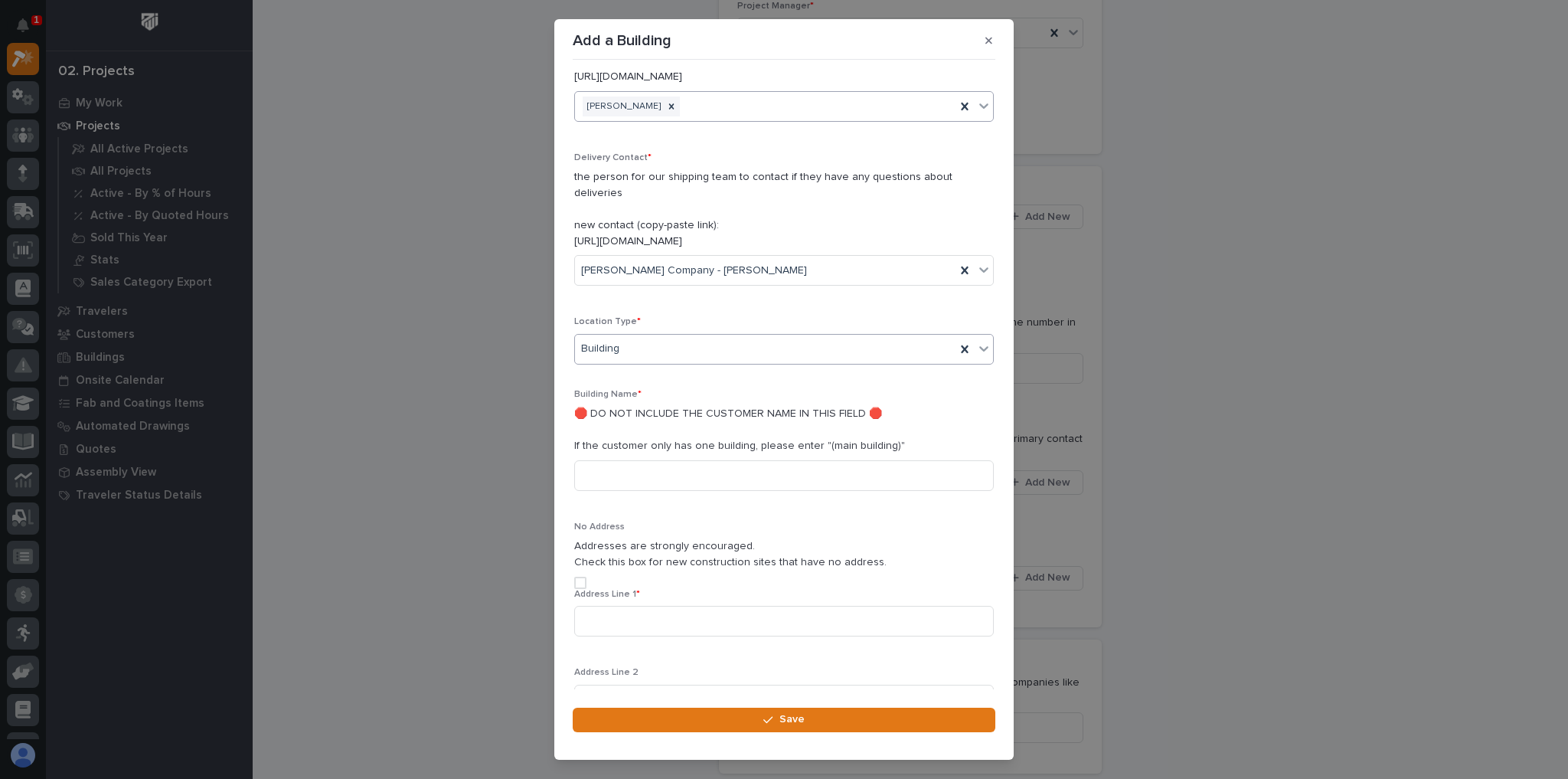
scroll to position [154, 0]
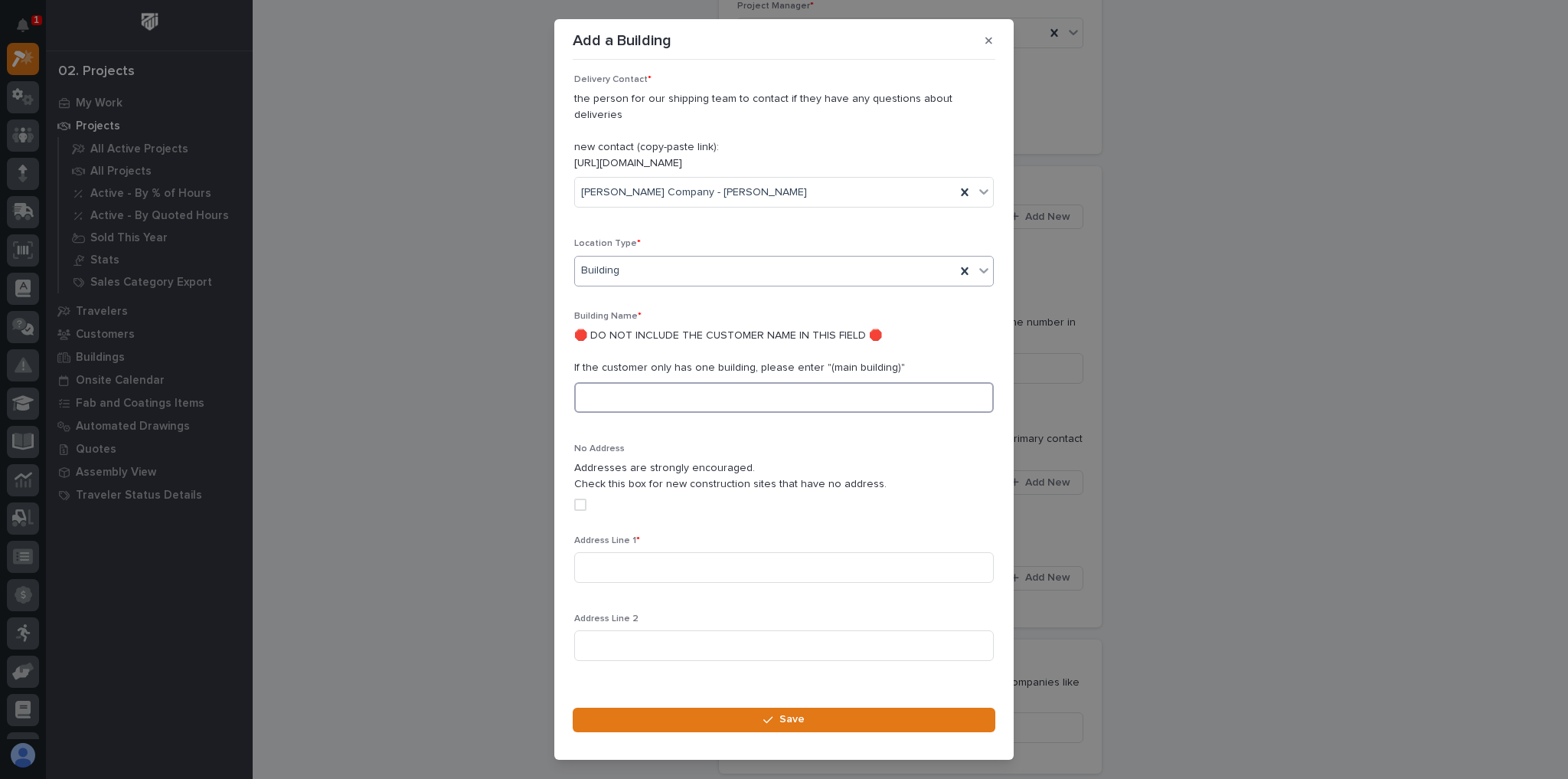
click at [624, 382] on input at bounding box center [784, 397] width 420 height 31
type input "Main Building"
click at [660, 556] on input at bounding box center [784, 567] width 420 height 31
paste input "1448 Hwy 601 South"
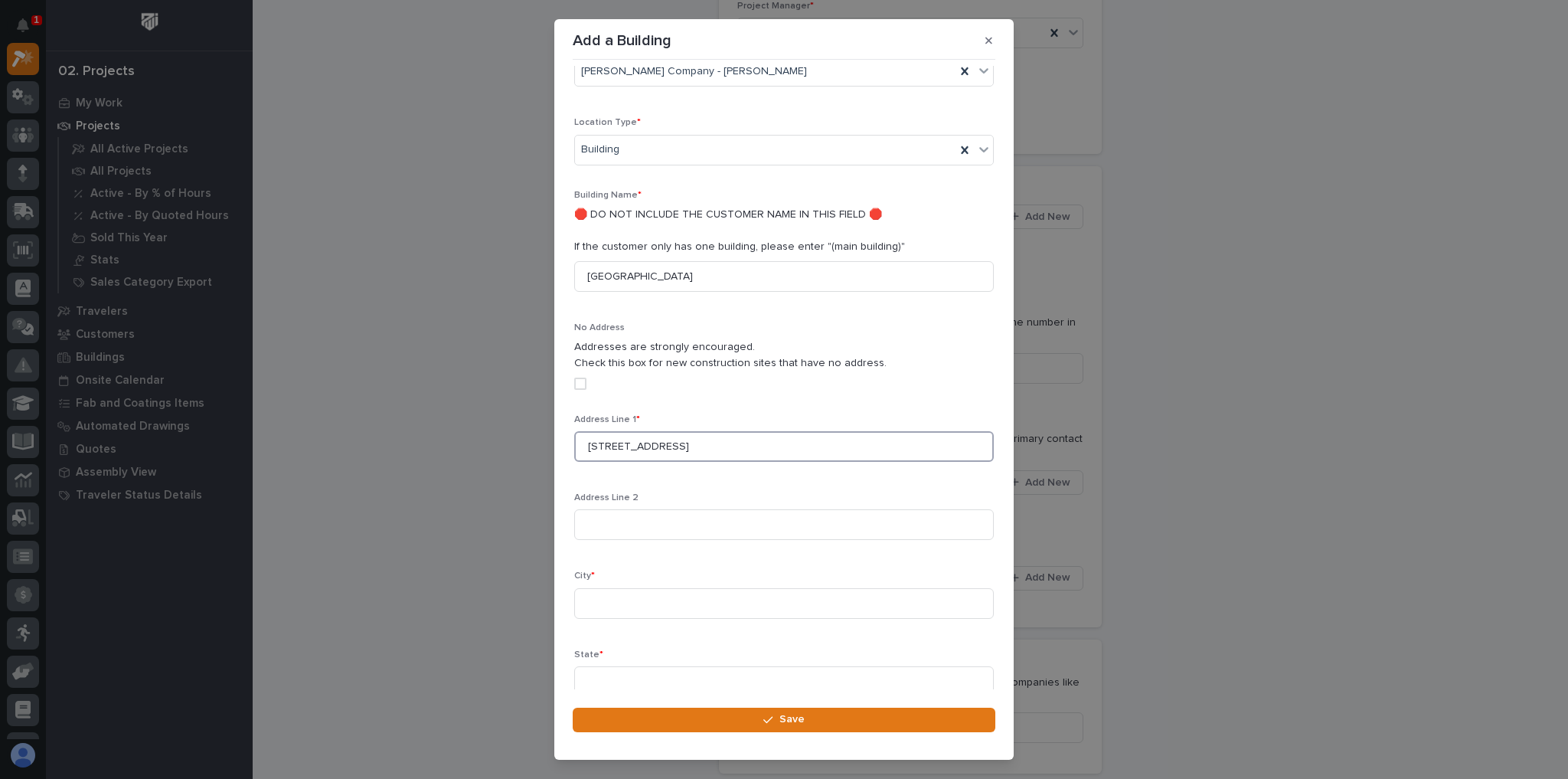
scroll to position [276, 0]
type input "1448 Hwy 601 South"
click at [619, 591] on input at bounding box center [784, 602] width 420 height 31
click at [616, 586] on input at bounding box center [784, 602] width 420 height 31
paste input "Yadkinville,"
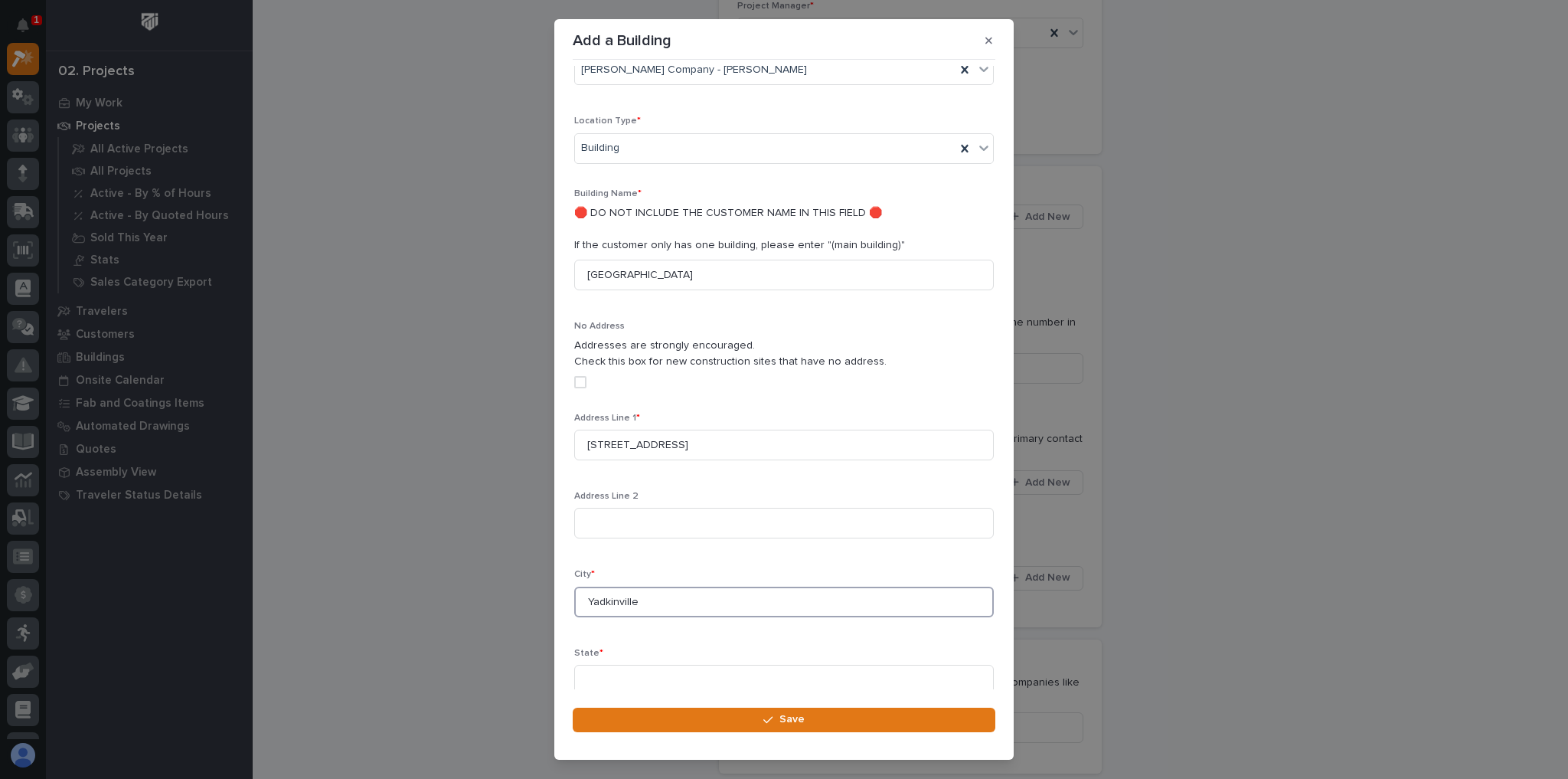
type input "Yadkinville"
click at [624, 664] on input at bounding box center [784, 679] width 420 height 31
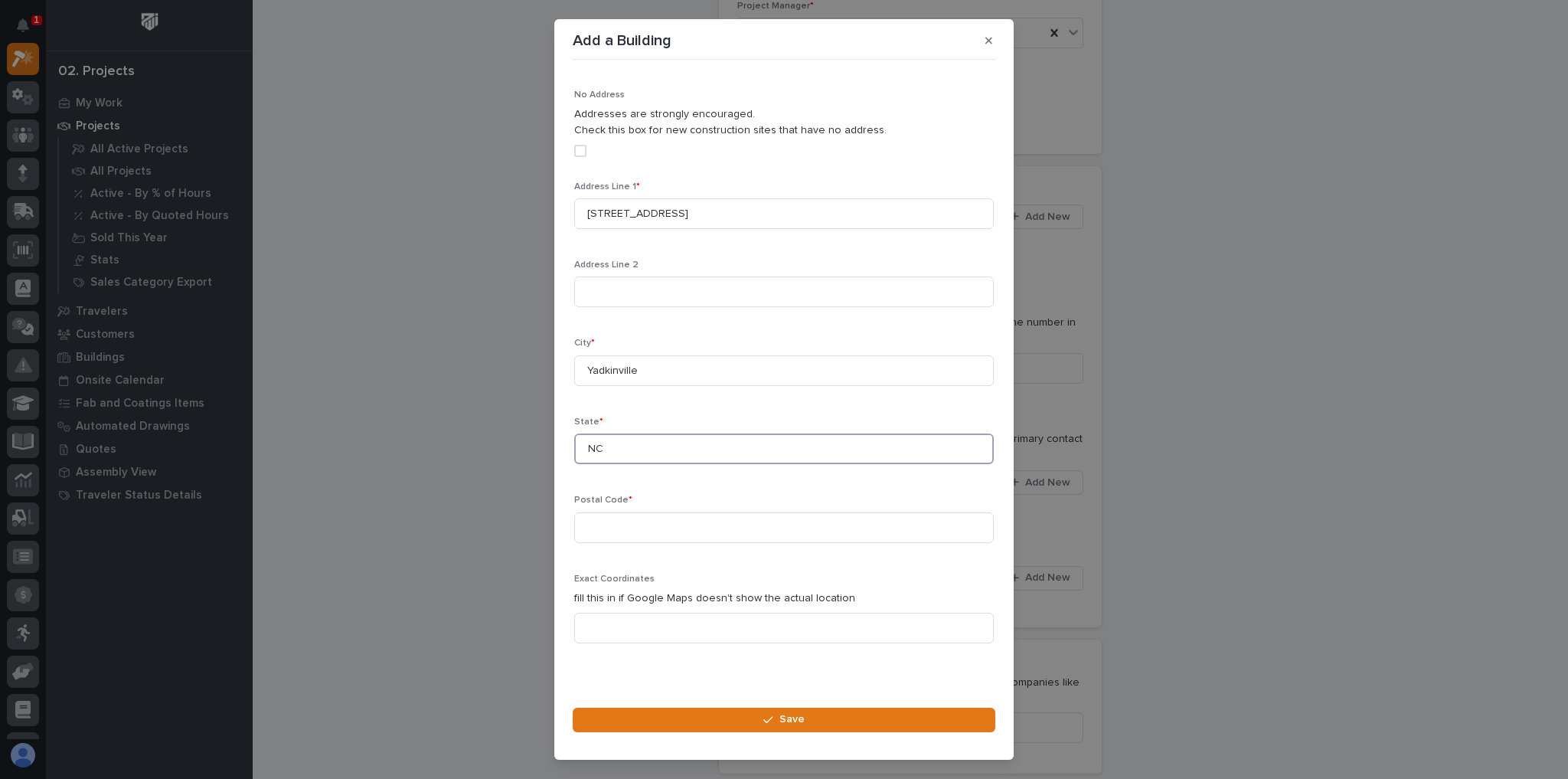
scroll to position [510, 0]
type input "NC"
click at [615, 509] on input at bounding box center [784, 525] width 420 height 31
paste input "27055"
type input "27055"
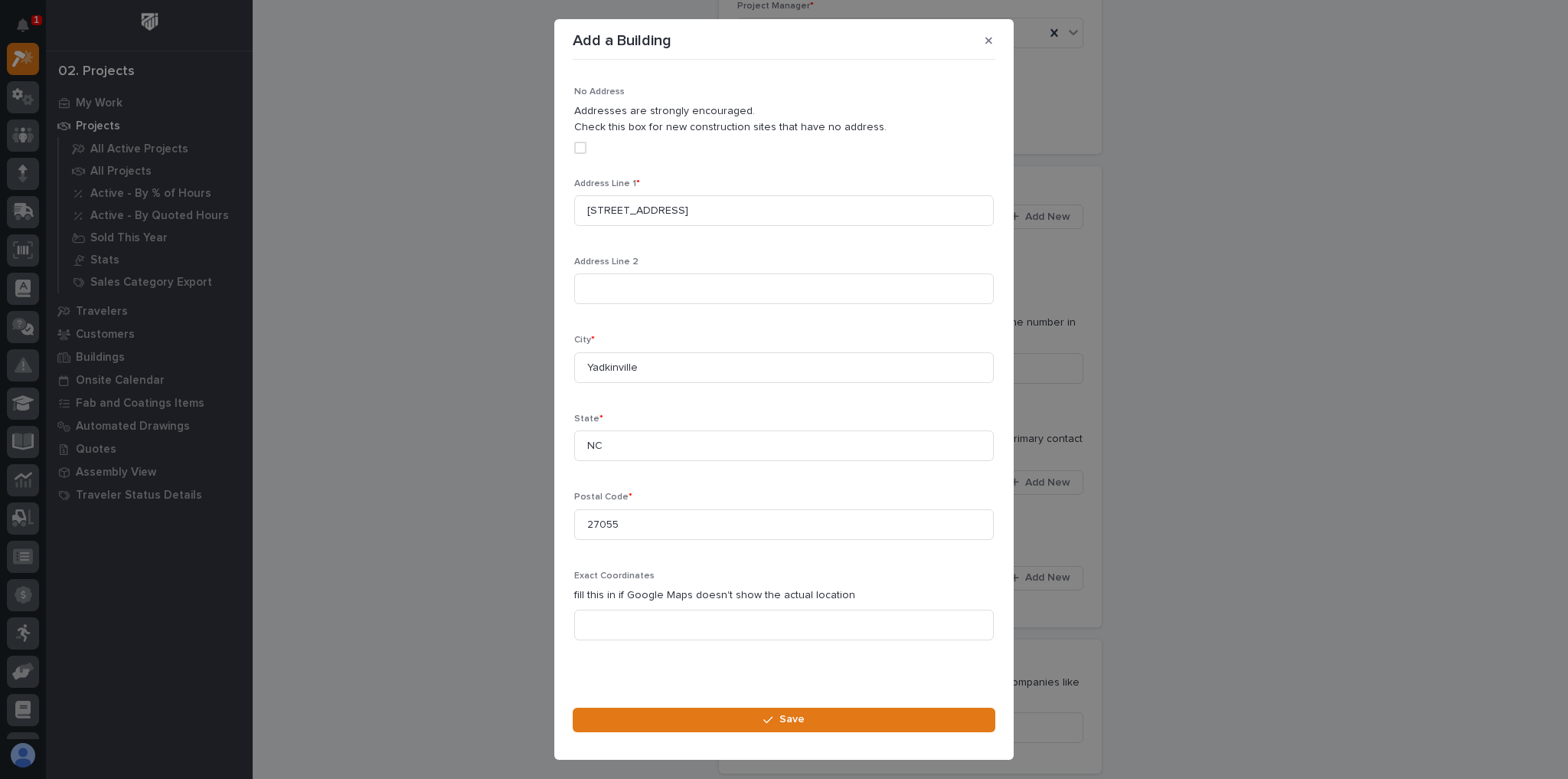
click at [807, 456] on div "Address Line 1 * 1448 Hwy 601 South Address Line 2 City * Yadkinville State * N…" at bounding box center [784, 415] width 420 height 474
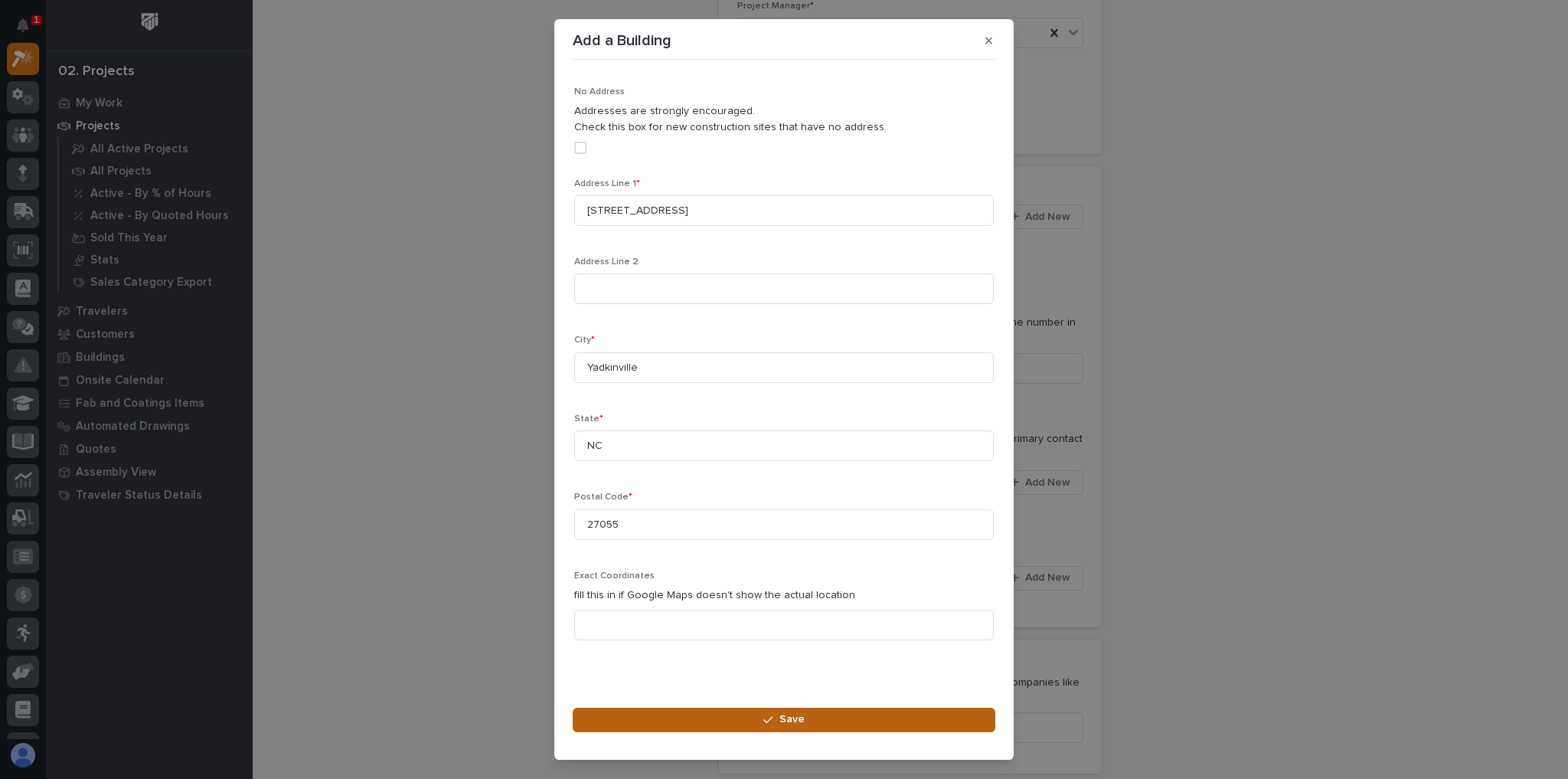
click at [771, 713] on button "Save" at bounding box center [784, 719] width 423 height 24
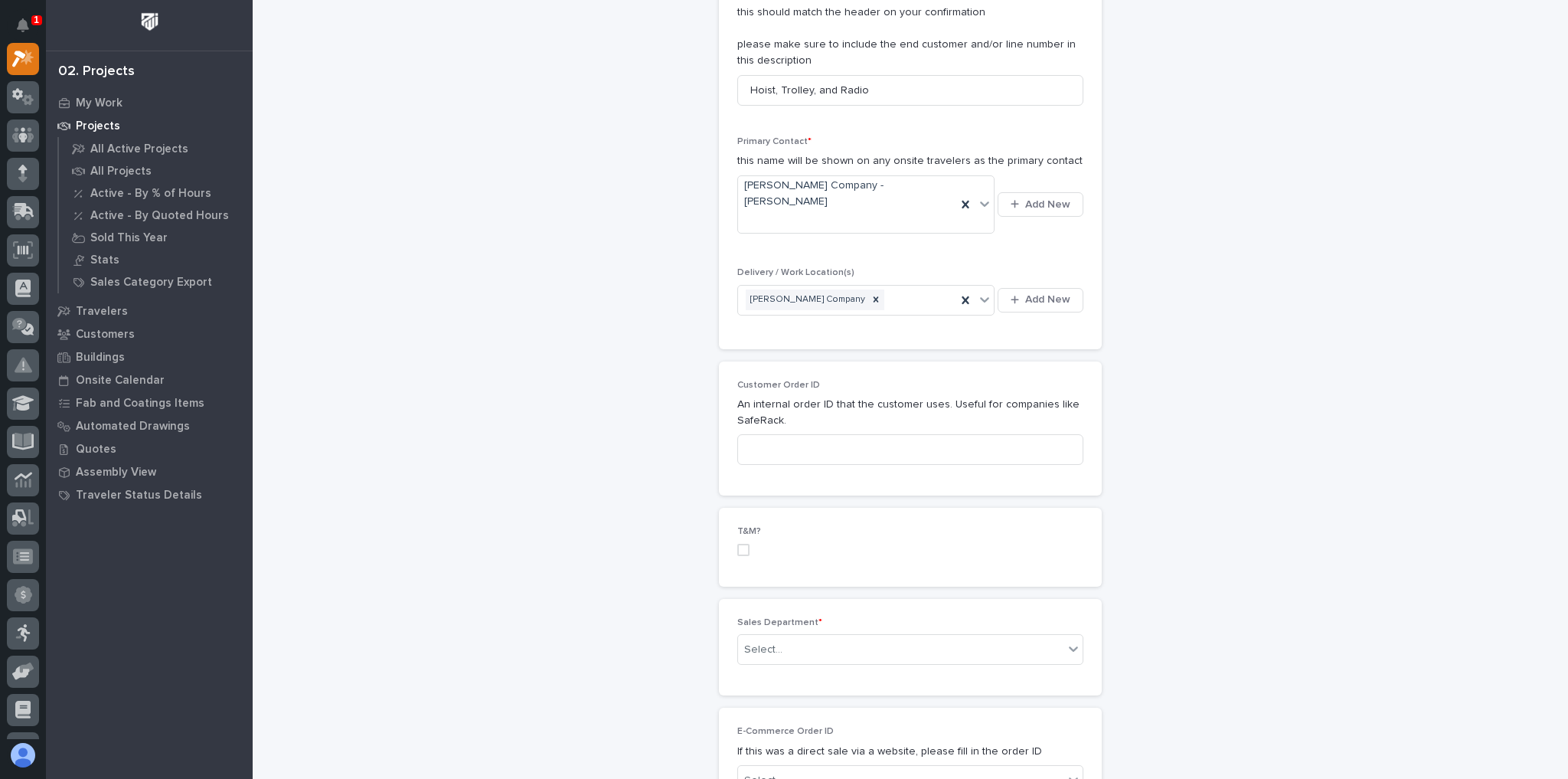
scroll to position [490, 0]
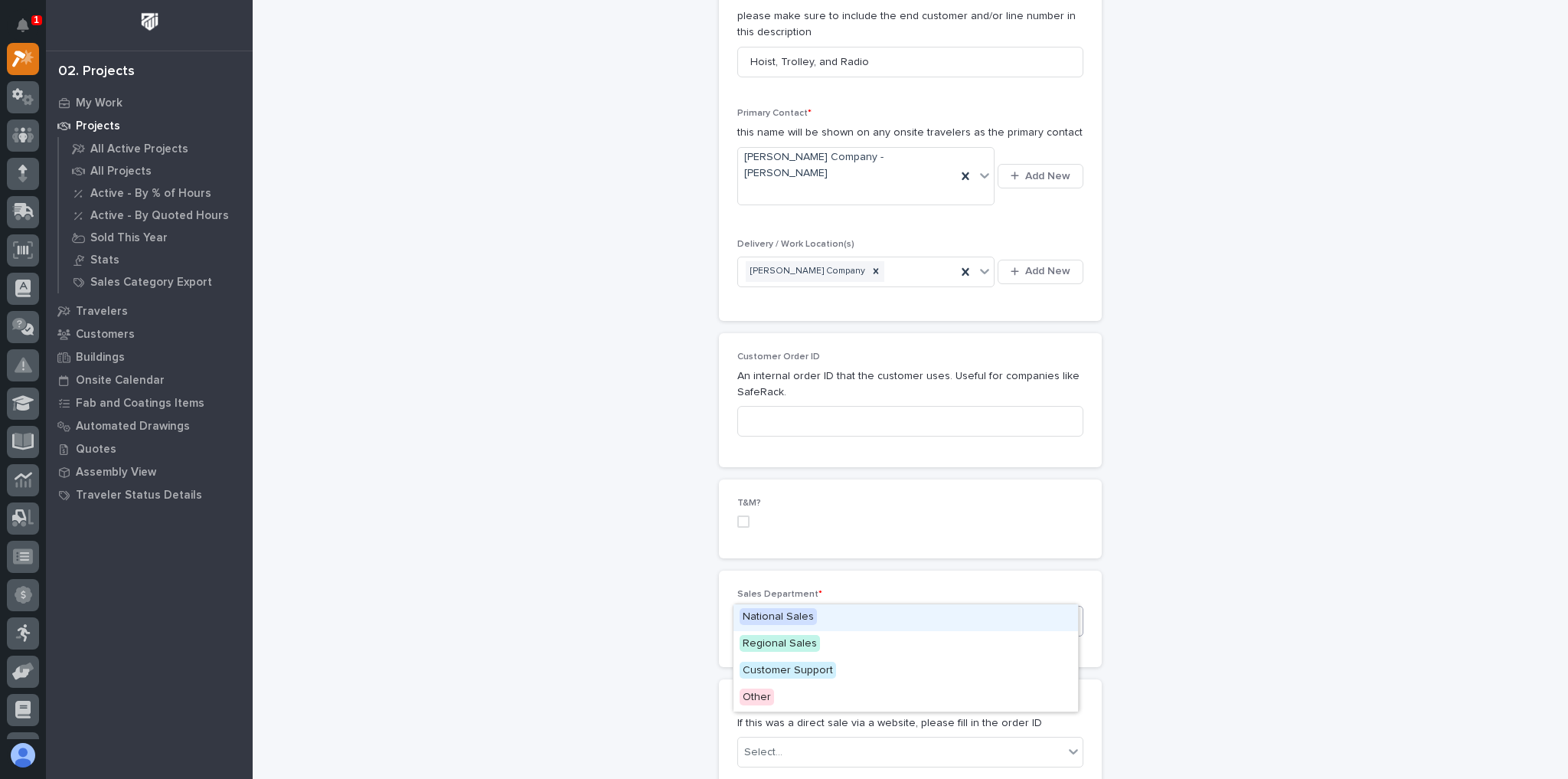
click at [860, 609] on div "Select..." at bounding box center [901, 622] width 326 height 25
click at [821, 625] on div "National Sales" at bounding box center [906, 618] width 345 height 27
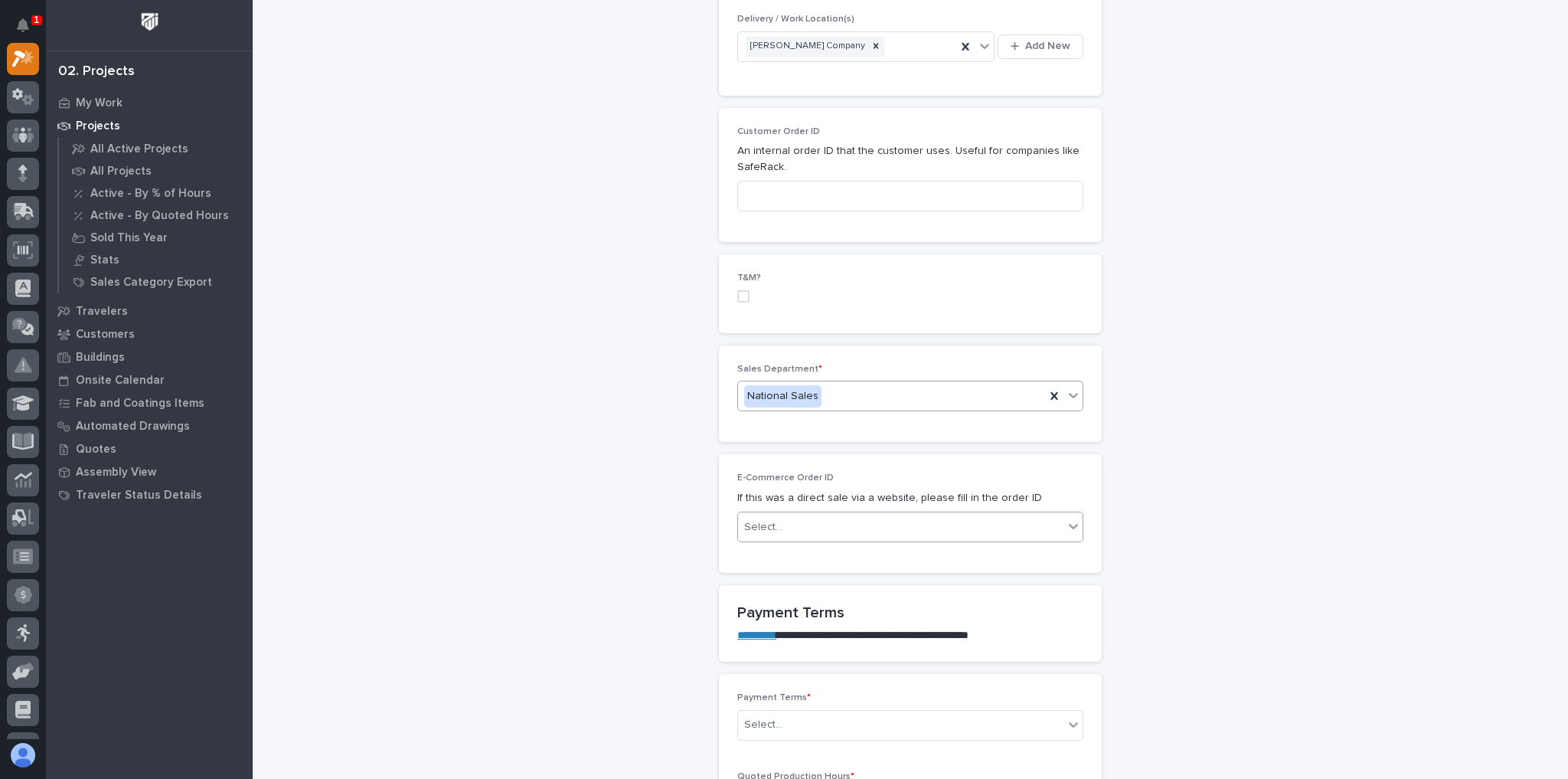
scroll to position [735, 0]
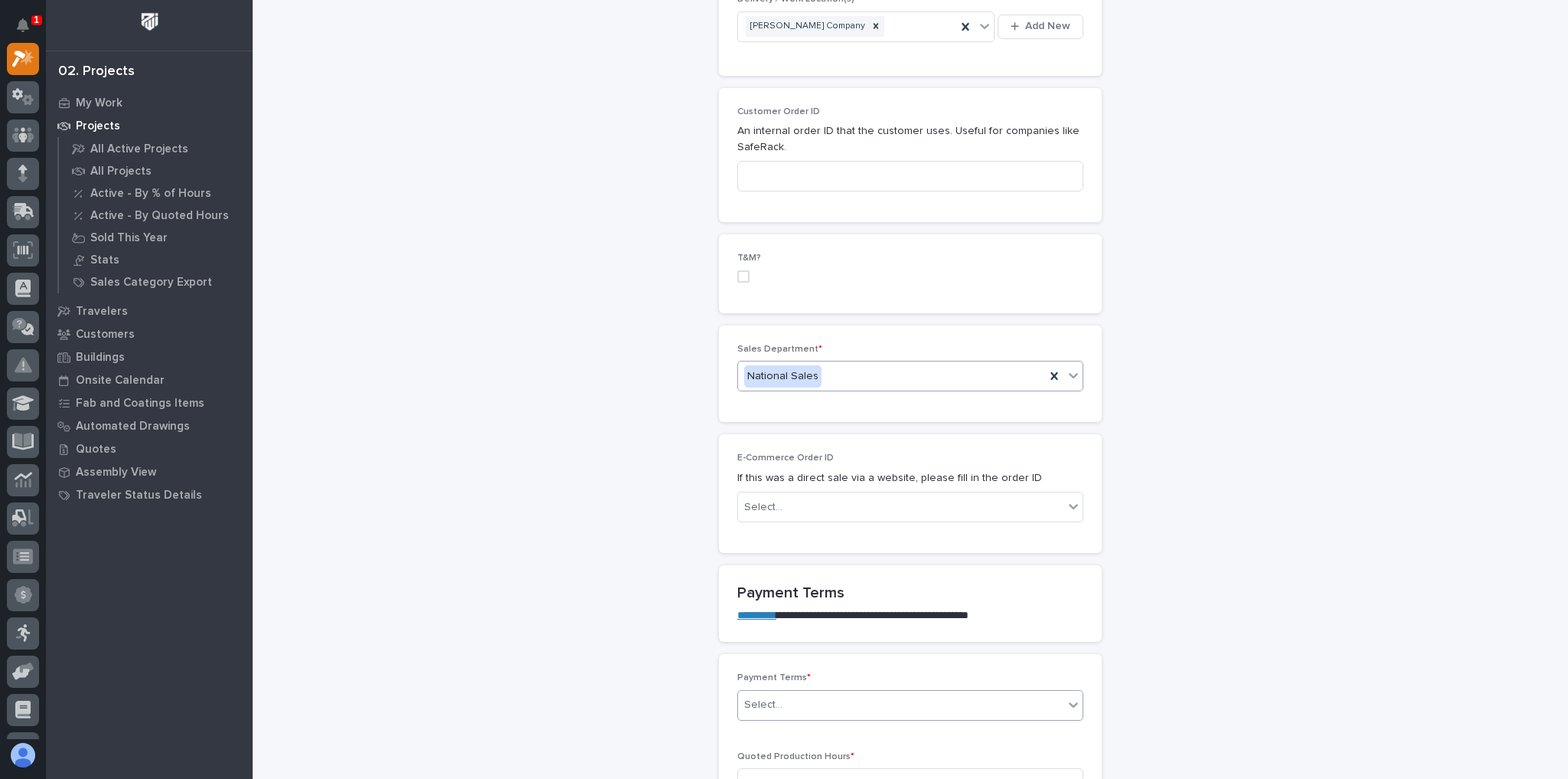
click at [809, 692] on div "Select..." at bounding box center [901, 705] width 326 height 25
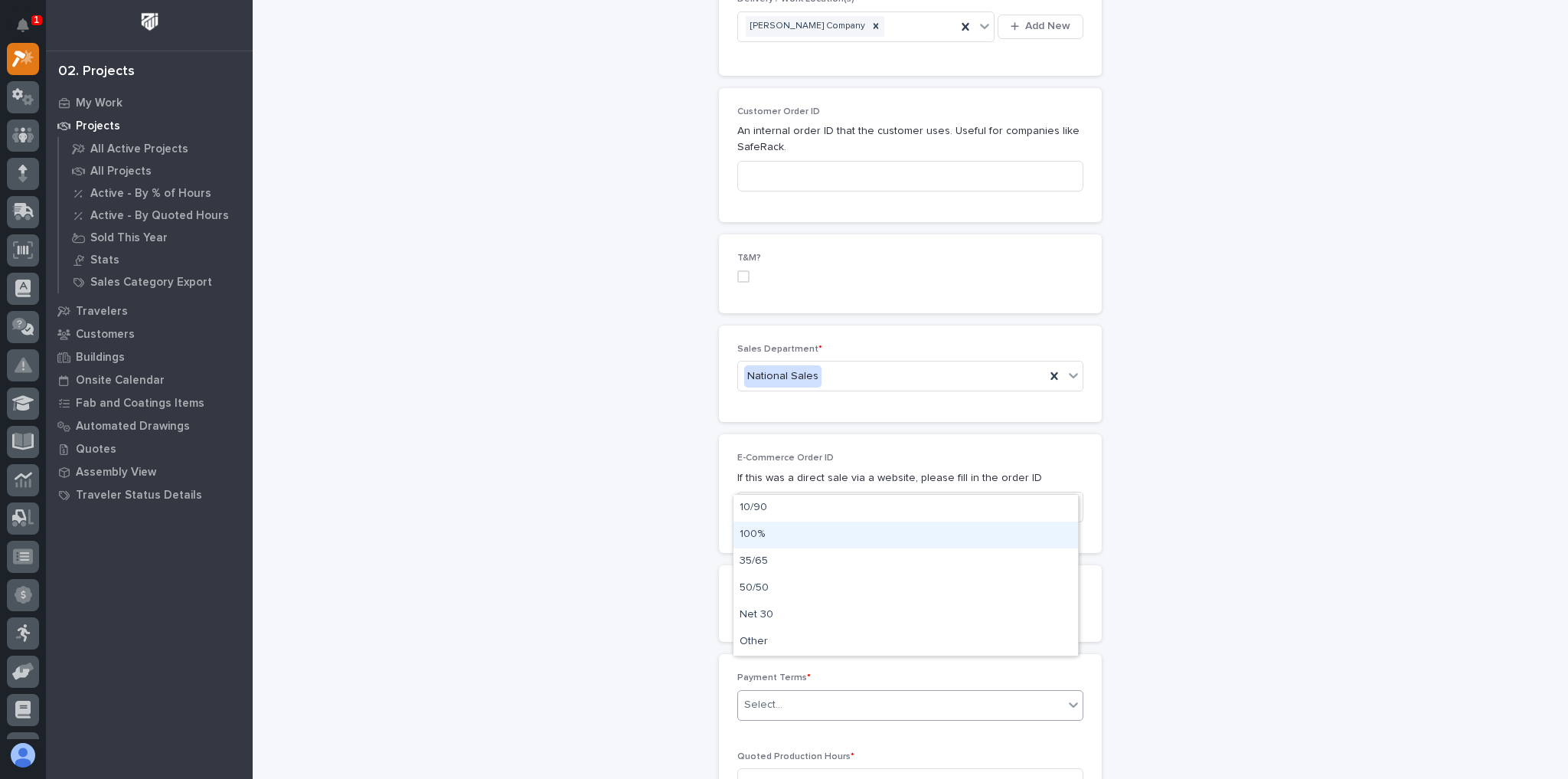
click at [759, 529] on div "100%" at bounding box center [906, 535] width 345 height 27
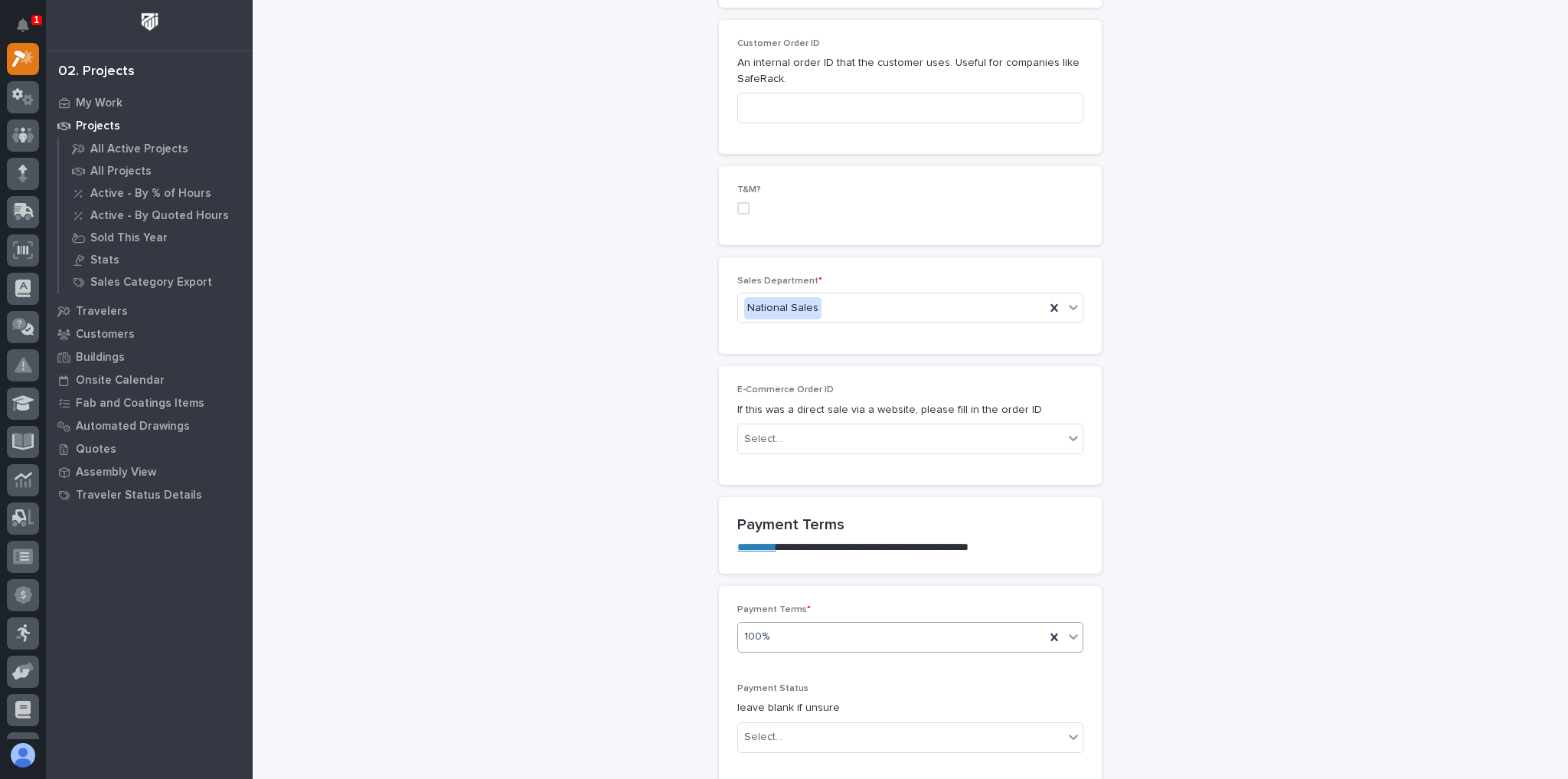
scroll to position [918, 0]
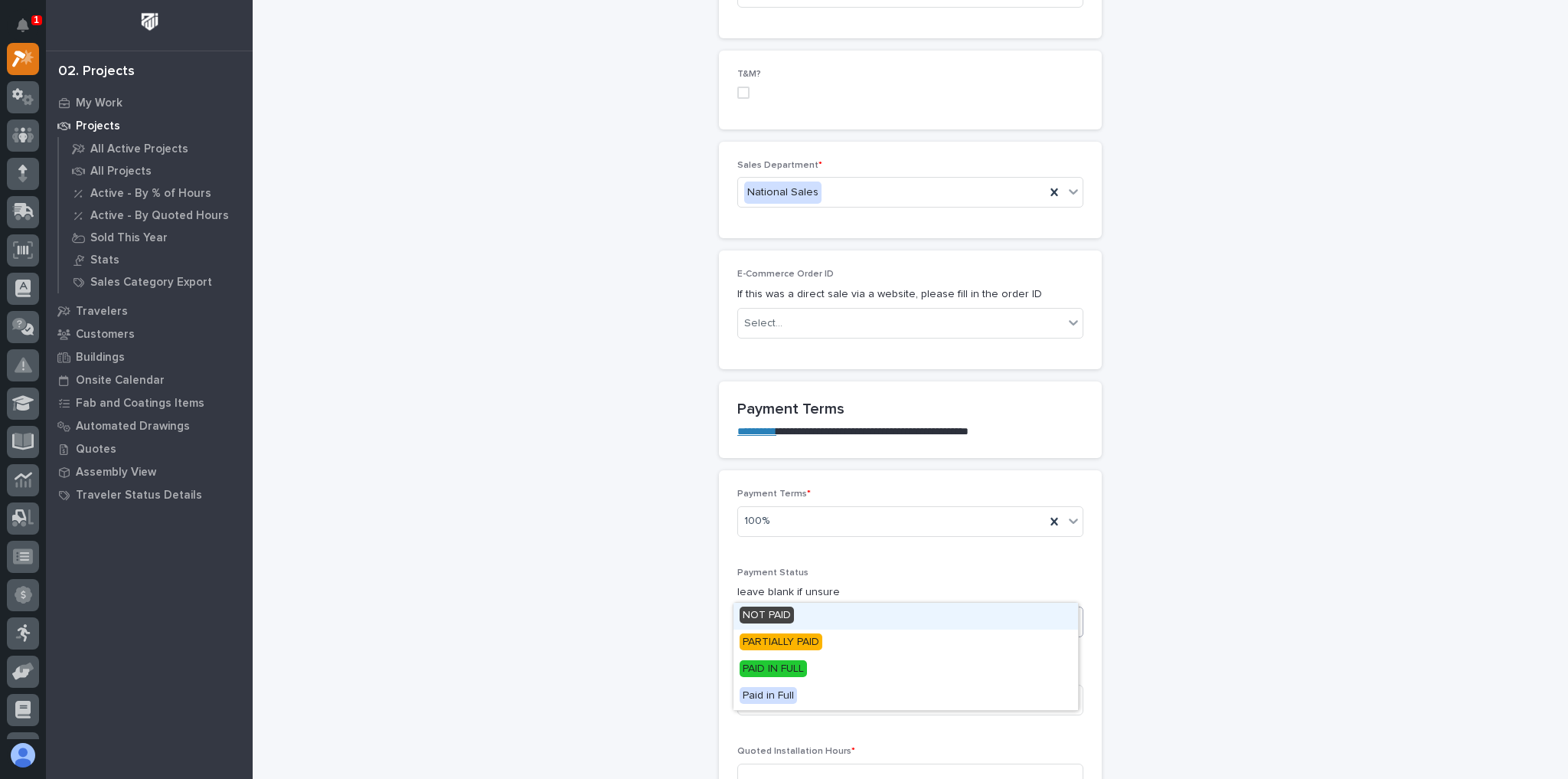
click at [760, 613] on div "Select..." at bounding box center [763, 622] width 38 height 16
click at [772, 608] on span "NOT PAID" at bounding box center [766, 614] width 54 height 17
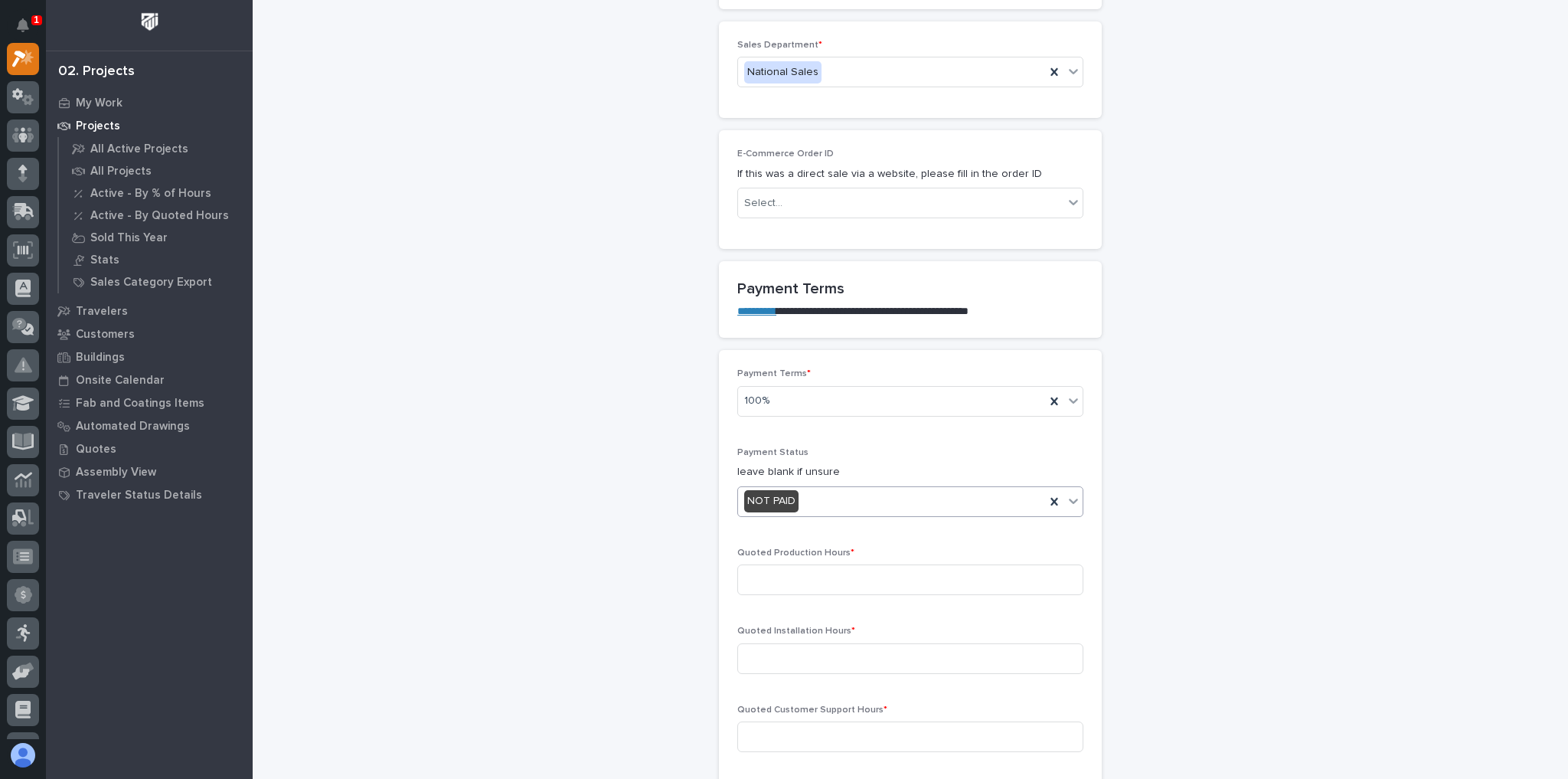
scroll to position [1041, 0]
click at [817, 562] on input at bounding box center [910, 577] width 346 height 31
type input "0"
click at [779, 641] on input at bounding box center [910, 656] width 346 height 31
type input "0"
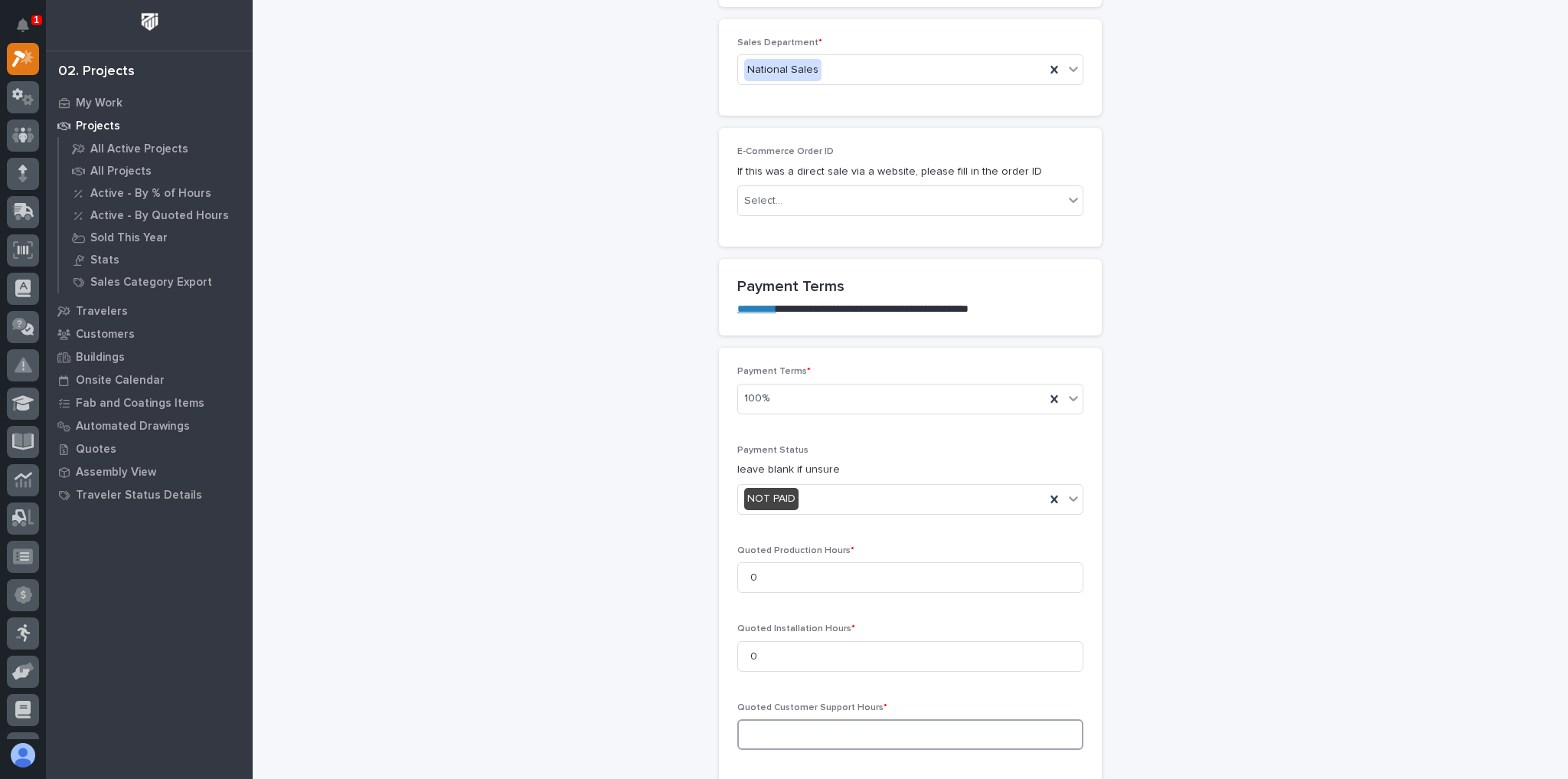
click at [787, 719] on input at bounding box center [910, 735] width 346 height 31
type input "0"
click at [576, 553] on div "**********" at bounding box center [910, 628] width 1285 height 3335
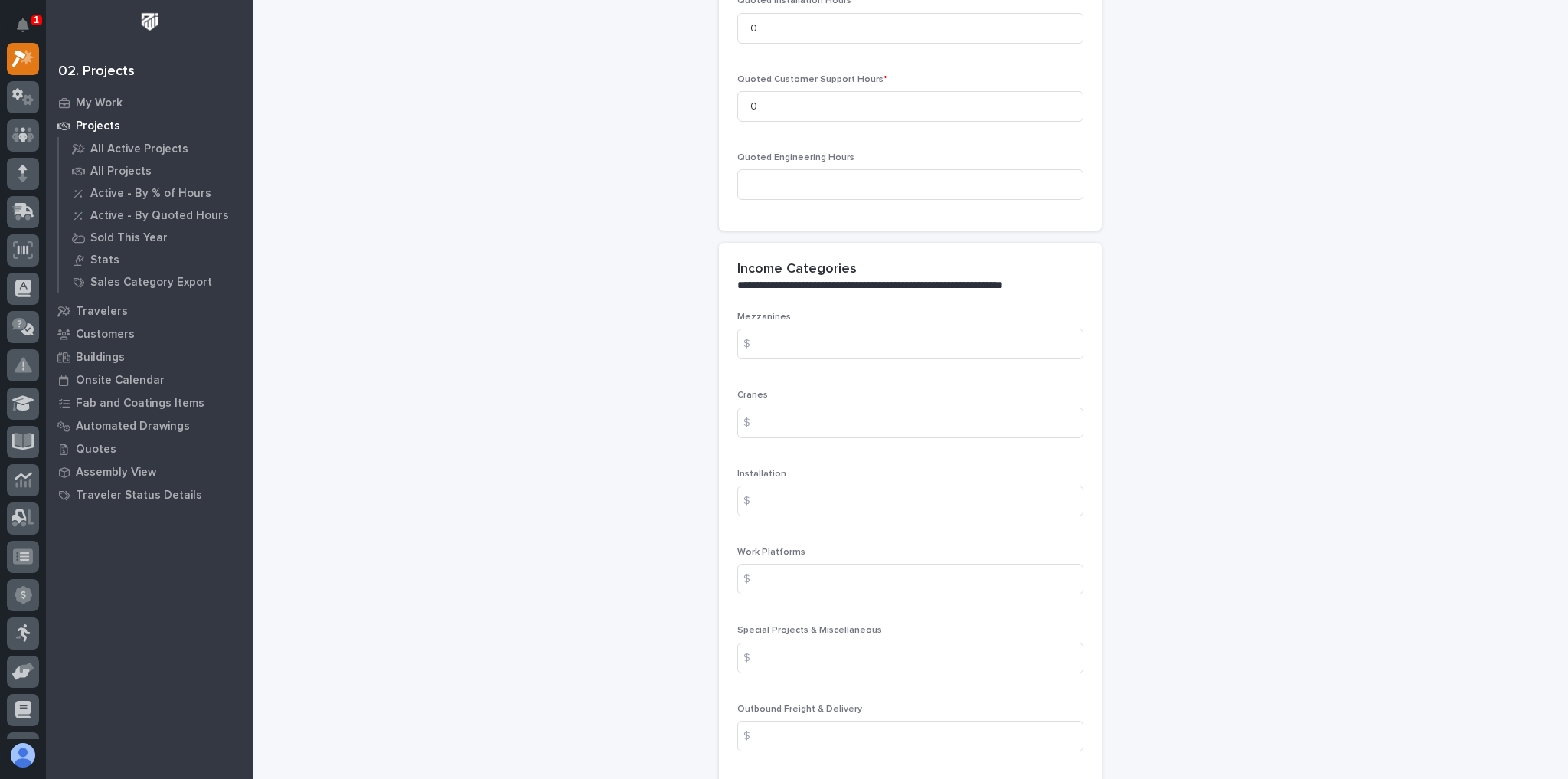
scroll to position [1654, 0]
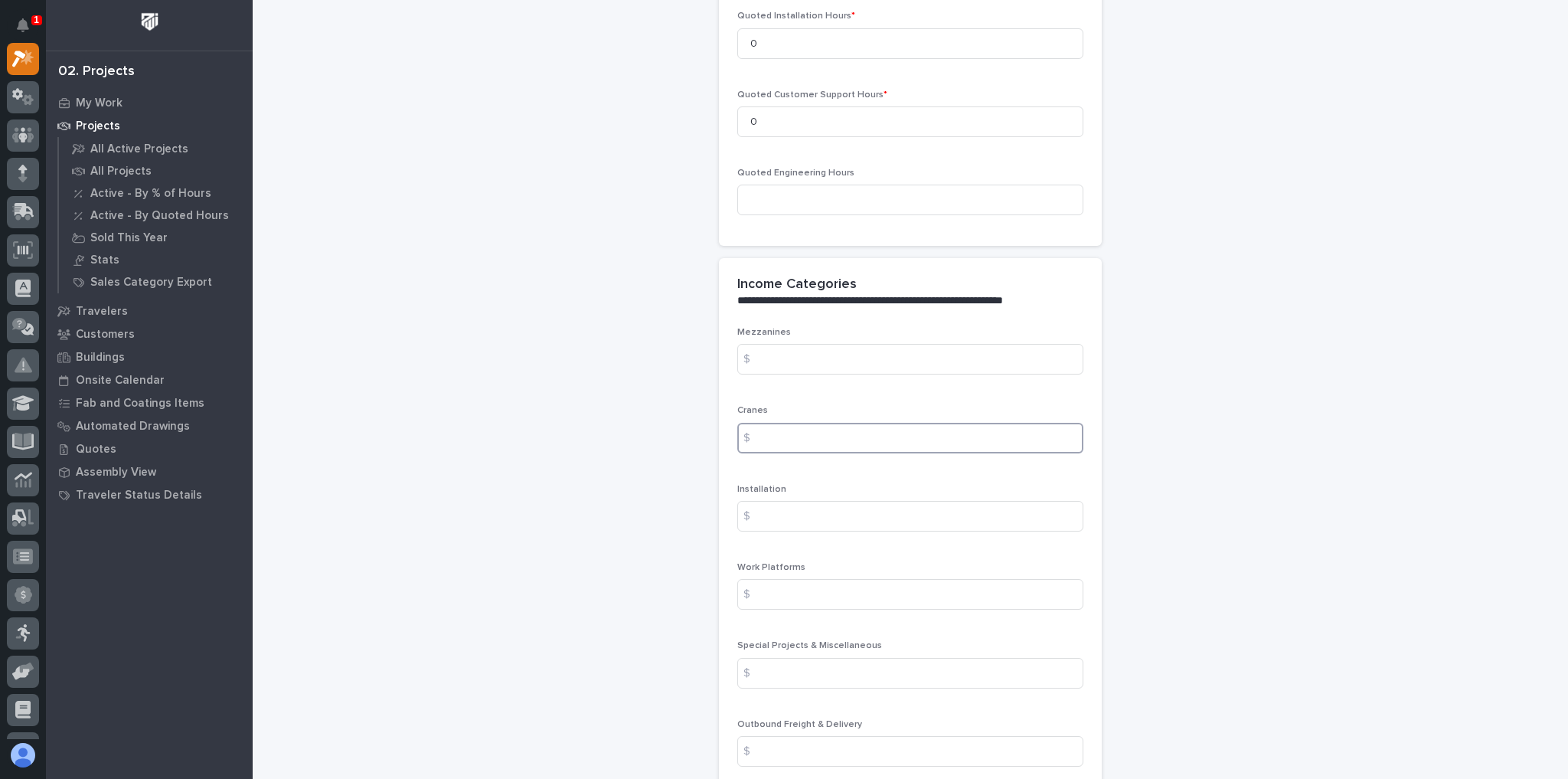
click at [810, 423] on input at bounding box center [910, 438] width 346 height 31
click at [1207, 439] on div "**********" at bounding box center [910, 15] width 1285 height 3335
click at [869, 423] on input at bounding box center [910, 438] width 346 height 31
type input "8198"
click at [1384, 314] on div "**********" at bounding box center [910, 15] width 1285 height 3335
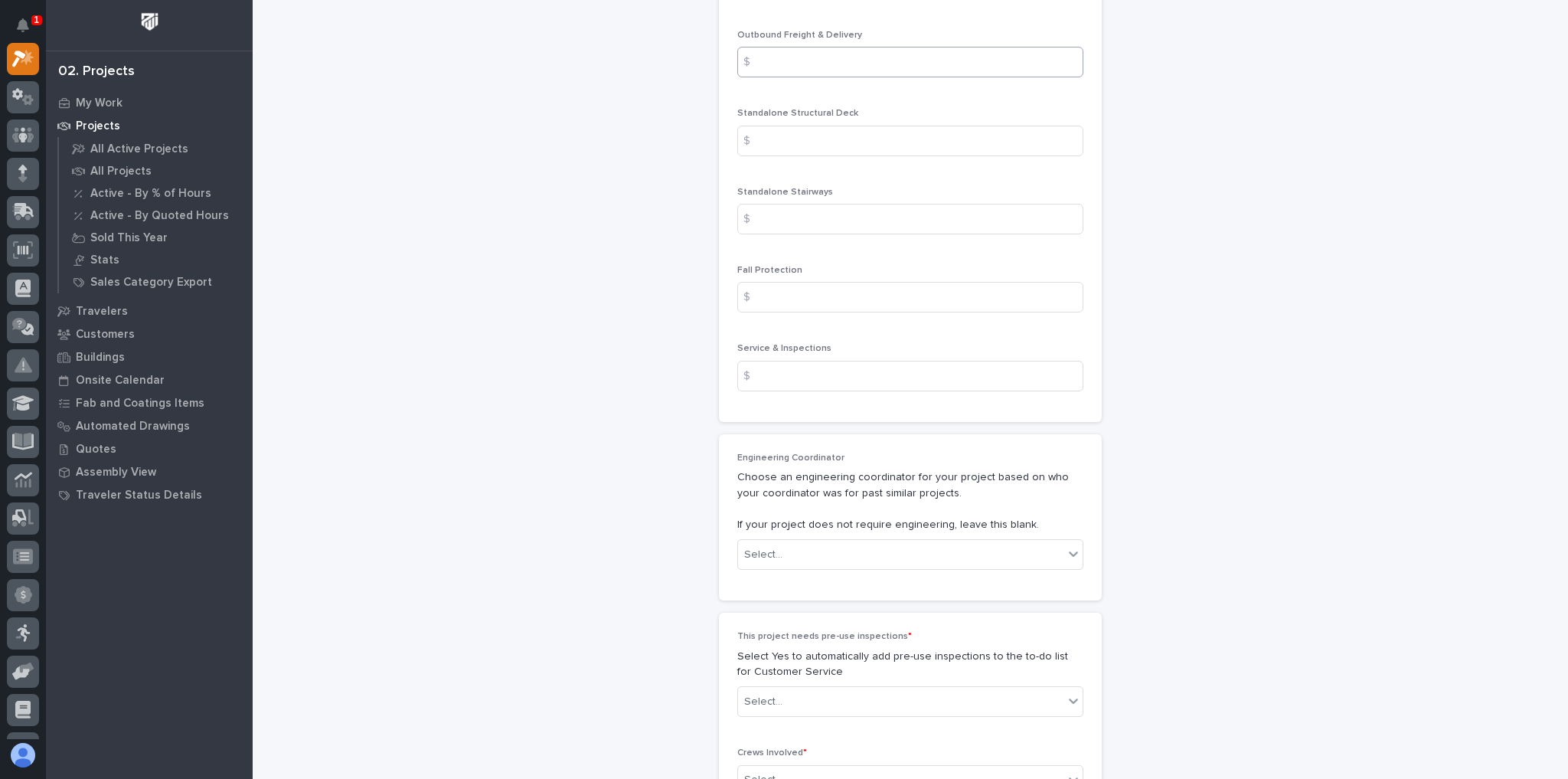
scroll to position [2389, 0]
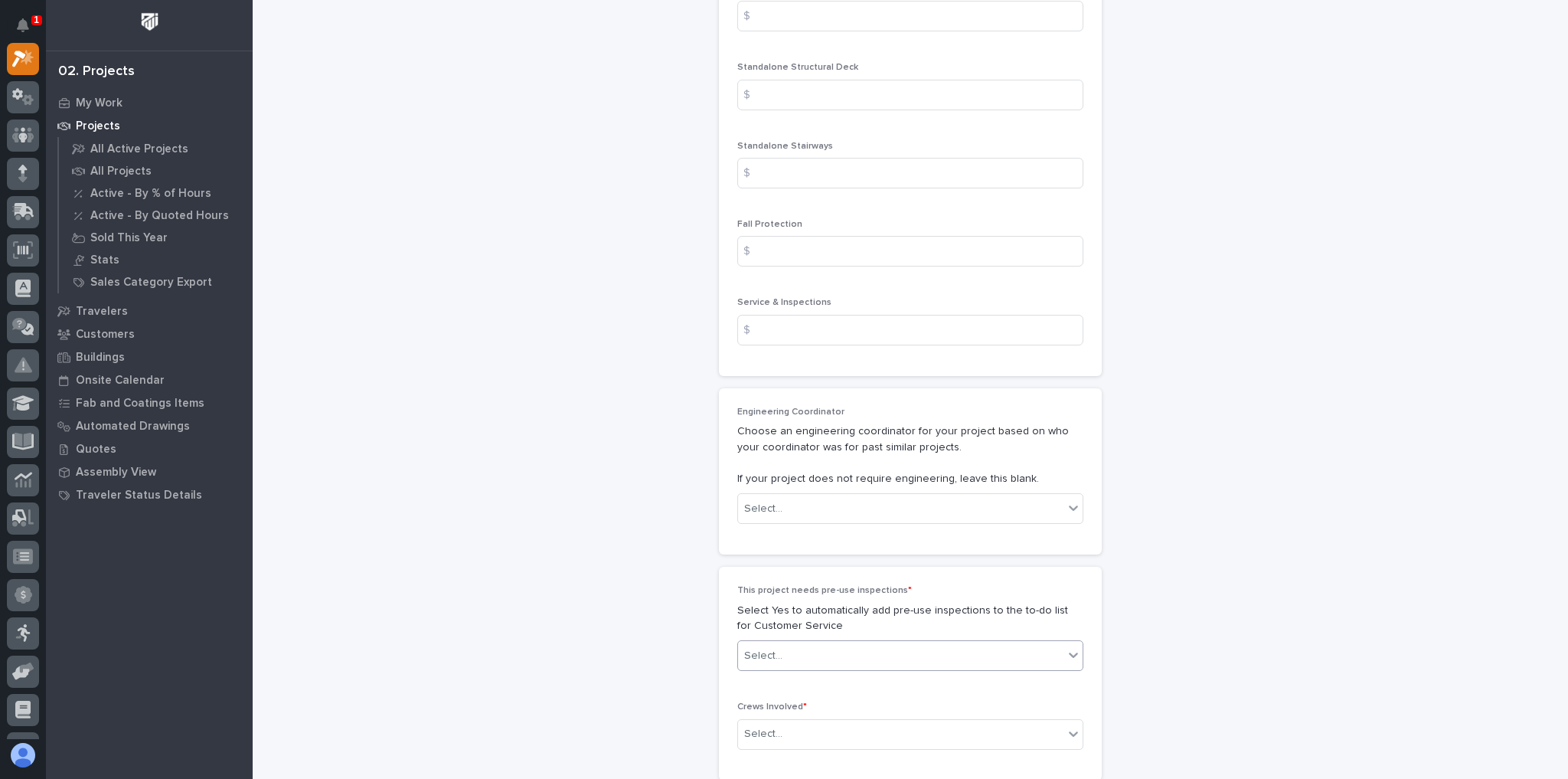
click at [841, 643] on div "Select..." at bounding box center [901, 656] width 326 height 25
click at [752, 676] on div "No" at bounding box center [906, 676] width 345 height 27
click at [769, 726] on div "Select..." at bounding box center [763, 734] width 38 height 16
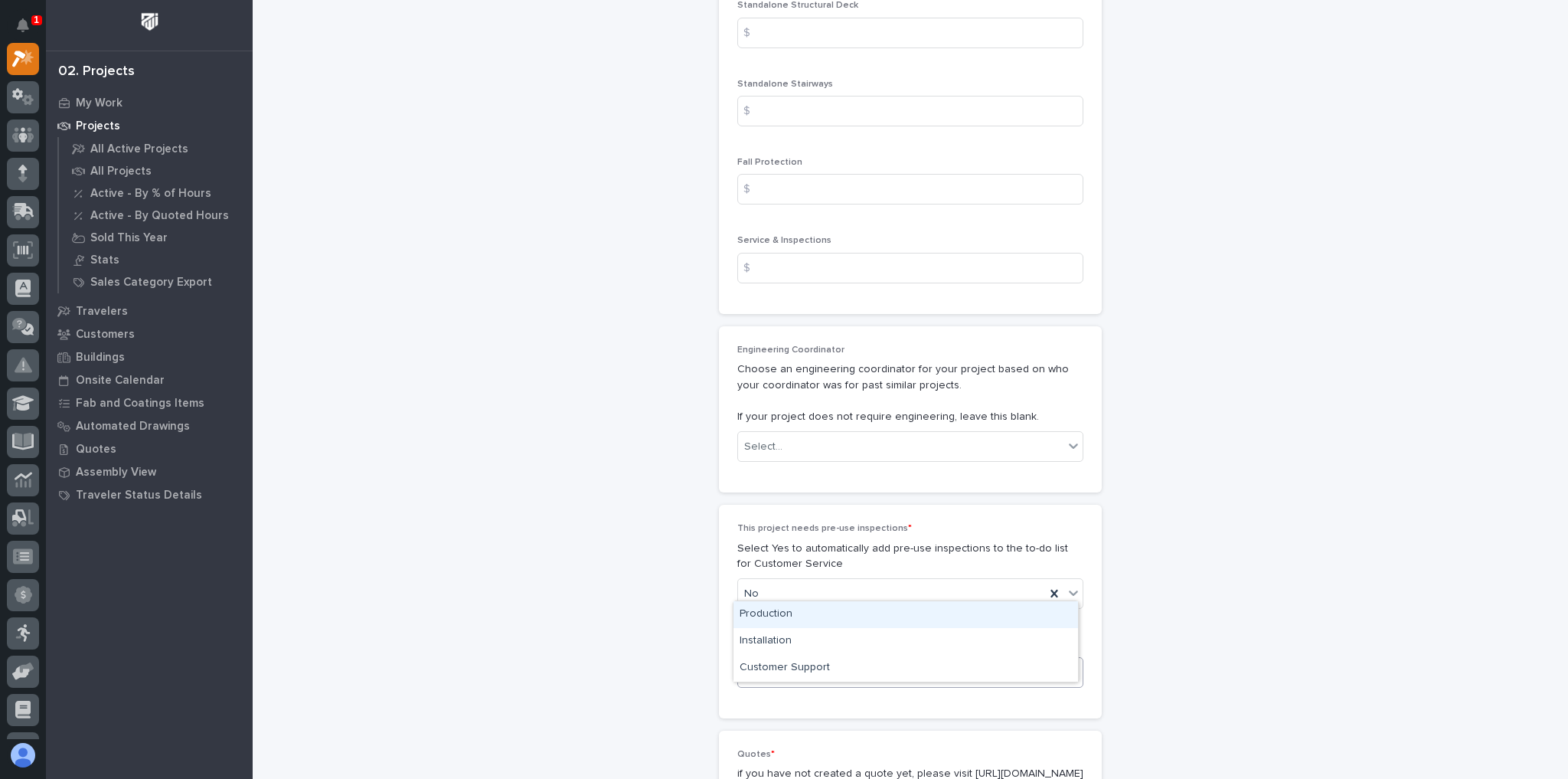
scroll to position [2512, 0]
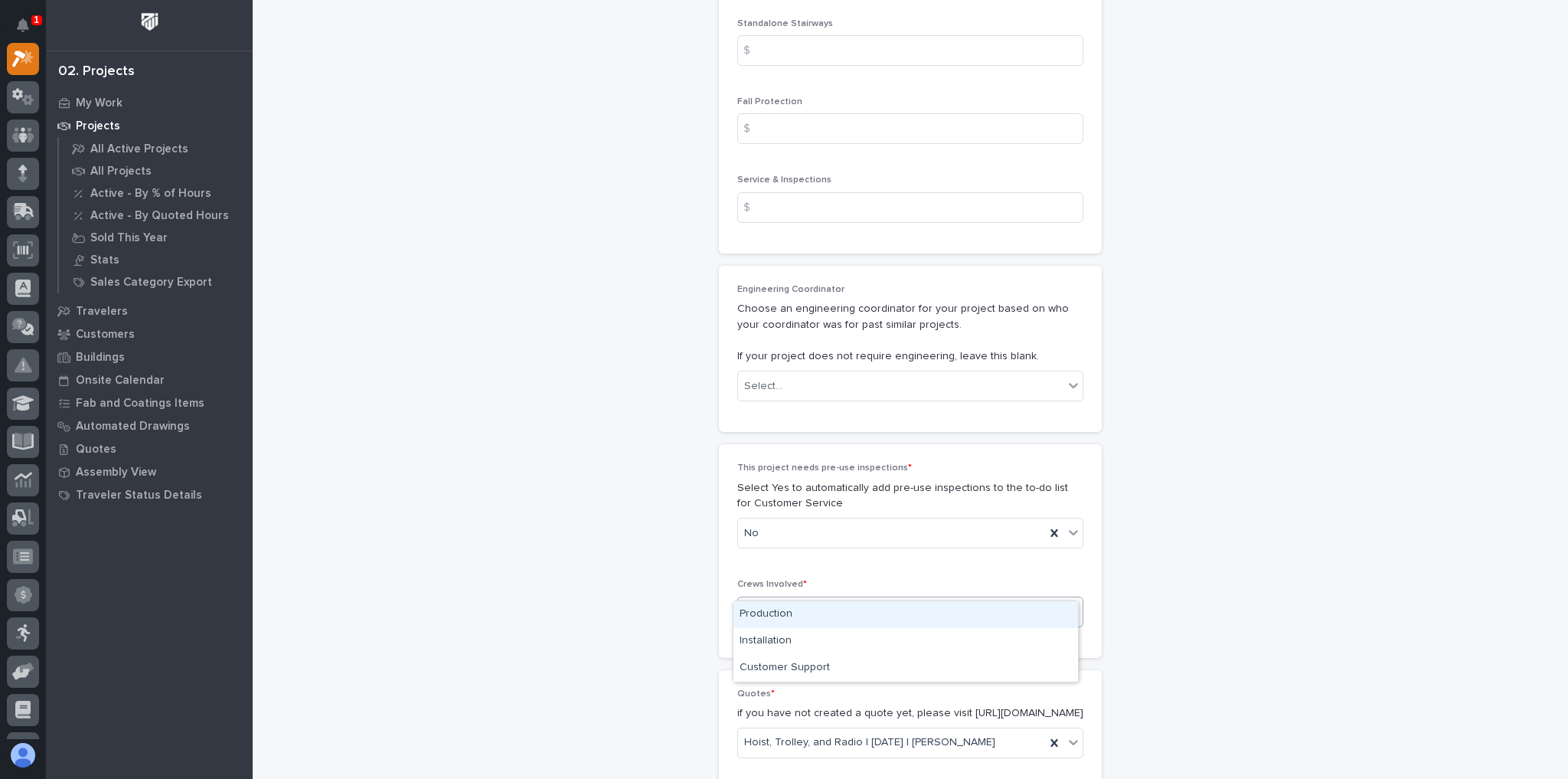
click at [779, 599] on div "Select..." at bounding box center [901, 612] width 326 height 25
click at [780, 601] on div "Production" at bounding box center [906, 603] width 345 height 27
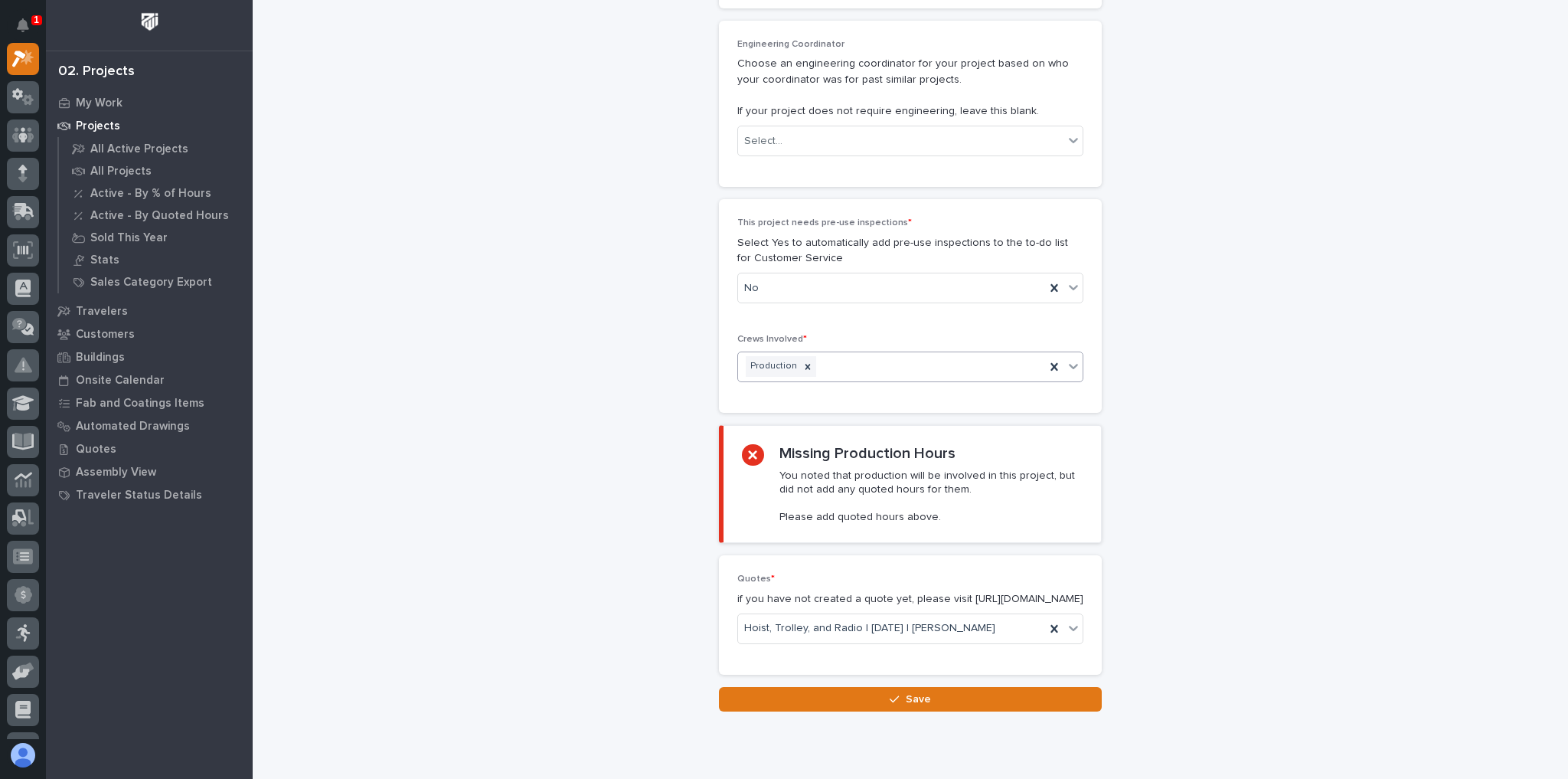
scroll to position [2572, 0]
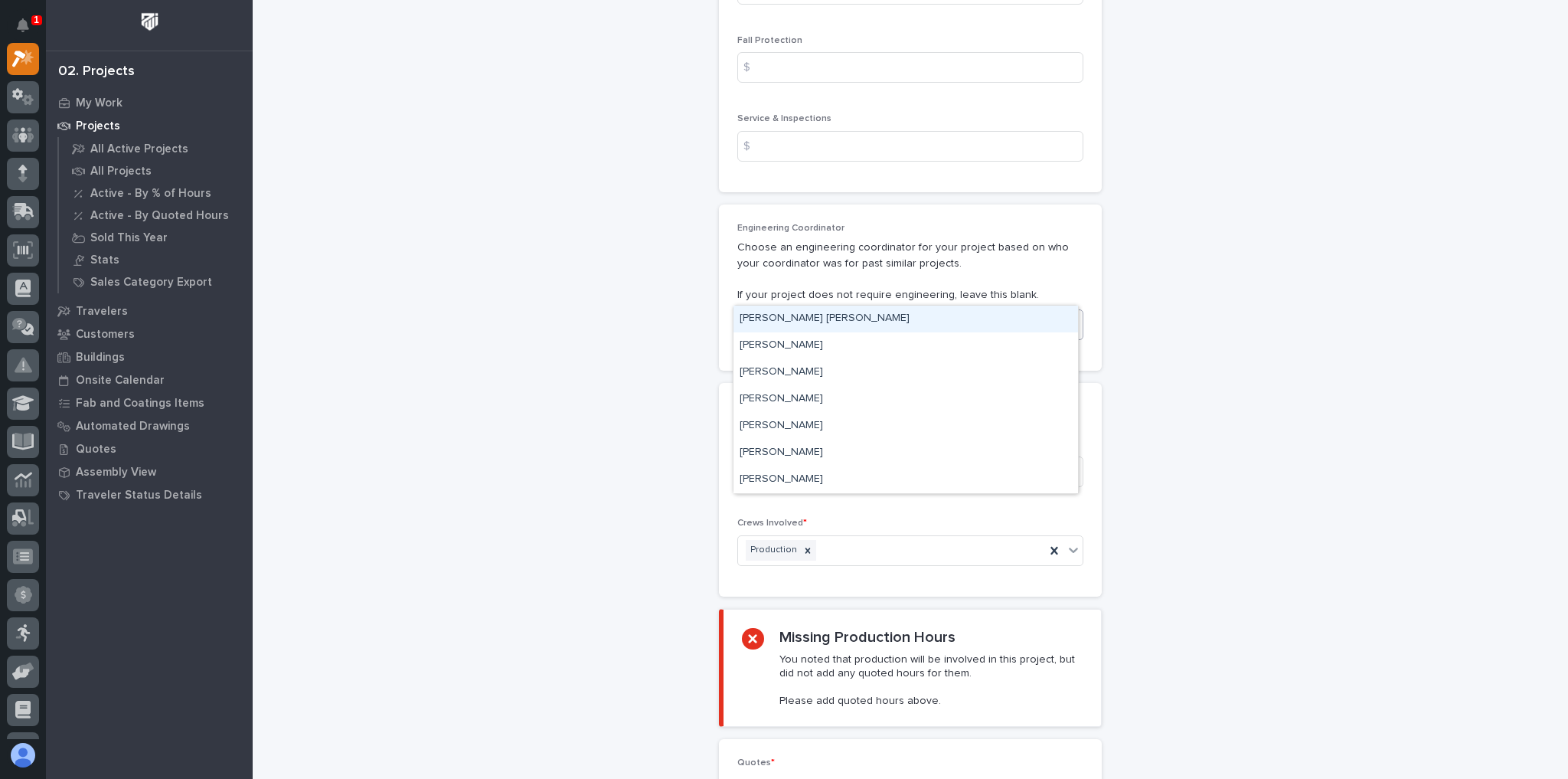
click at [805, 312] on div "Select..." at bounding box center [901, 325] width 326 height 25
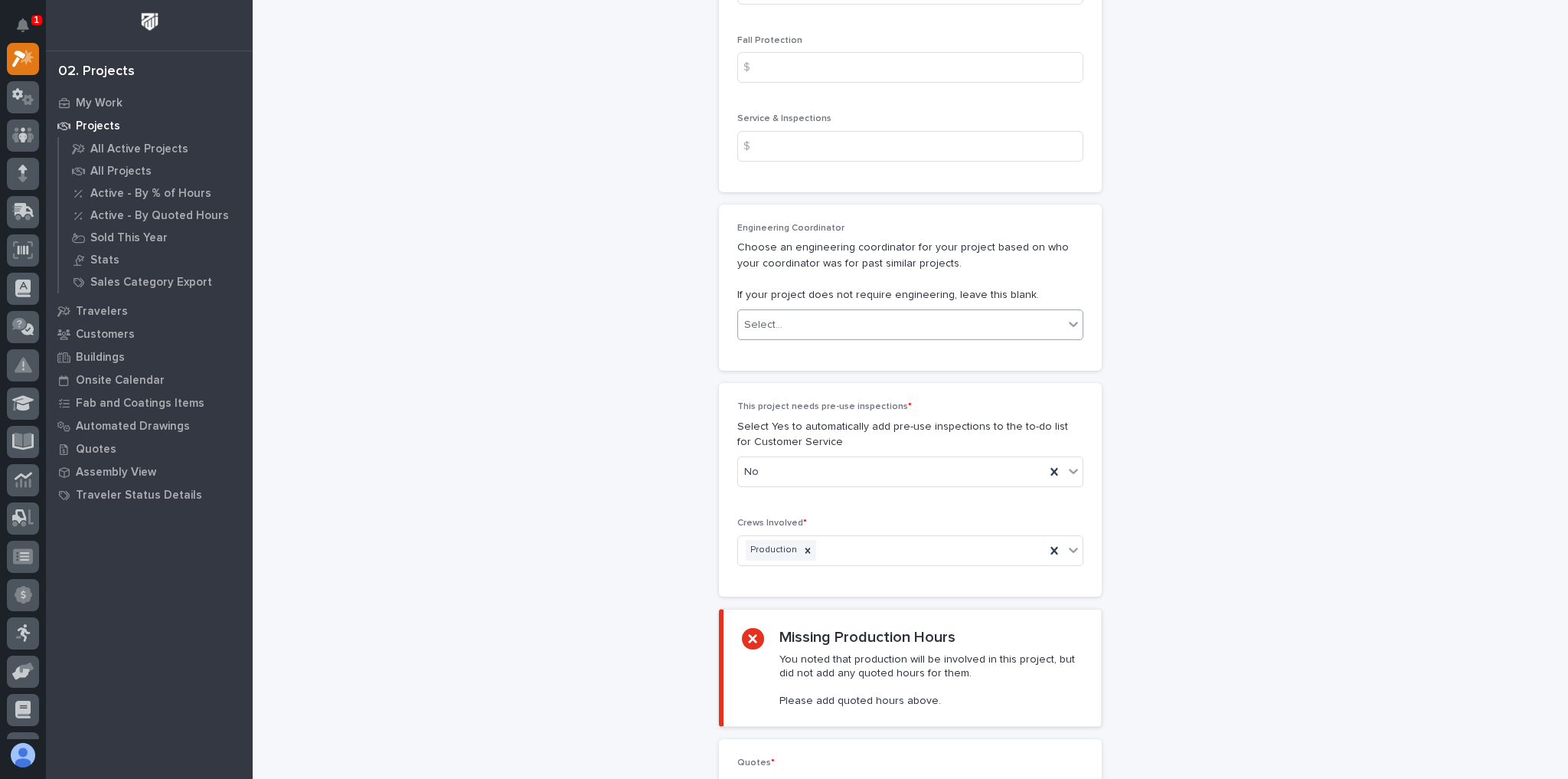
click at [805, 312] on div "Select..." at bounding box center [901, 325] width 326 height 25
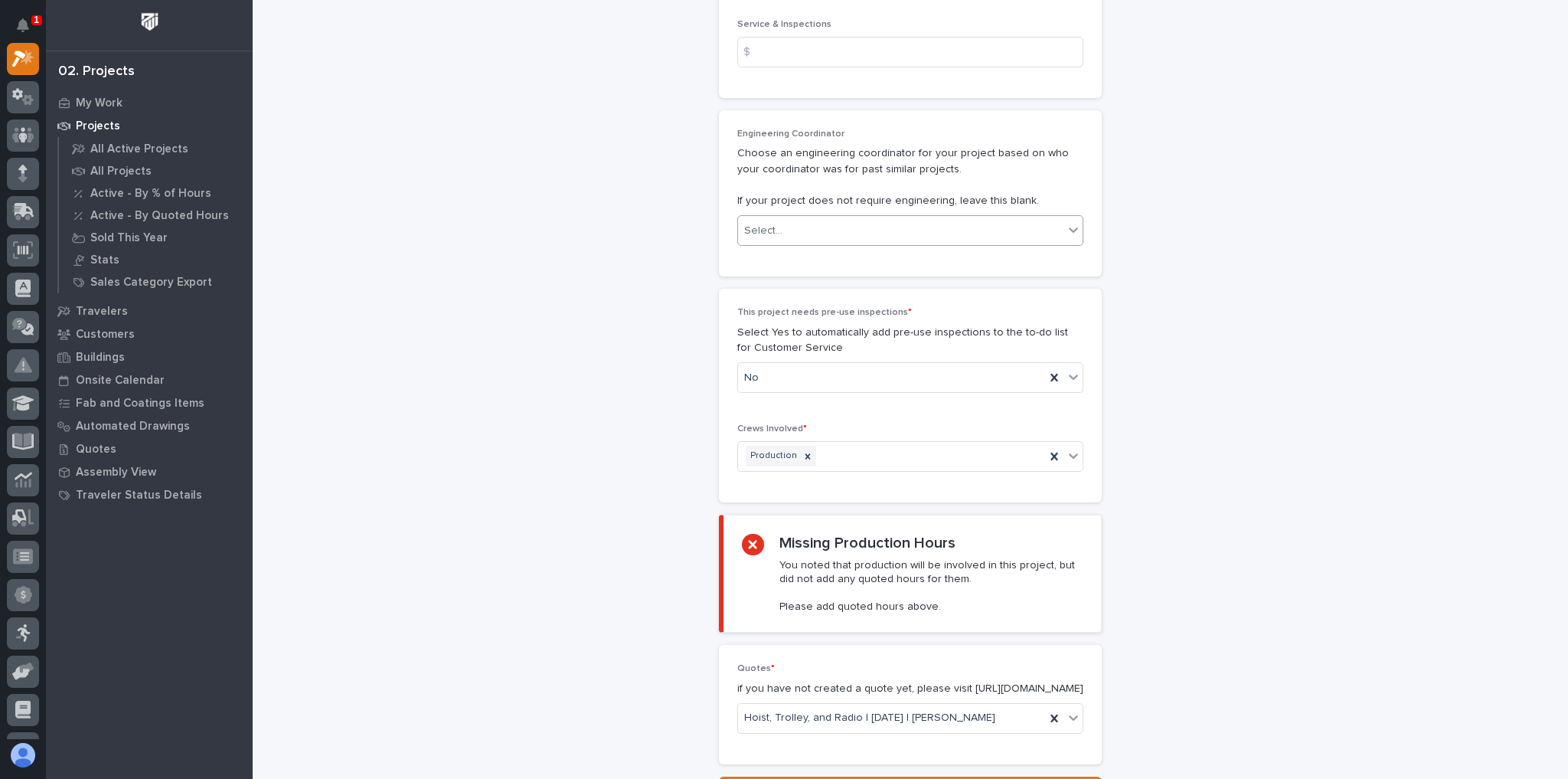
scroll to position [2785, 0]
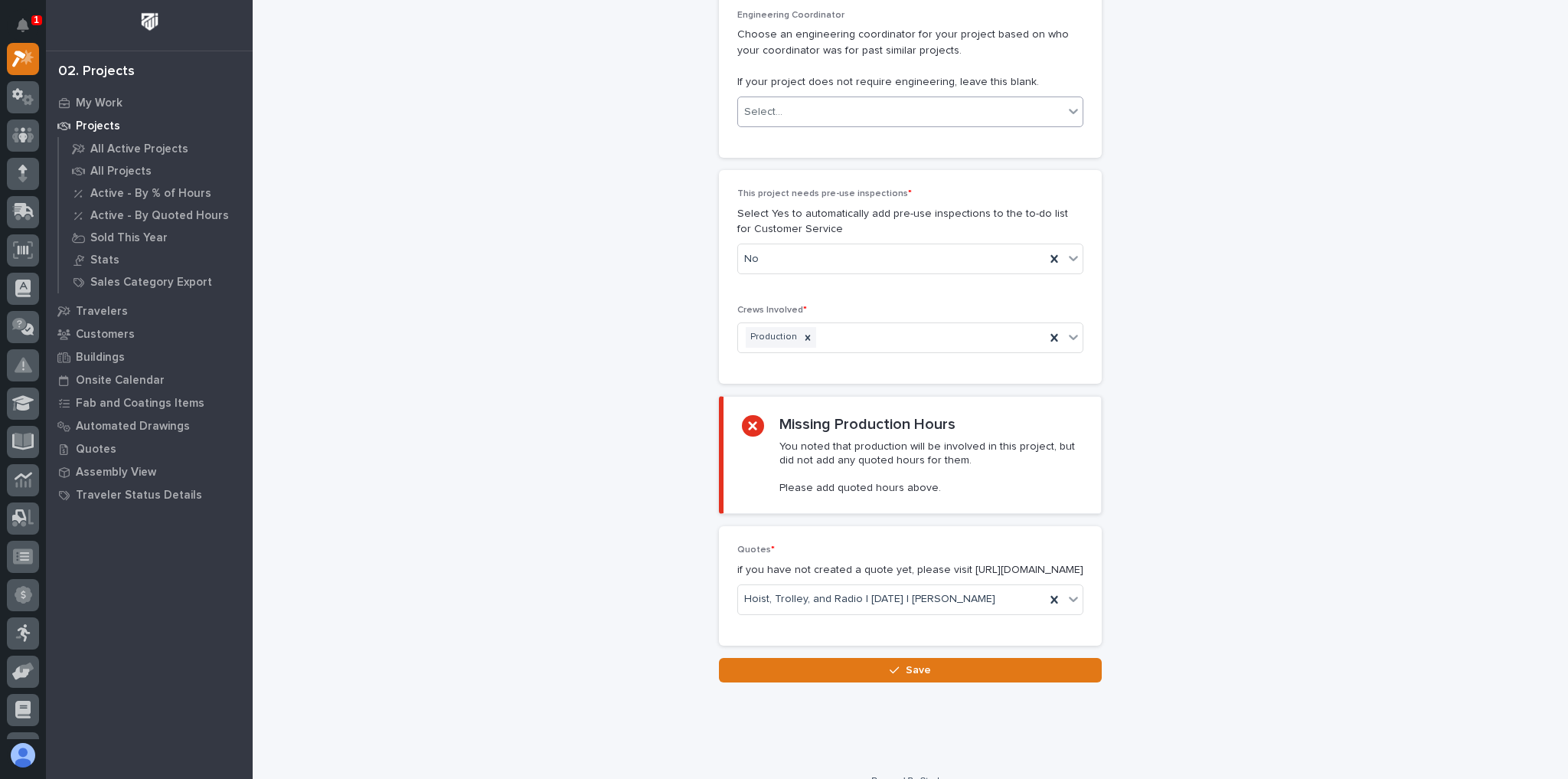
click at [859, 658] on button "Save" at bounding box center [910, 670] width 383 height 24
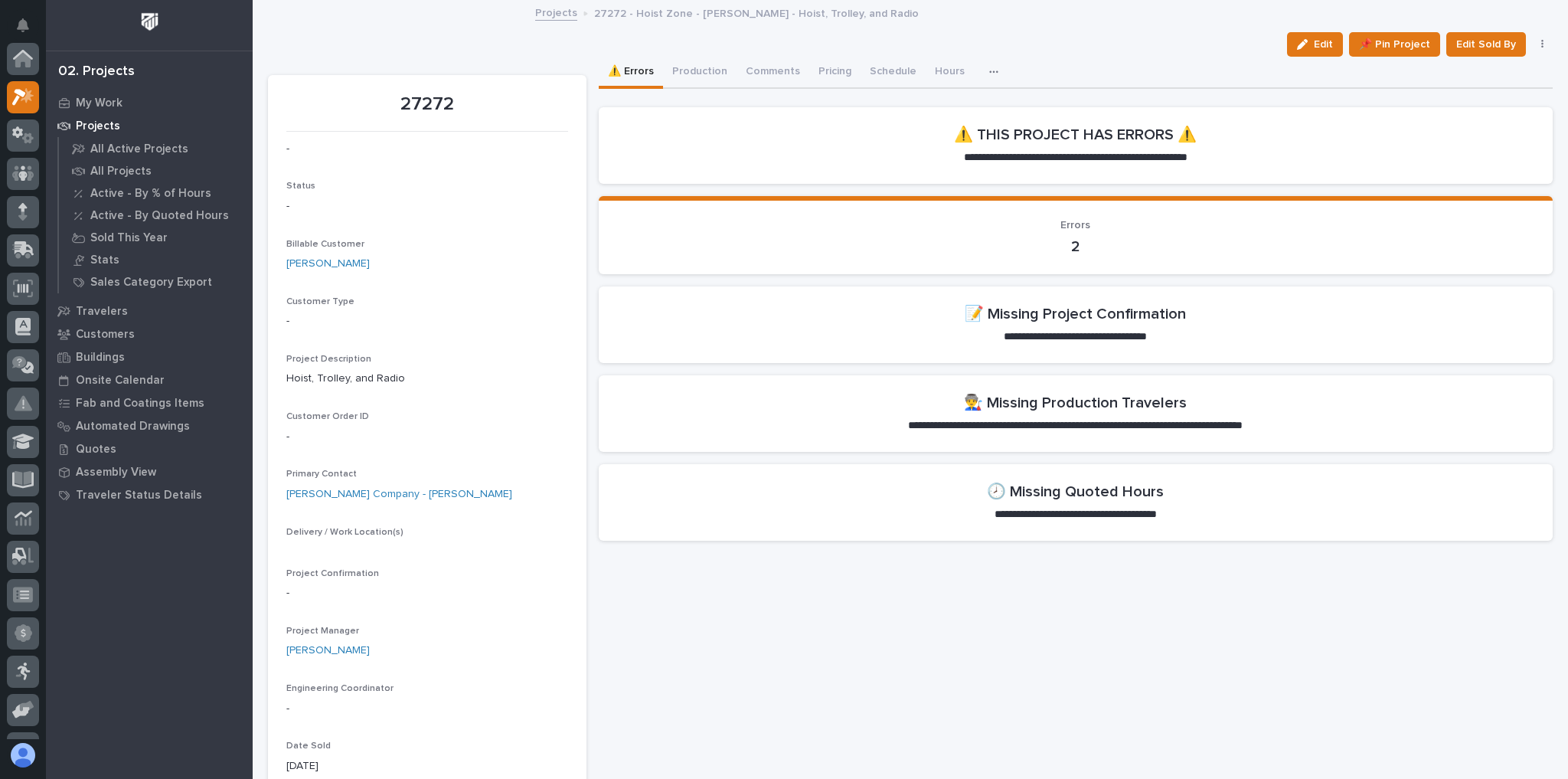
scroll to position [38, 0]
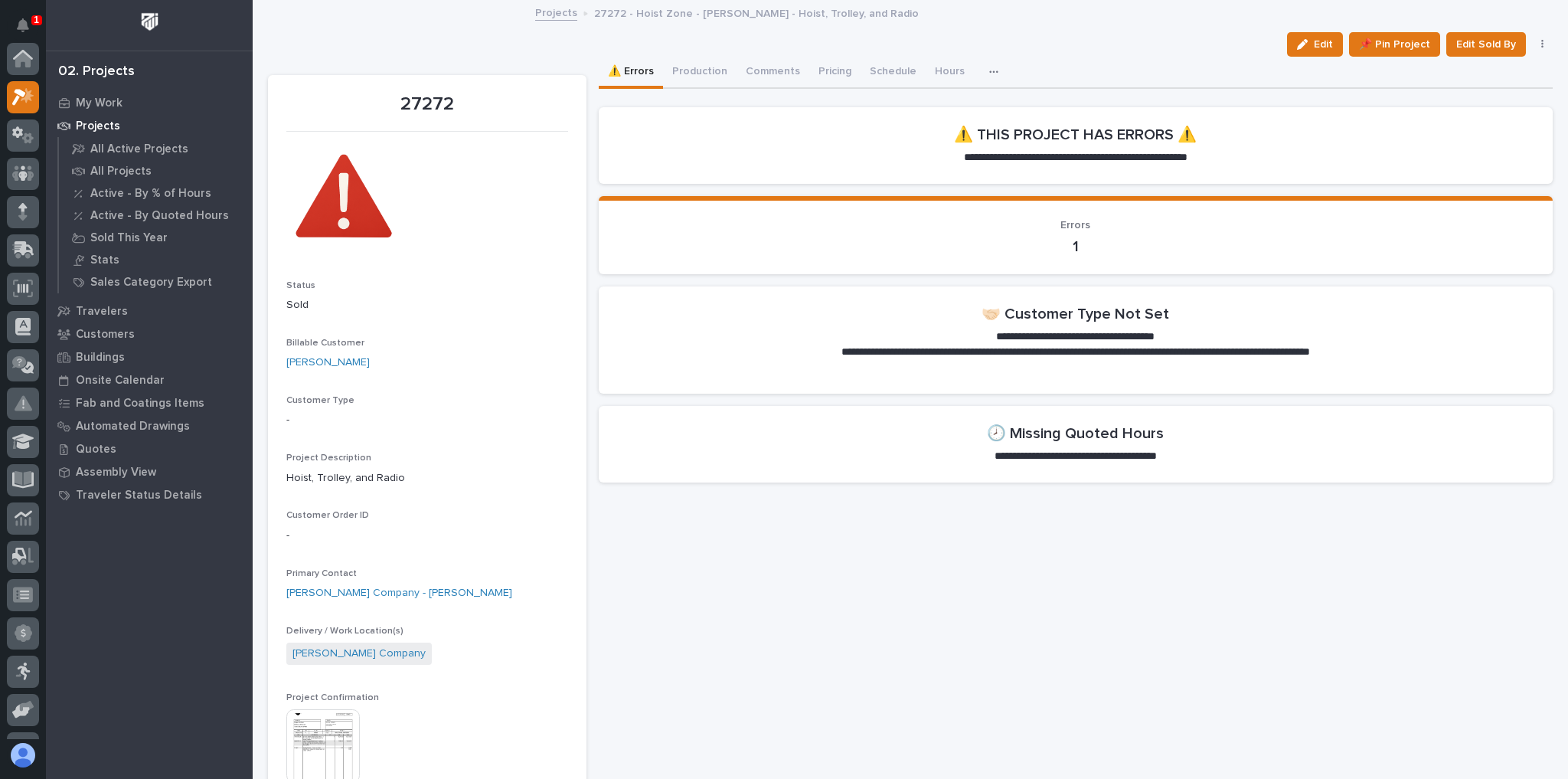
scroll to position [38, 0]
click at [115, 331] on p "Customers" at bounding box center [105, 334] width 59 height 14
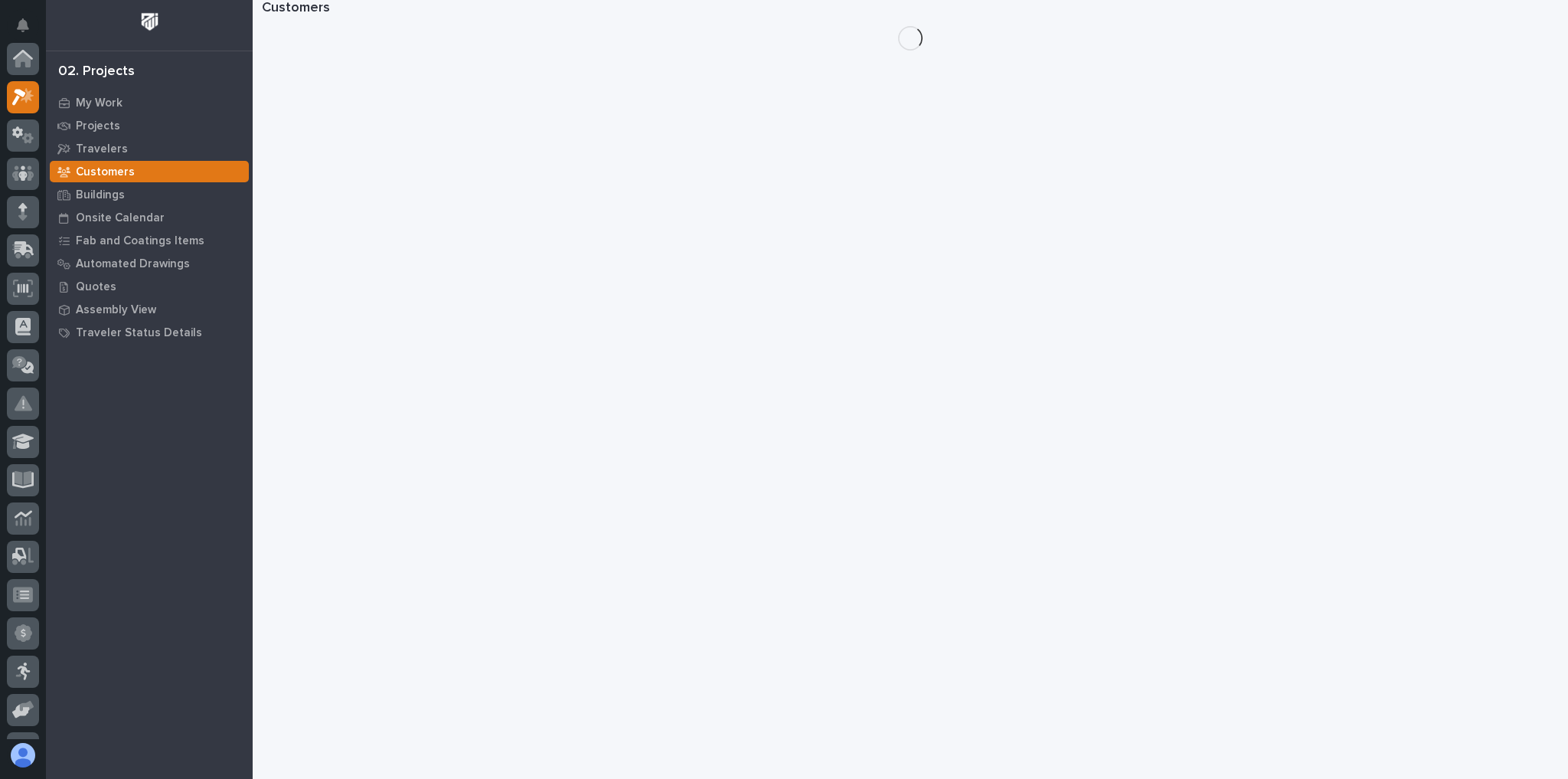
scroll to position [38, 0]
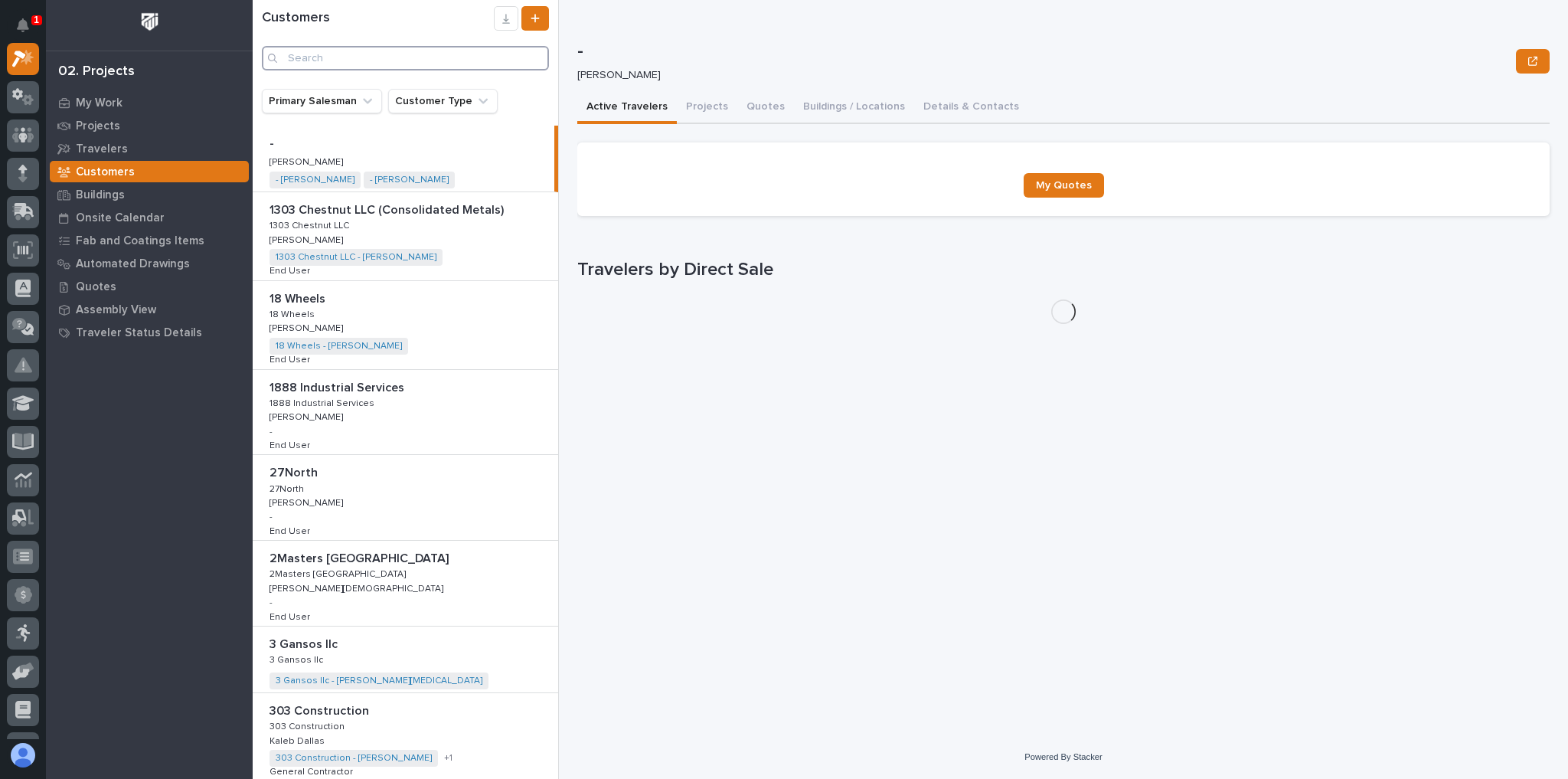
click at [374, 56] on input "Search" at bounding box center [404, 58] width 287 height 24
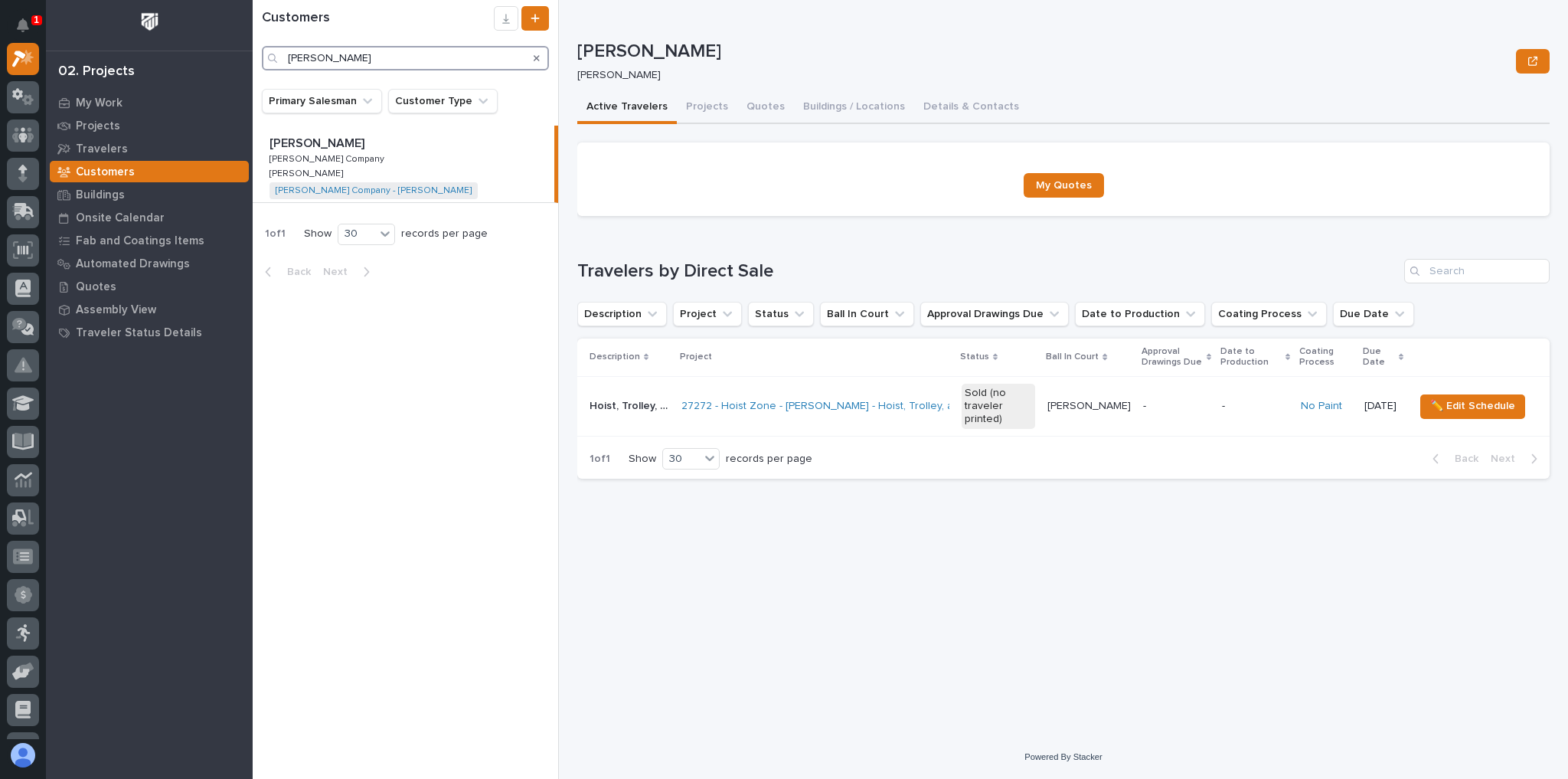
type input "[PERSON_NAME]"
click at [427, 173] on div "[PERSON_NAME] [PERSON_NAME] [PERSON_NAME] Company [PERSON_NAME] Company [PERSON…" at bounding box center [403, 164] width 301 height 77
click at [696, 98] on button "Projects" at bounding box center [707, 109] width 61 height 33
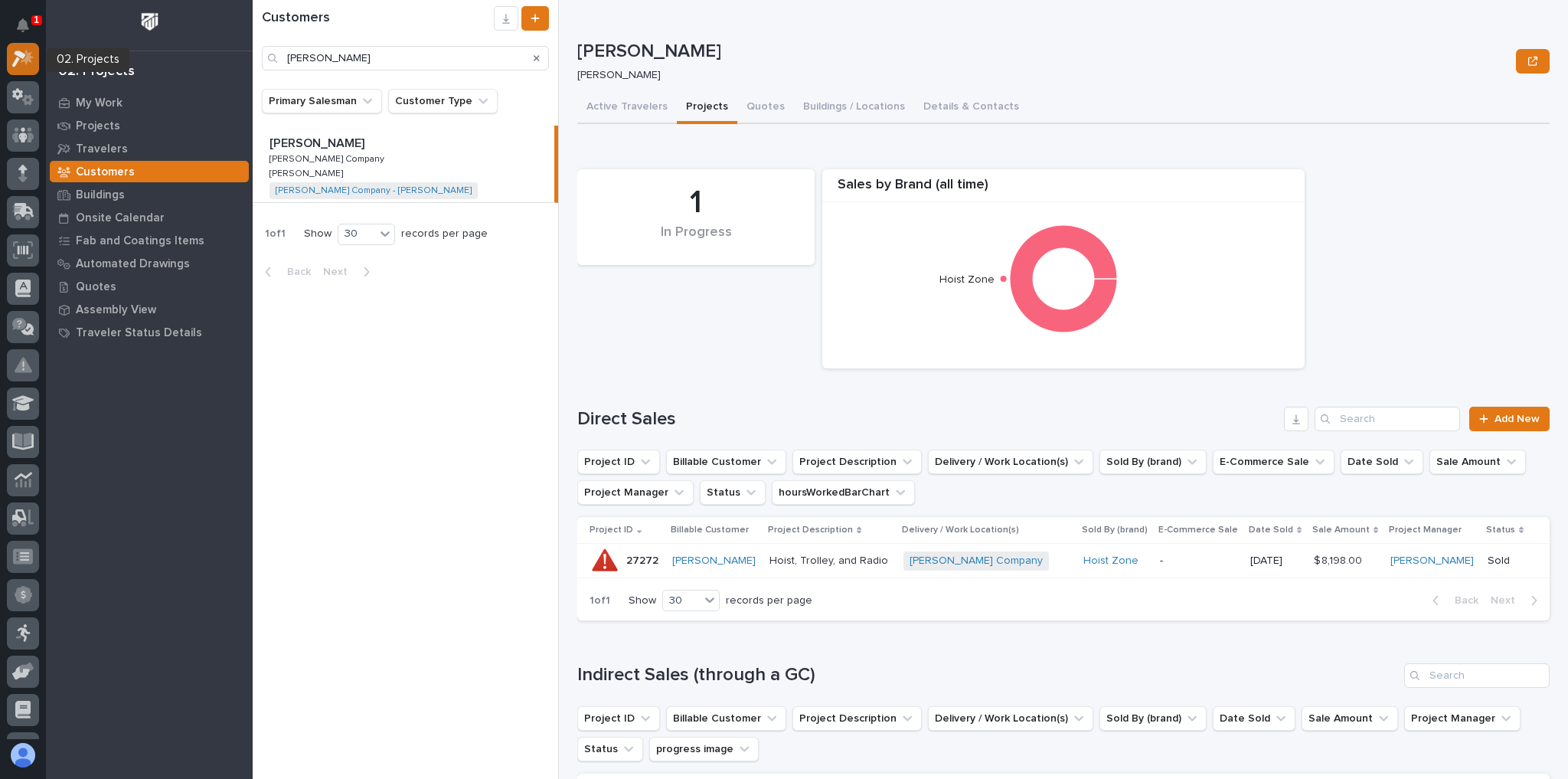
click at [23, 51] on icon at bounding box center [24, 58] width 23 height 17
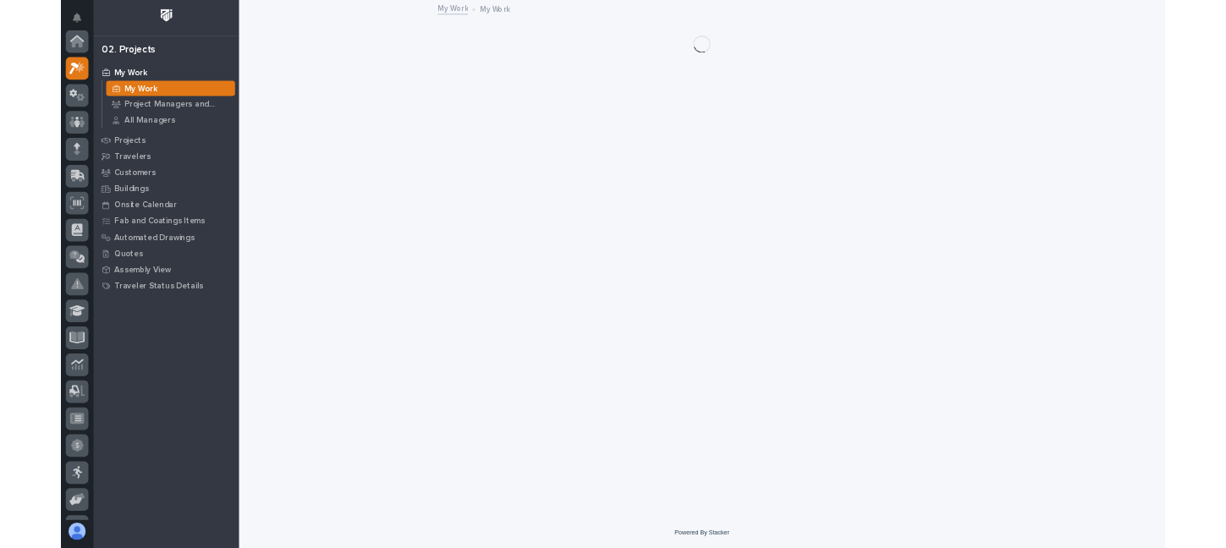
scroll to position [42, 0]
